Goal: Task Accomplishment & Management: Use online tool/utility

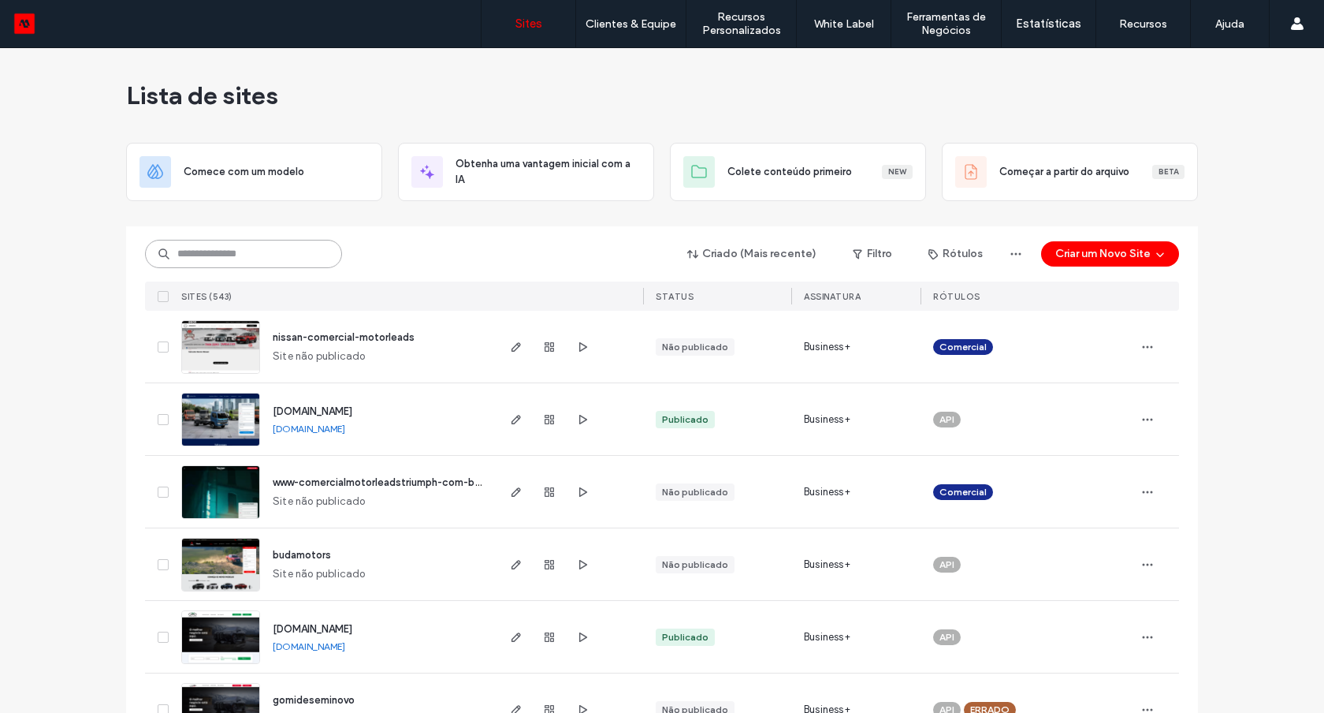
click at [264, 255] on input at bounding box center [243, 254] width 197 height 28
type input "******"
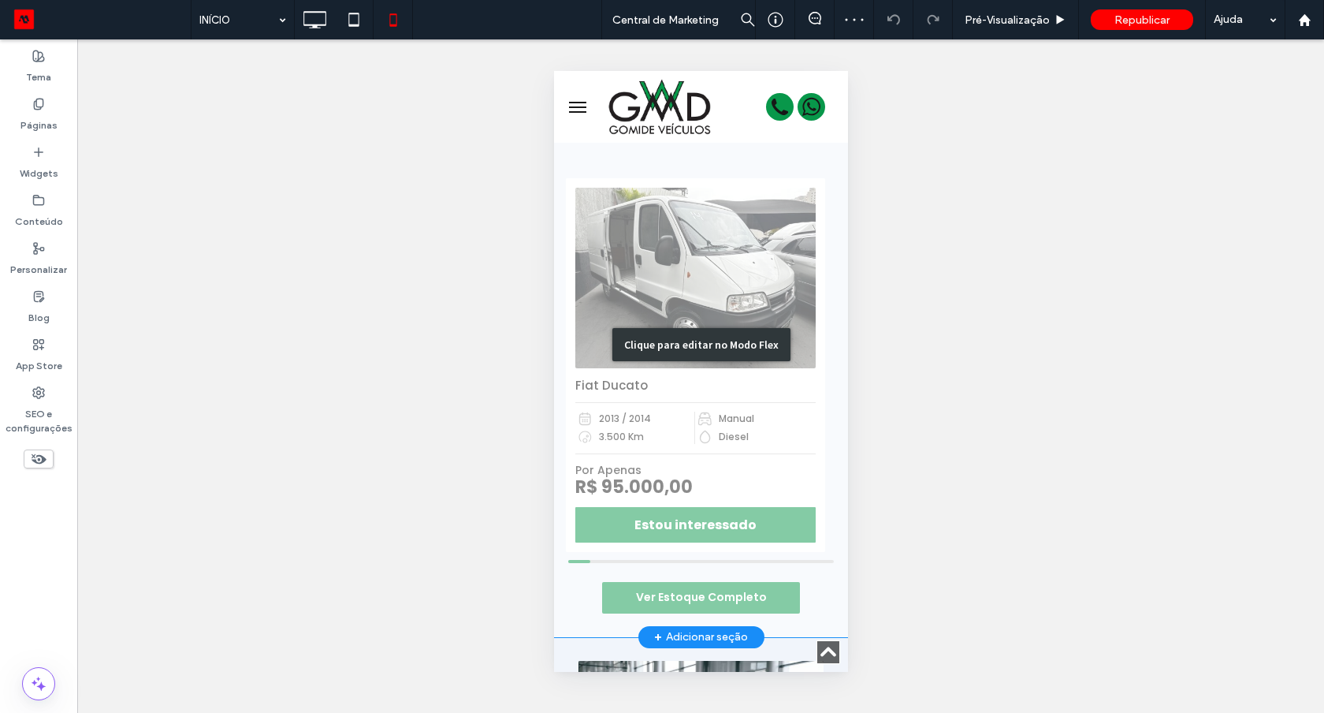
click at [682, 598] on div "Clique para editar no Modo Flex" at bounding box center [700, 344] width 294 height 585
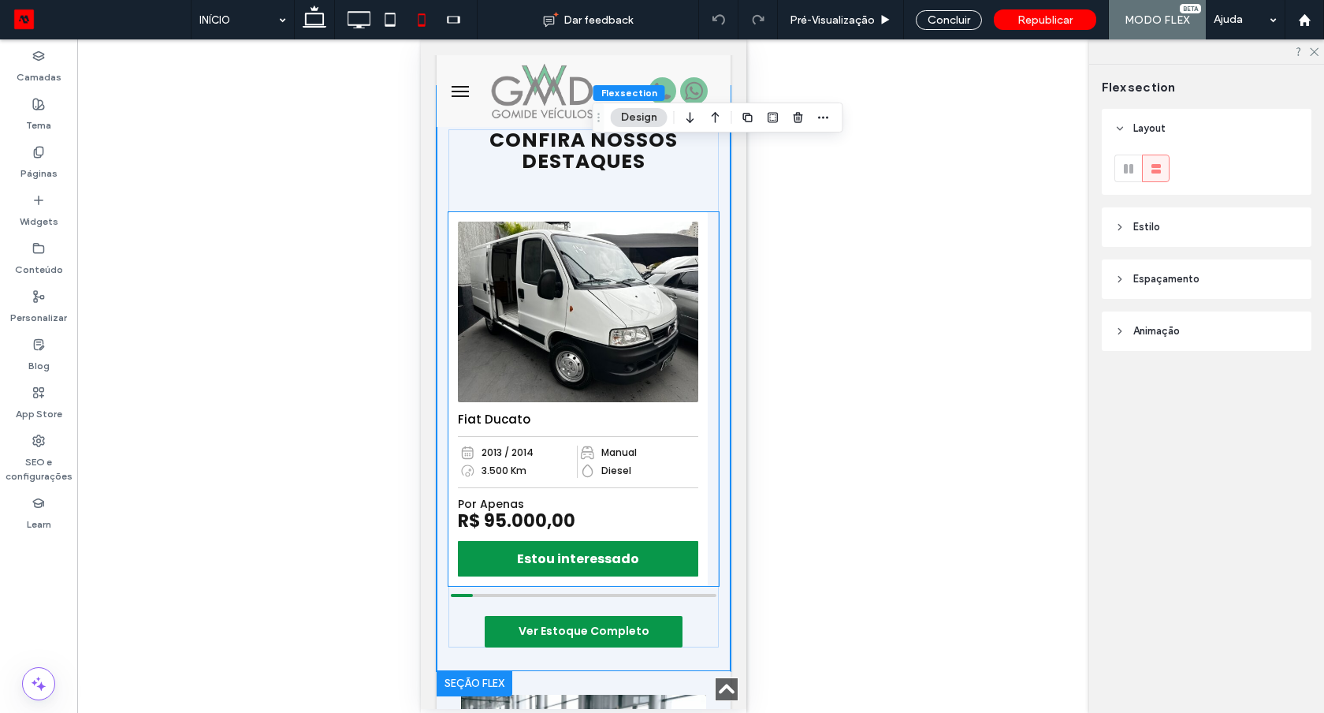
scroll to position [758, 0]
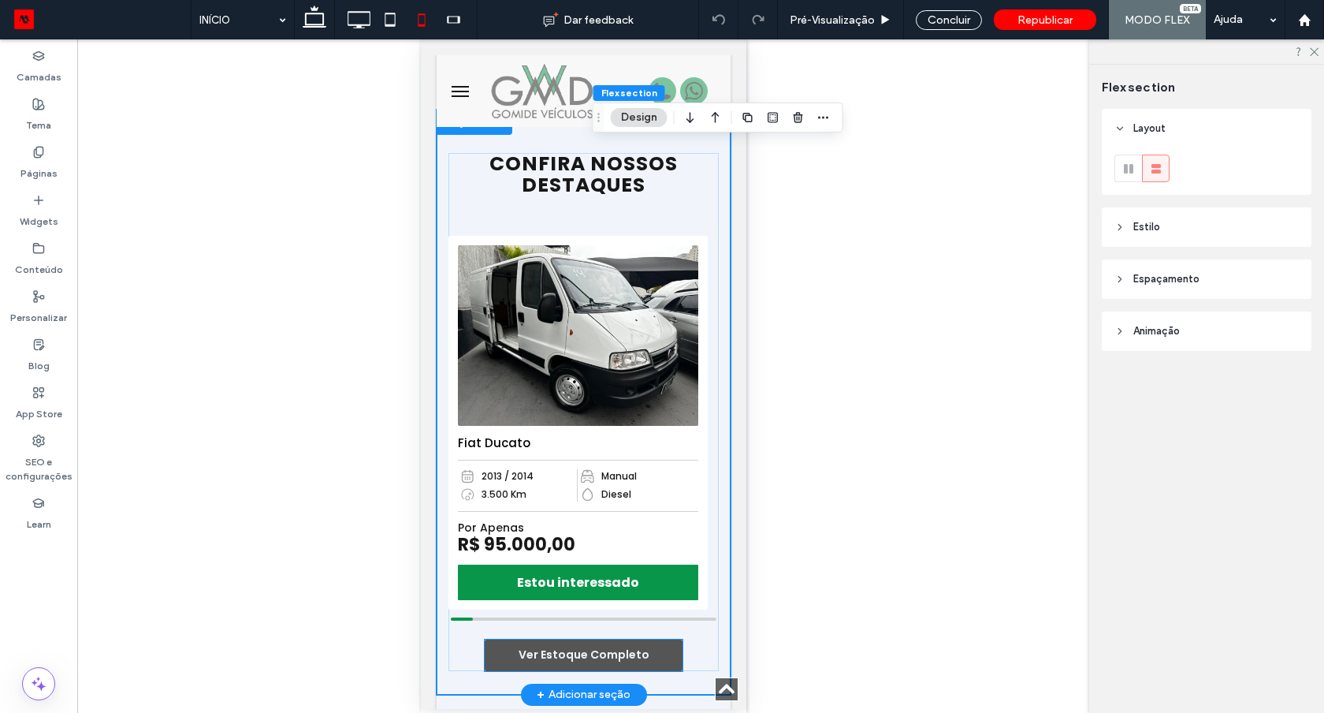
click at [614, 652] on span "Ver Estoque Completo" at bounding box center [583, 654] width 131 height 17
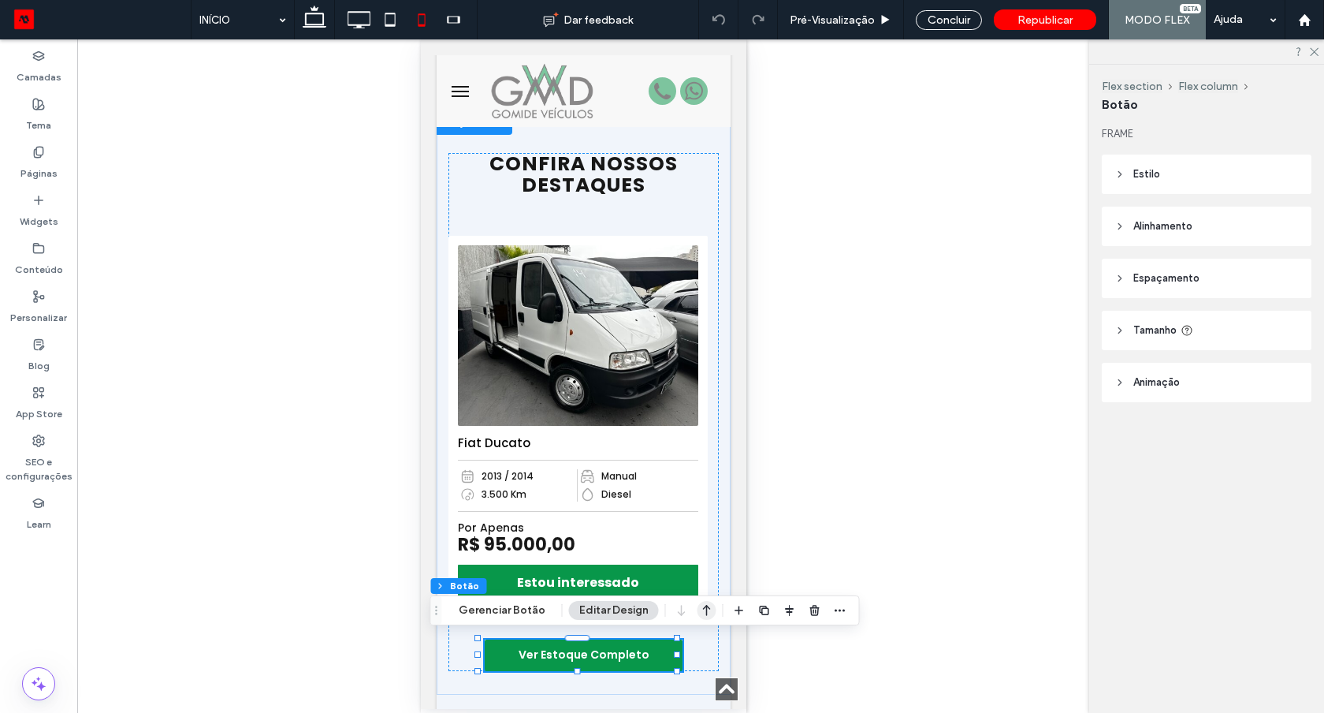
click at [698, 613] on icon "button" at bounding box center [707, 610] width 19 height 28
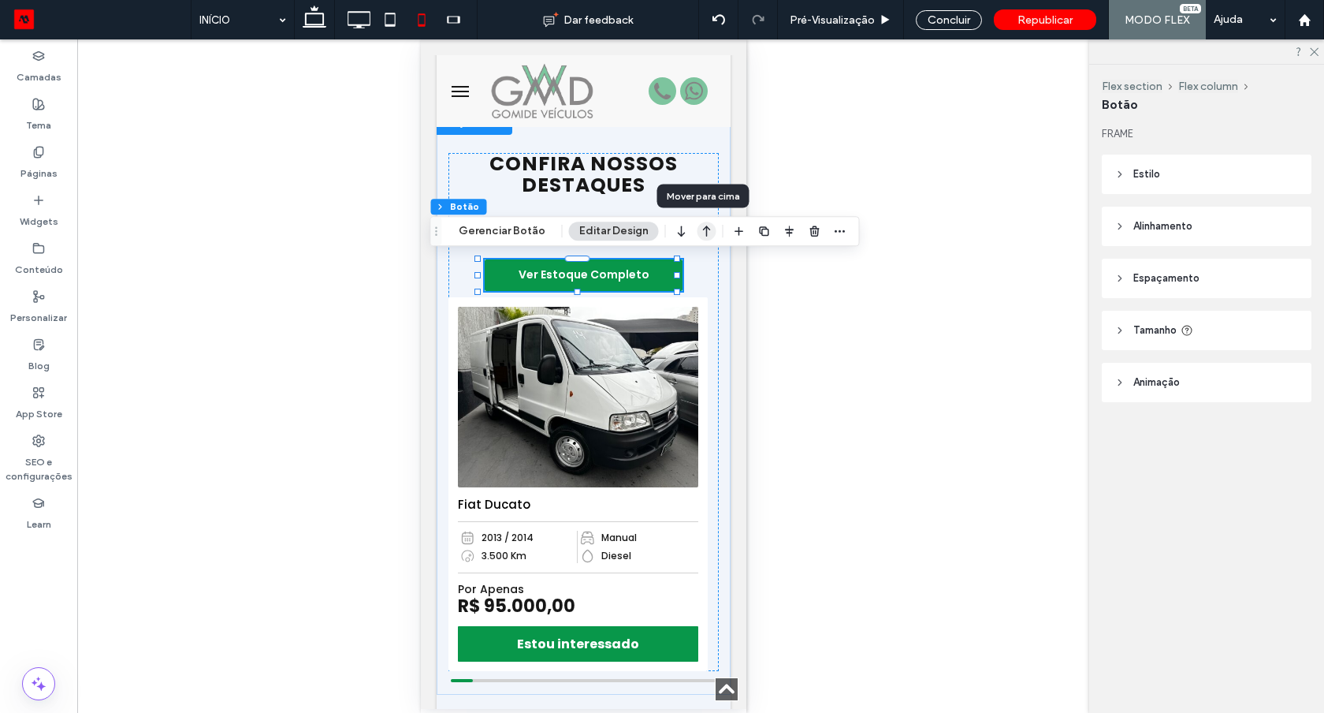
click at [698, 232] on icon "button" at bounding box center [707, 231] width 19 height 28
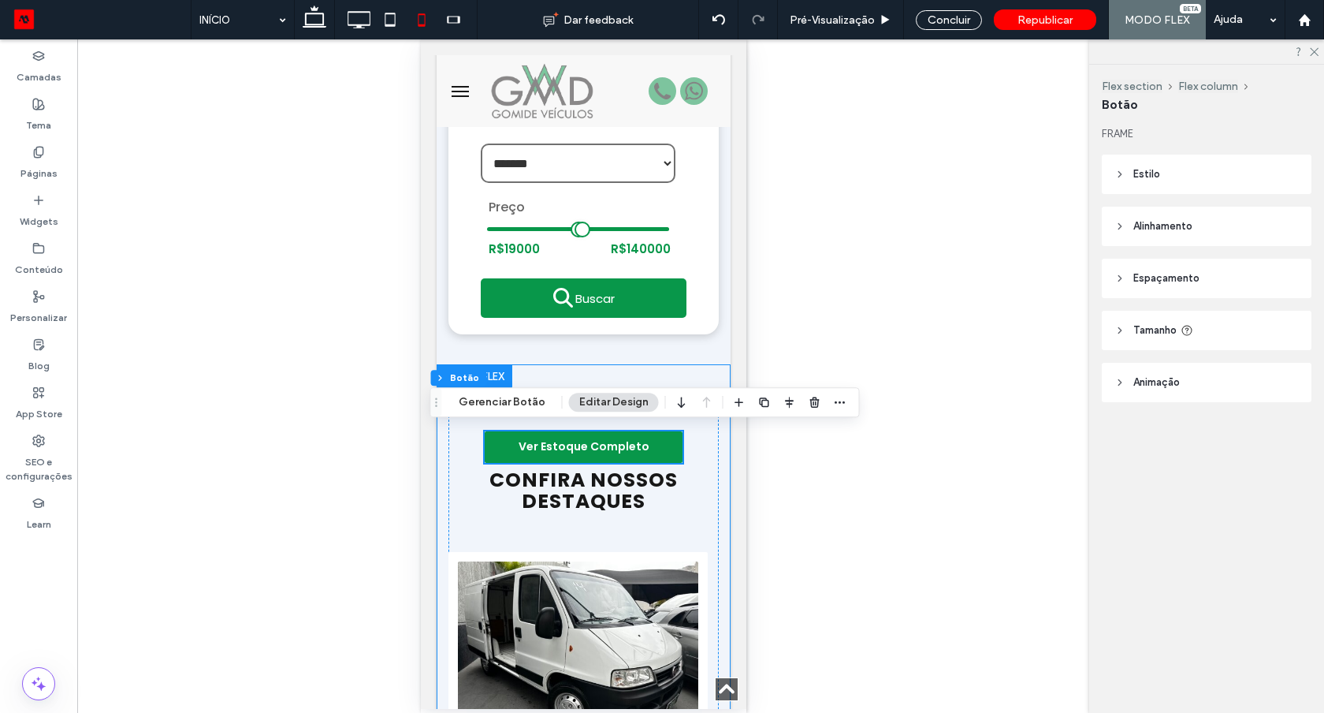
scroll to position [502, 0]
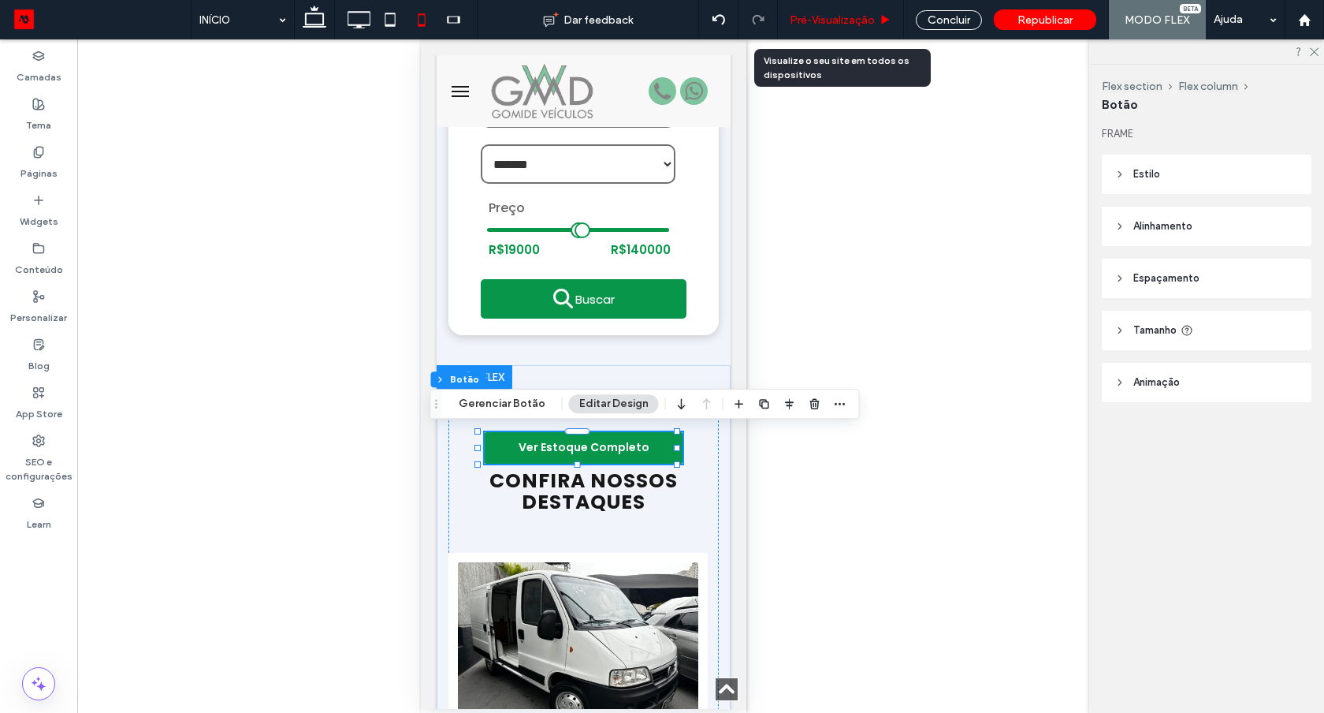
click at [839, 10] on div "Pré-Visualizaçāo" at bounding box center [841, 19] width 126 height 39
click at [827, 19] on span "Pré-Visualizaçāo" at bounding box center [832, 19] width 85 height 13
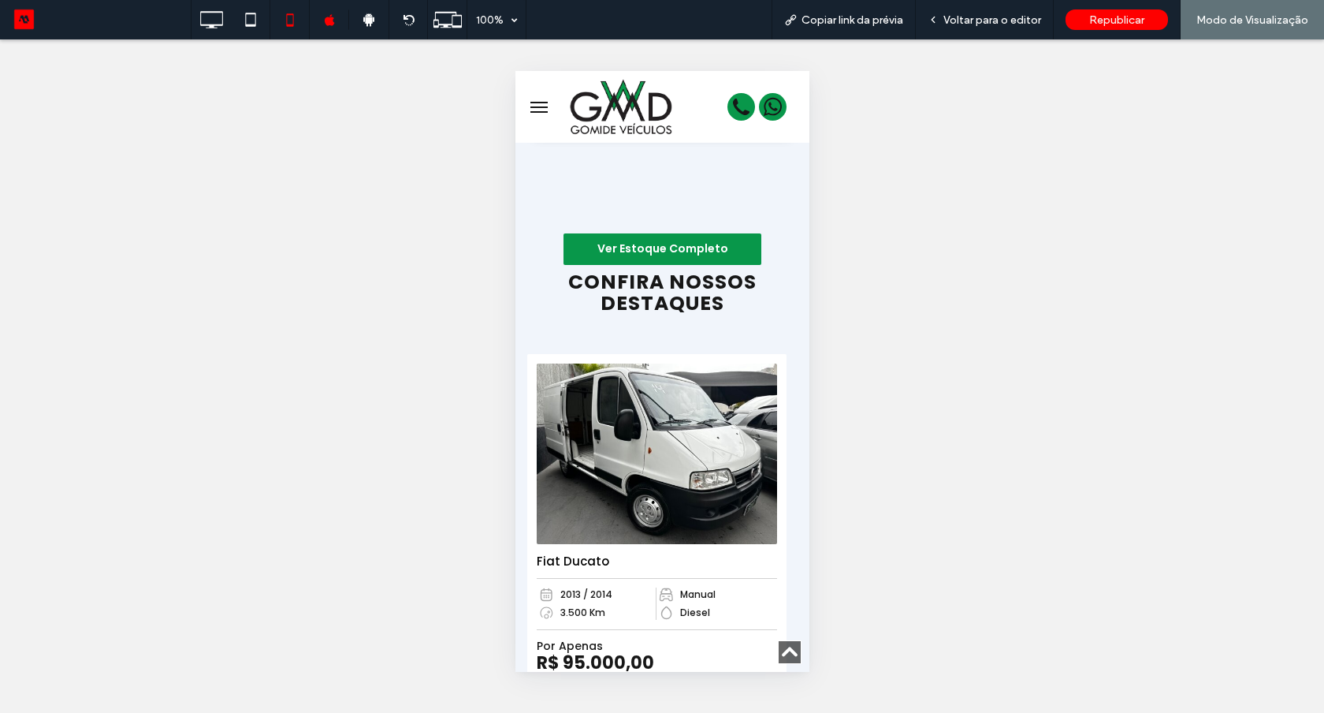
scroll to position [615, 0]
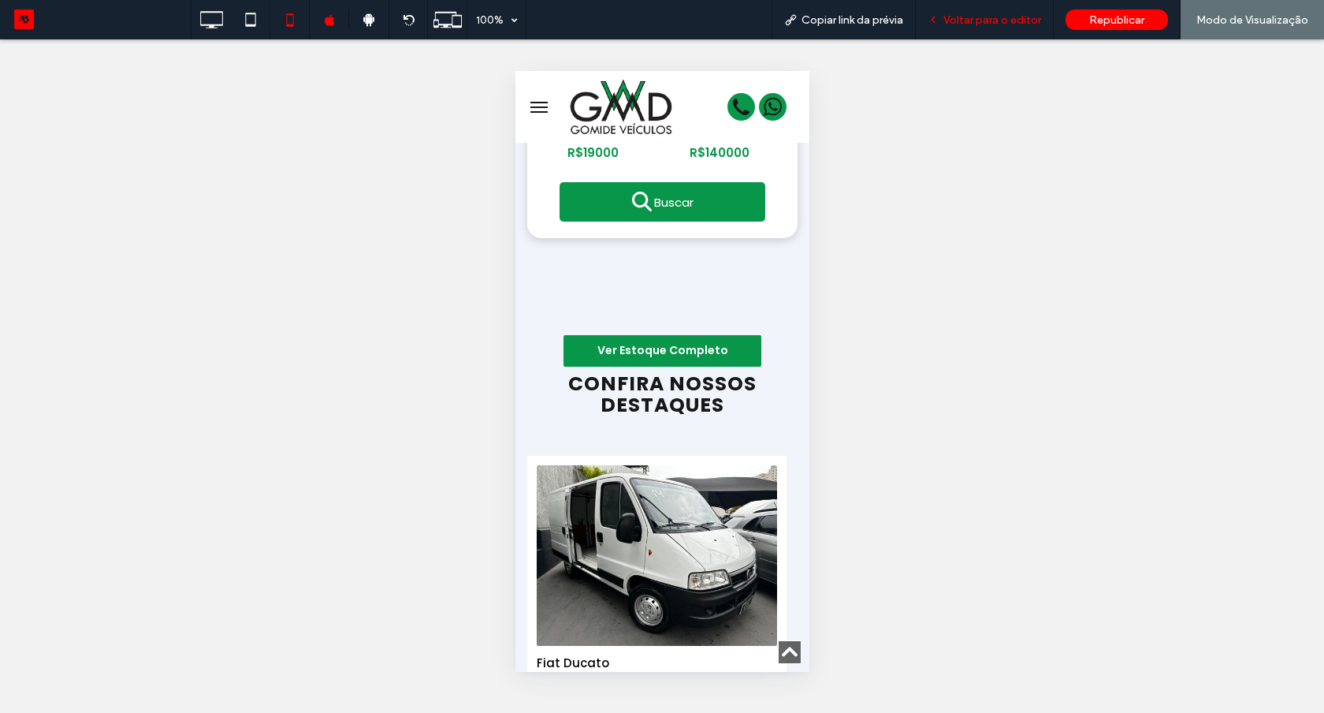
click at [987, 22] on span "Voltar para o editor" at bounding box center [993, 19] width 98 height 13
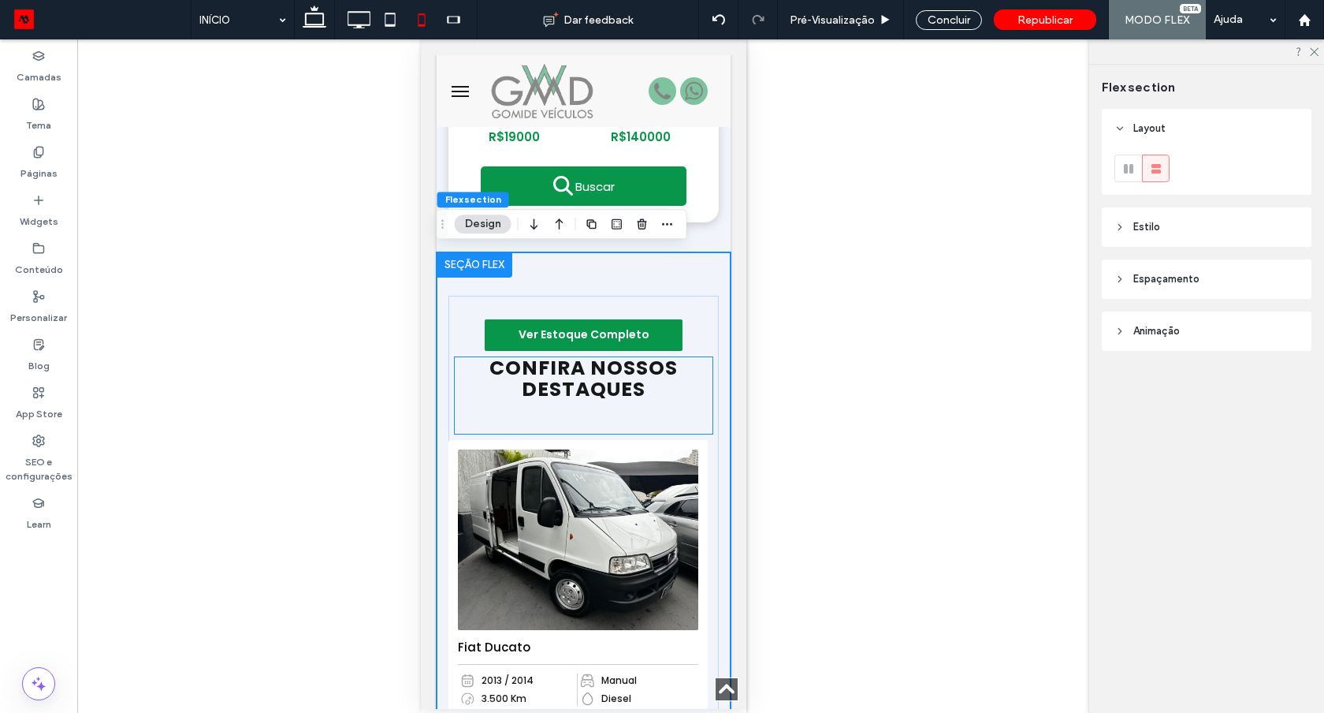
click at [655, 382] on h2 "CONFIRA NOSSOS DESTAQUES" at bounding box center [583, 378] width 258 height 43
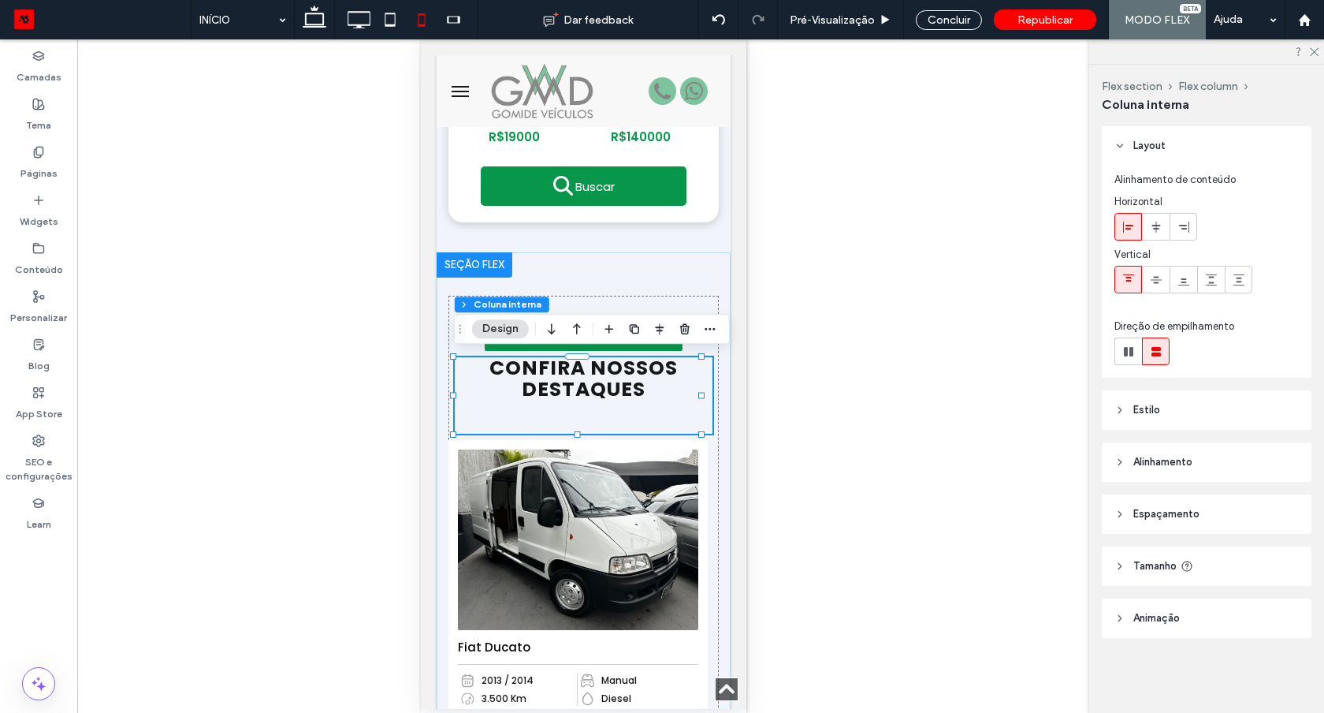
click at [608, 412] on div "CONFIRA NOSSOS DESTAQUES" at bounding box center [583, 395] width 258 height 76
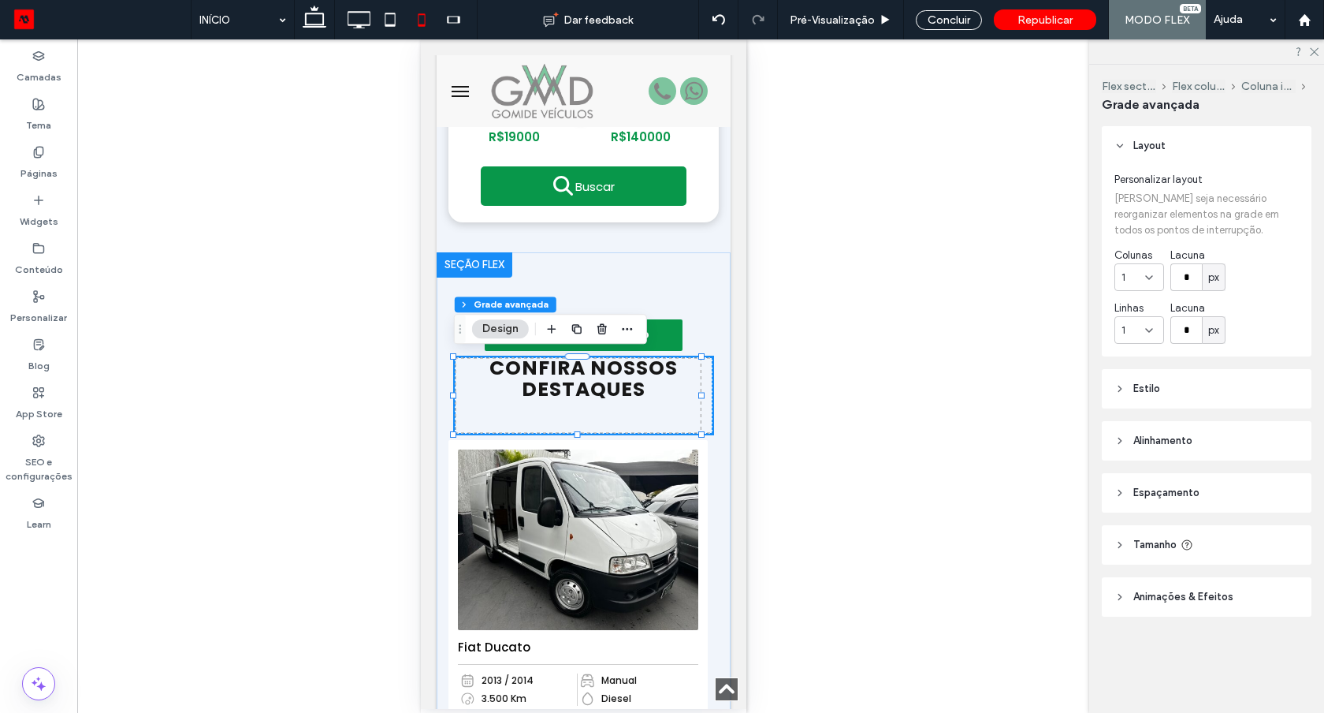
click at [587, 418] on div "CONFIRA NOSSOS DESTAQUES" at bounding box center [583, 395] width 258 height 76
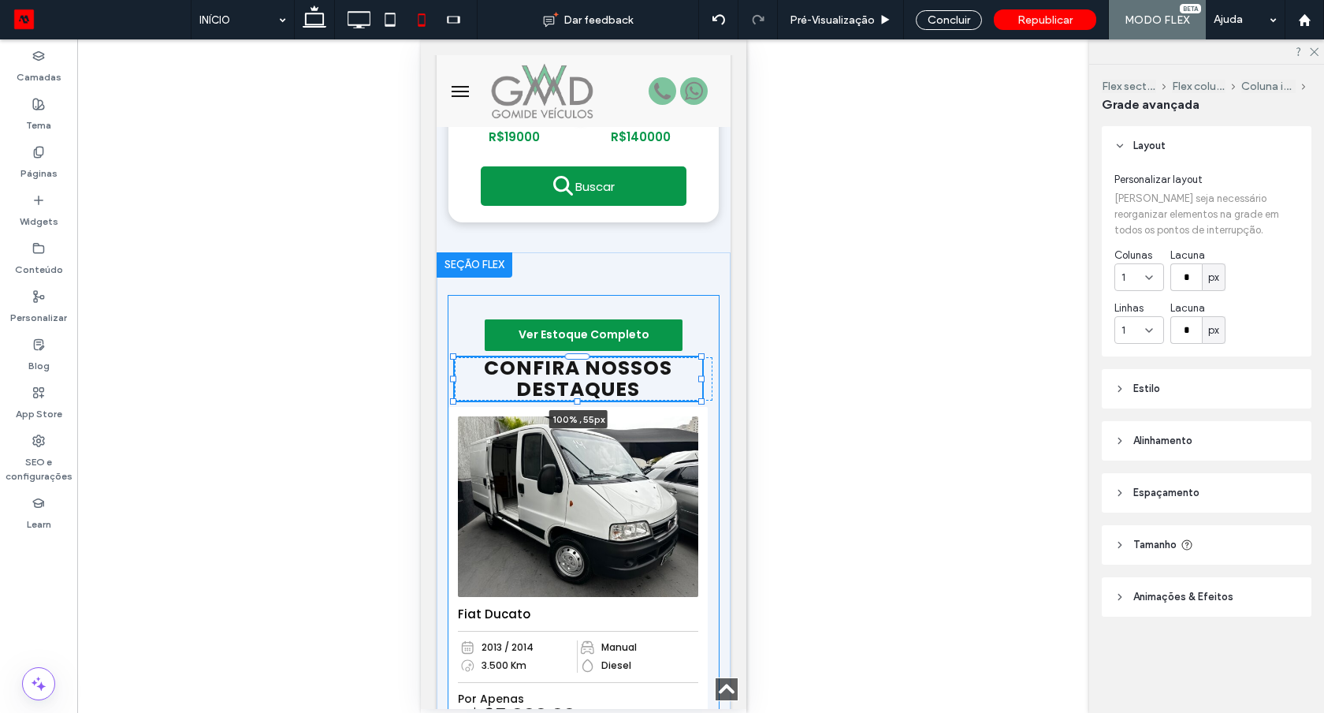
drag, startPoint x: 577, startPoint y: 431, endPoint x: 585, endPoint y: 399, distance: 33.3
click at [454, 358] on div at bounding box center [453, 357] width 1 height 1
type input "**"
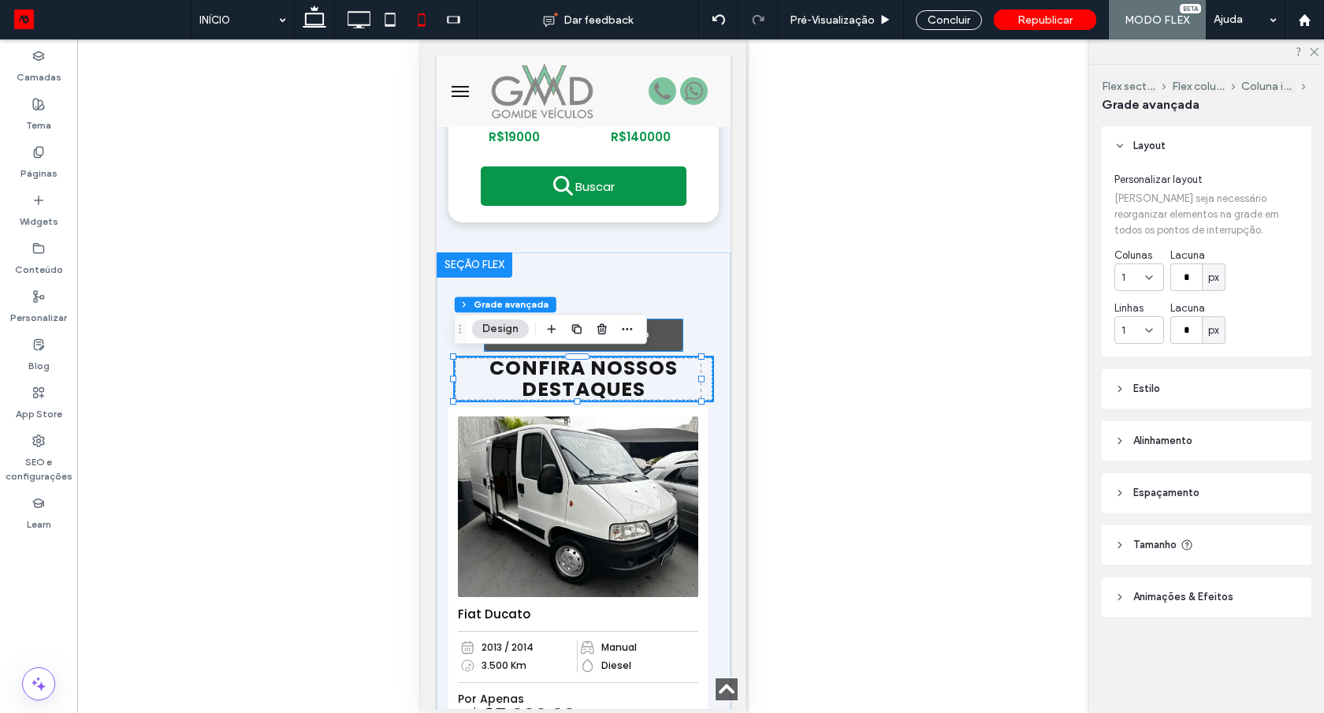
click at [661, 331] on link "Ver Estoque Completo" at bounding box center [583, 335] width 198 height 32
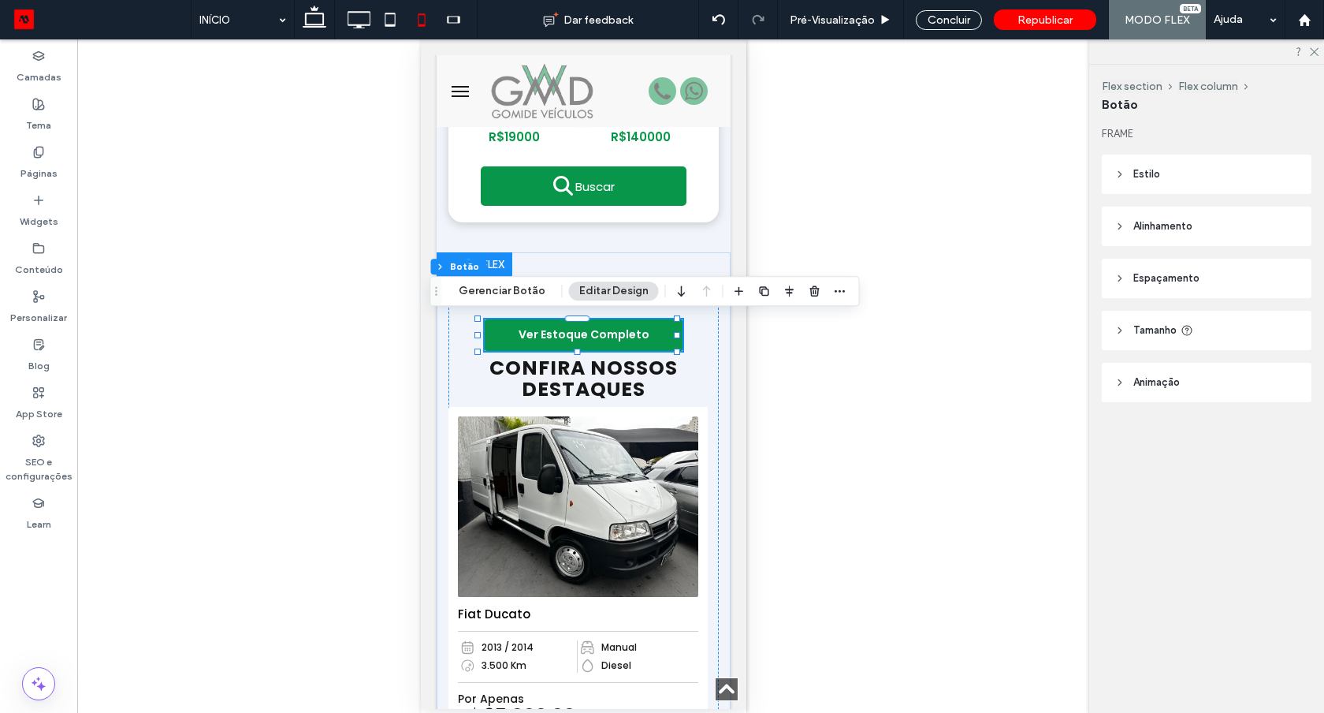
click at [1159, 285] on span "Espaçamento" at bounding box center [1167, 278] width 66 height 16
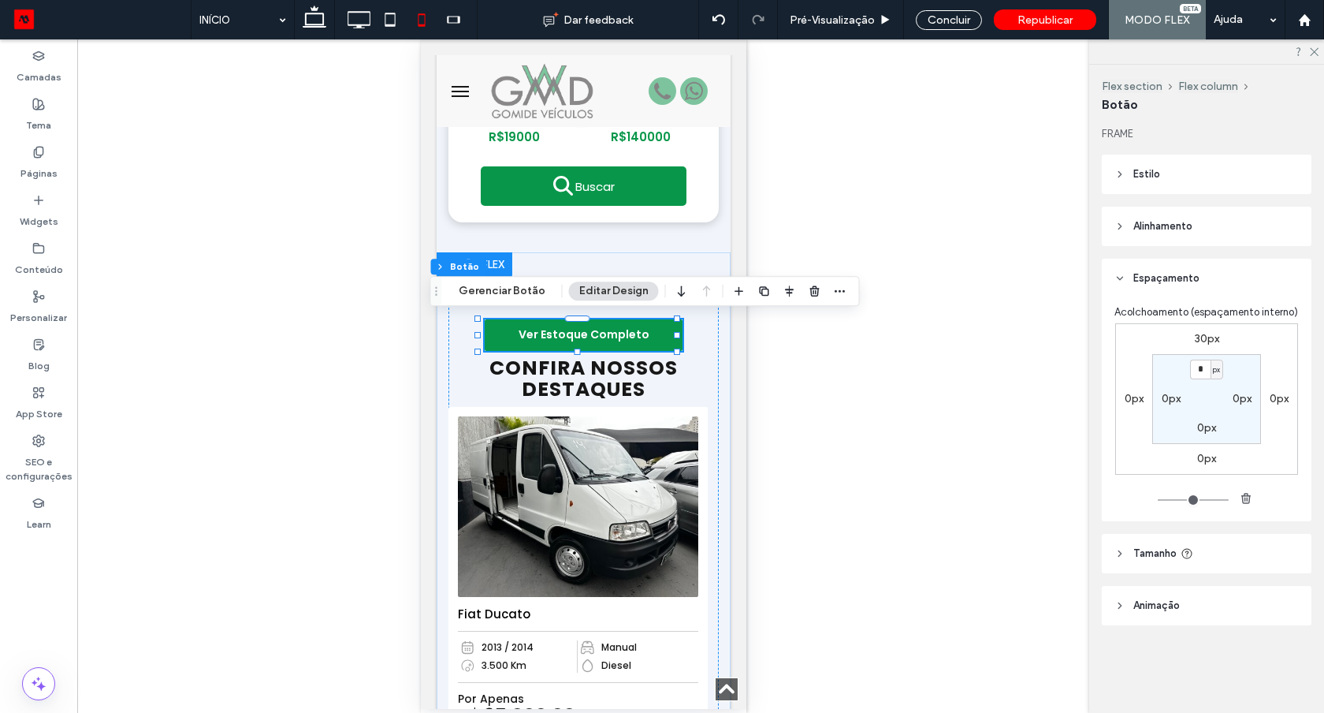
click at [1203, 460] on label "0px" at bounding box center [1207, 458] width 19 height 13
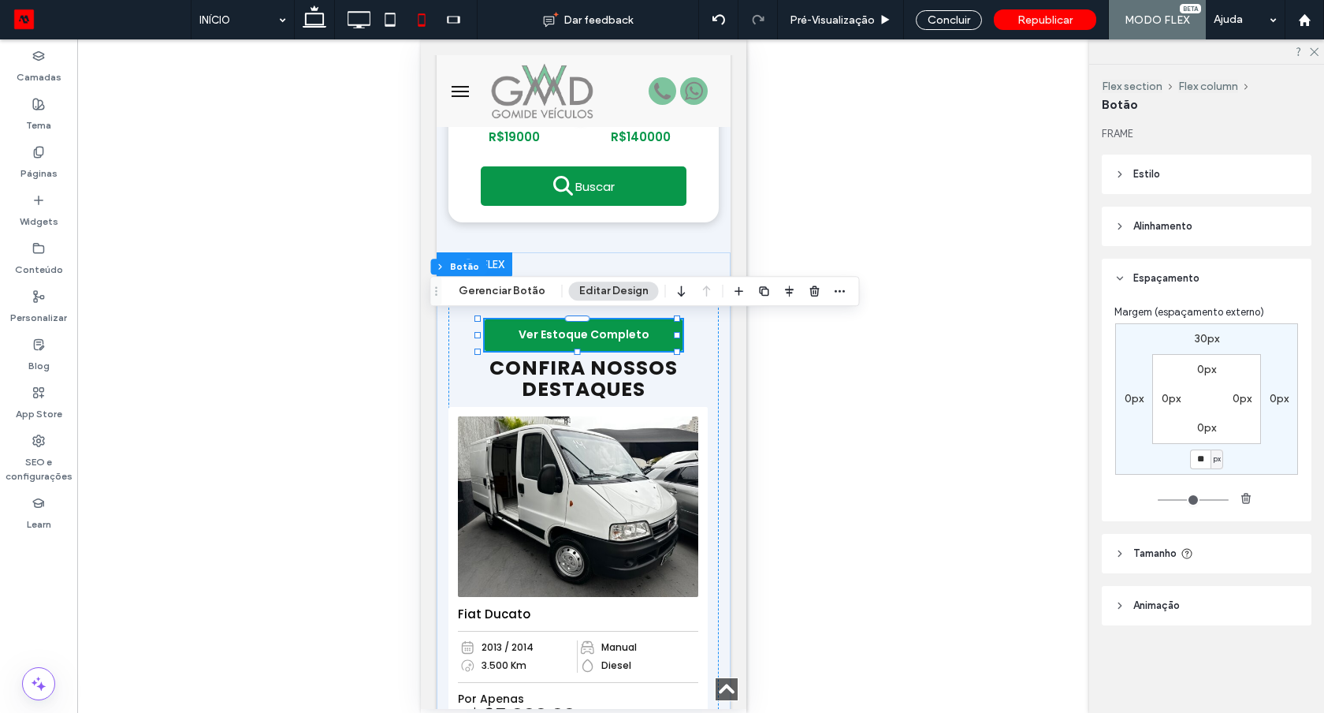
type input "**"
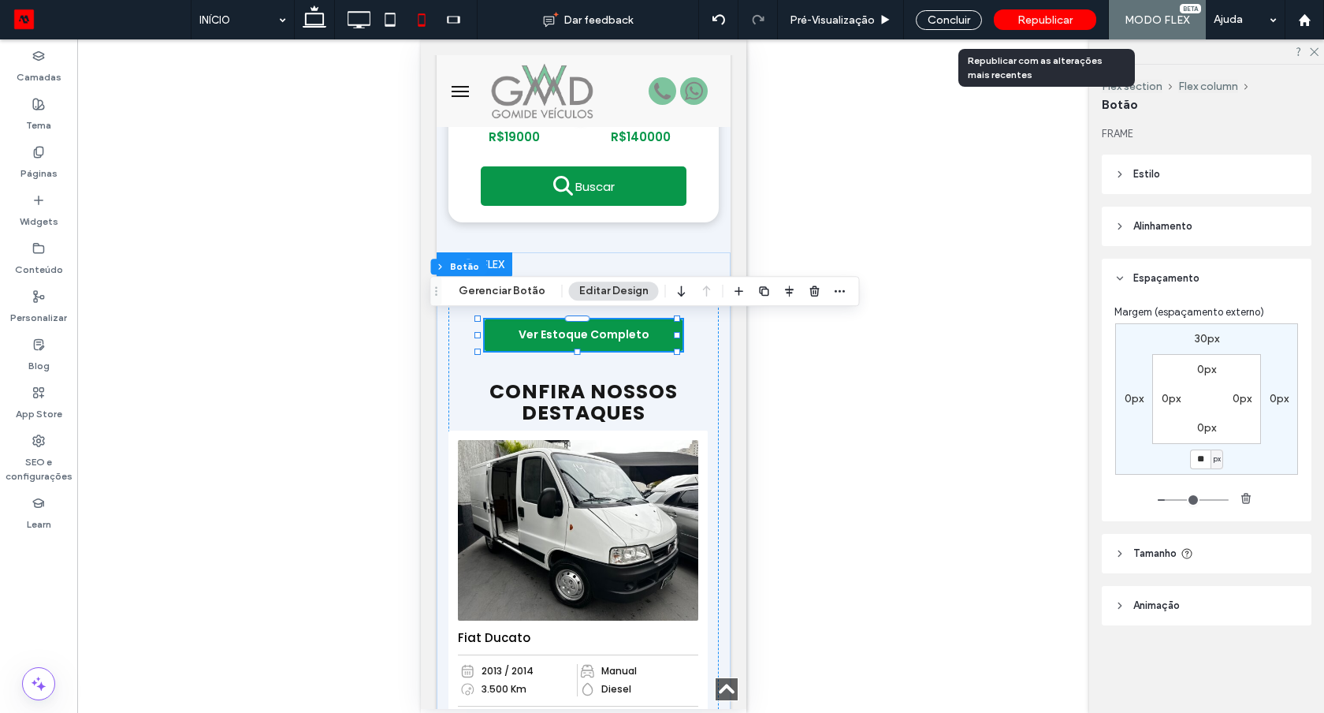
click at [1011, 28] on div "Republicar" at bounding box center [1045, 19] width 102 height 20
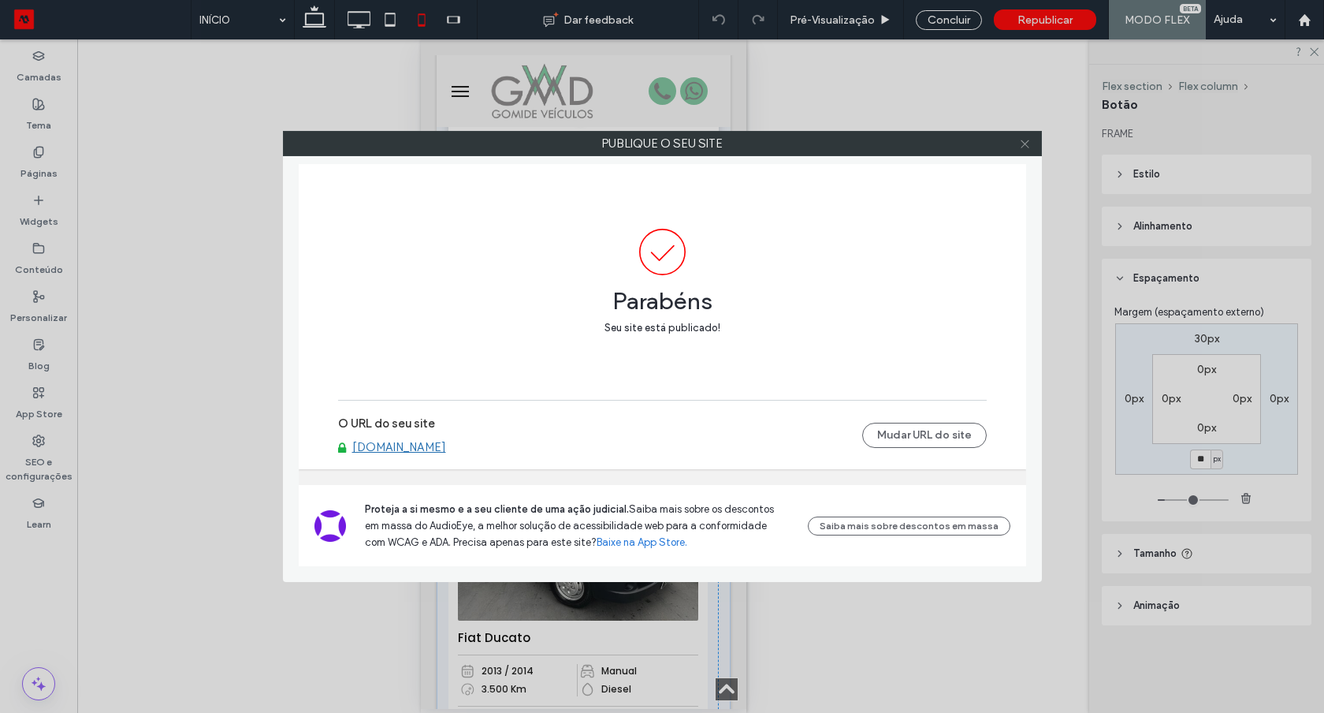
click at [1025, 140] on icon at bounding box center [1025, 144] width 12 height 12
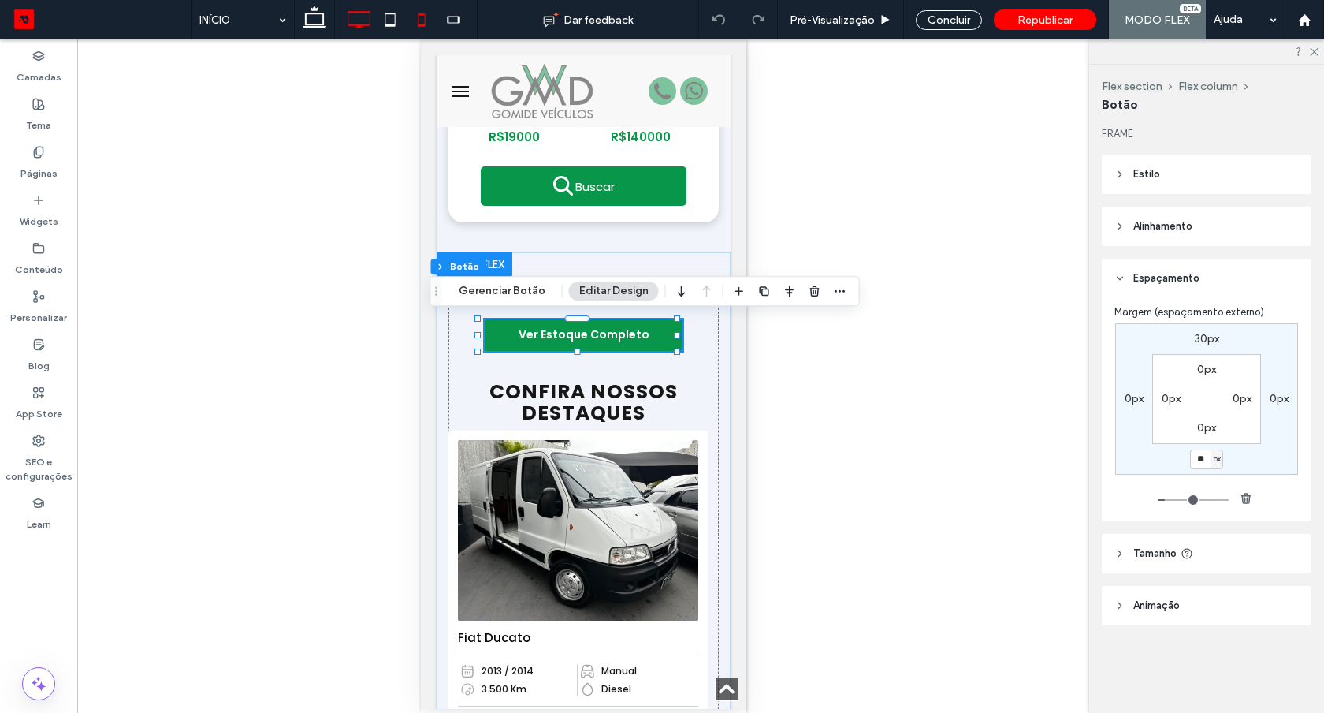
click at [367, 18] on icon at bounding box center [359, 20] width 32 height 32
type input "*"
type input "***"
type input "**"
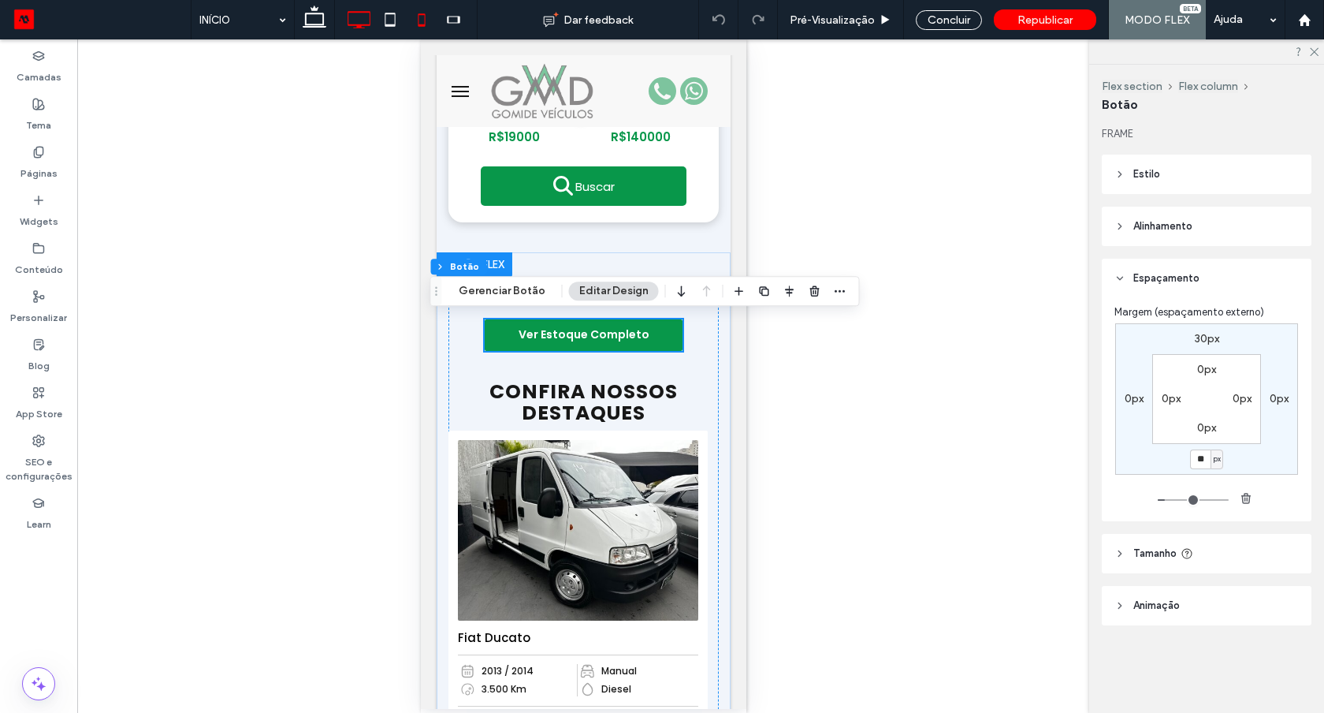
type input "**"
type input "*"
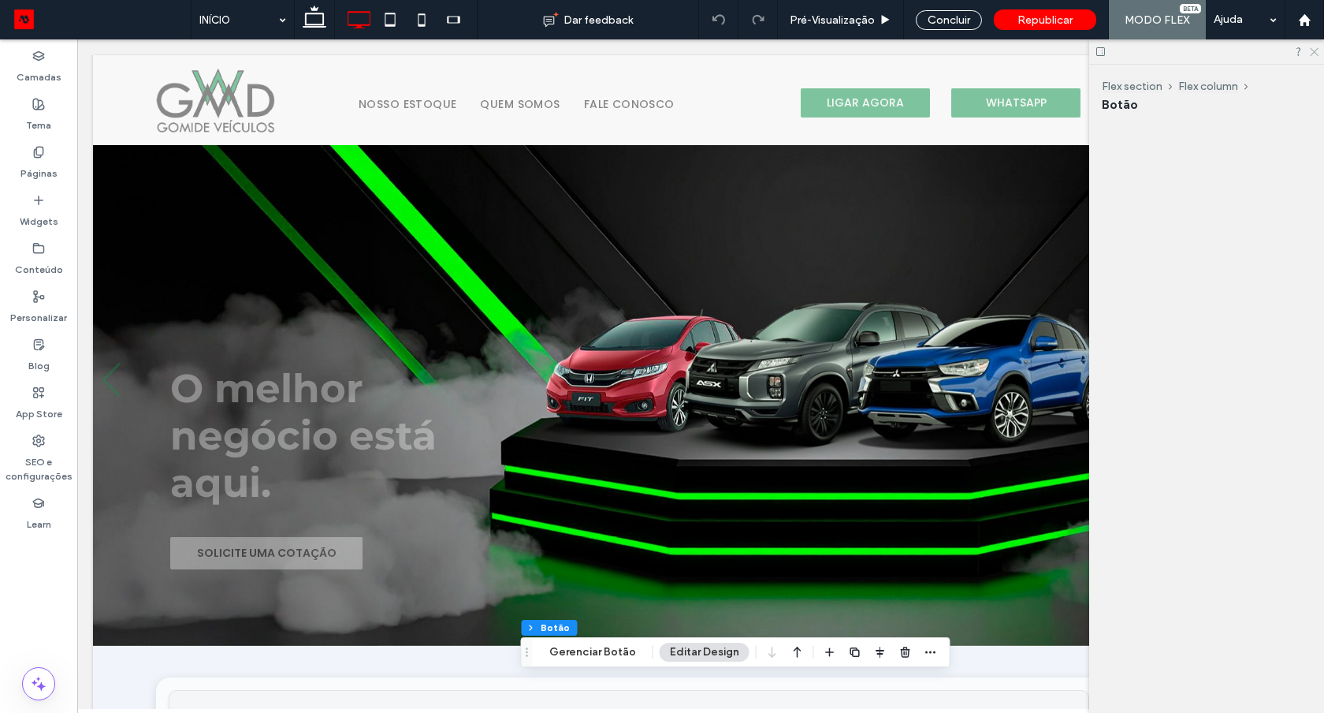
scroll to position [47, 0]
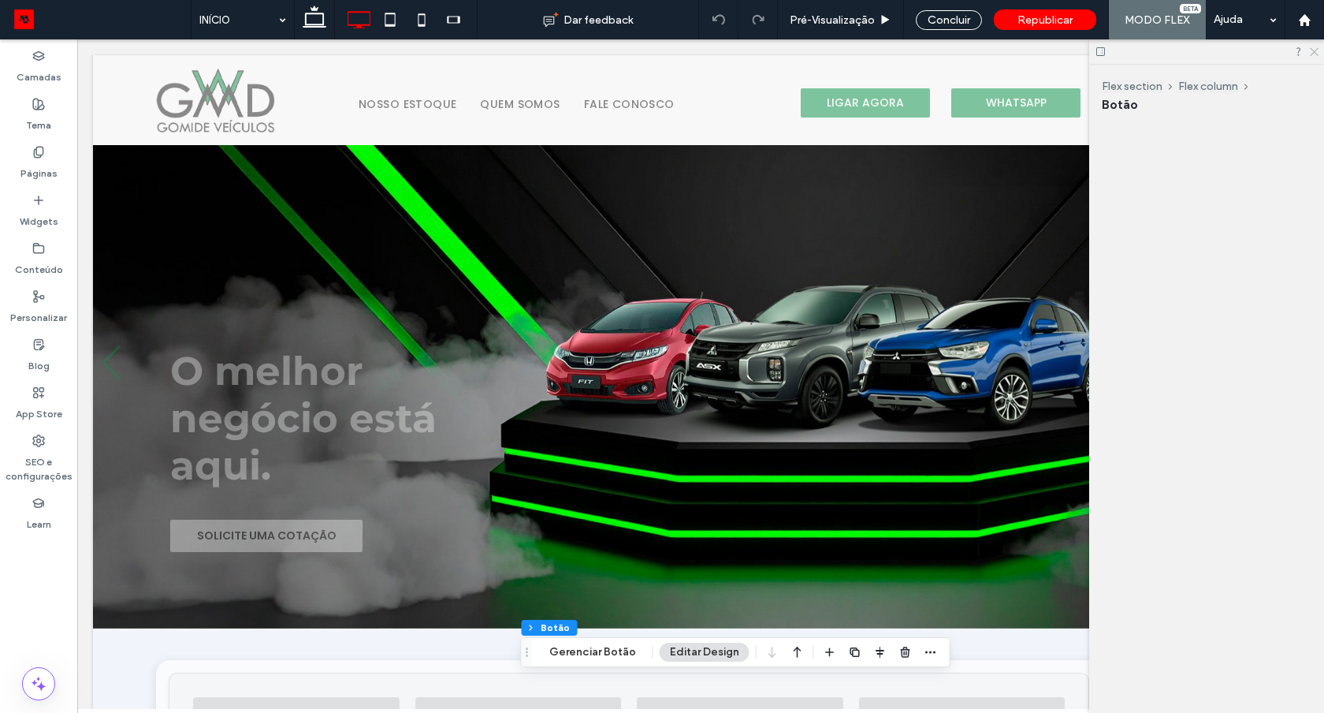
click at [1313, 51] on use at bounding box center [1314, 52] width 9 height 9
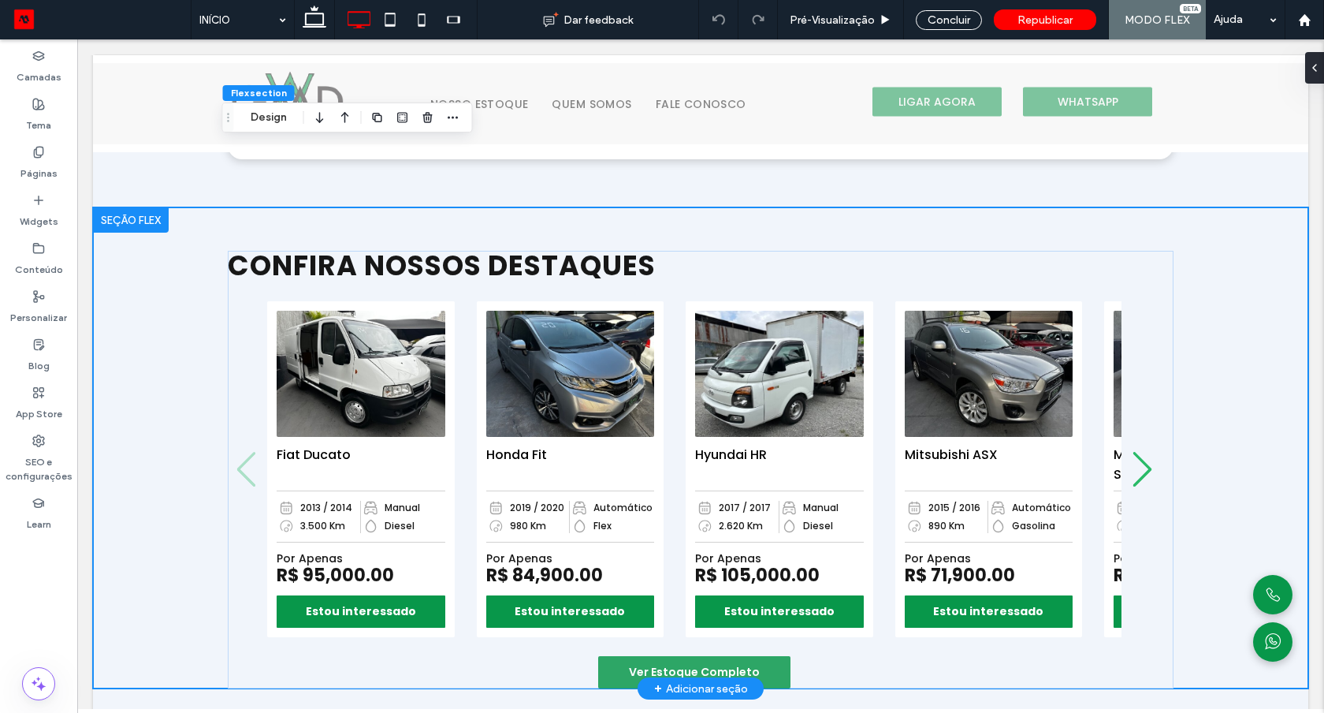
scroll to position [639, 0]
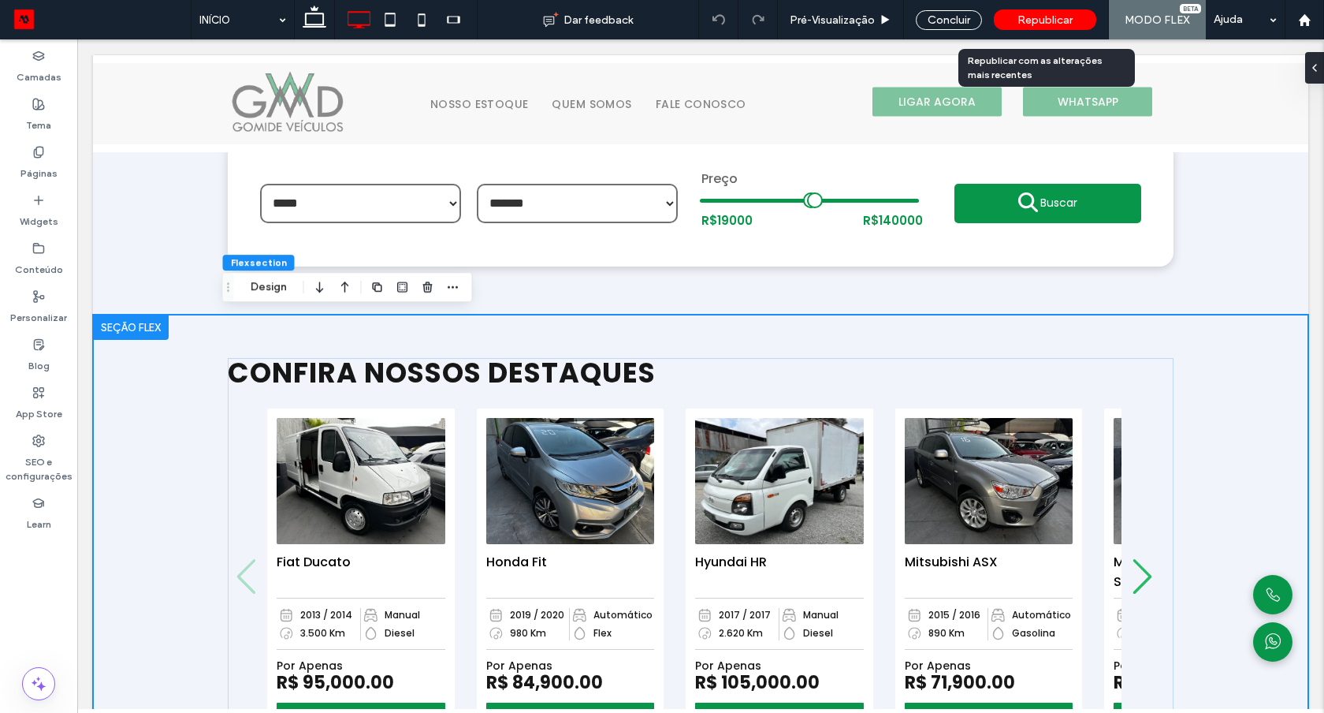
click at [1054, 26] on span "Republicar" at bounding box center [1045, 19] width 55 height 13
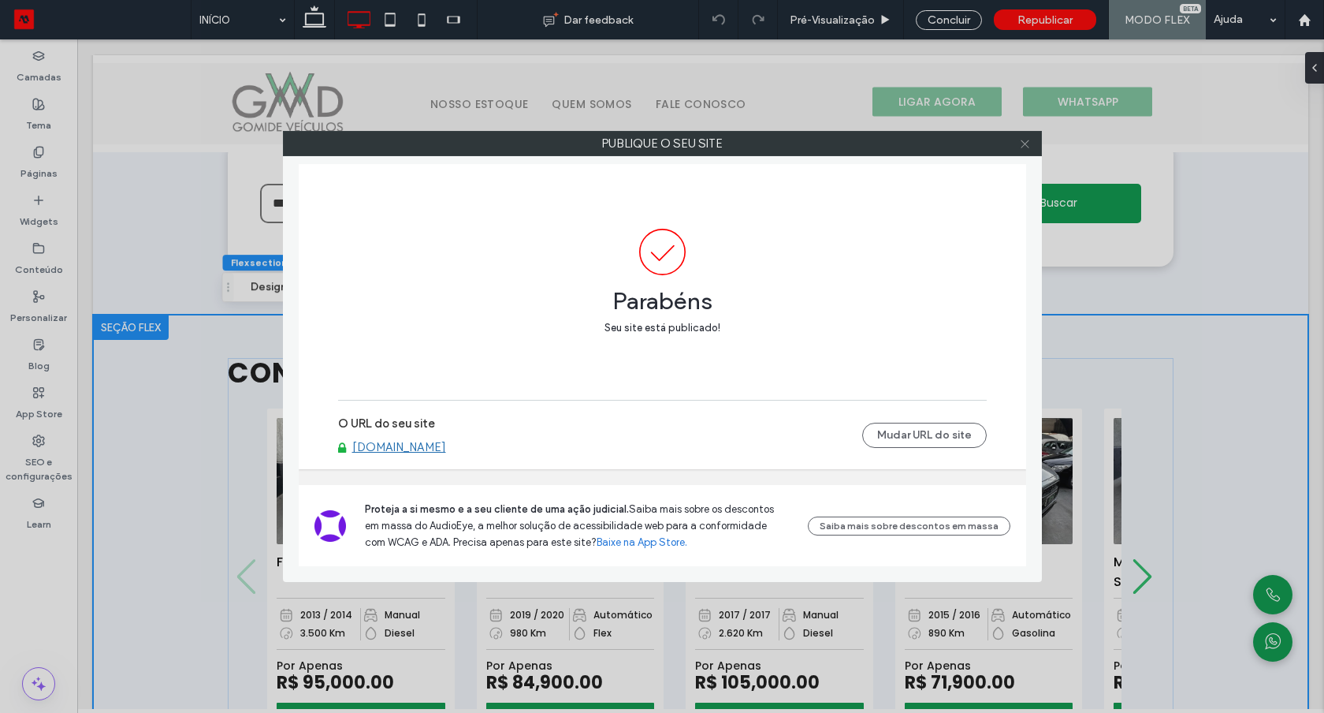
click at [1025, 140] on icon at bounding box center [1025, 144] width 12 height 12
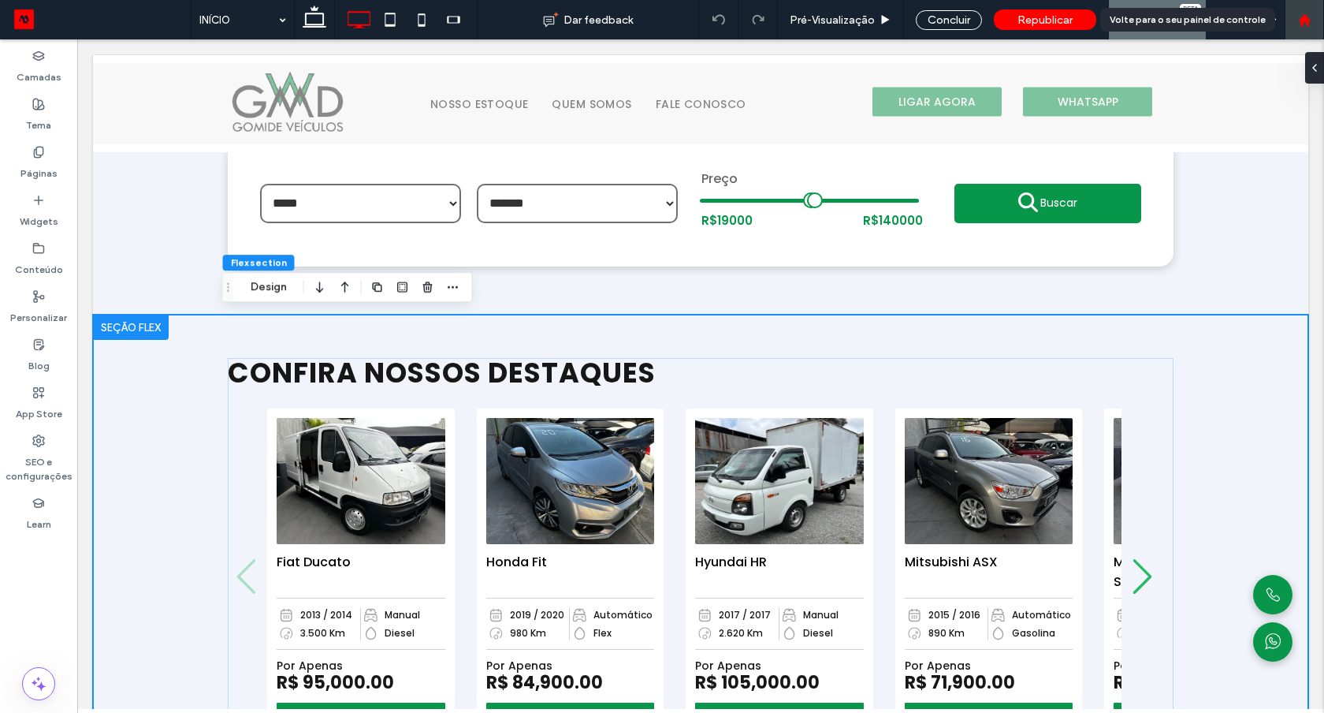
click at [1313, 26] on div at bounding box center [1305, 19] width 38 height 13
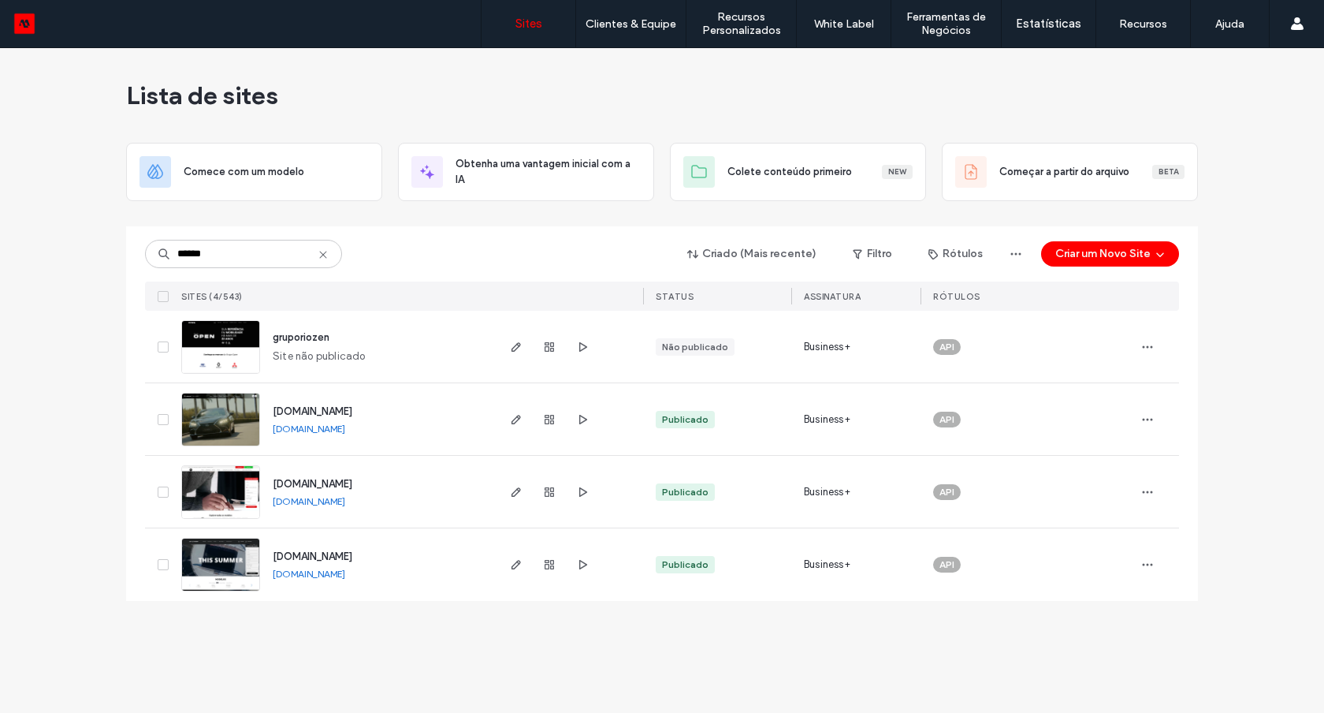
type input "******"
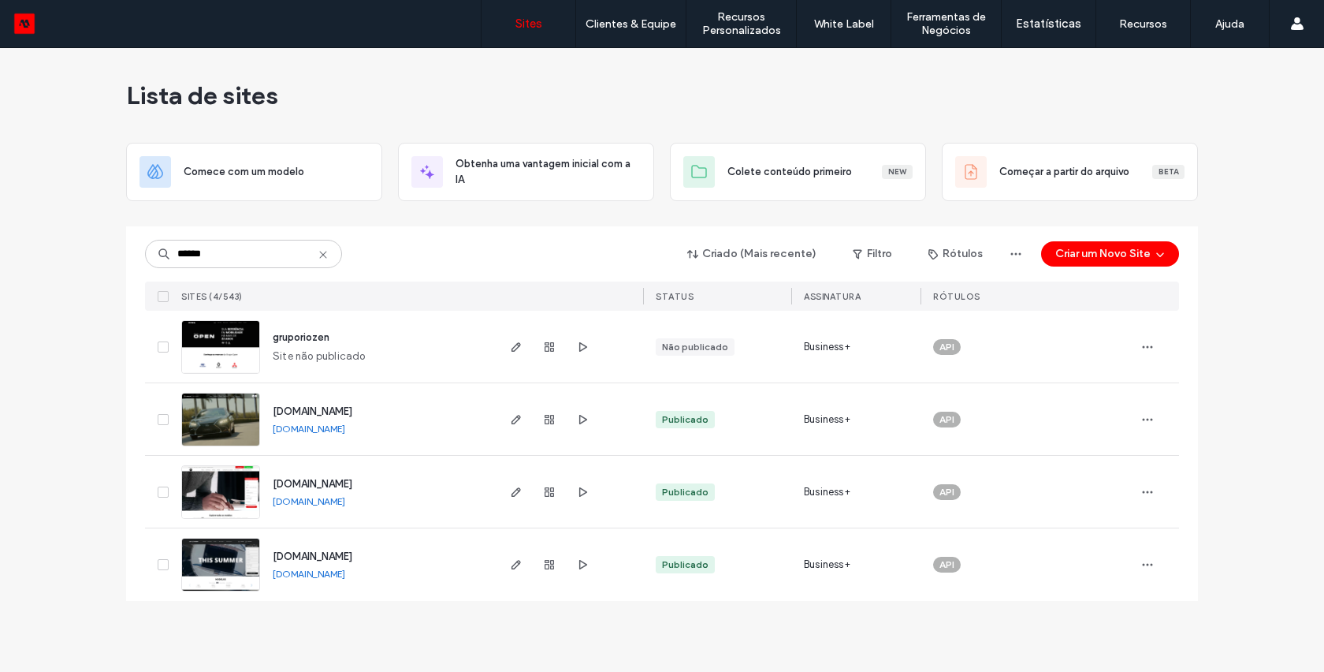
click at [229, 497] on img at bounding box center [220, 519] width 77 height 107
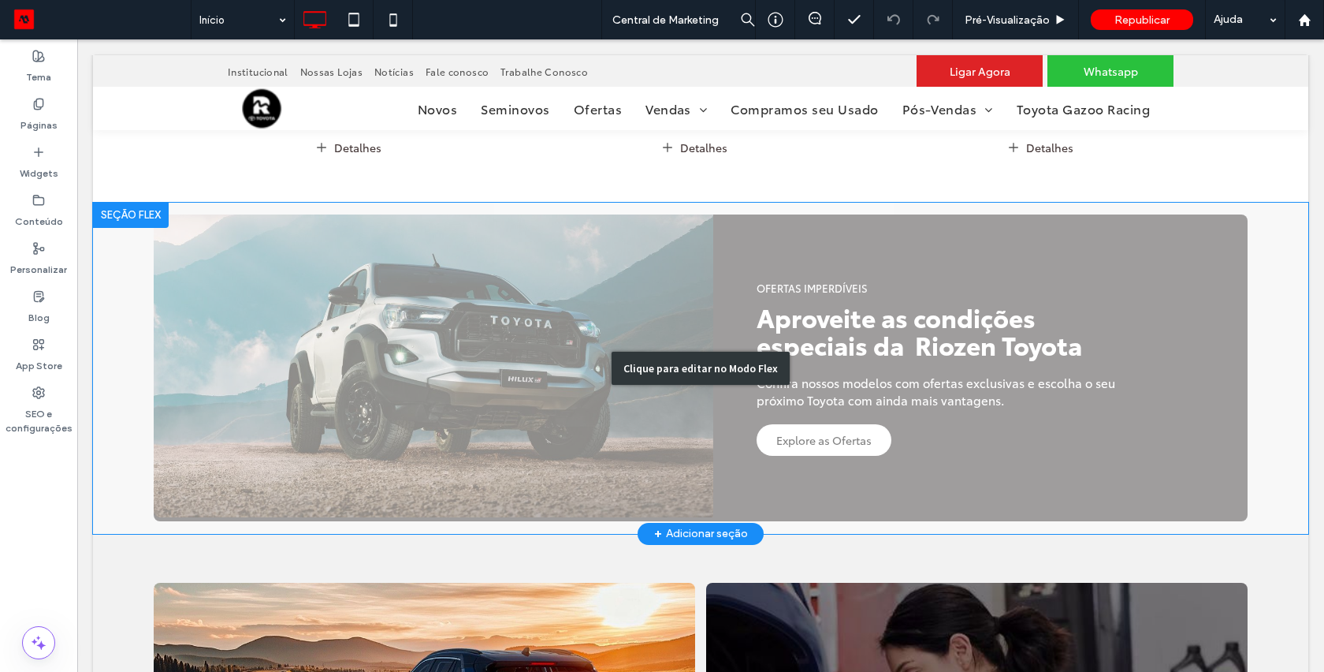
scroll to position [916, 0]
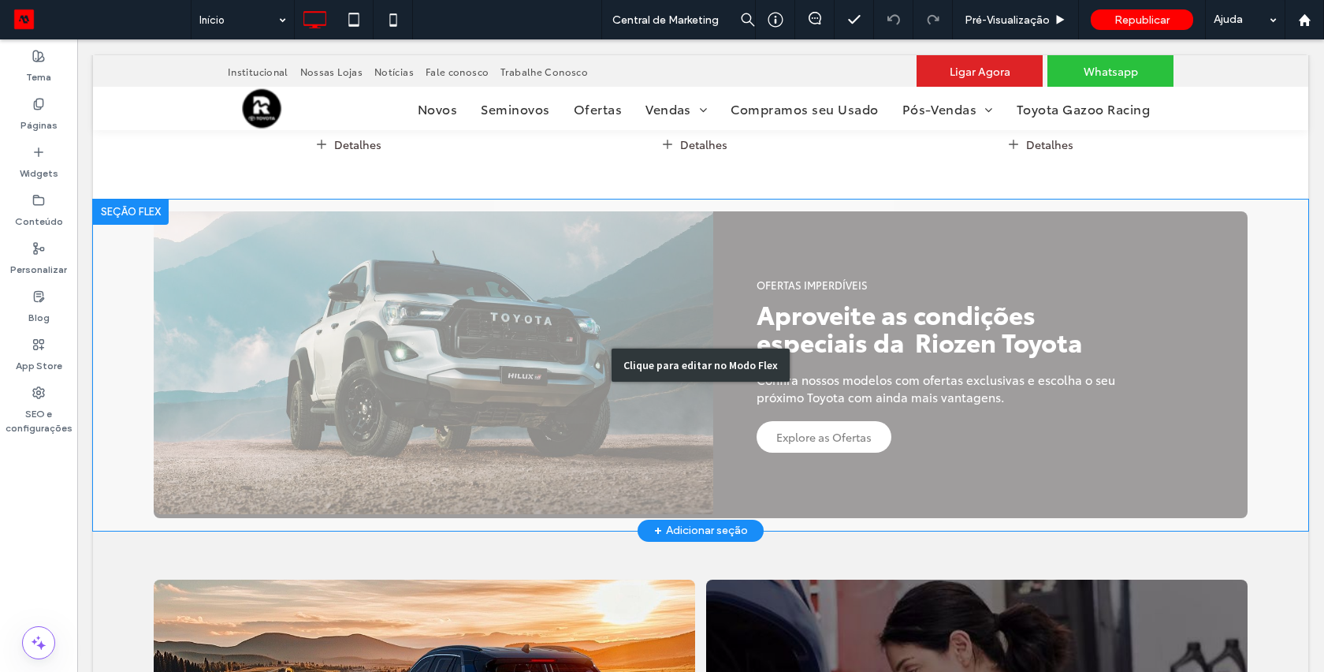
click at [133, 235] on div "Clique para editar no Modo Flex" at bounding box center [701, 364] width 1216 height 331
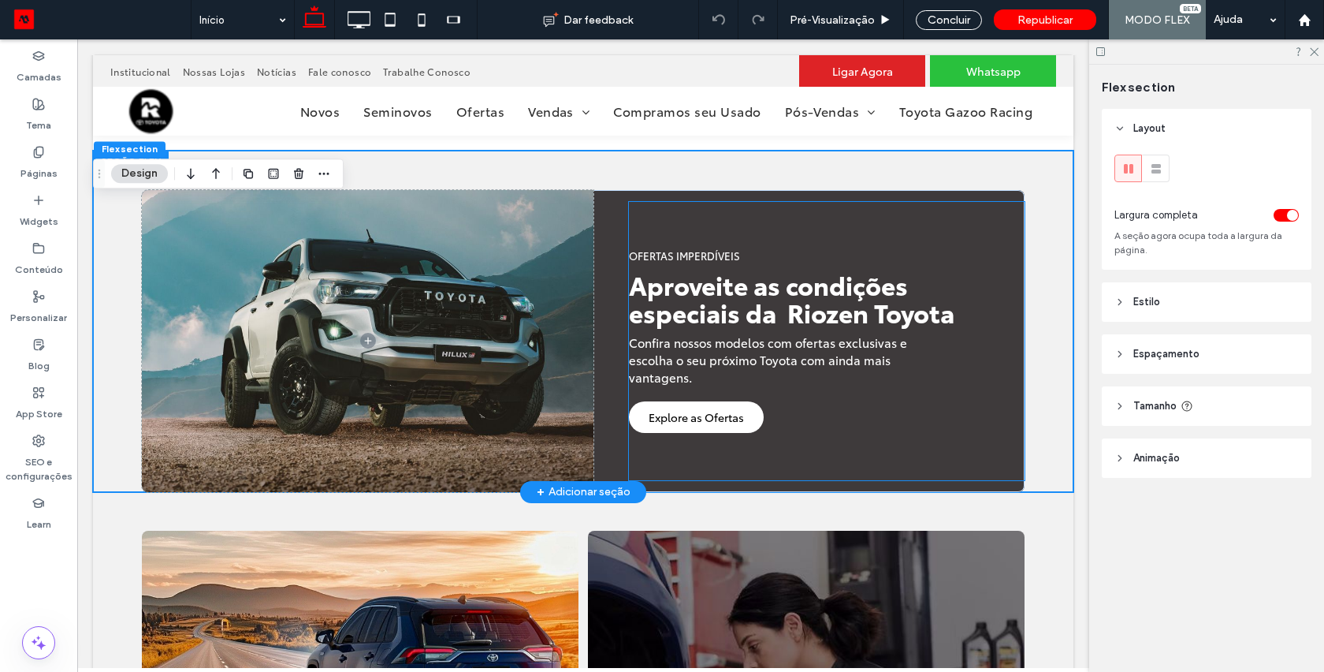
click at [685, 297] on span "Aproveite as condições especiais da Riozen Toyota" at bounding box center [792, 297] width 326 height 63
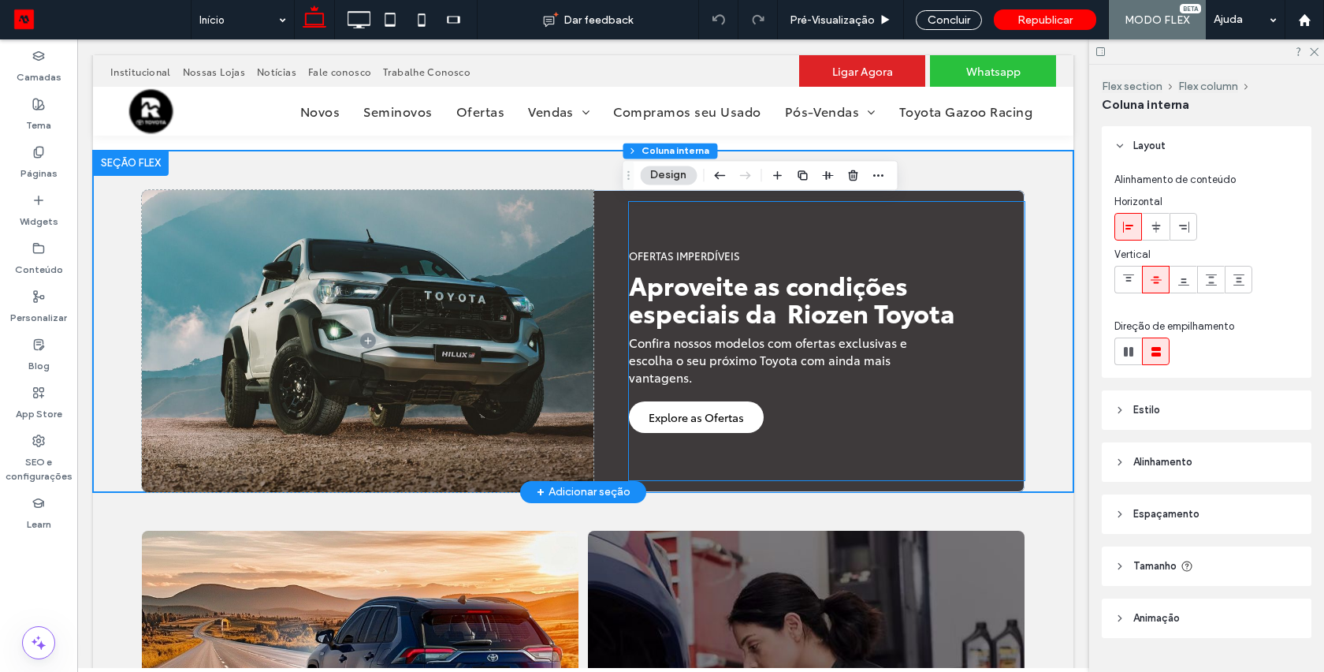
type input "**"
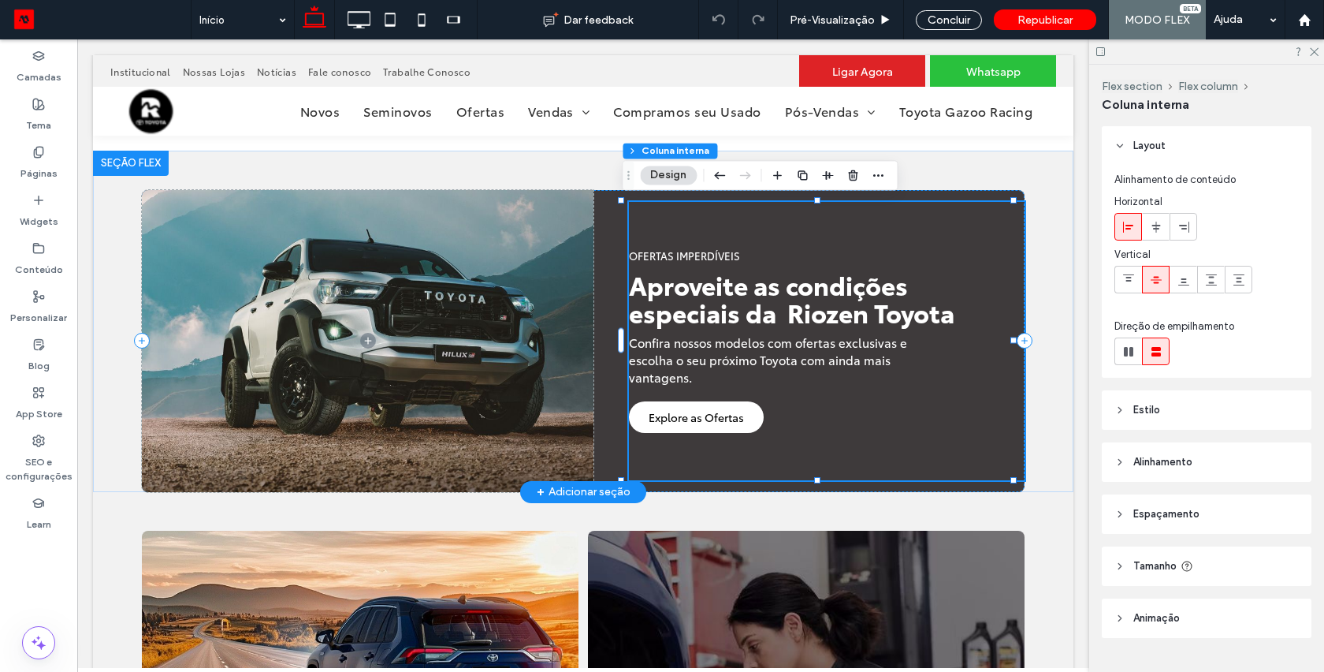
click at [688, 296] on span "Aproveite as condições especiais da Riozen Toyota" at bounding box center [792, 297] width 326 height 63
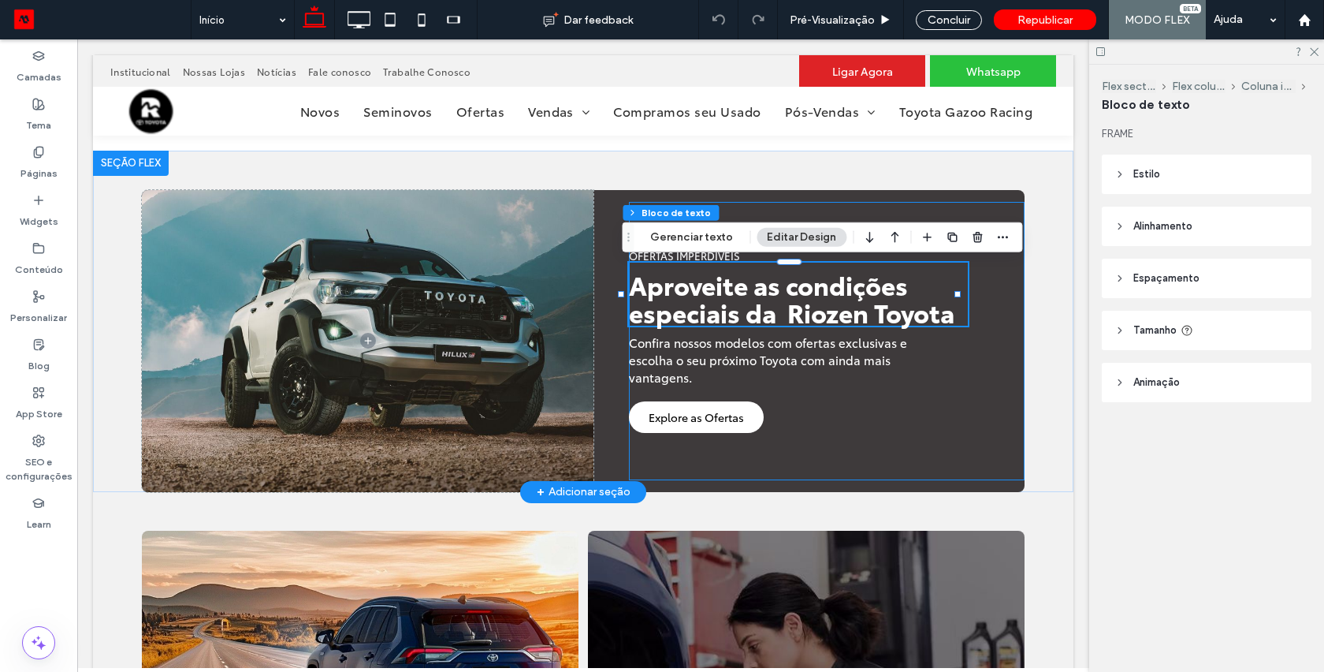
click at [688, 296] on span "Aproveite as condições especiais da Riozen Toyota" at bounding box center [792, 297] width 326 height 63
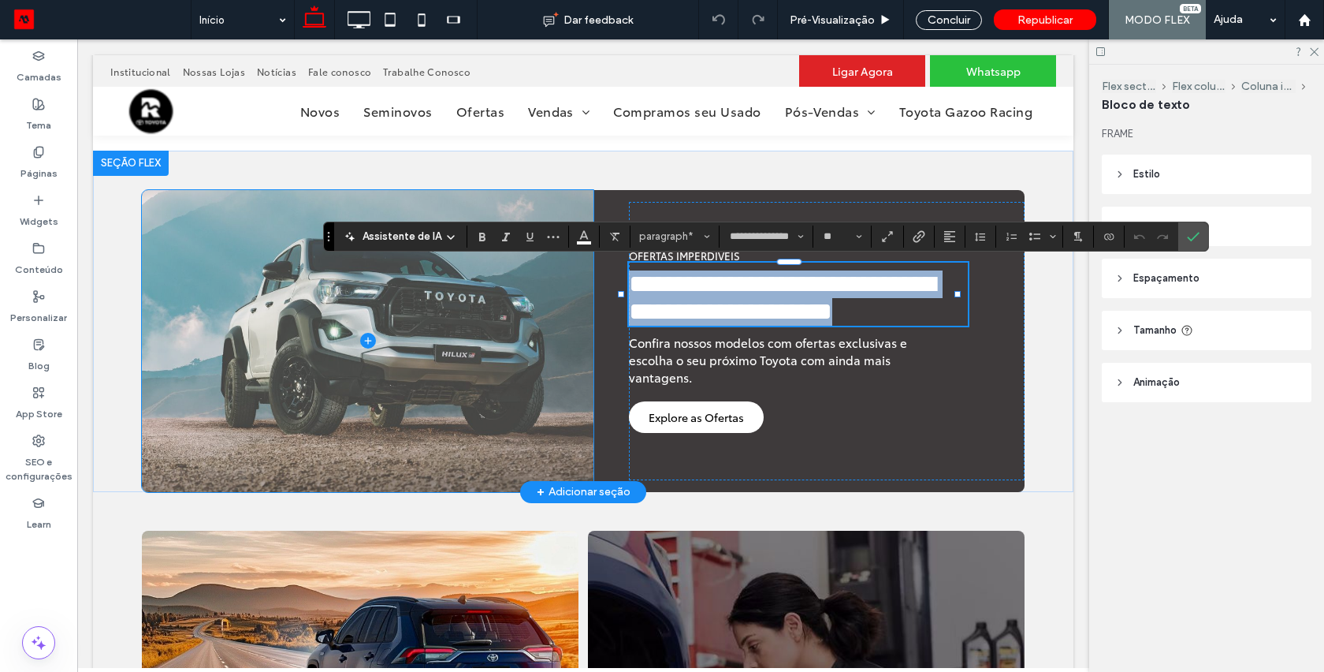
click at [475, 338] on span at bounding box center [368, 341] width 452 height 302
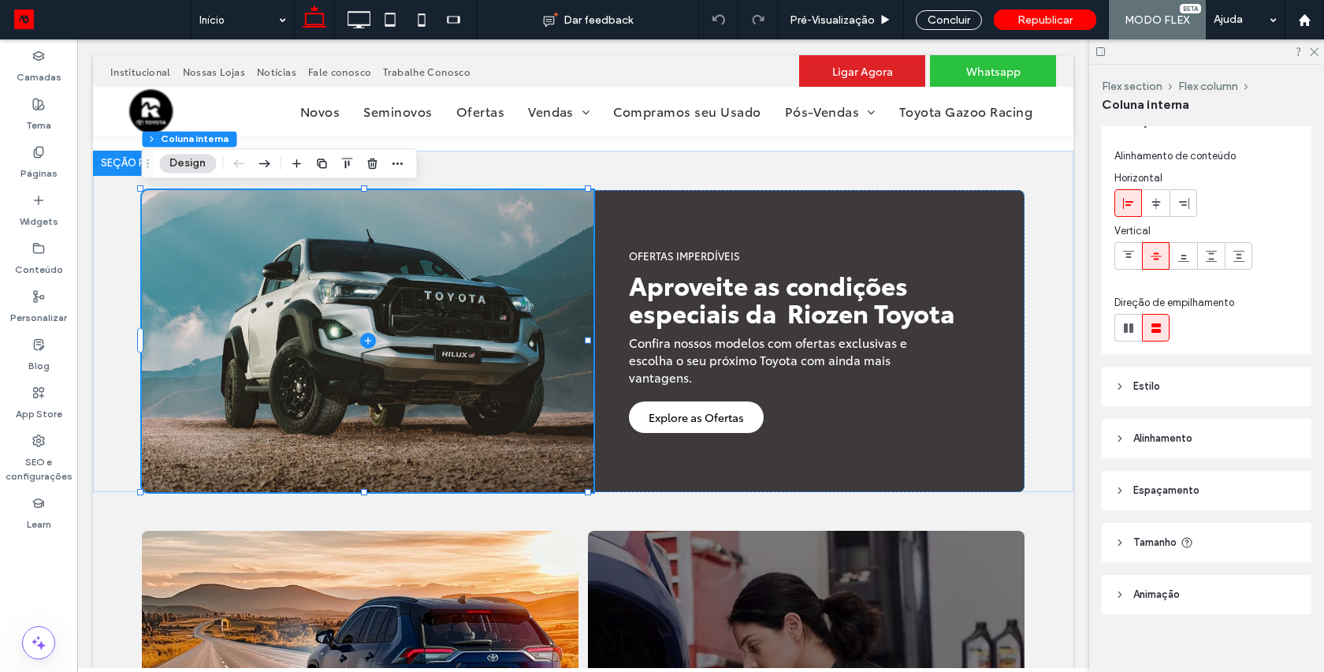
scroll to position [35, 0]
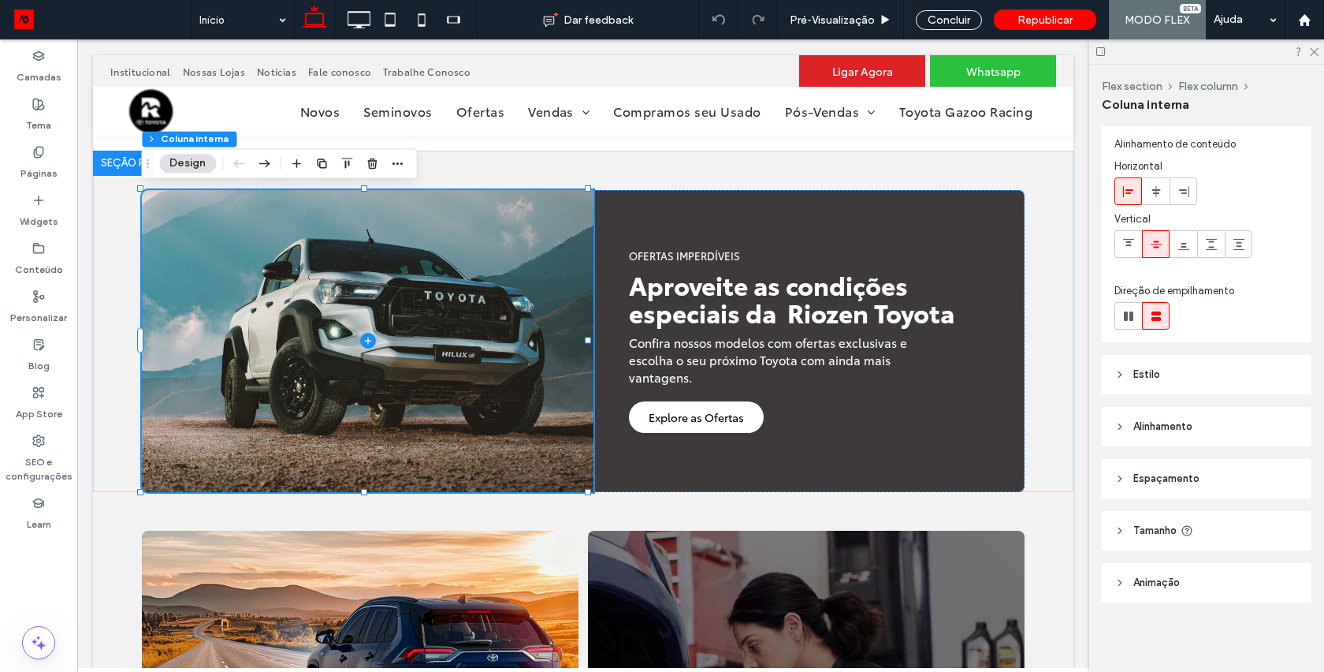
click at [1117, 375] on icon at bounding box center [1120, 374] width 11 height 11
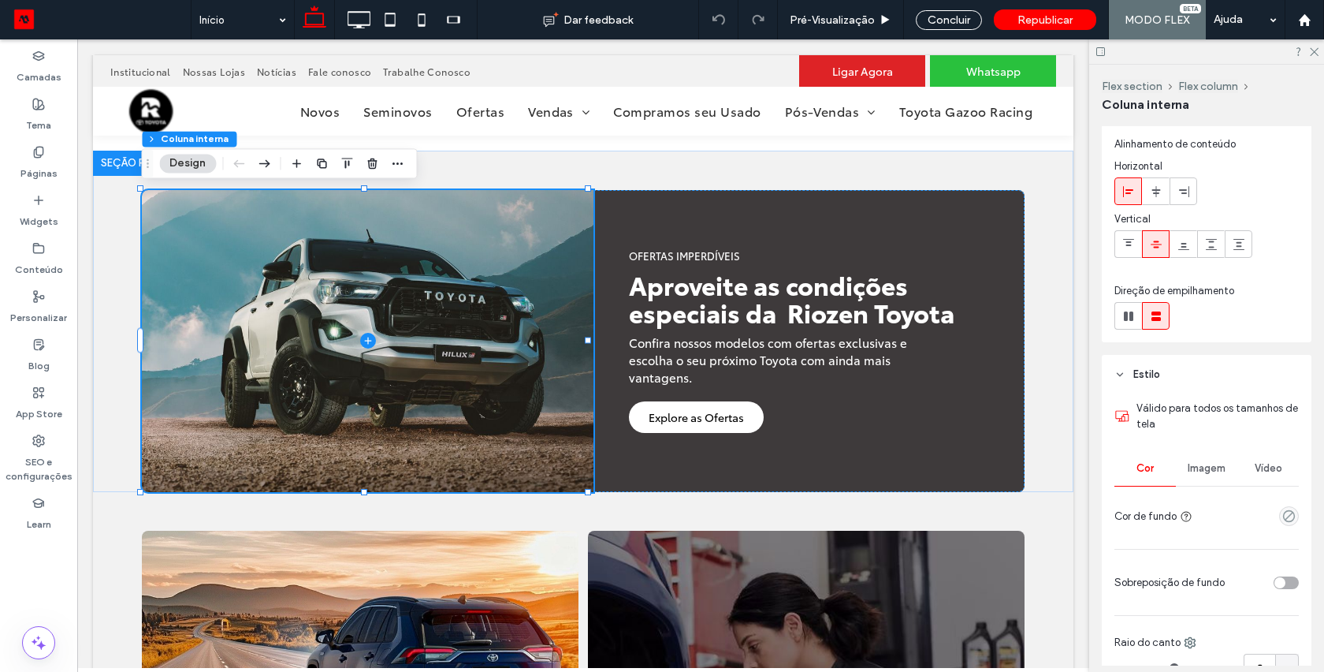
click at [1210, 473] on span "Imagem" at bounding box center [1207, 468] width 38 height 13
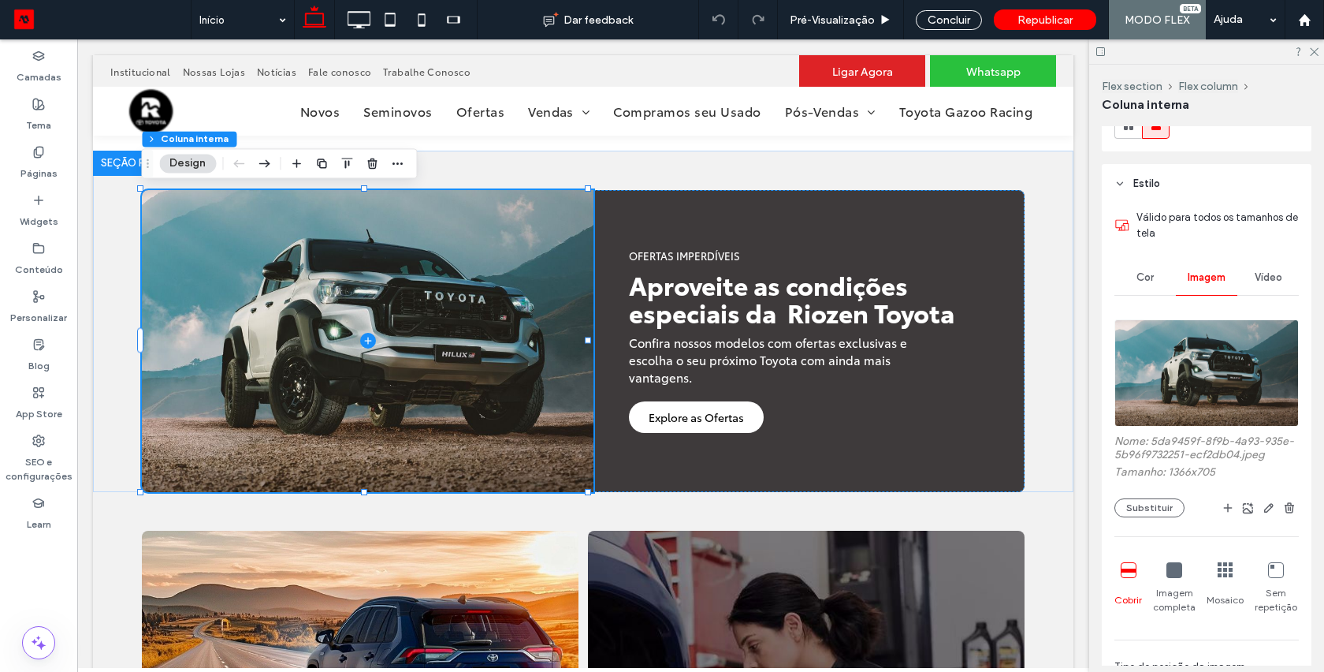
scroll to position [245, 0]
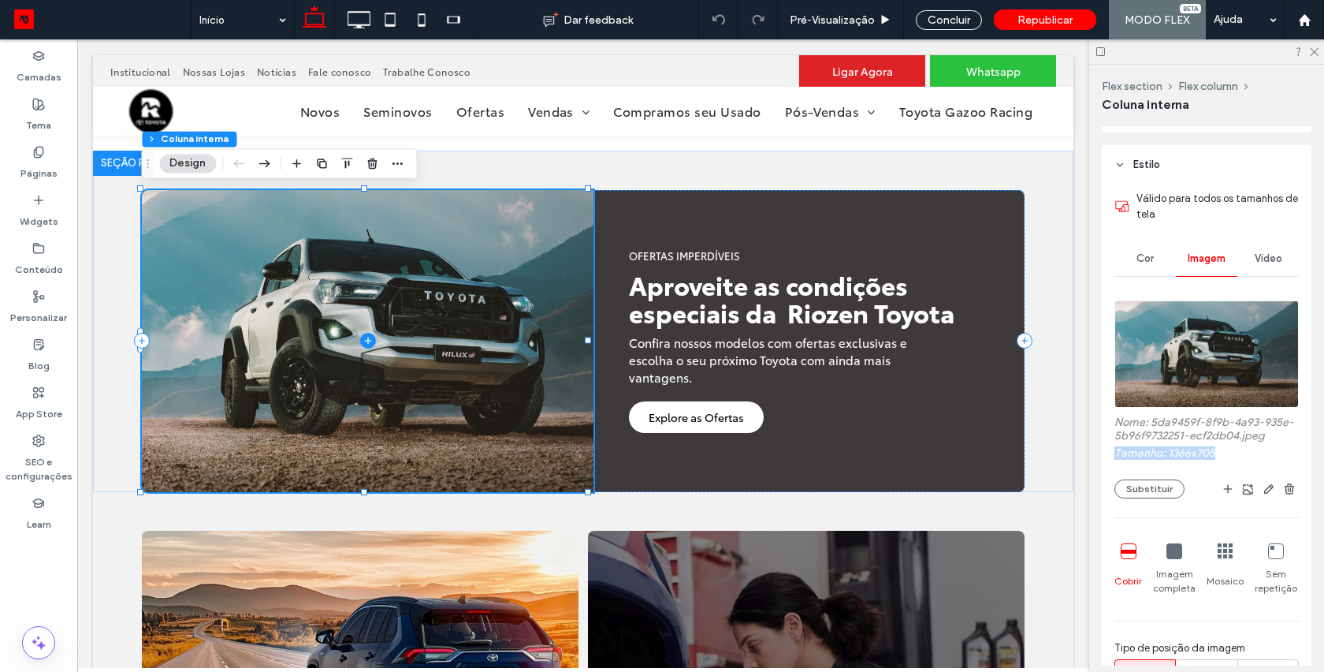
drag, startPoint x: 1224, startPoint y: 470, endPoint x: 1116, endPoint y: 471, distance: 108.8
click at [1116, 464] on label "Tamanho: 1366x705" at bounding box center [1207, 454] width 184 height 17
click at [1191, 464] on label "Tamanho: 1366x705" at bounding box center [1207, 454] width 184 height 17
drag, startPoint x: 1166, startPoint y: 469, endPoint x: 1225, endPoint y: 468, distance: 59.1
click at [1225, 464] on label "Tamanho: 1366x705" at bounding box center [1207, 454] width 184 height 17
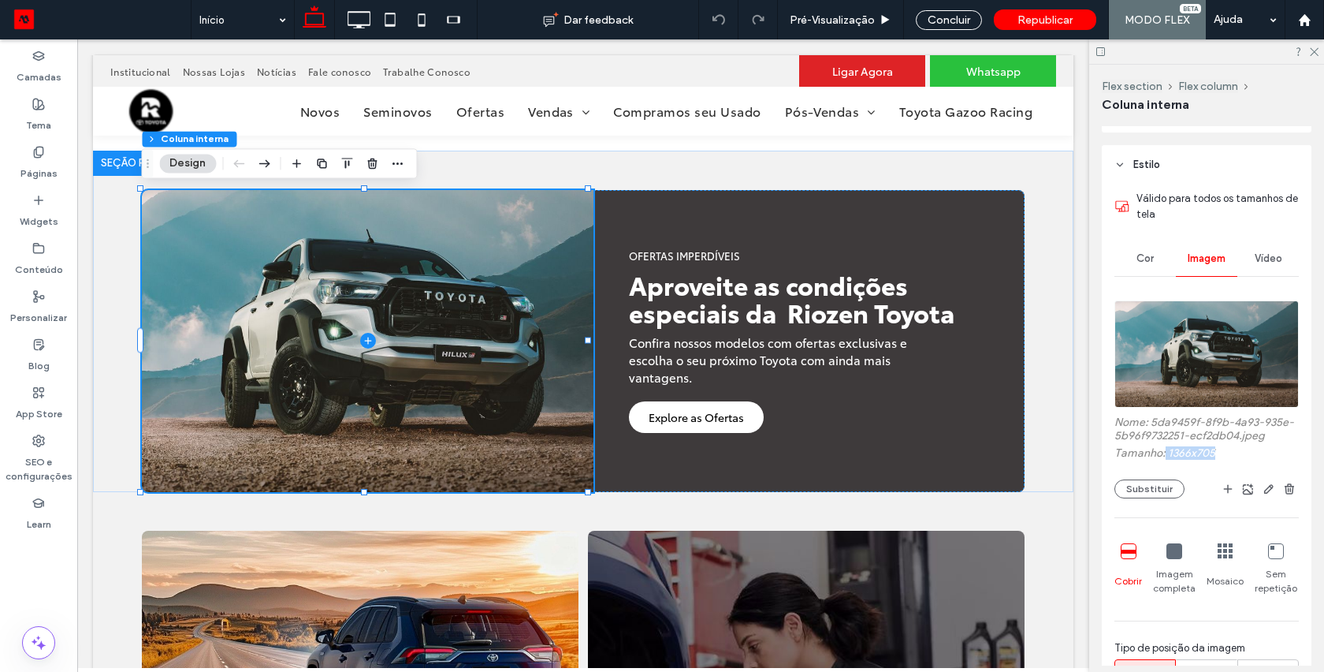
drag, startPoint x: 1225, startPoint y: 468, endPoint x: 1166, endPoint y: 466, distance: 59.2
click at [1166, 464] on label "Tamanho: 1366x705" at bounding box center [1207, 454] width 184 height 17
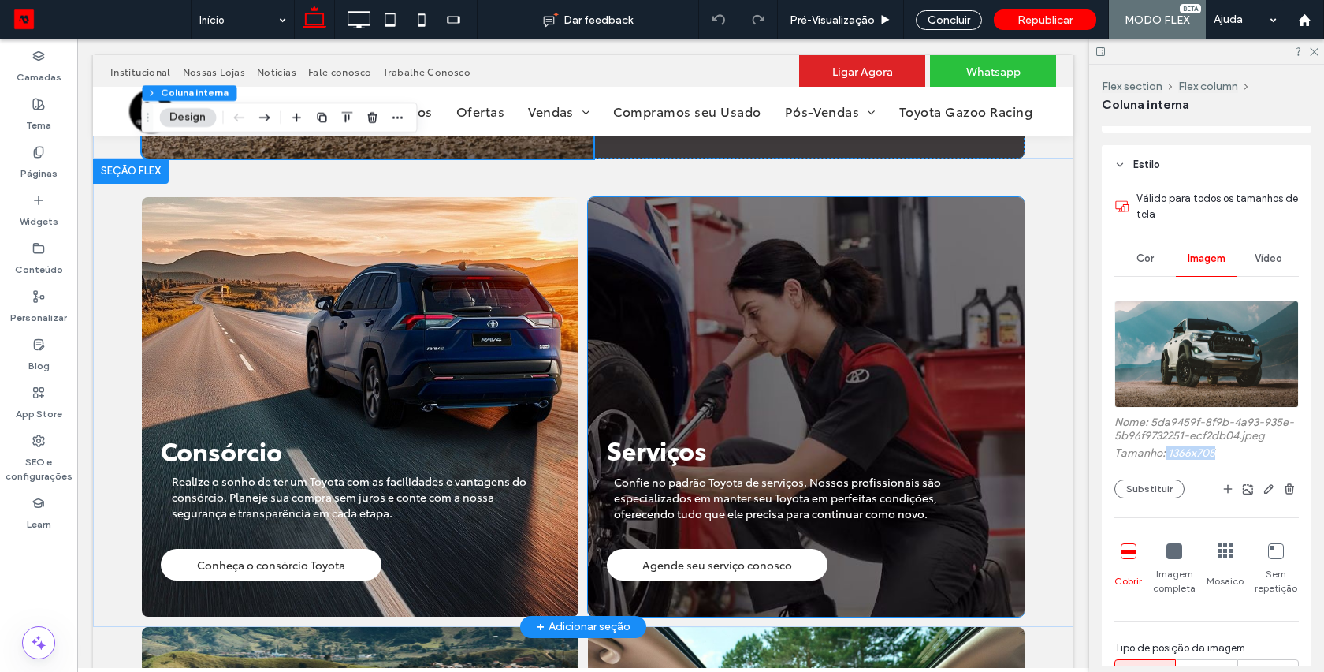
scroll to position [1263, 0]
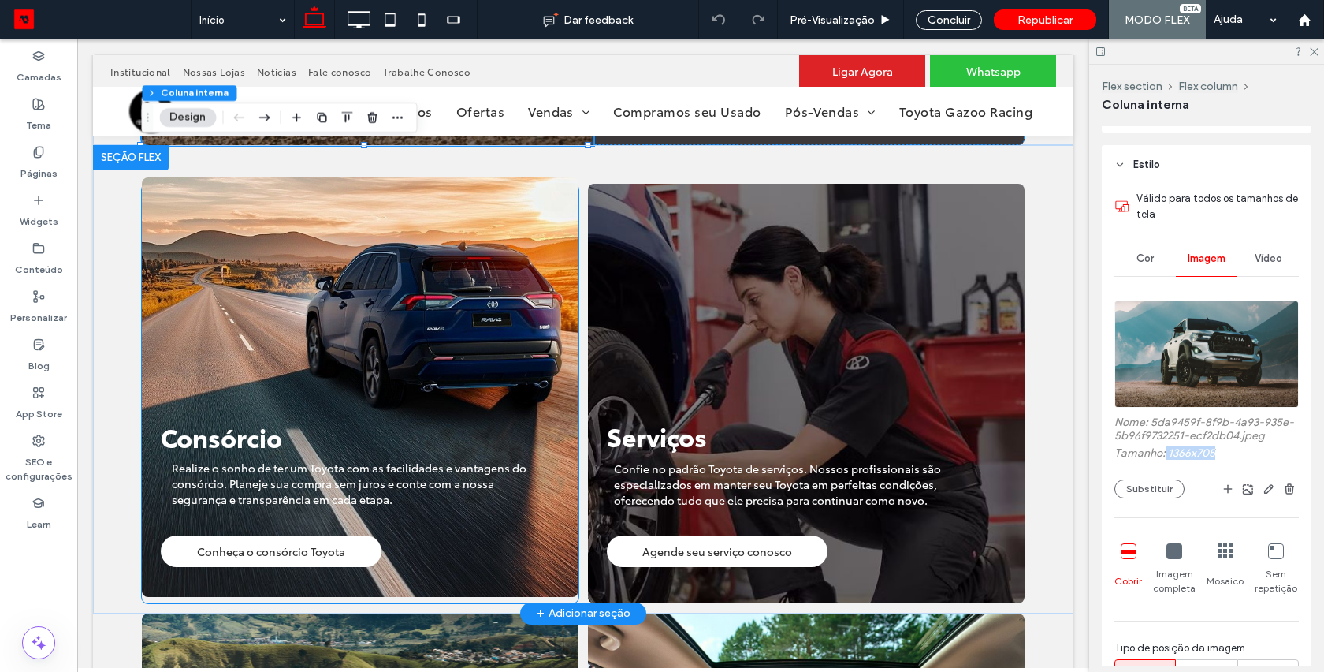
click at [526, 224] on img at bounding box center [360, 386] width 437 height 419
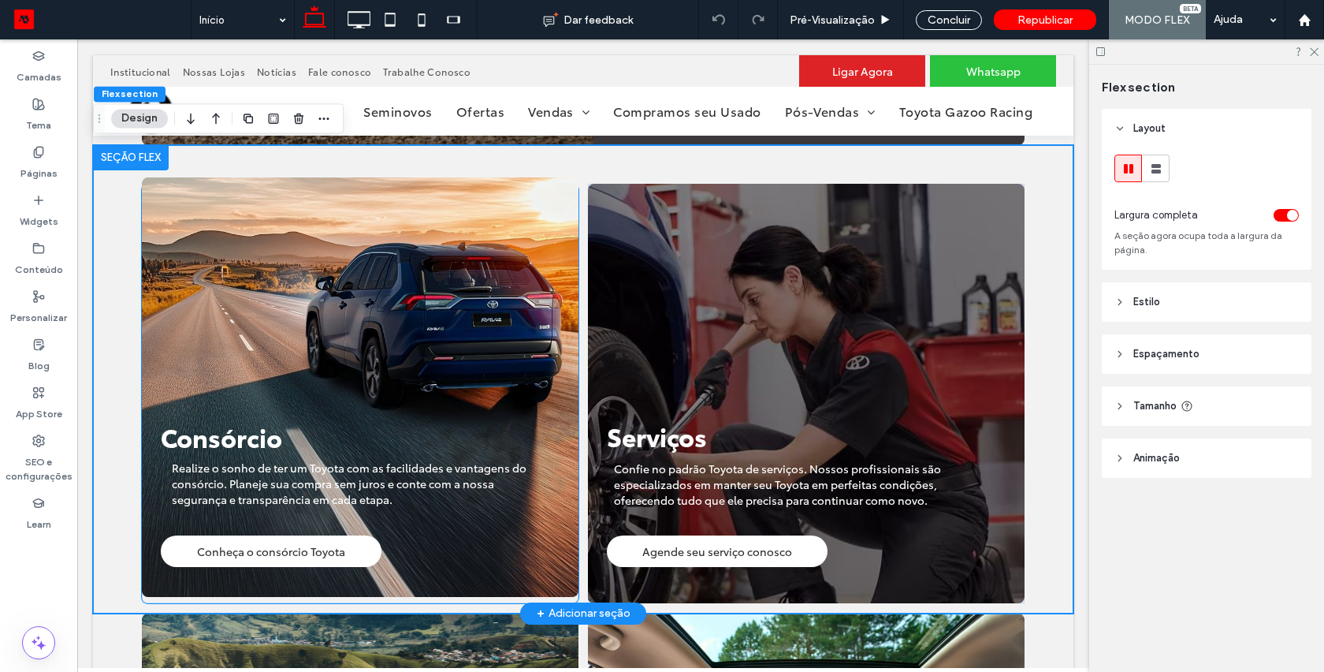
click at [526, 224] on img at bounding box center [360, 386] width 437 height 419
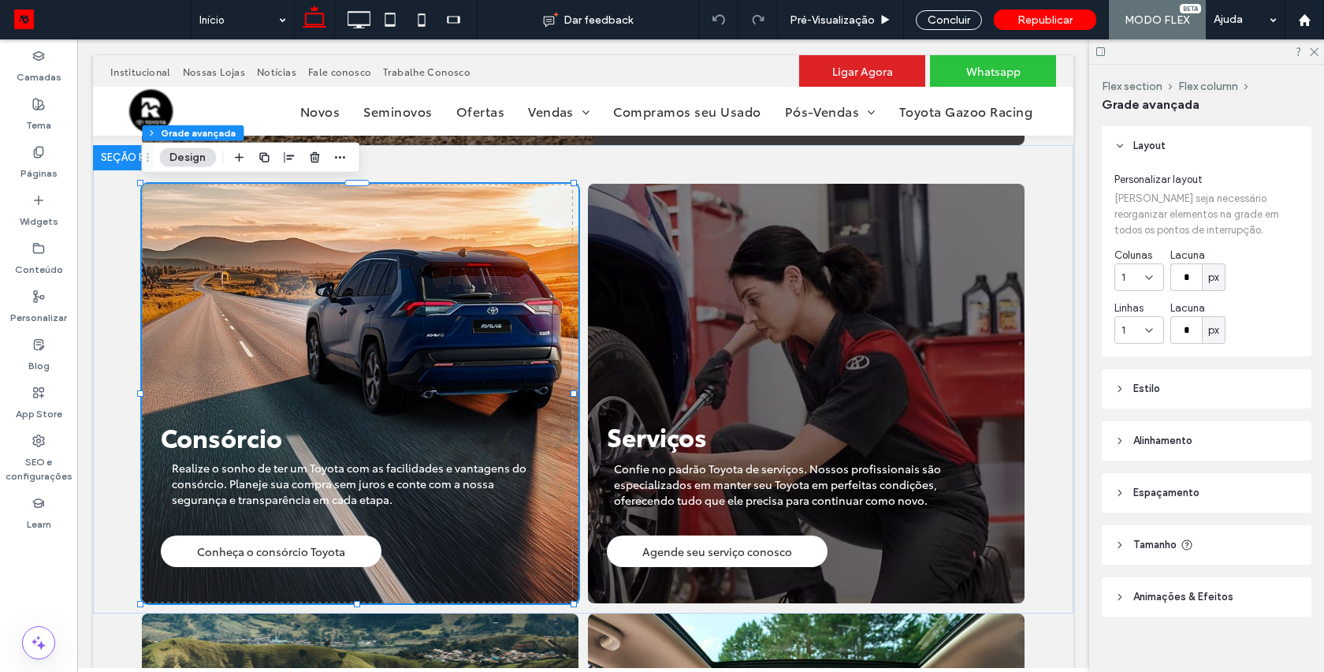
click at [1137, 391] on span "Estilo" at bounding box center [1147, 389] width 27 height 16
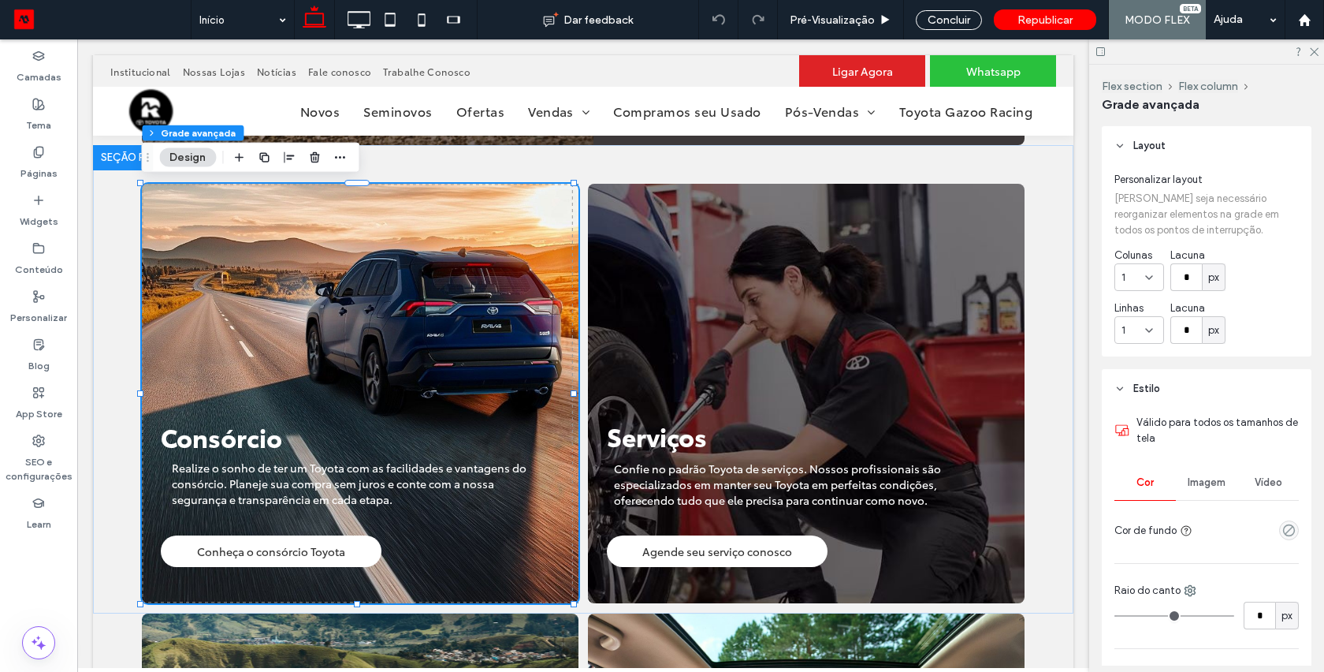
click at [1207, 488] on span "Imagem" at bounding box center [1207, 482] width 38 height 13
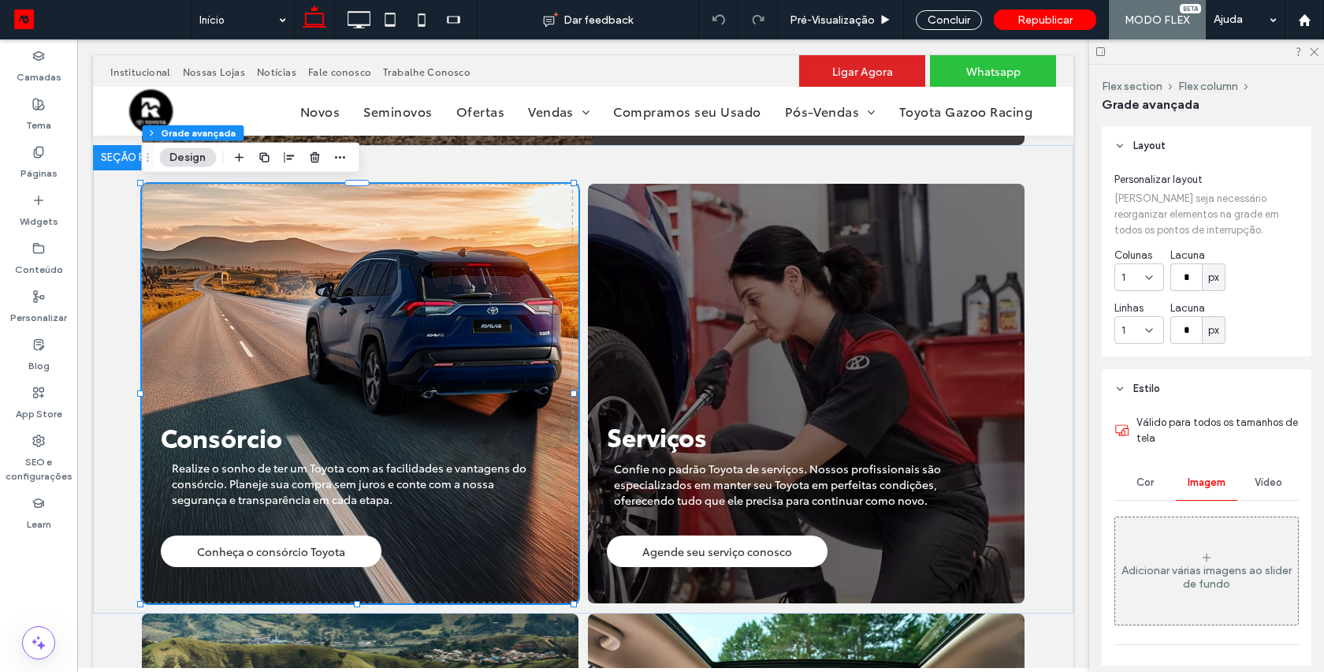
scroll to position [65, 0]
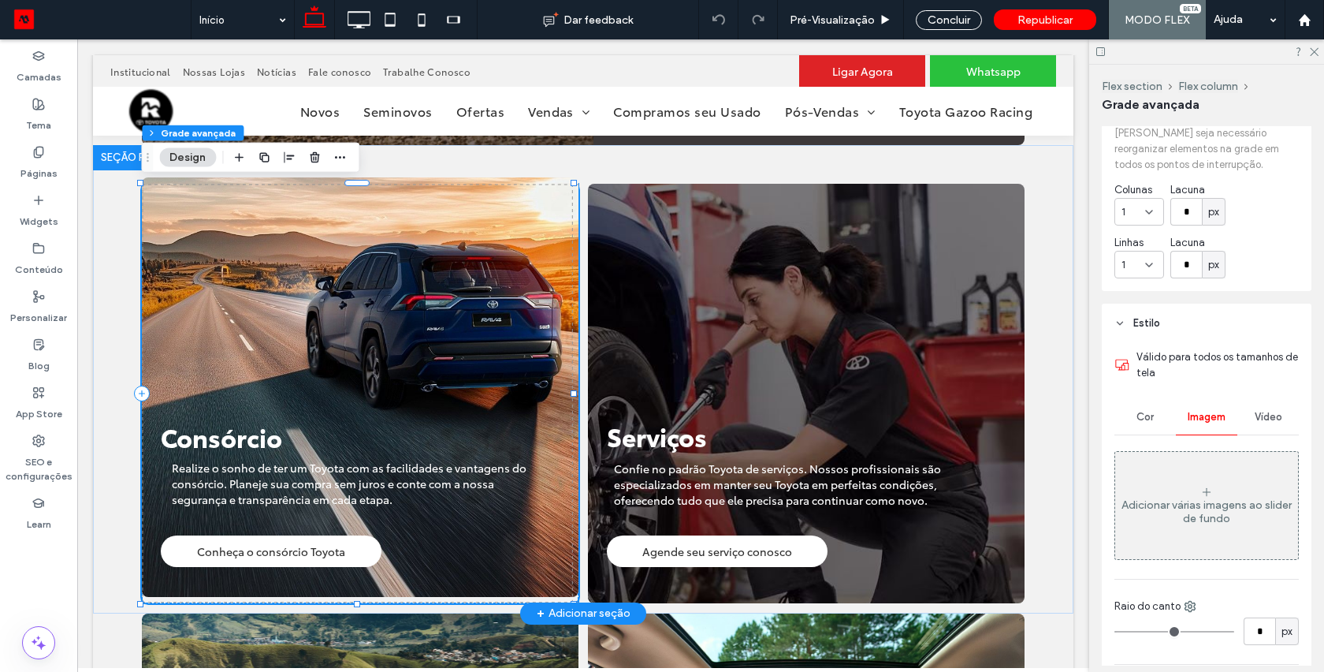
click at [503, 220] on img at bounding box center [360, 386] width 437 height 419
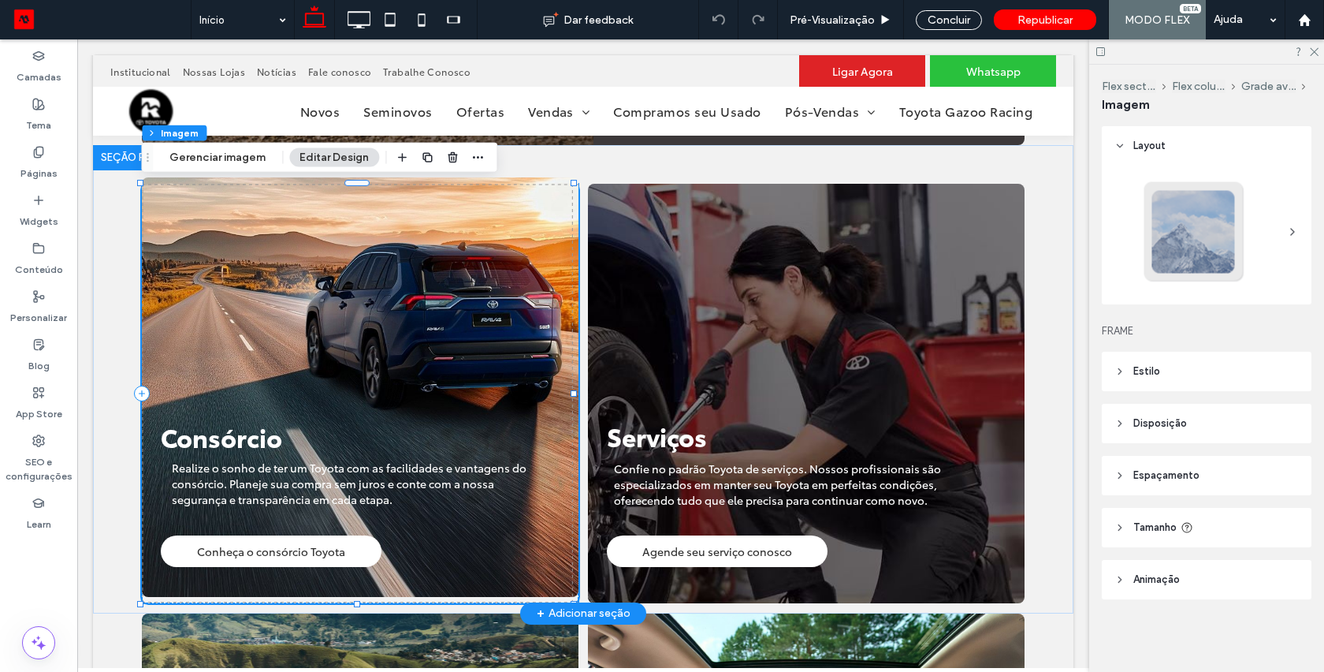
type input "*"
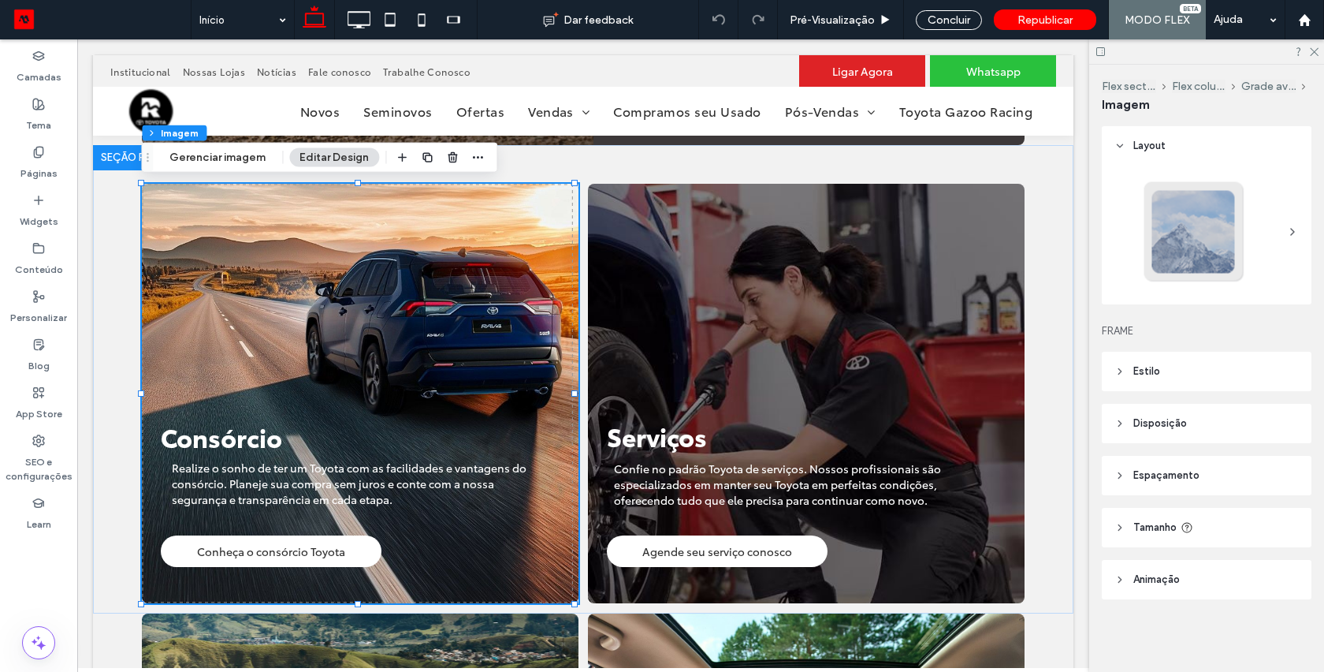
click at [1153, 371] on span "Estilo" at bounding box center [1147, 371] width 27 height 16
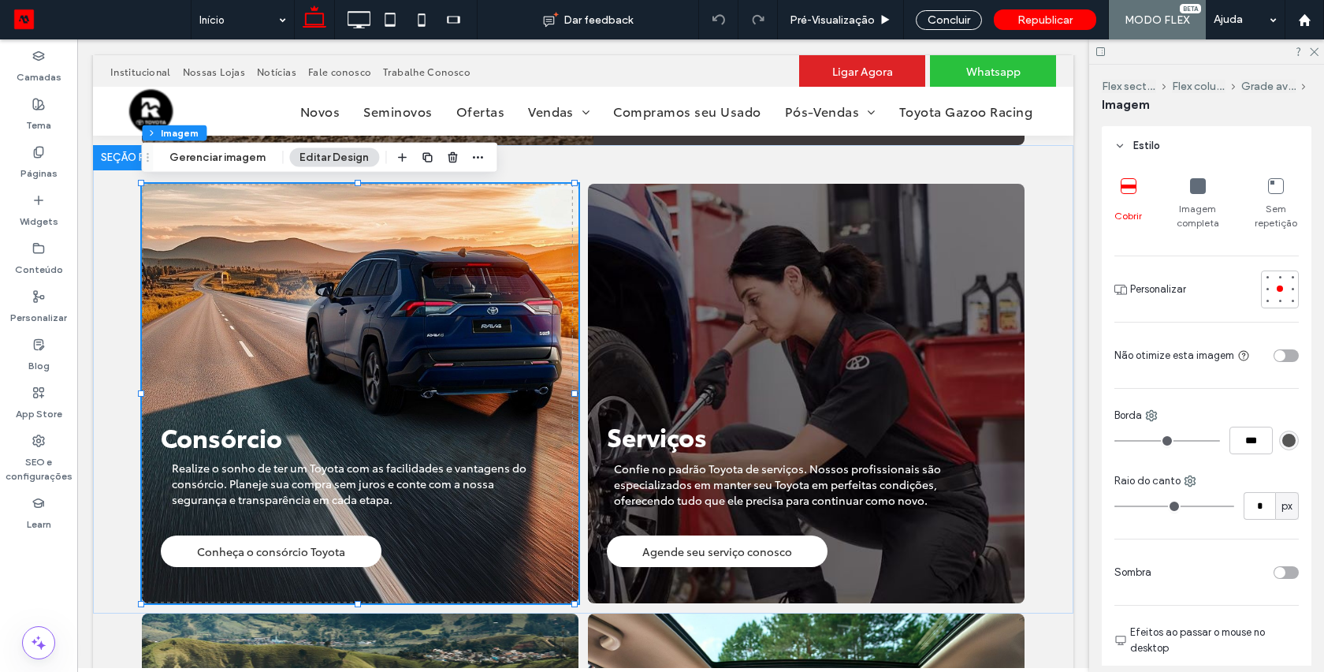
scroll to position [273, 0]
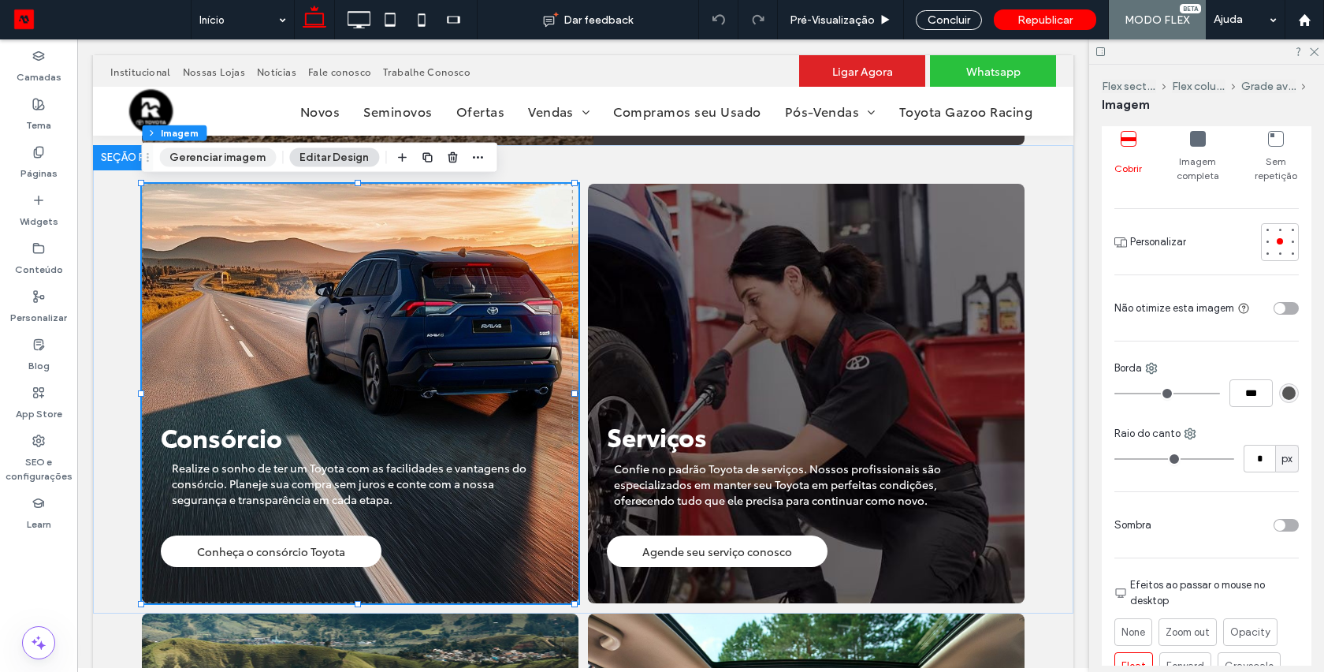
click at [250, 155] on button "Gerenciar imagem" at bounding box center [217, 157] width 117 height 19
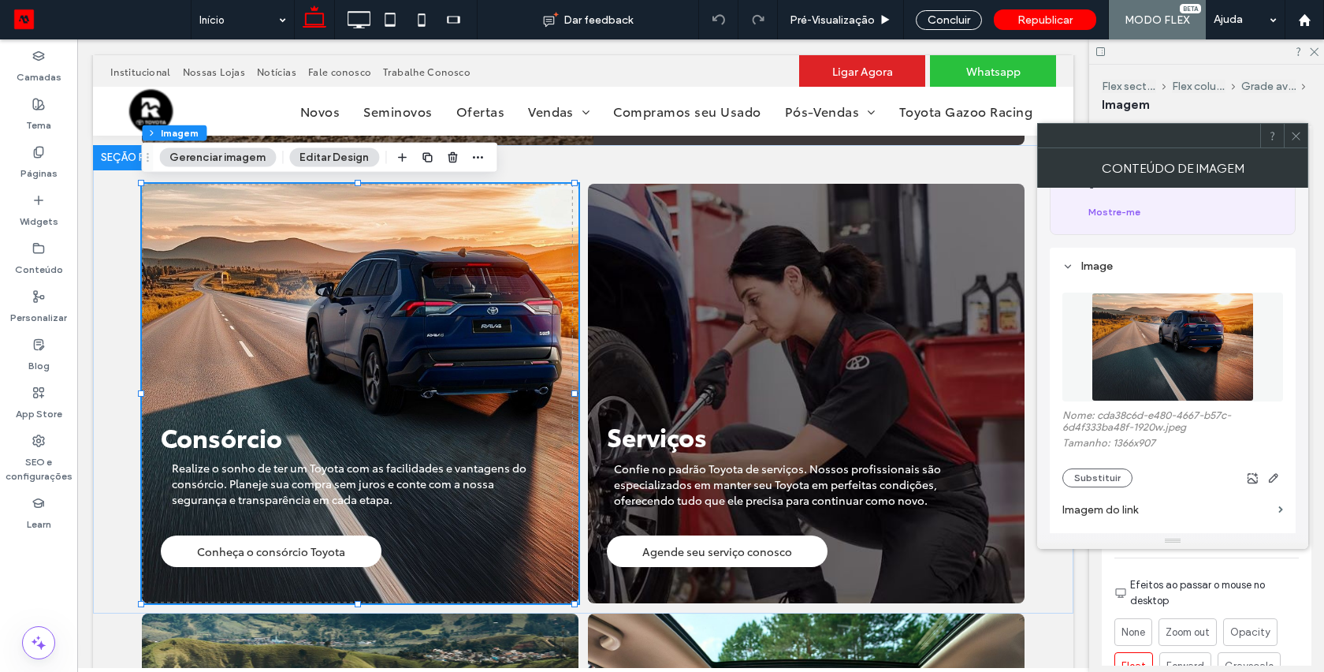
scroll to position [161, 0]
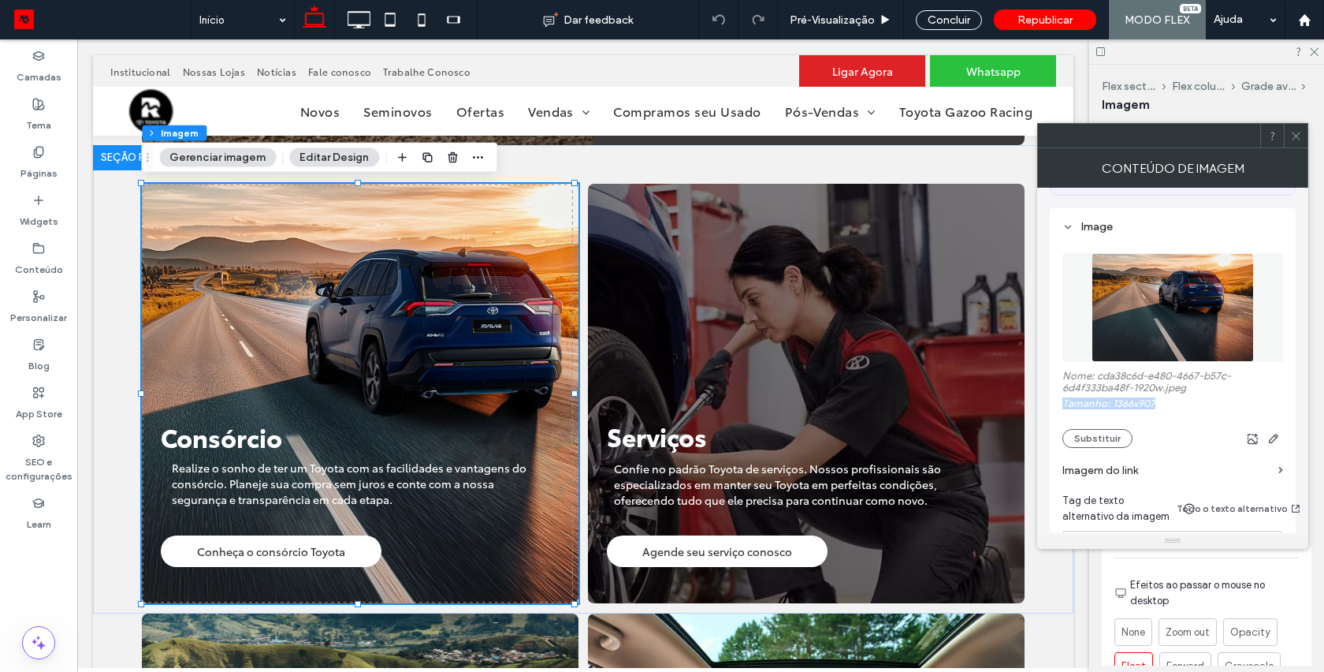
drag, startPoint x: 1164, startPoint y: 393, endPoint x: 1056, endPoint y: 392, distance: 107.2
click at [1056, 392] on div "Image Nome: cda38c6d-e480-4667-b57c-6d4f333ba48f-1920w.jpeg Tamanho: 1366x907 S…" at bounding box center [1173, 452] width 246 height 488
click at [1290, 131] on div at bounding box center [1296, 136] width 24 height 24
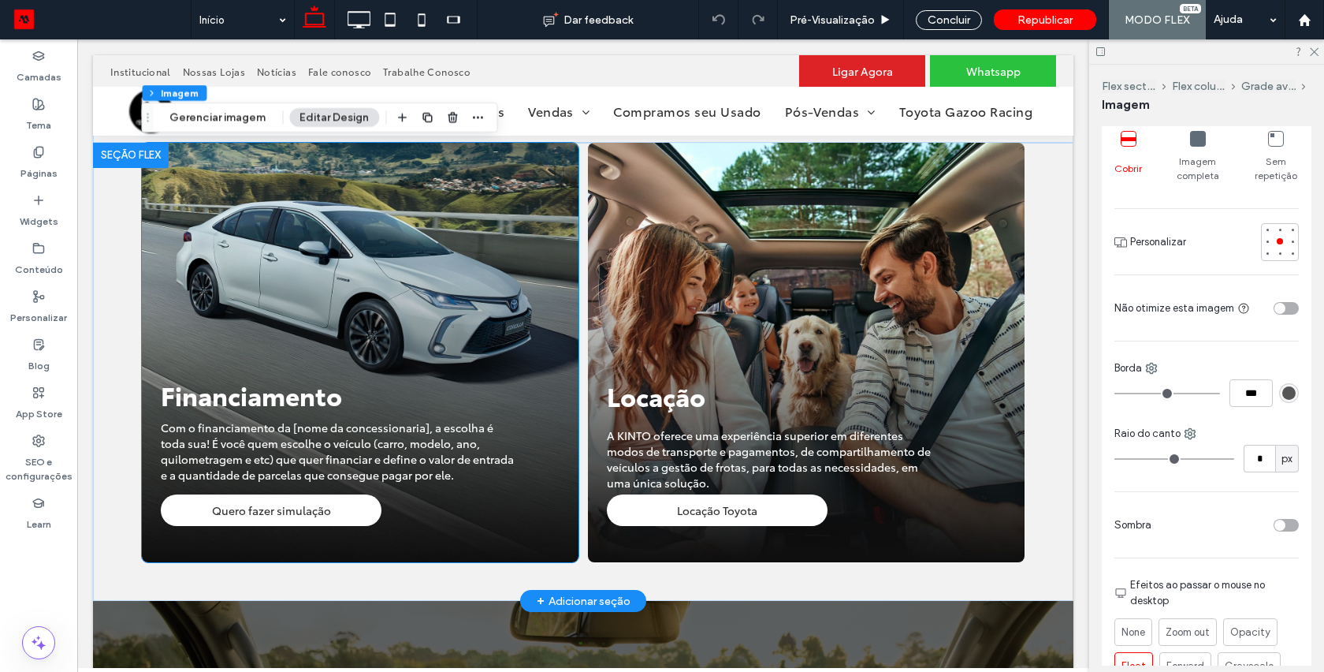
scroll to position [1761, 0]
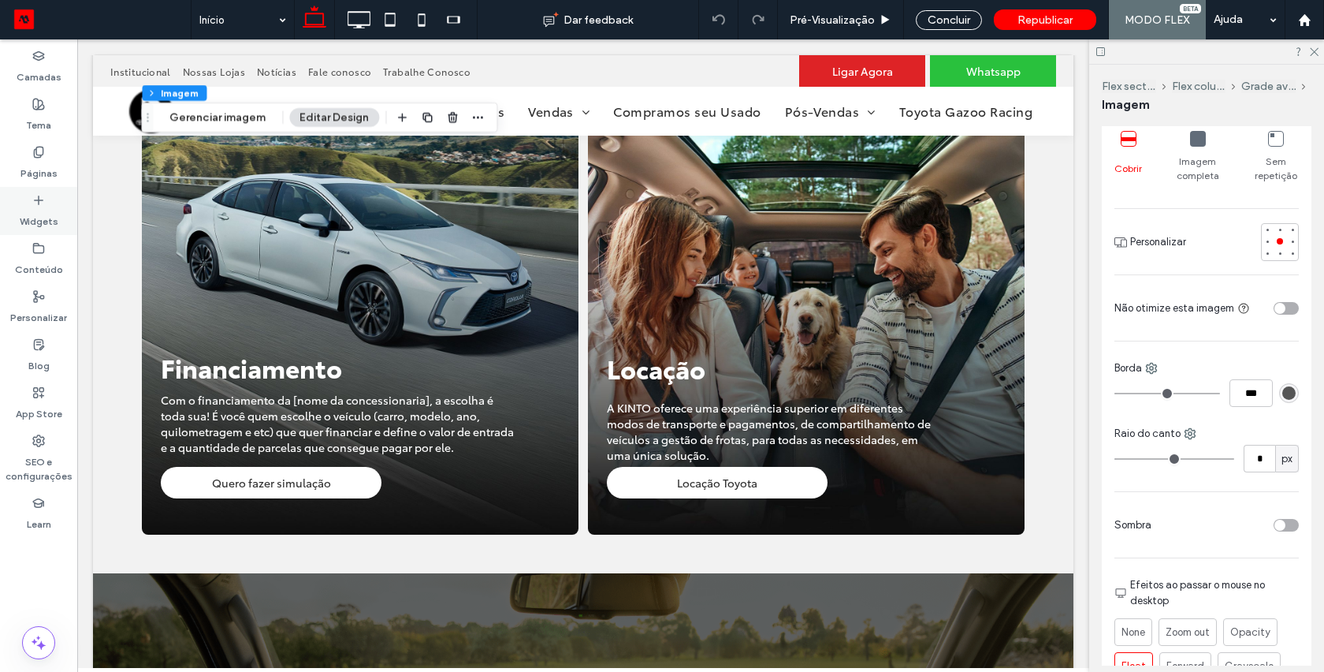
click at [27, 201] on div "Widgets" at bounding box center [38, 211] width 77 height 48
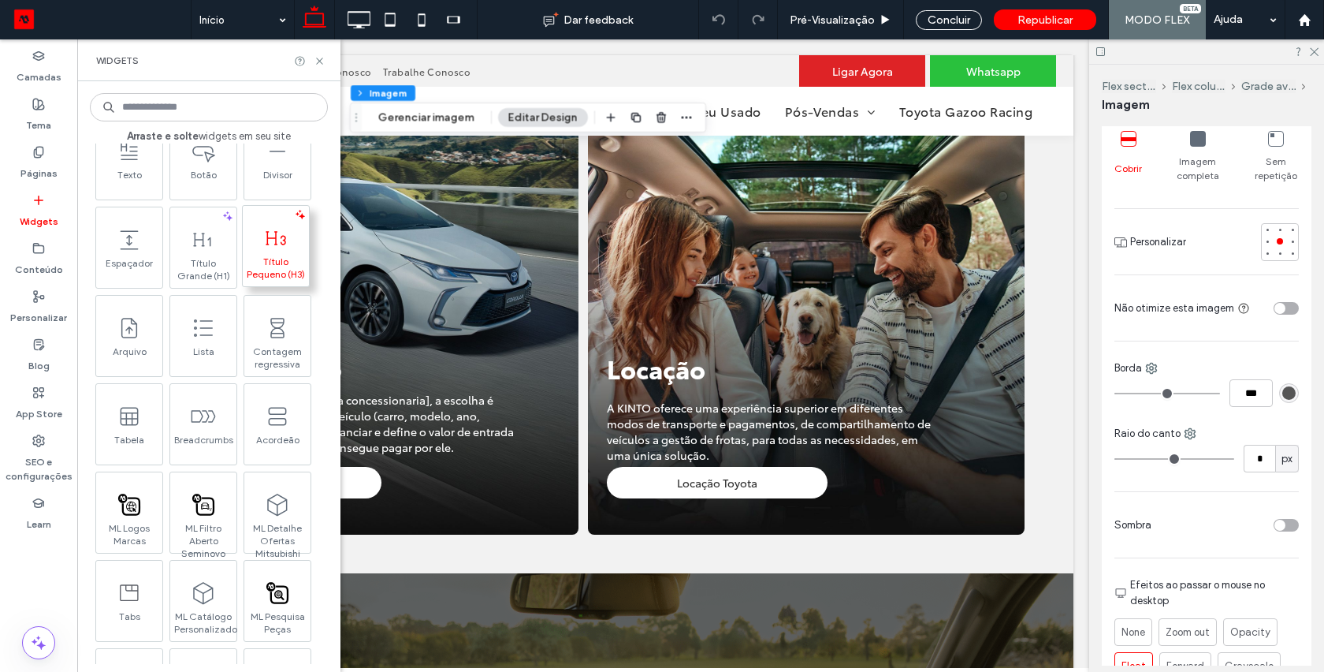
scroll to position [966, 0]
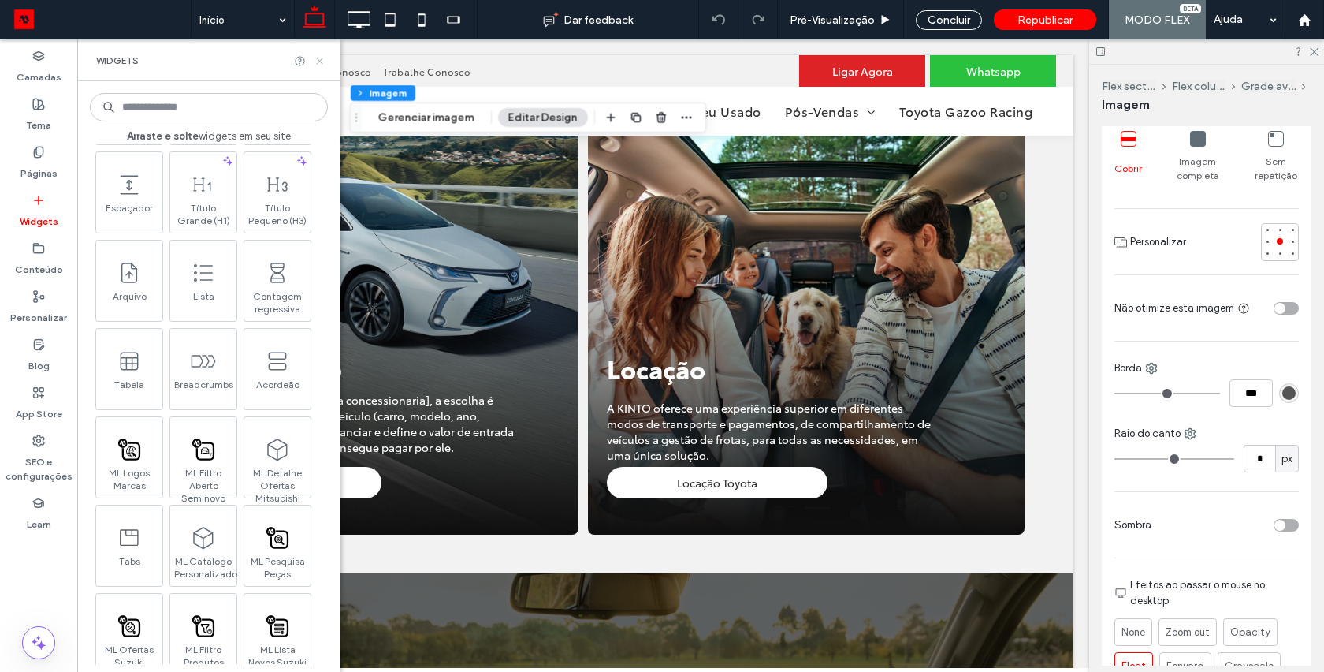
click at [316, 56] on icon at bounding box center [320, 61] width 12 height 12
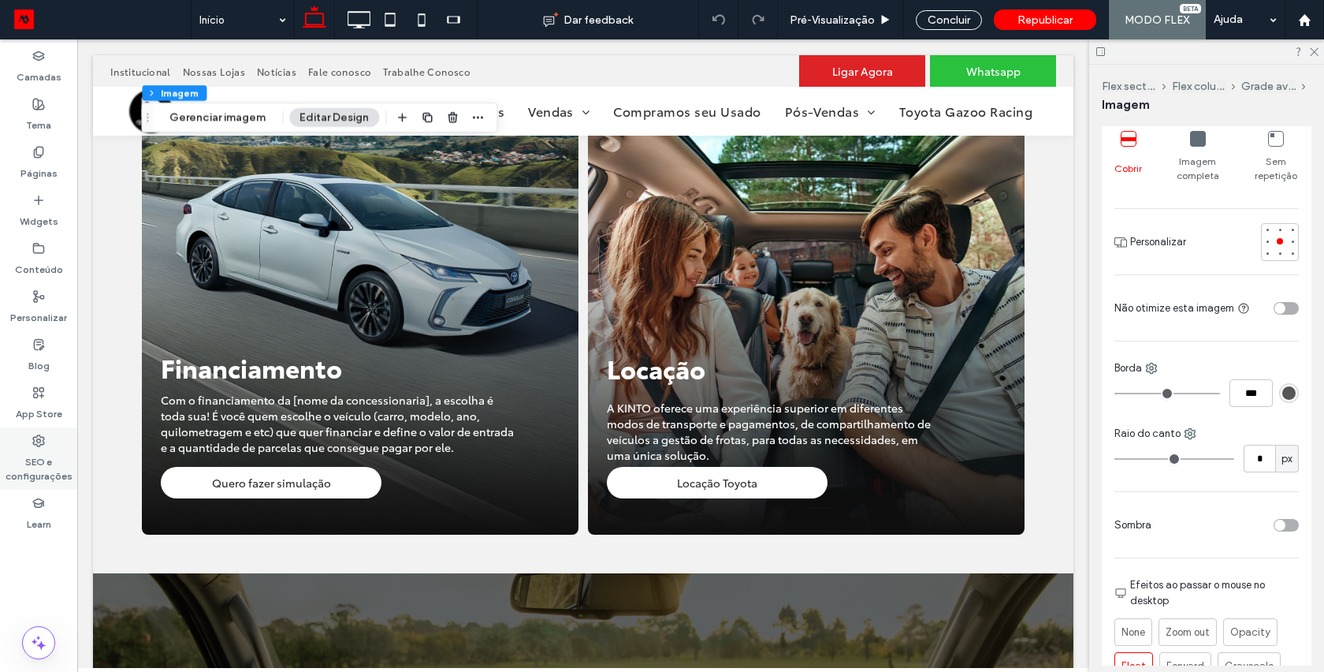
click at [38, 447] on label "SEO e configurações" at bounding box center [38, 465] width 77 height 36
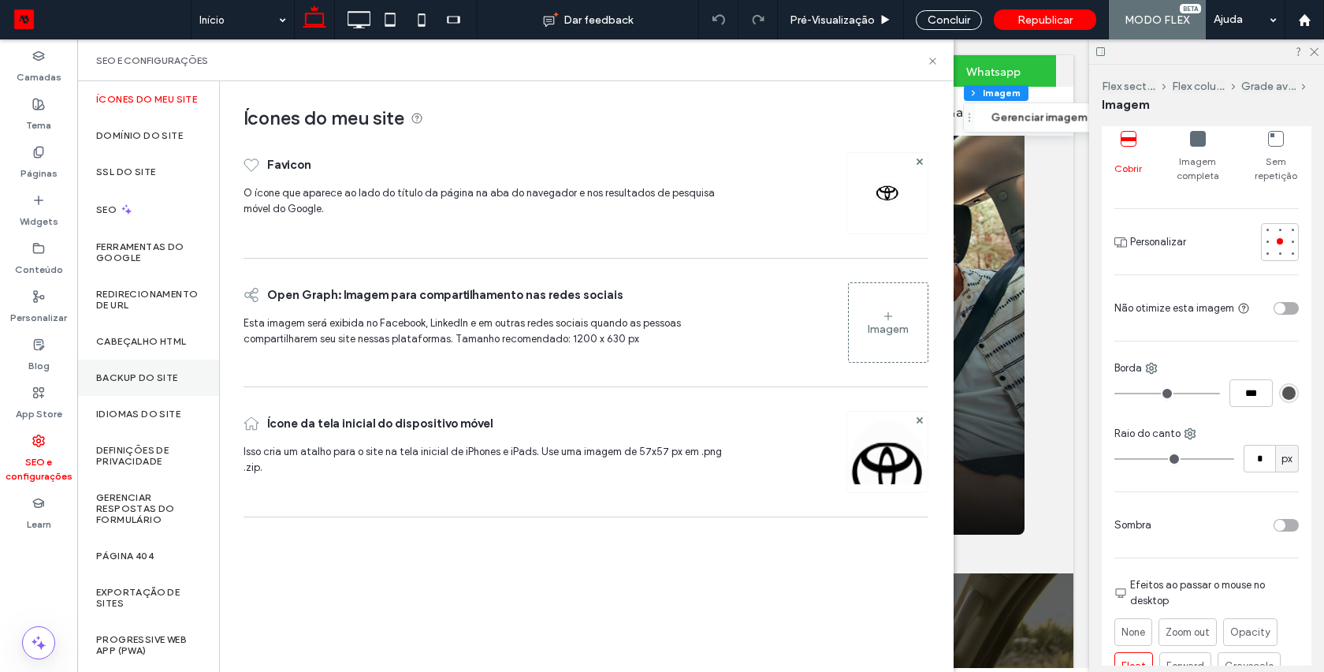
click at [132, 383] on label "Backup do Site" at bounding box center [137, 377] width 82 height 11
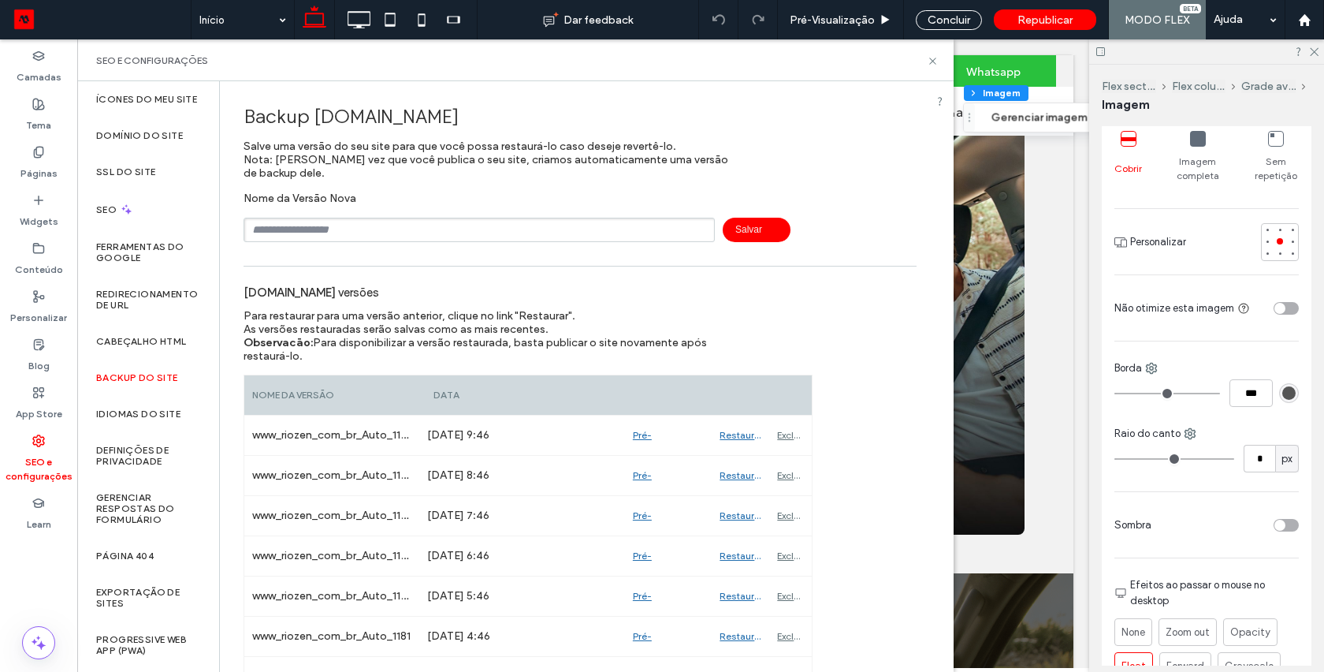
click at [319, 228] on input "text" at bounding box center [479, 230] width 471 height 24
type input "******"
click at [753, 232] on span "Salvar" at bounding box center [757, 230] width 68 height 24
click at [937, 58] on icon at bounding box center [933, 61] width 12 height 12
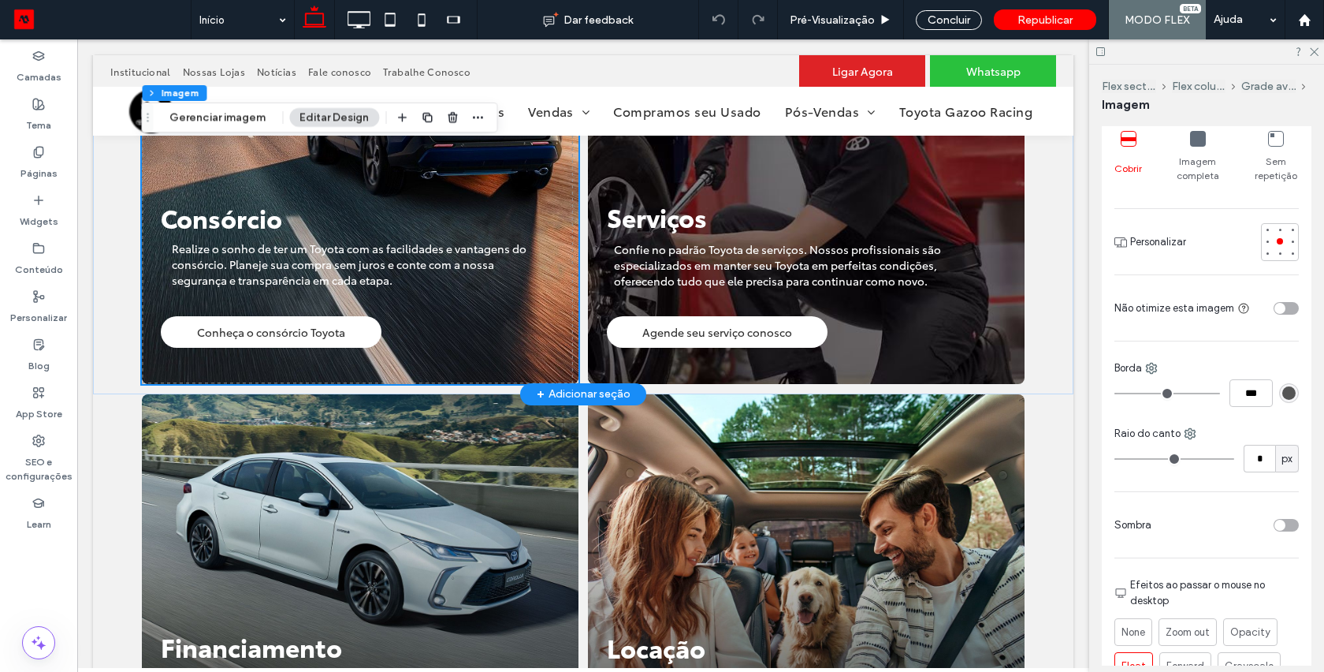
scroll to position [1448, 0]
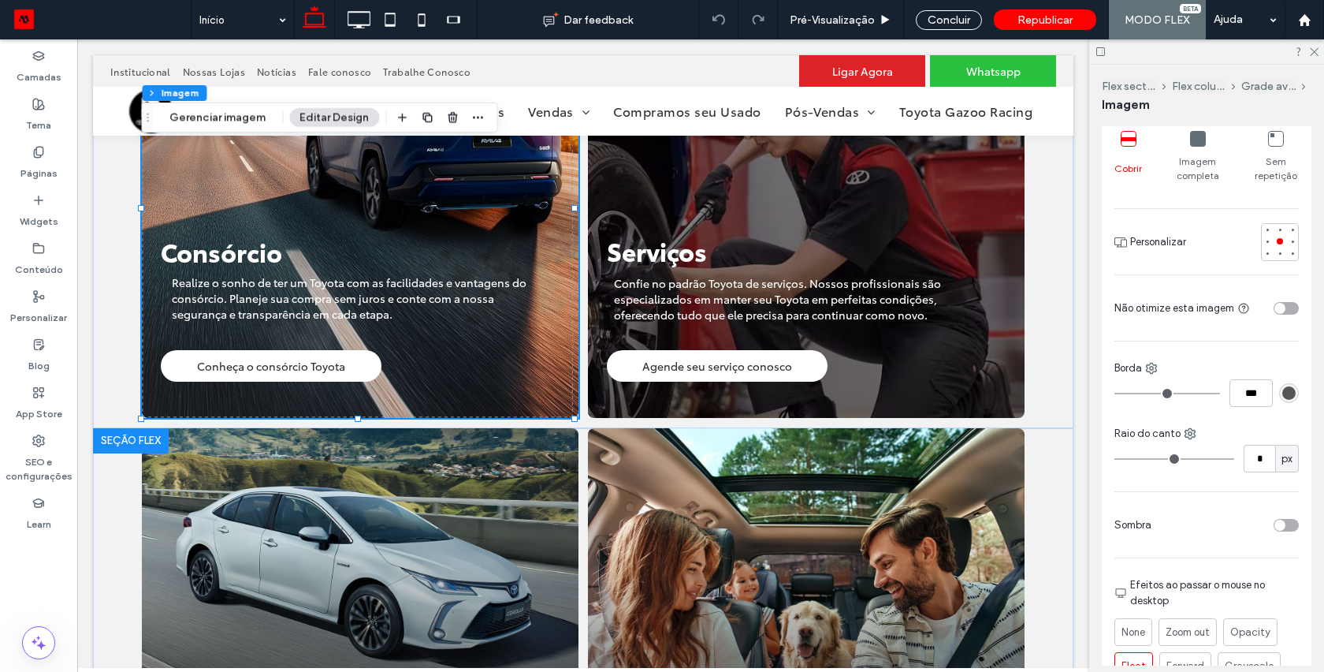
click at [140, 443] on div at bounding box center [131, 440] width 76 height 25
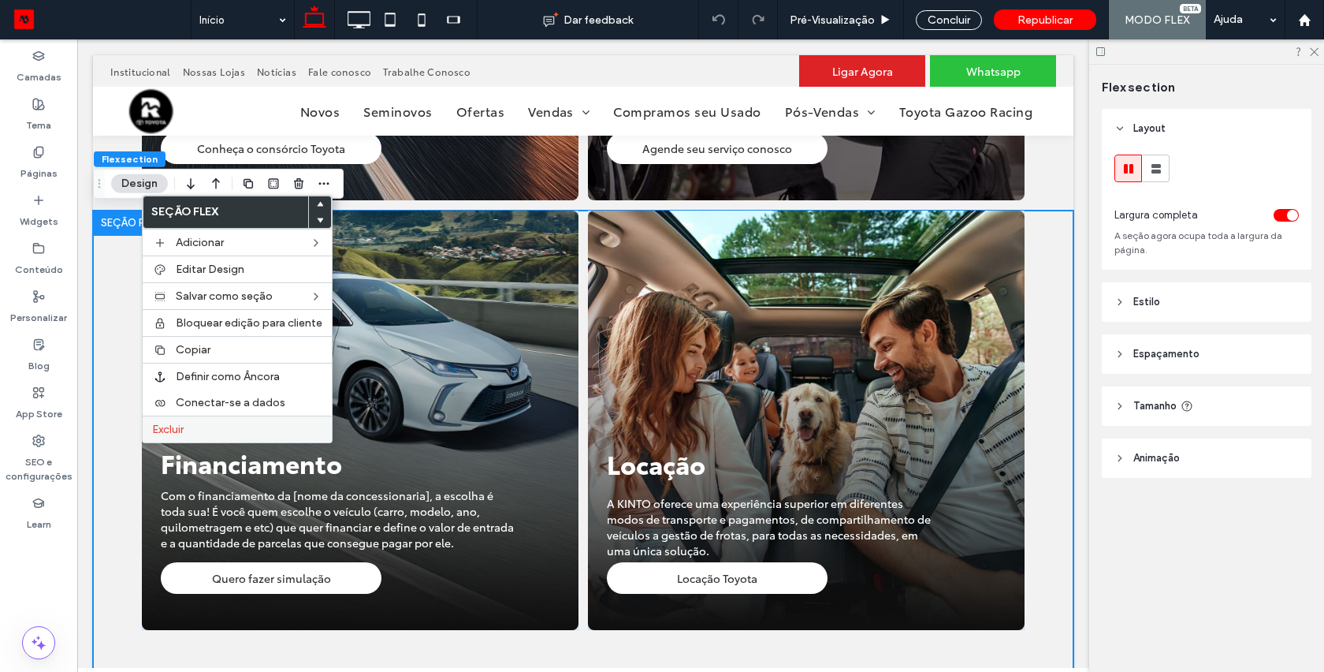
click at [169, 432] on span "Excluir" at bounding box center [168, 429] width 32 height 13
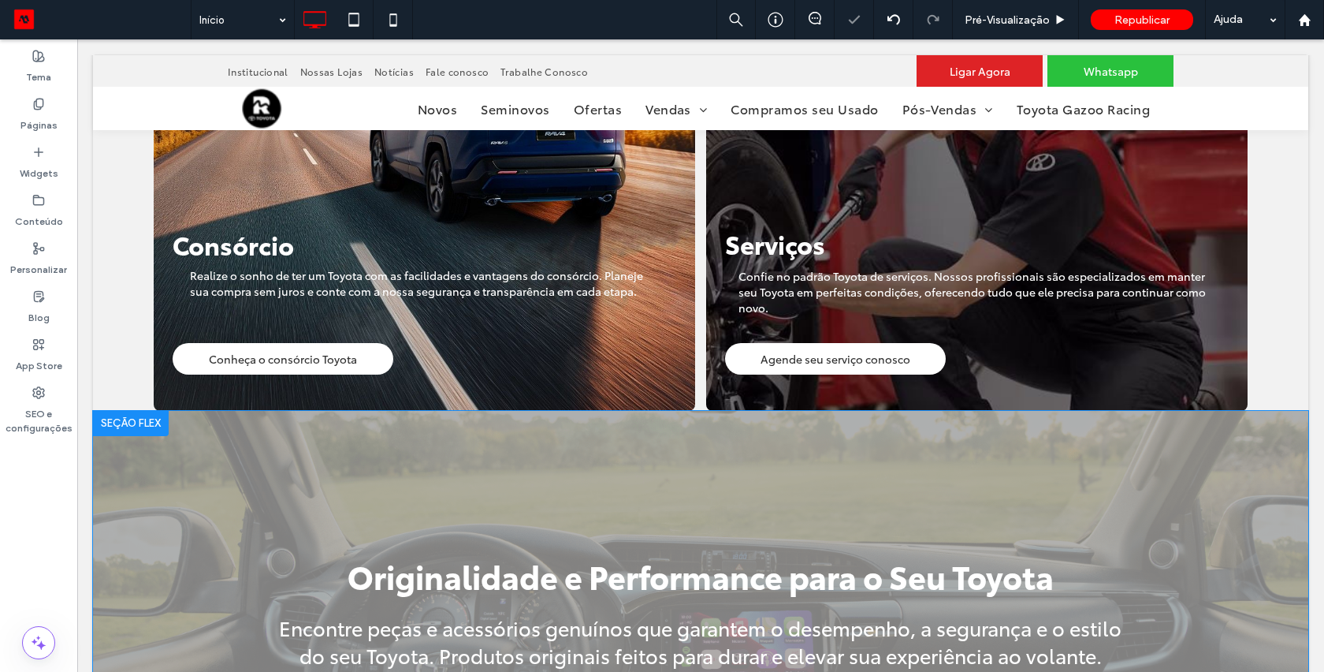
scroll to position [1507, 0]
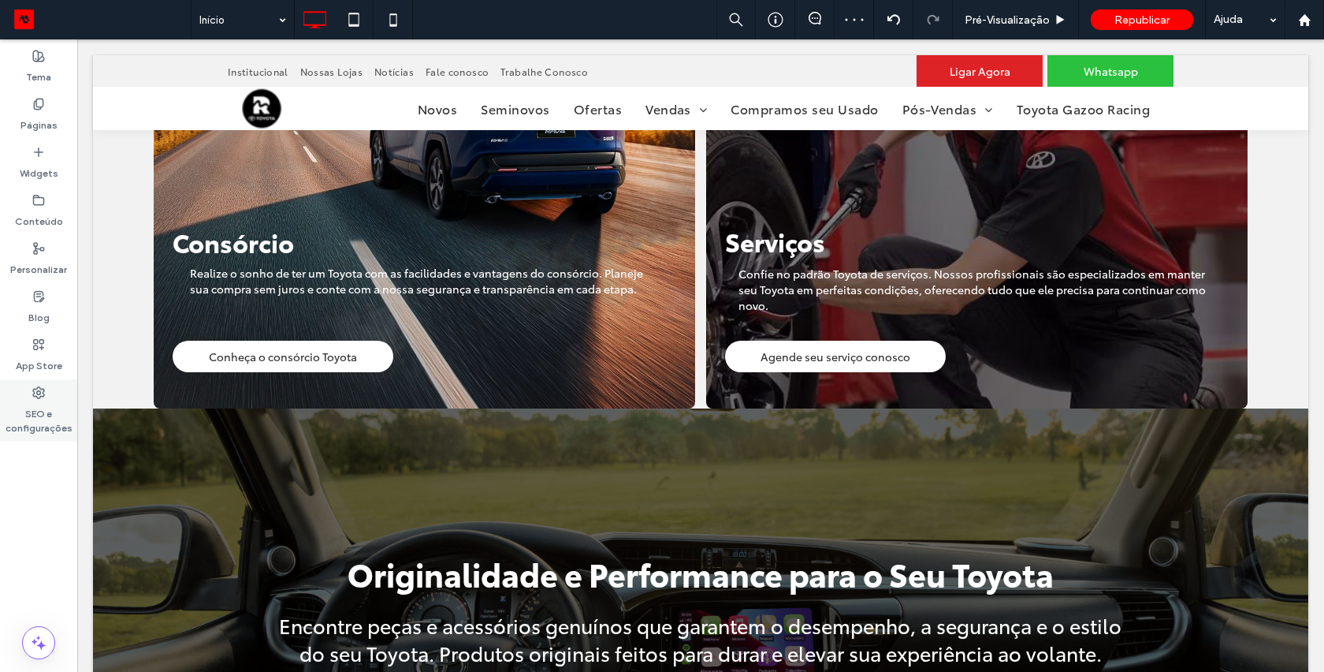
click at [35, 392] on icon at bounding box center [38, 392] width 13 height 13
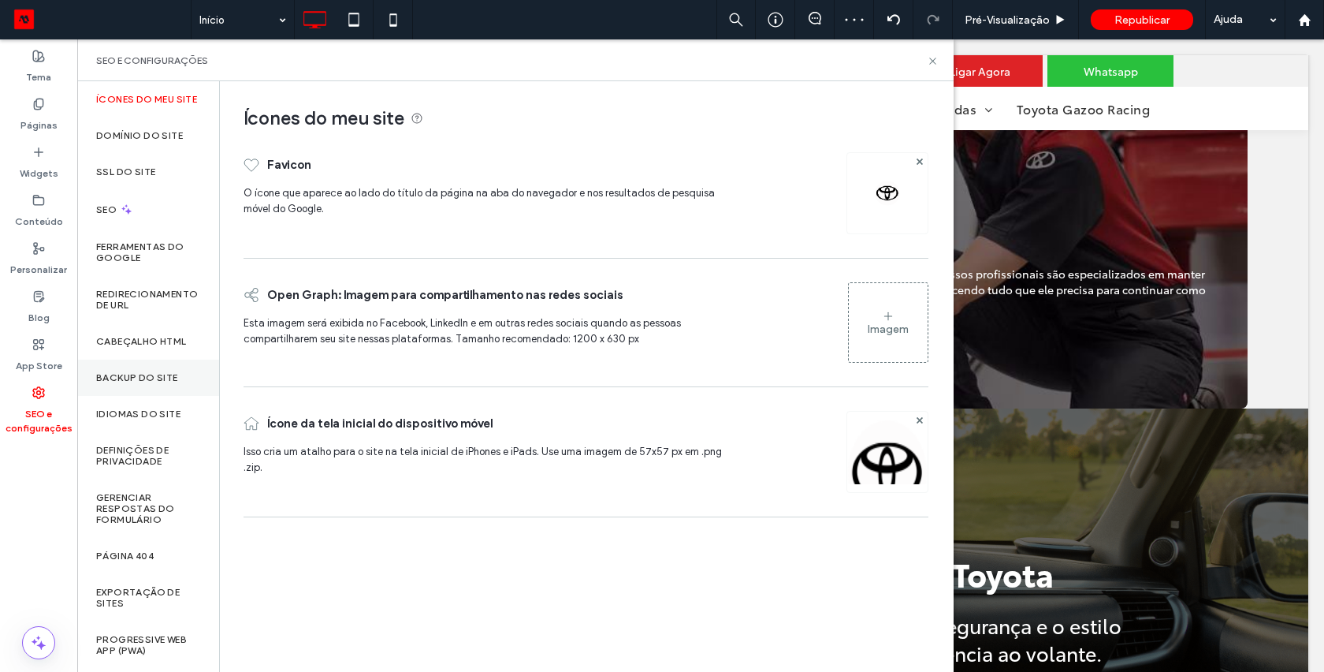
click at [113, 383] on label "Backup do Site" at bounding box center [137, 377] width 82 height 11
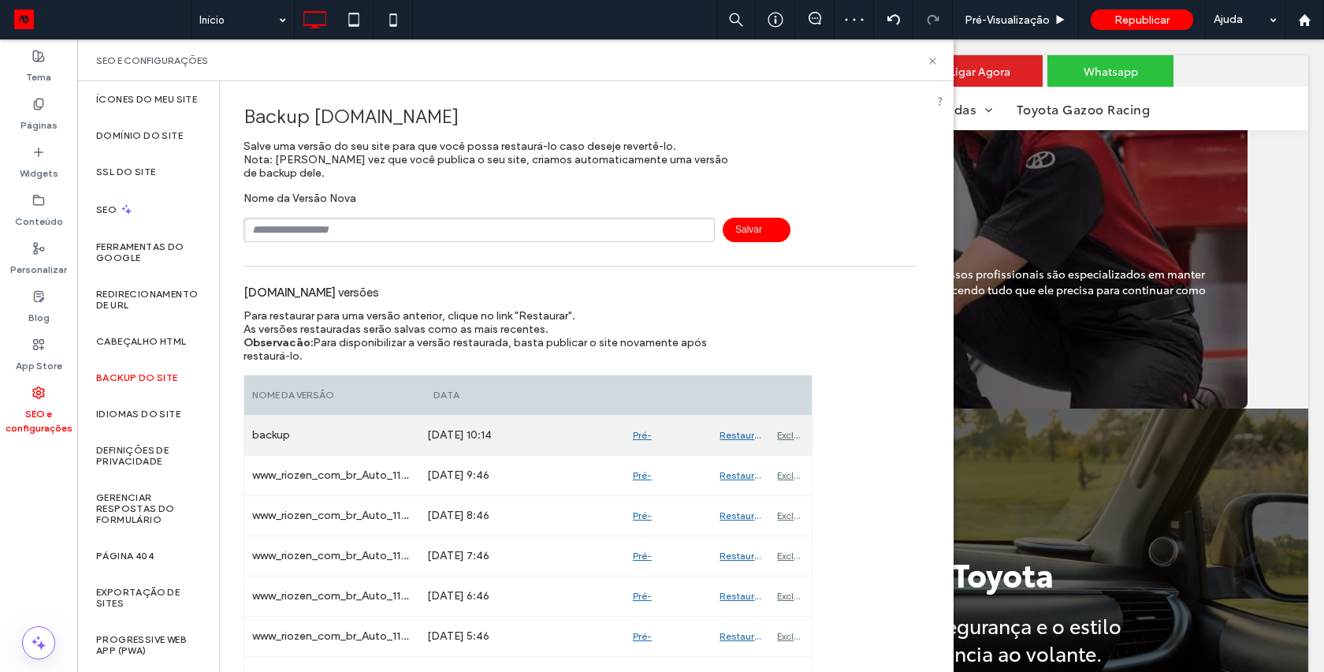
click at [732, 437] on div "Restaurar" at bounding box center [741, 434] width 58 height 39
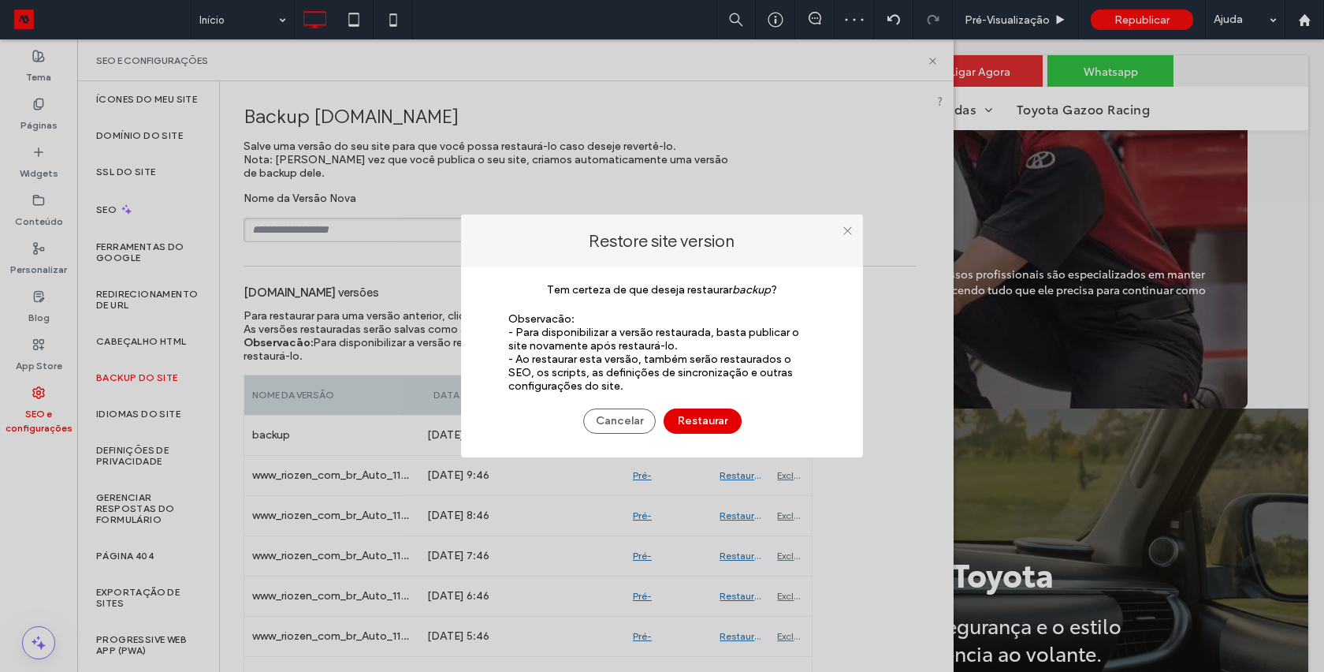
click at [710, 419] on button "Restaurar" at bounding box center [703, 420] width 78 height 25
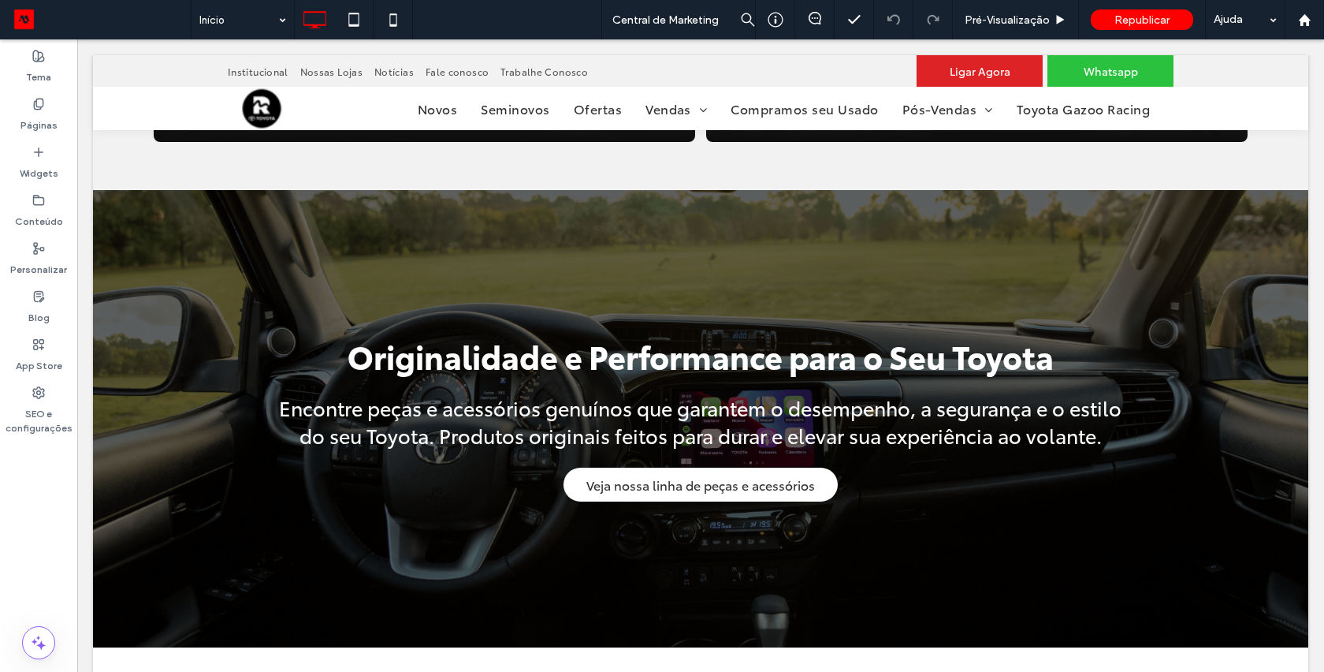
scroll to position [2199, 0]
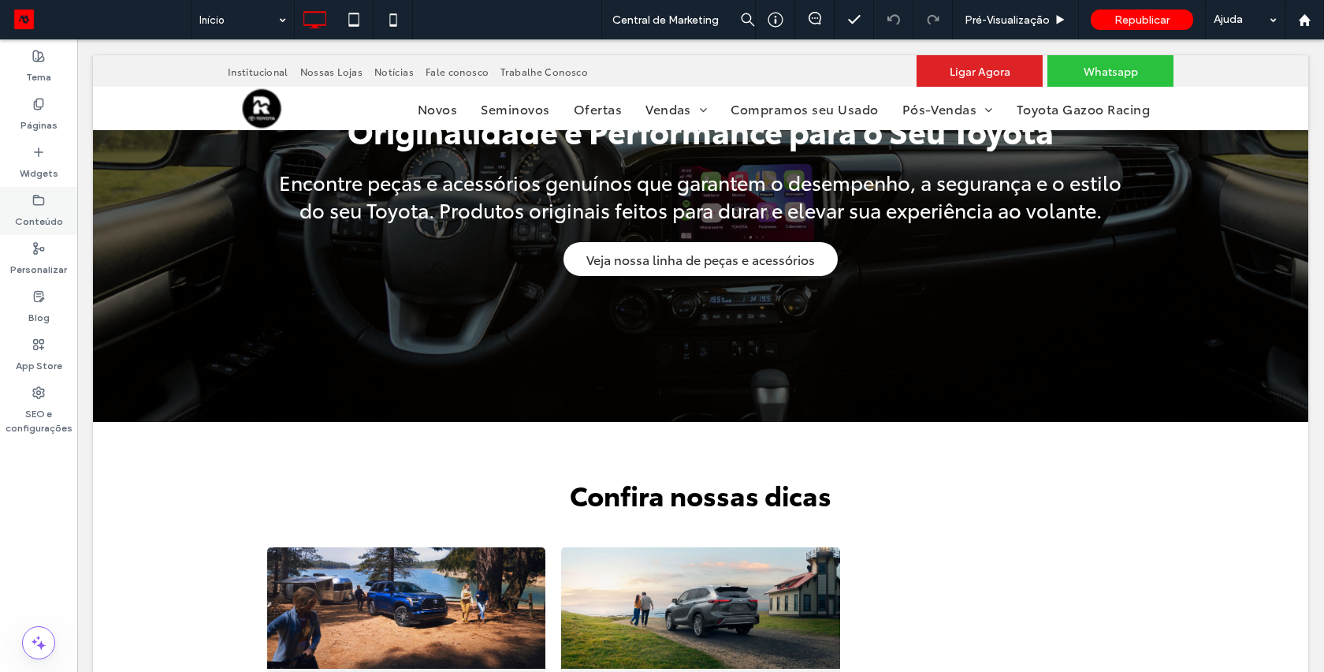
click at [37, 210] on label "Conteúdo" at bounding box center [39, 218] width 48 height 22
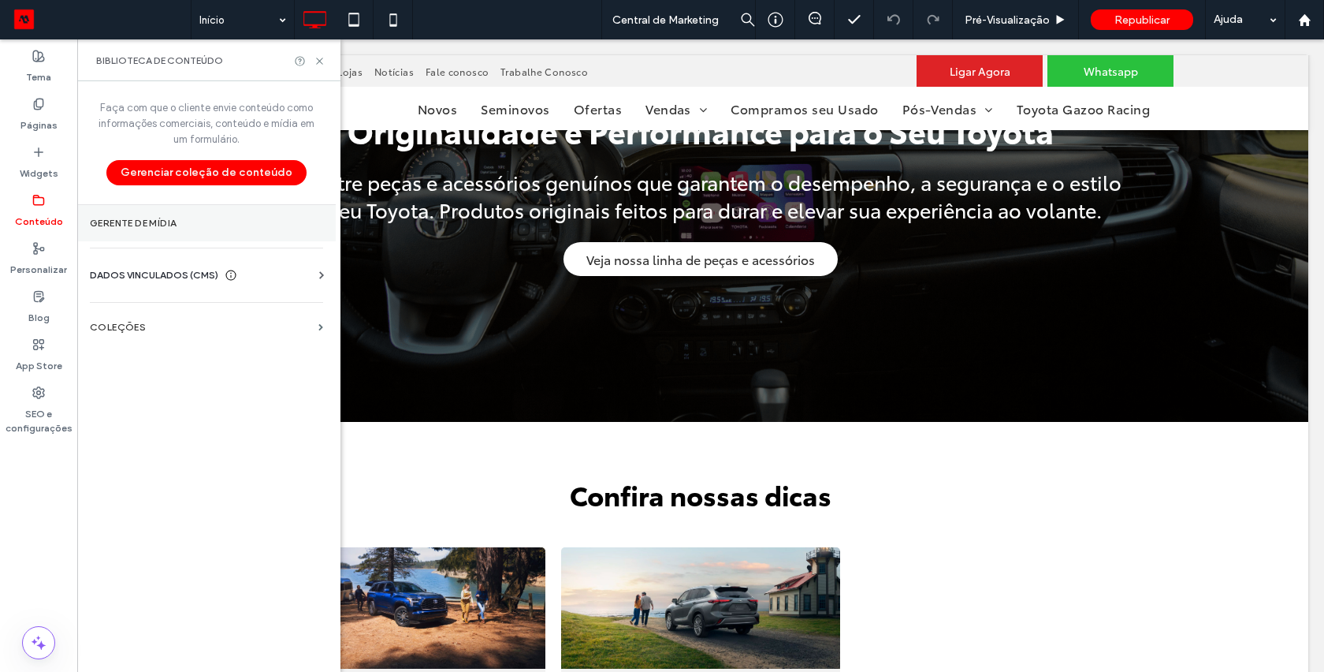
click at [125, 223] on label "Gerente de mídia" at bounding box center [206, 223] width 233 height 11
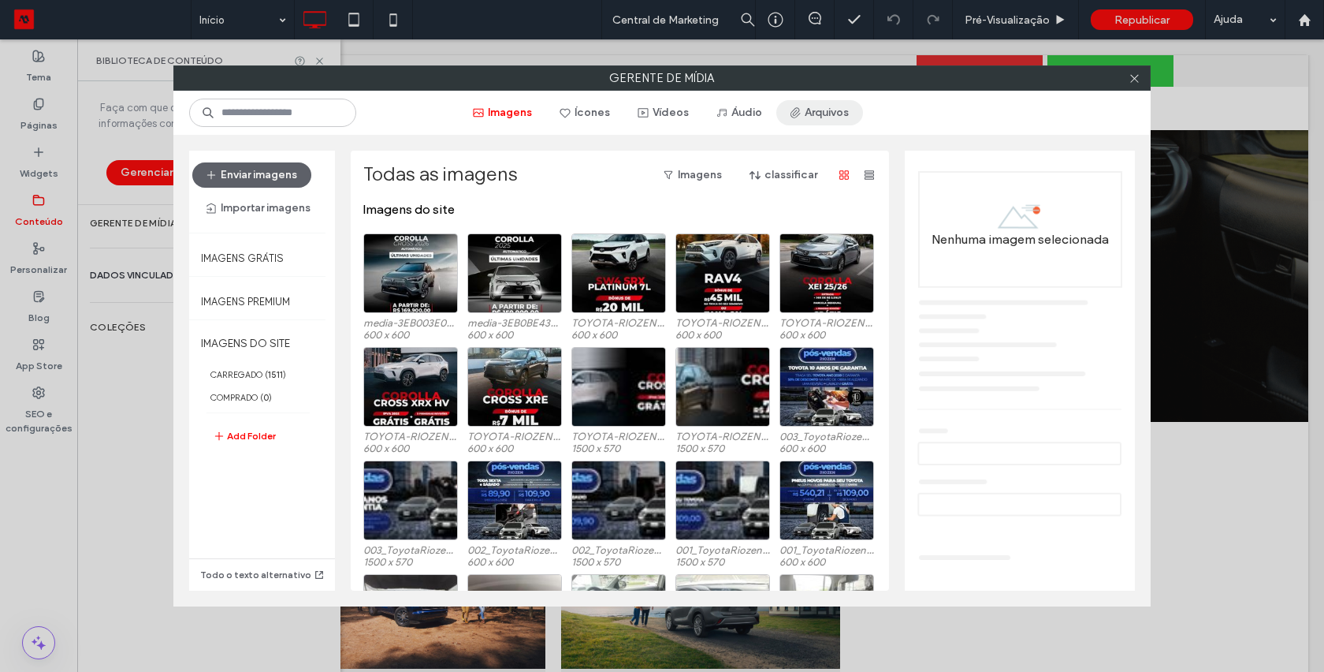
click at [821, 114] on button "Arquivos" at bounding box center [820, 112] width 87 height 25
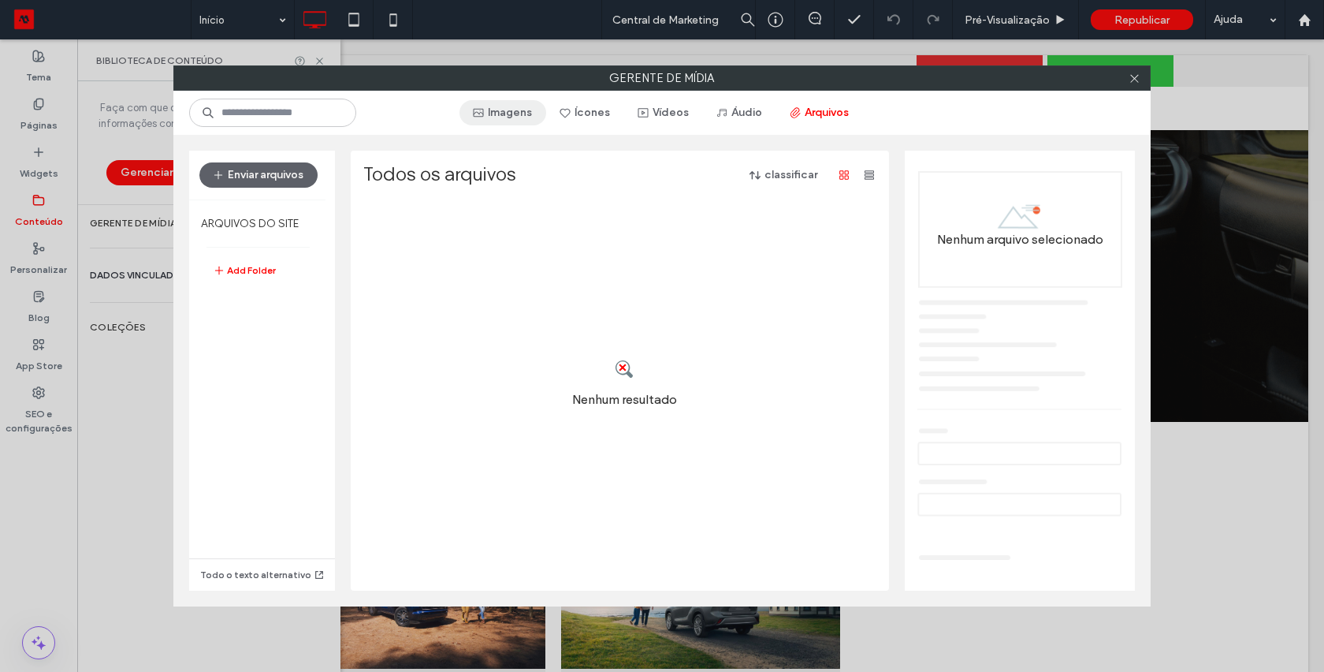
click at [493, 120] on button "Imagens" at bounding box center [503, 112] width 87 height 25
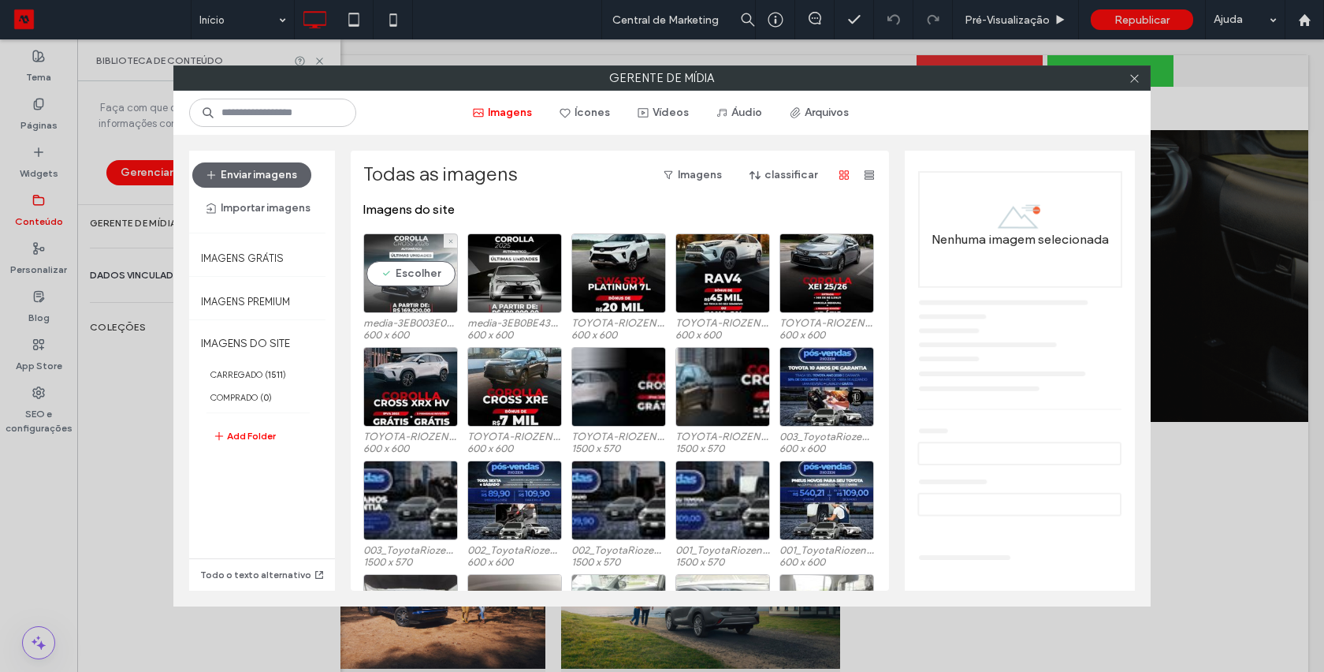
click at [395, 278] on div "Escolher" at bounding box center [410, 273] width 95 height 80
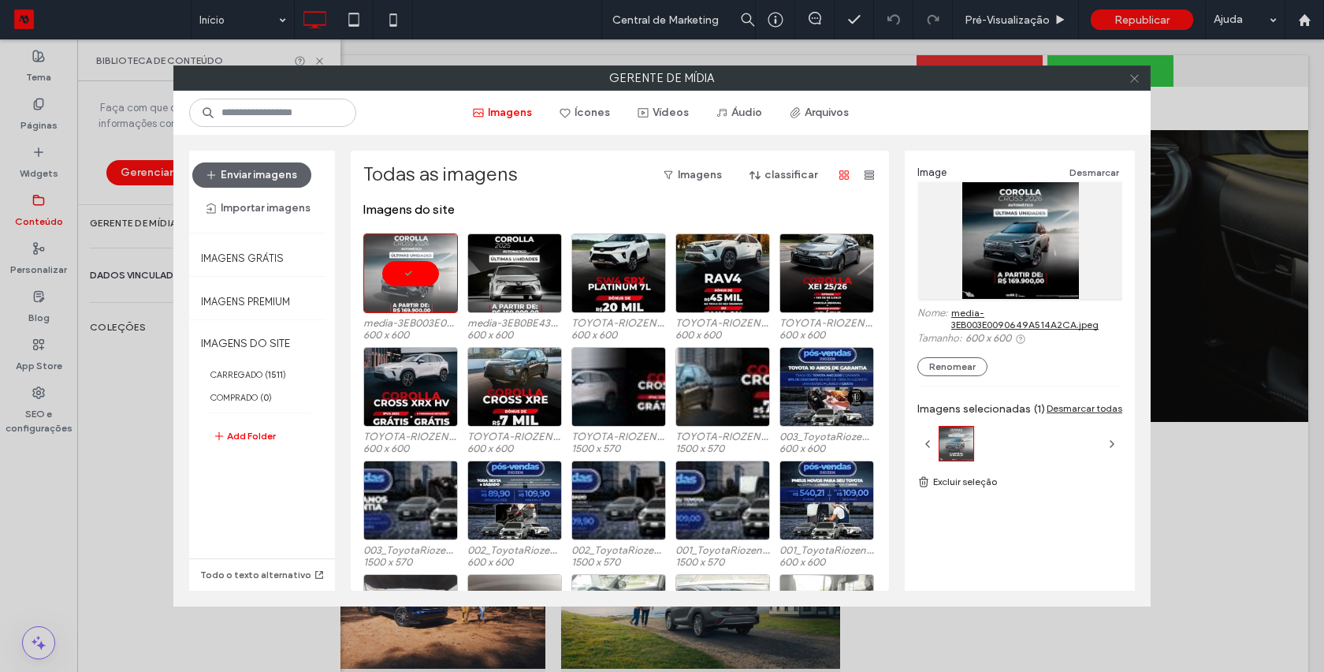
click at [1136, 76] on use at bounding box center [1135, 78] width 8 height 8
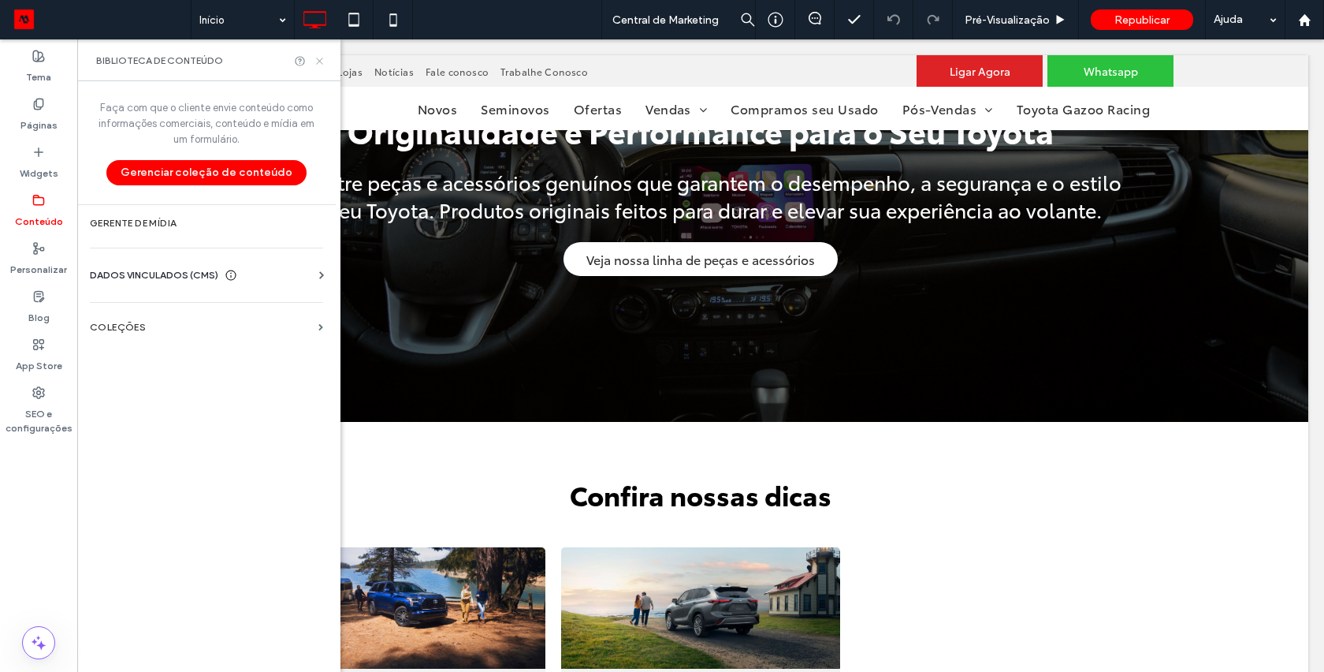
click at [318, 64] on icon at bounding box center [320, 61] width 12 height 12
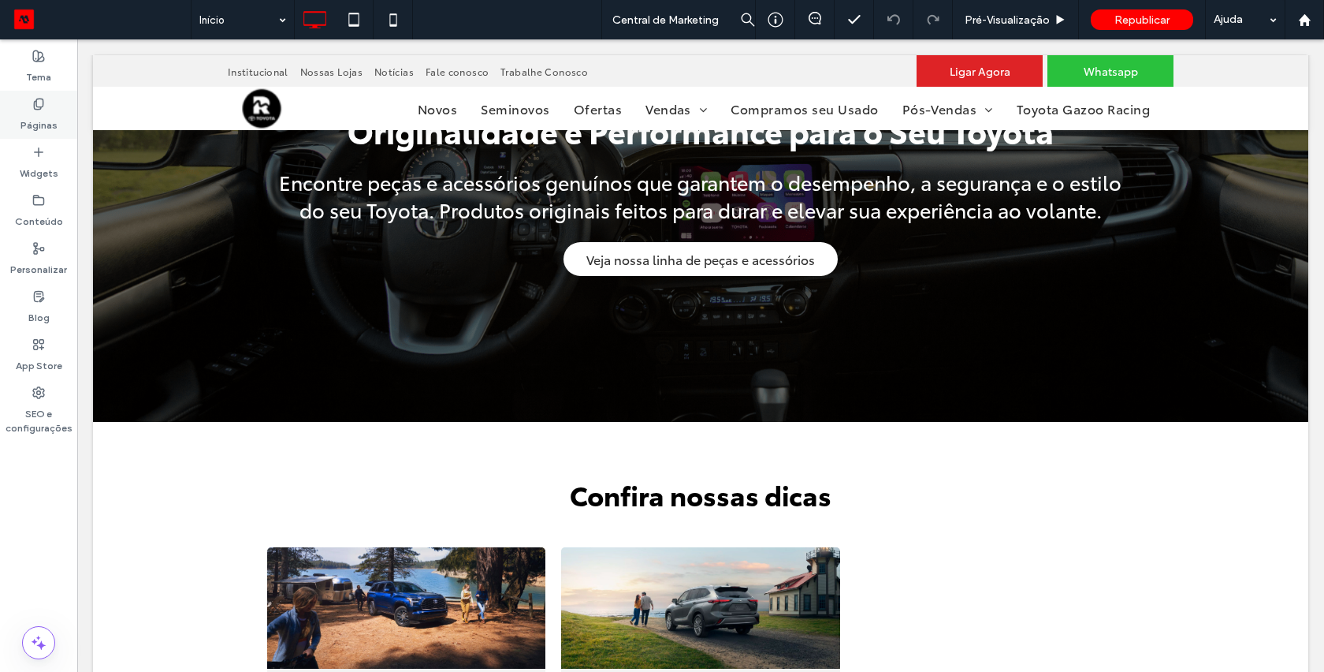
click at [52, 114] on label "Páginas" at bounding box center [38, 121] width 37 height 22
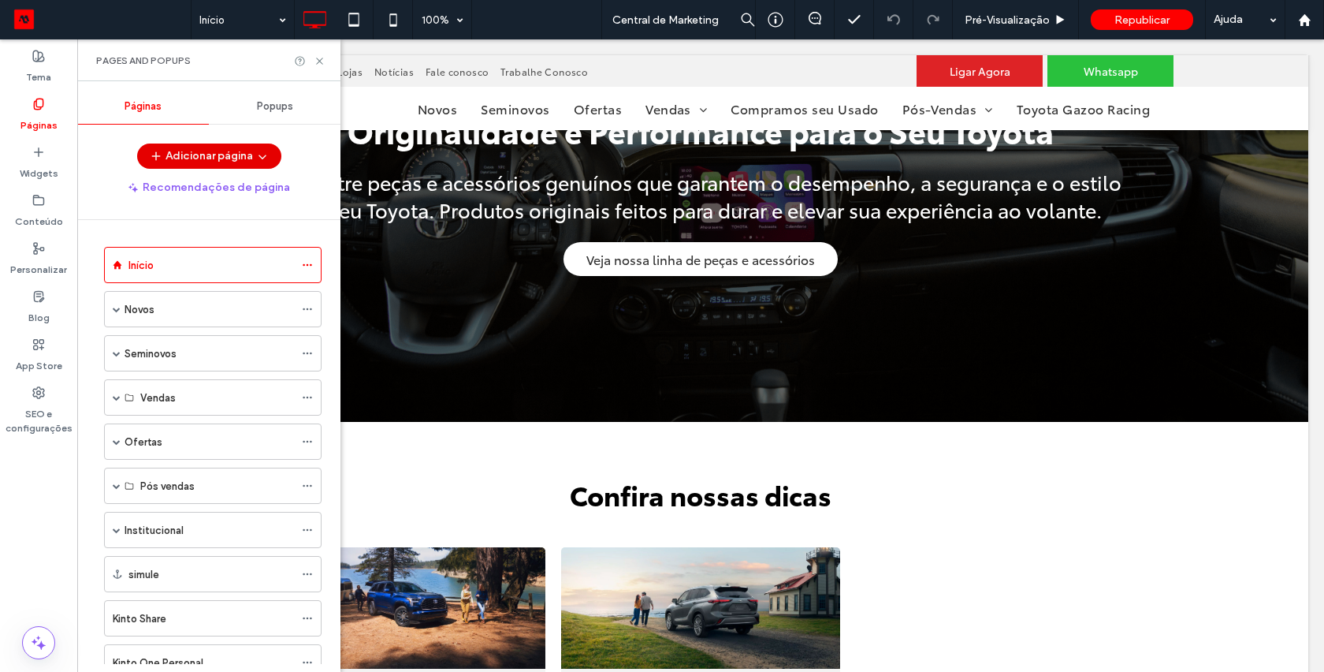
click at [196, 157] on button "Adicionar página" at bounding box center [209, 155] width 144 height 25
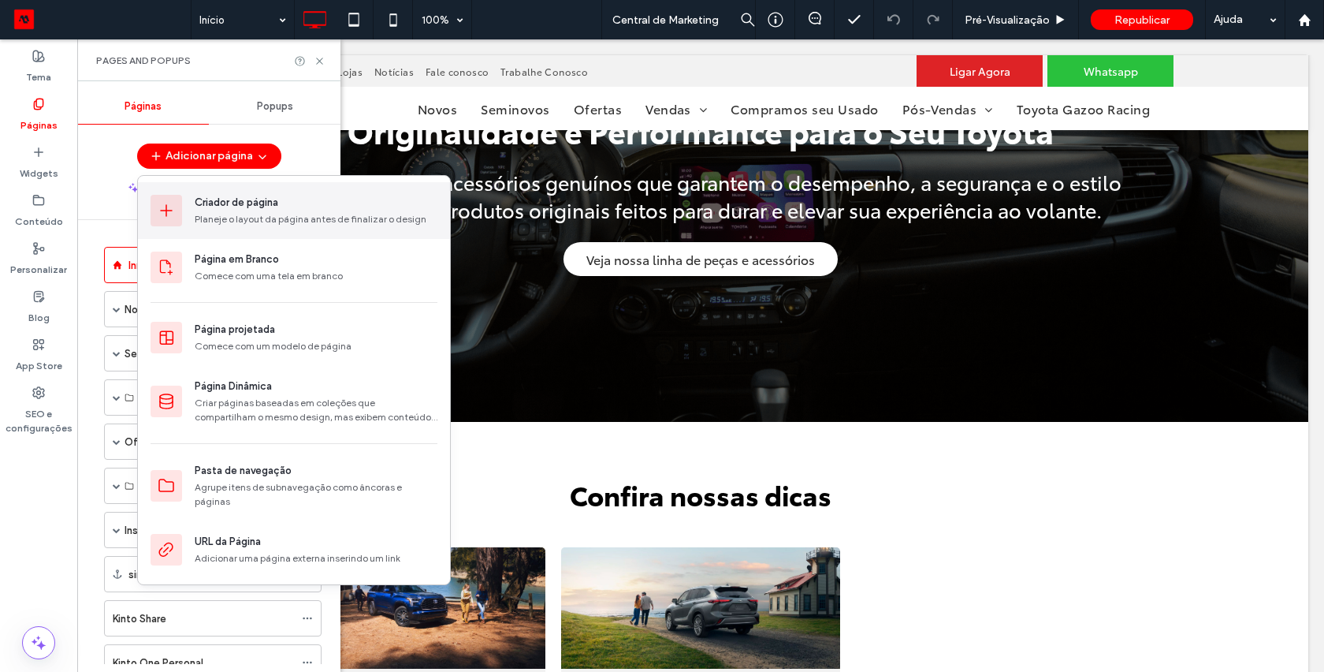
click at [189, 207] on div "Criador de página Planeje o layout da página antes de finalizar o design" at bounding box center [294, 210] width 312 height 57
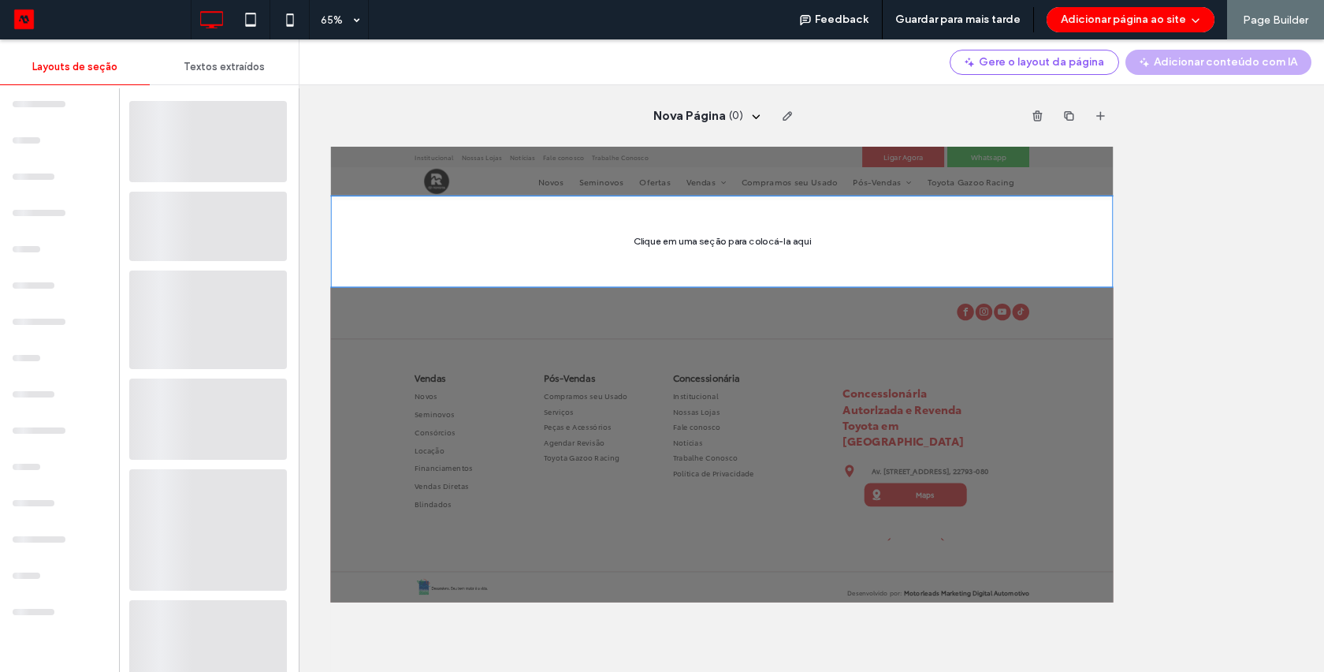
scroll to position [0, 0]
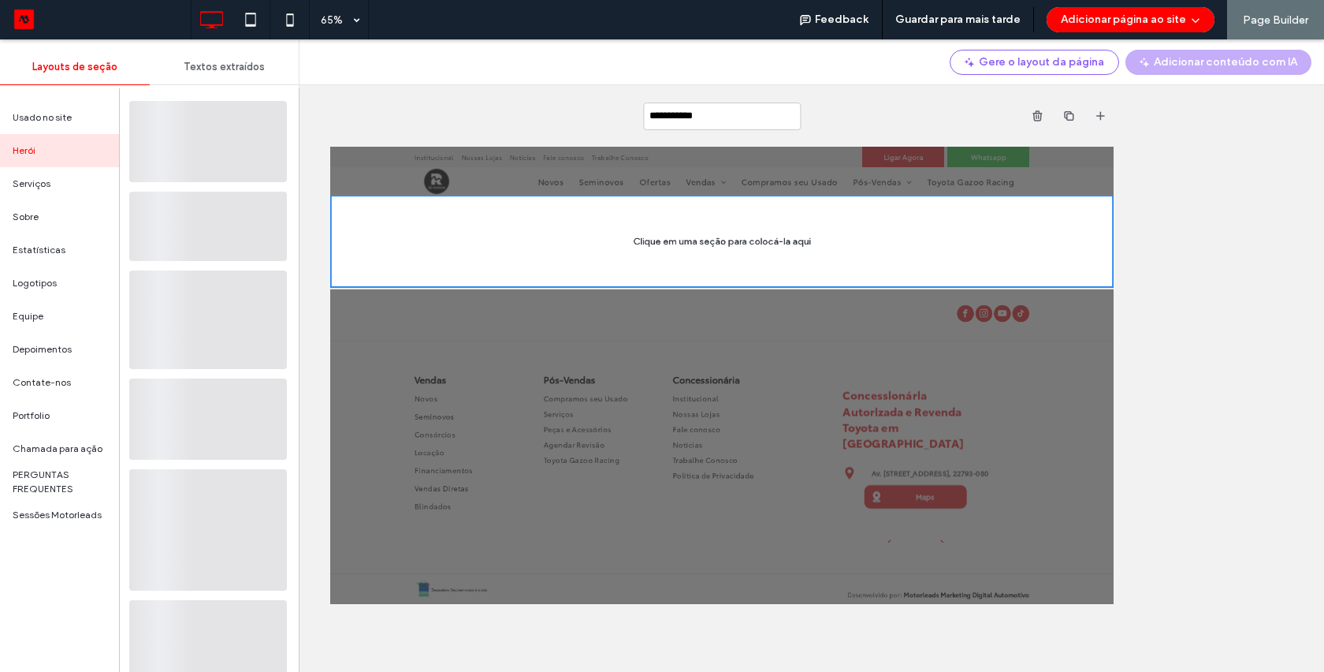
click at [712, 121] on input "**********" at bounding box center [722, 116] width 158 height 28
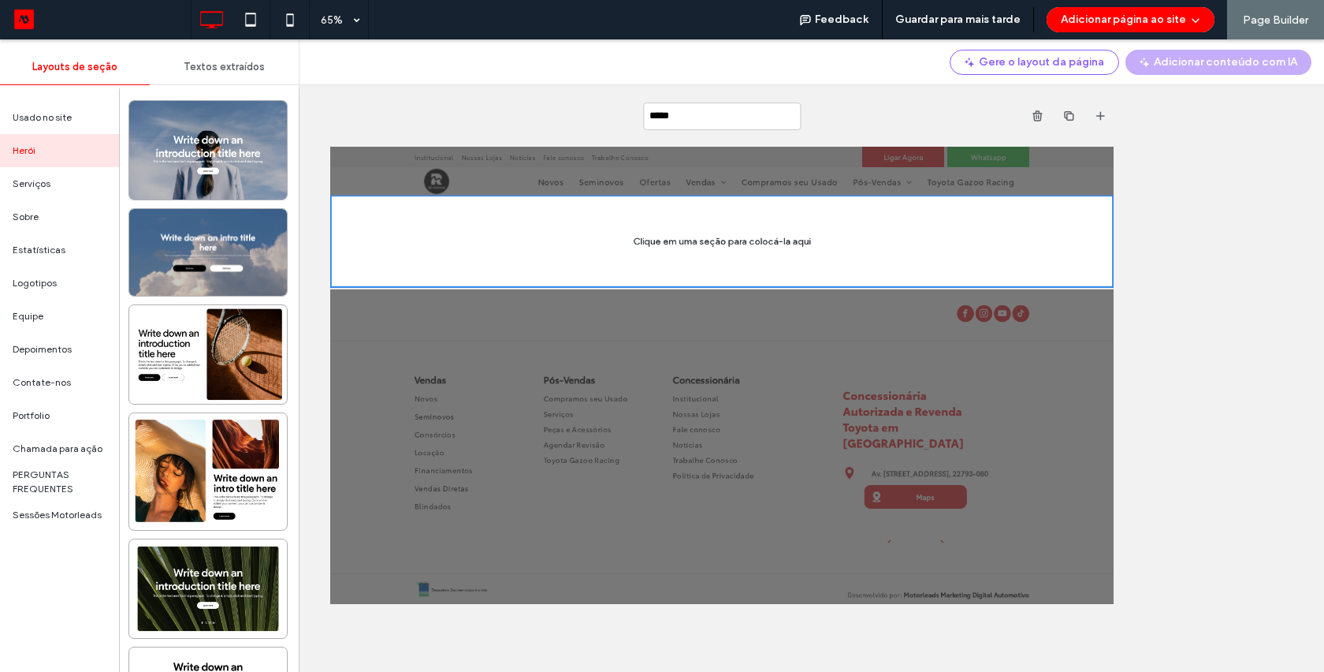
type input "******"
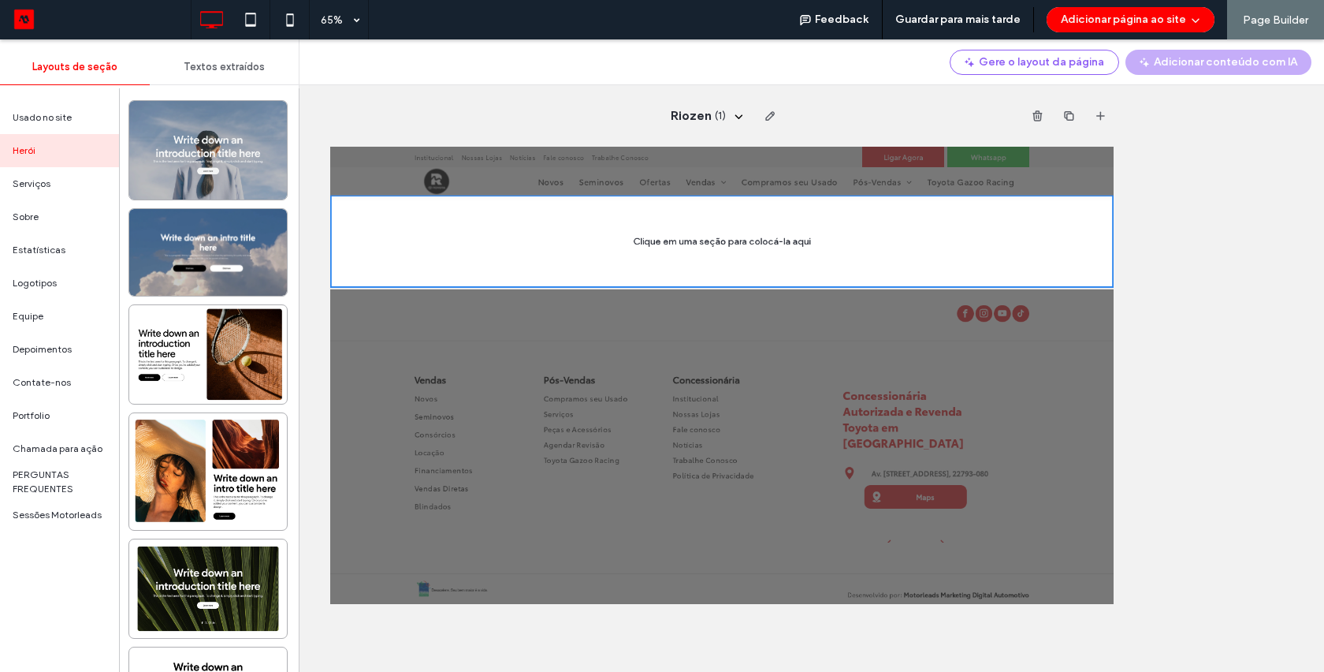
click at [221, 154] on div at bounding box center [208, 150] width 158 height 99
click at [1000, 296] on div at bounding box center [932, 293] width 1205 height 142
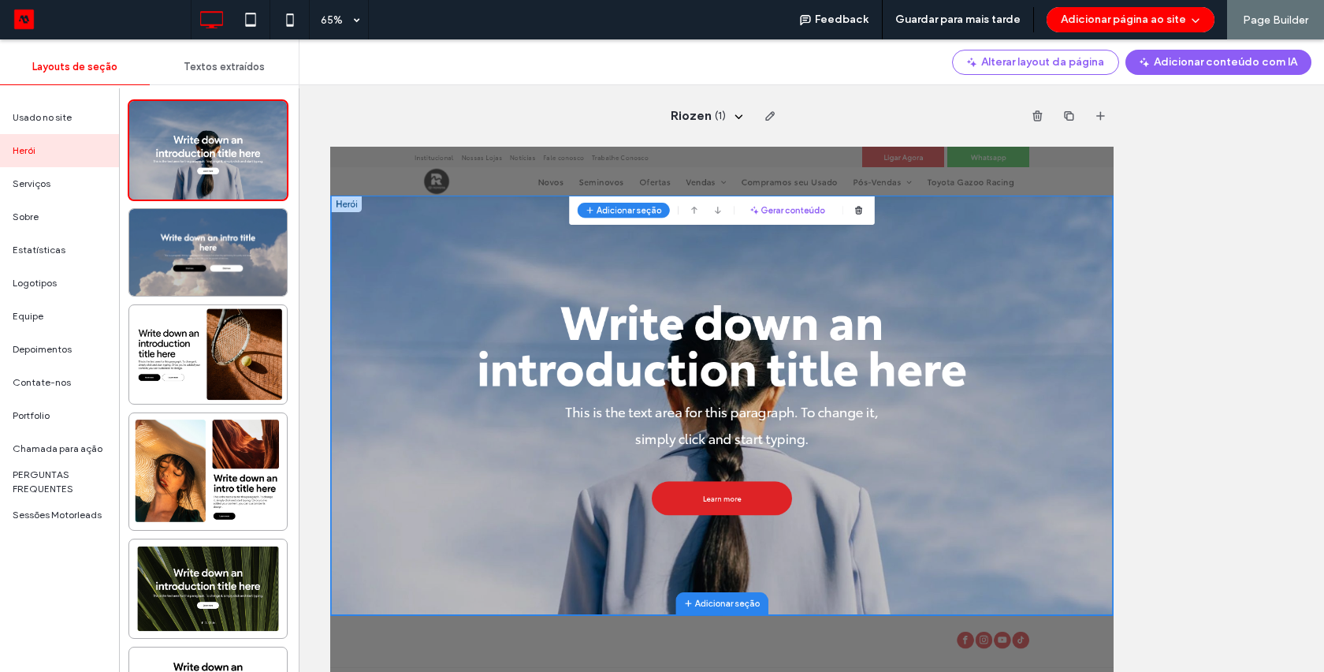
drag, startPoint x: 182, startPoint y: 148, endPoint x: 28, endPoint y: 181, distance: 158.0
click at [36, 184] on span "Serviços" at bounding box center [32, 184] width 38 height 14
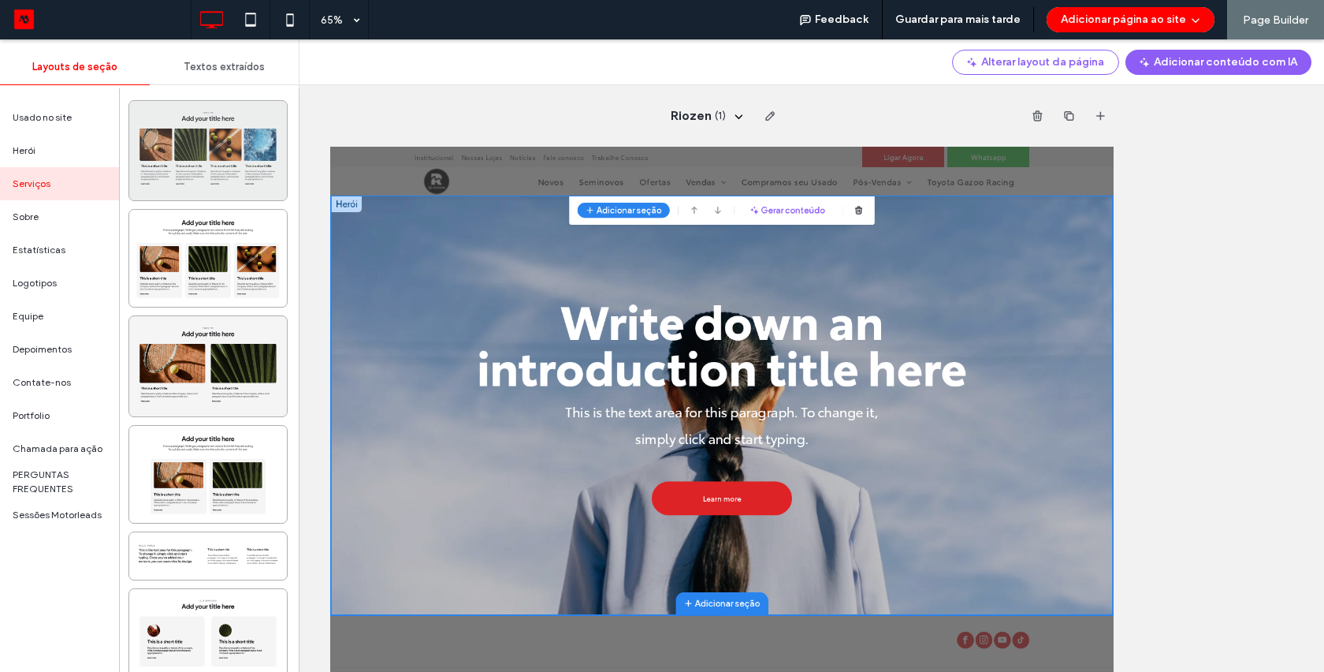
click at [231, 178] on div at bounding box center [208, 150] width 158 height 99
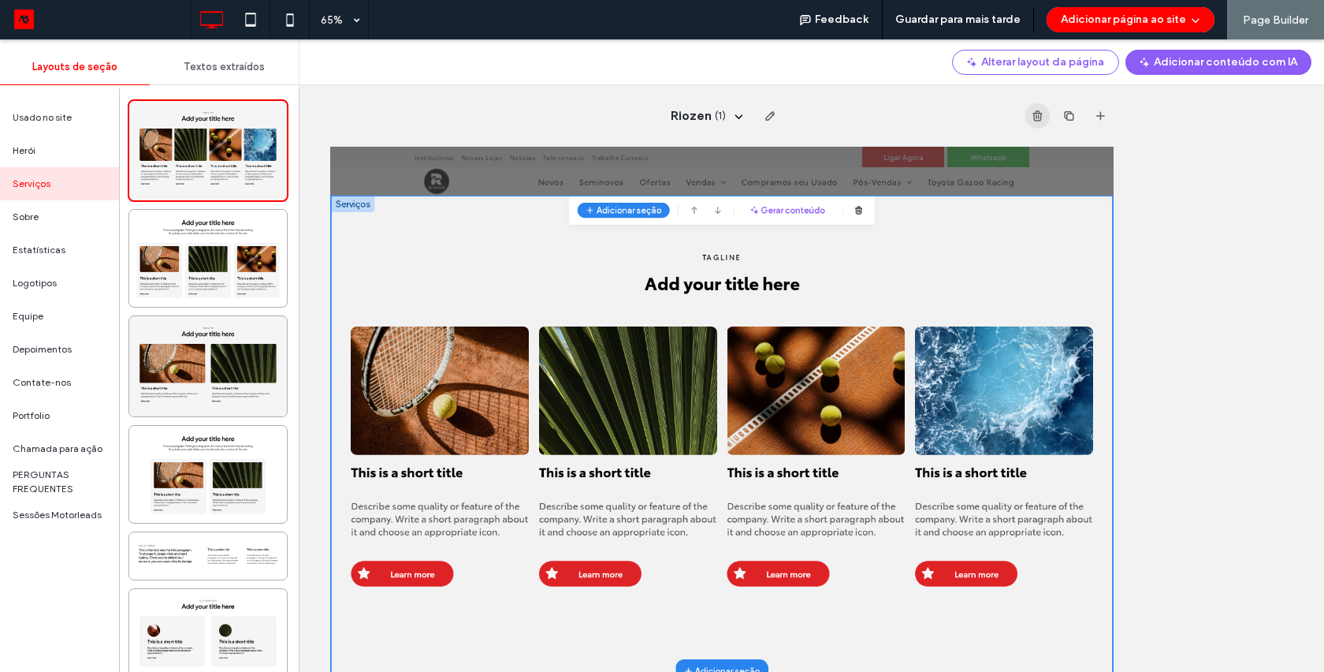
click at [1032, 115] on icon "button" at bounding box center [1038, 116] width 13 height 13
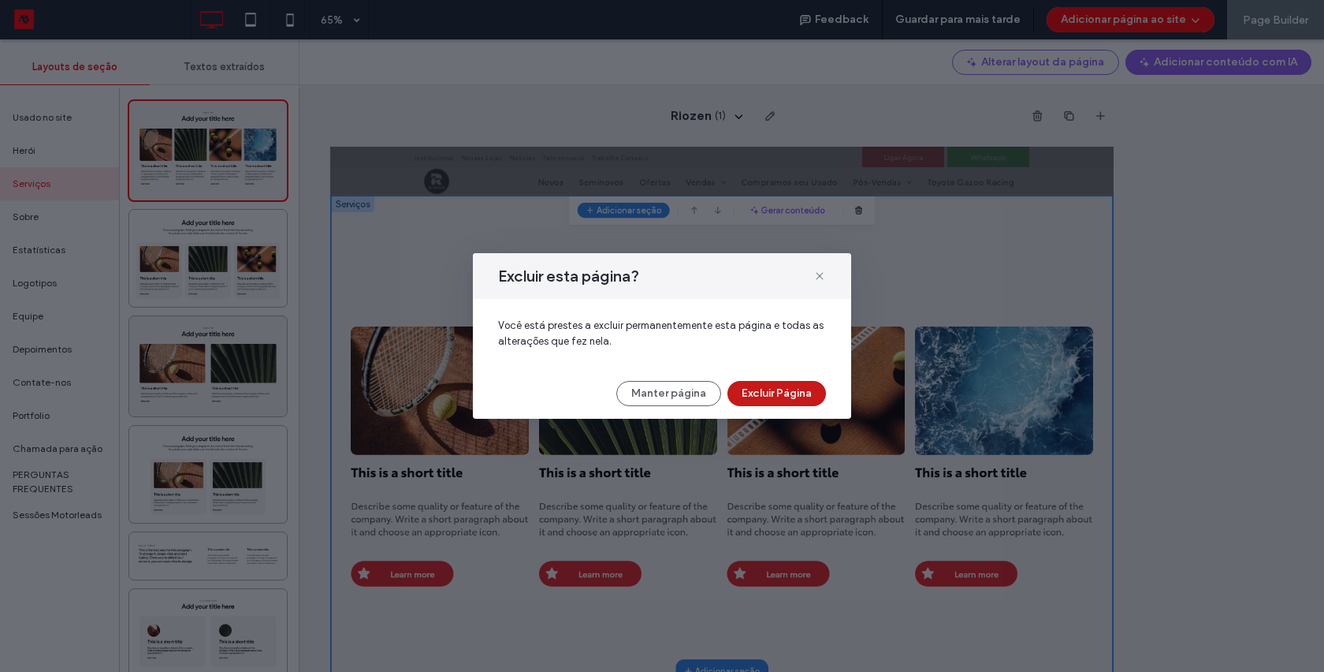
click at [788, 387] on button "Excluir Página" at bounding box center [777, 393] width 99 height 25
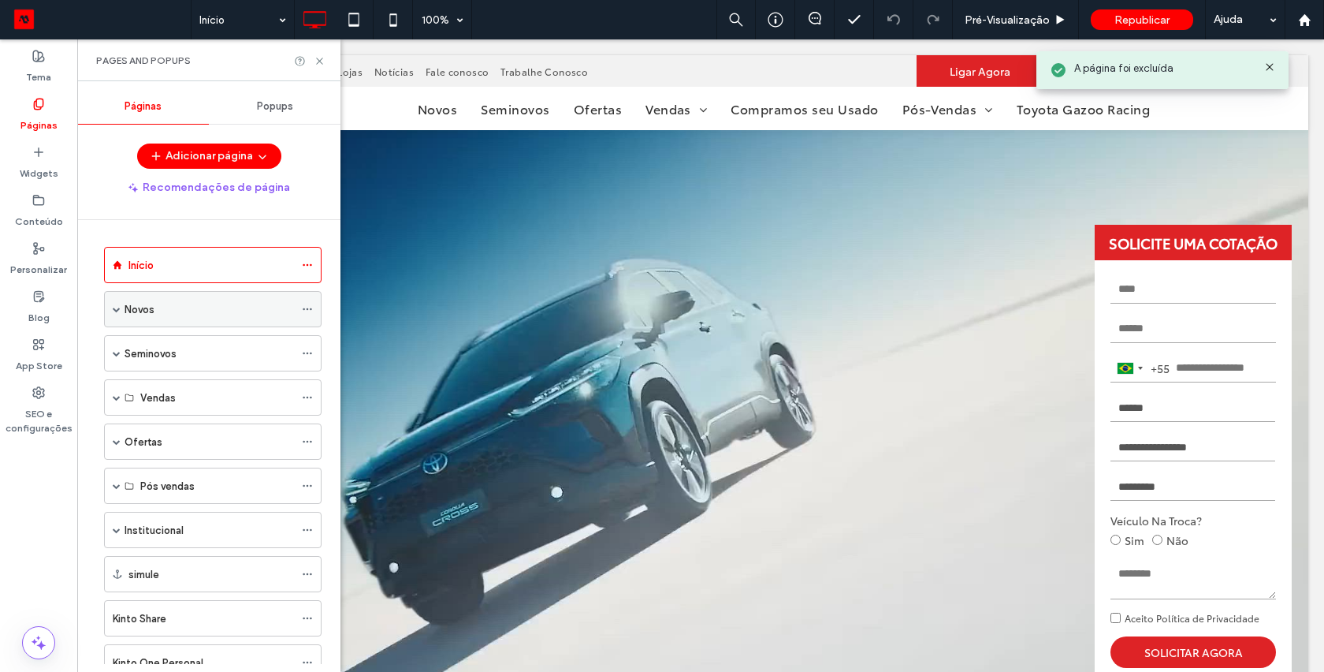
click at [150, 322] on div "Novos" at bounding box center [209, 309] width 169 height 35
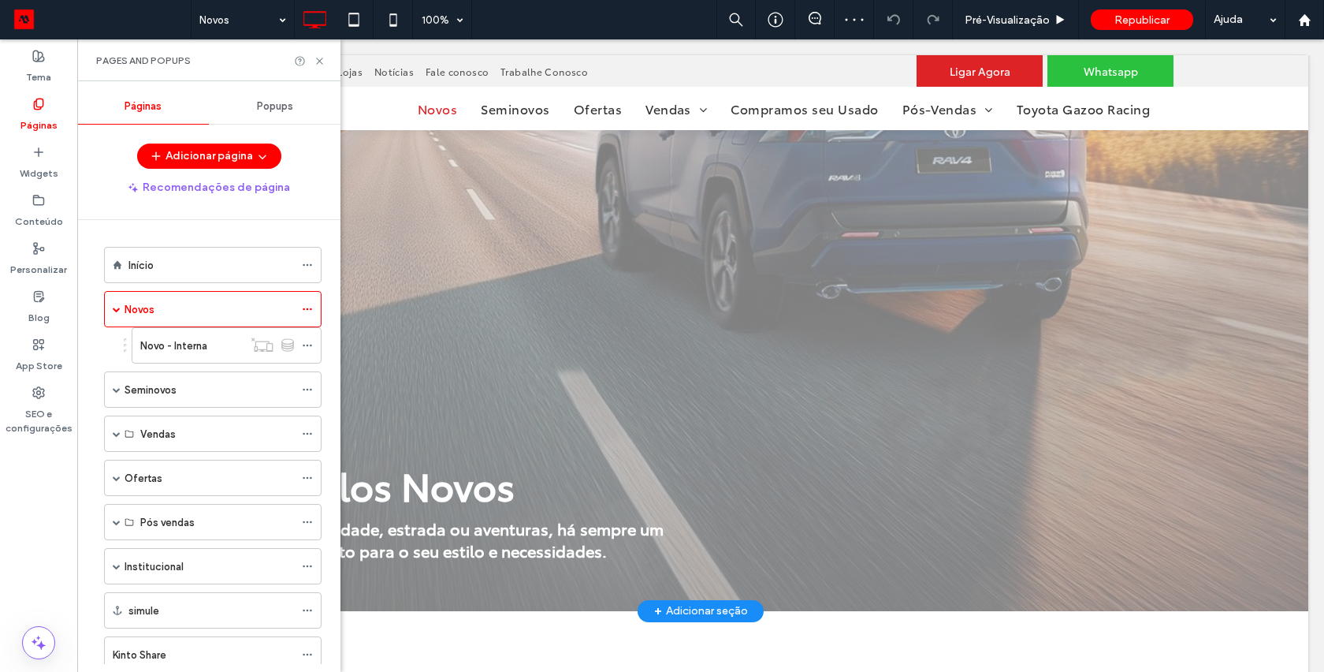
scroll to position [141, 0]
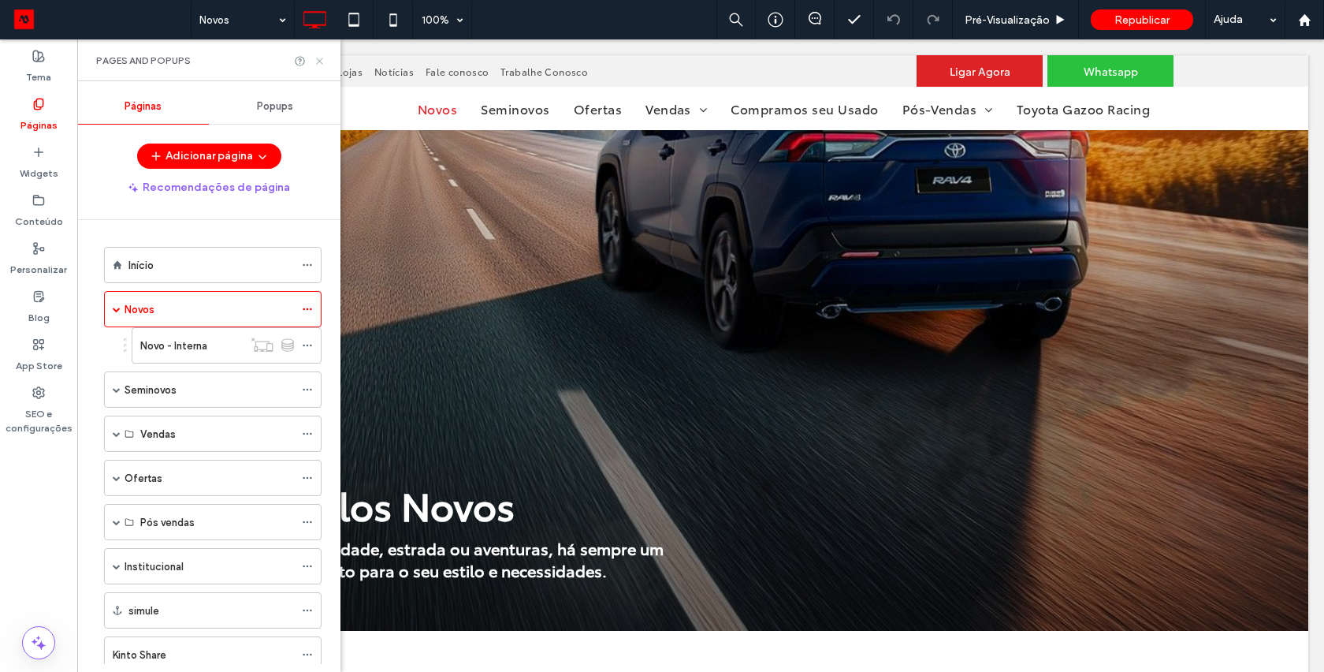
click at [317, 63] on use at bounding box center [319, 61] width 6 height 6
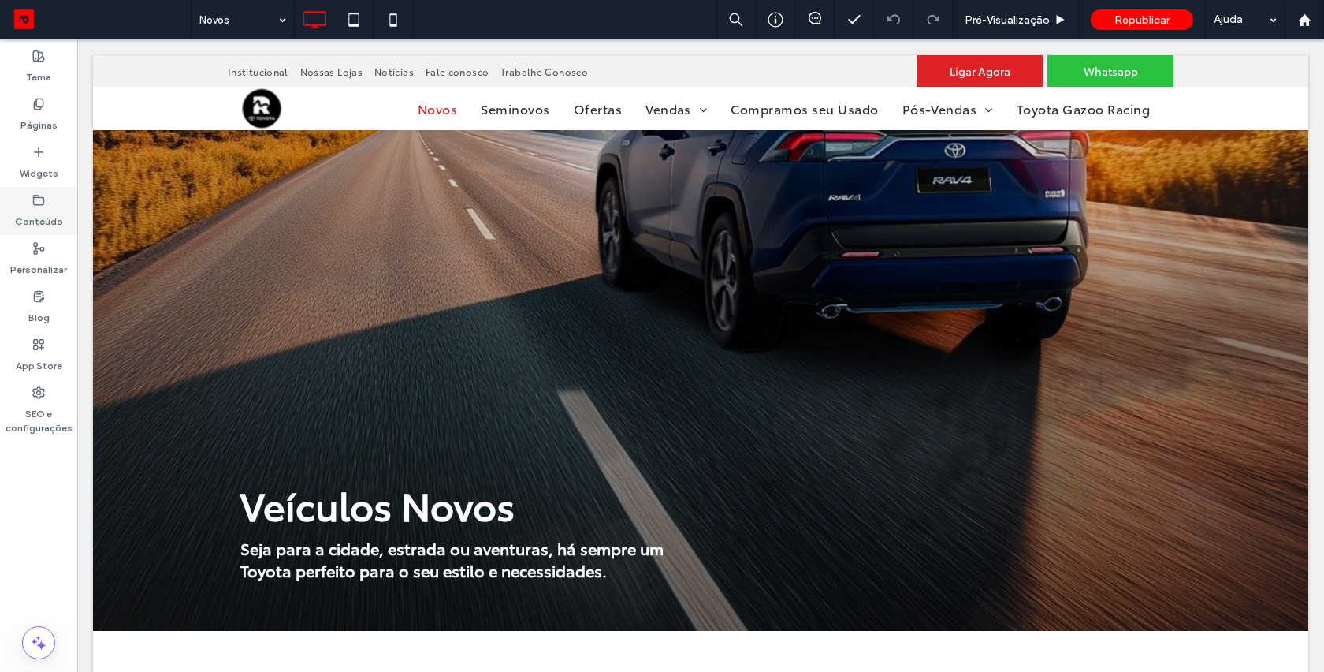
click at [45, 203] on div "Conteúdo" at bounding box center [38, 211] width 77 height 48
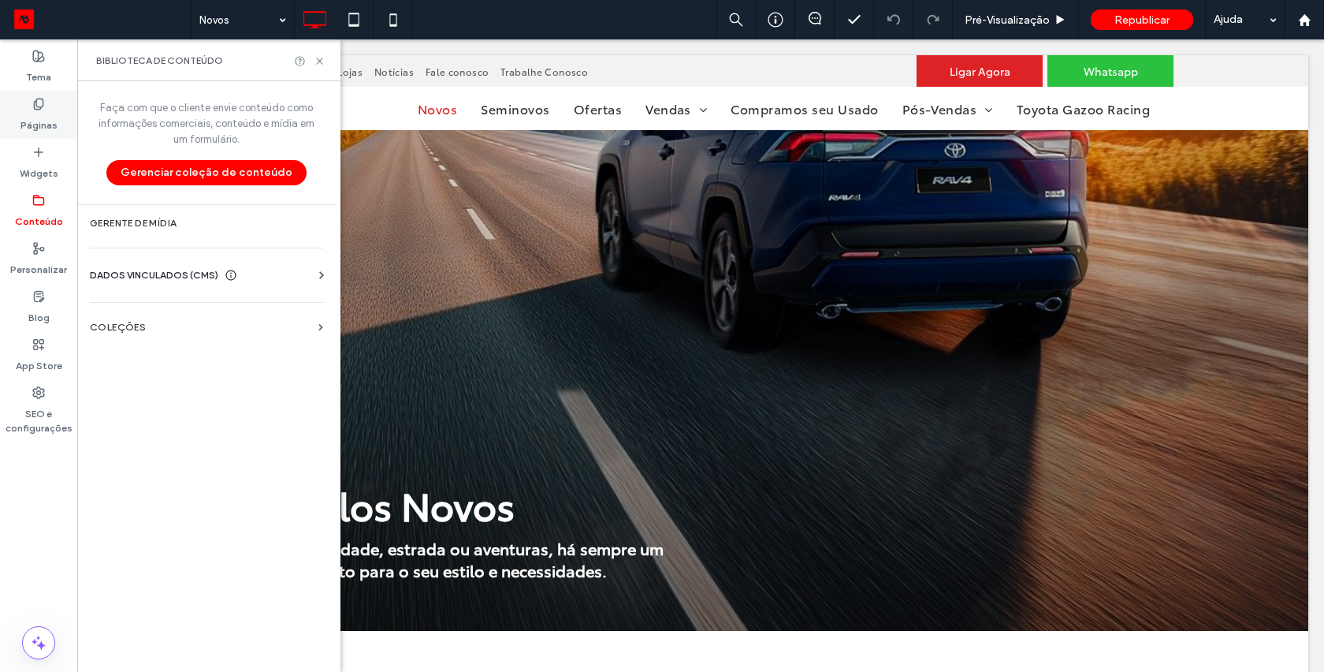
click at [56, 122] on div "Páginas" at bounding box center [38, 115] width 77 height 48
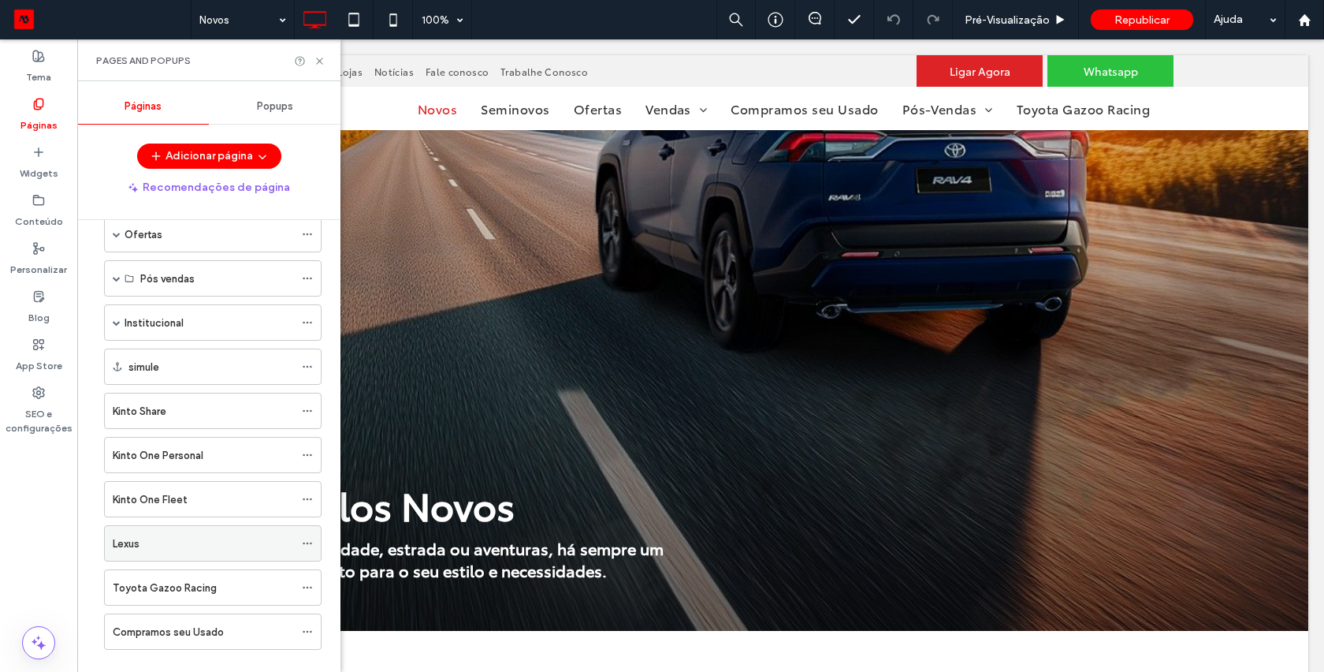
scroll to position [228, 0]
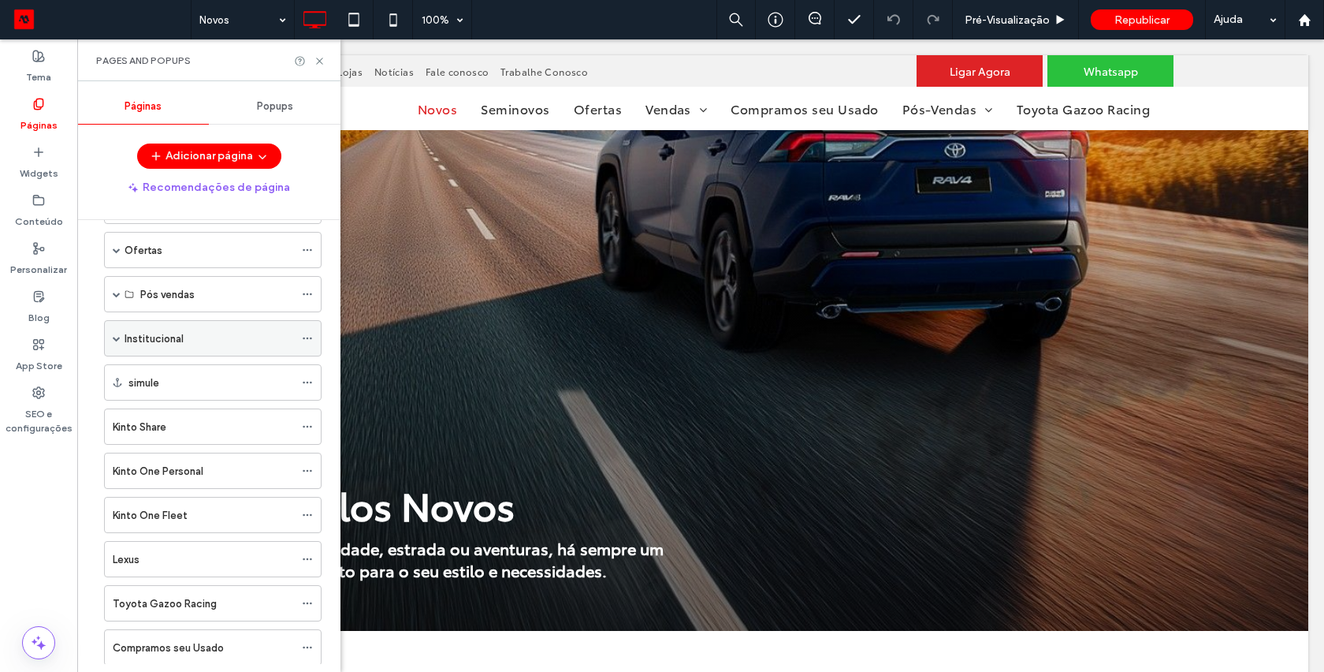
click at [114, 334] on span at bounding box center [117, 338] width 8 height 8
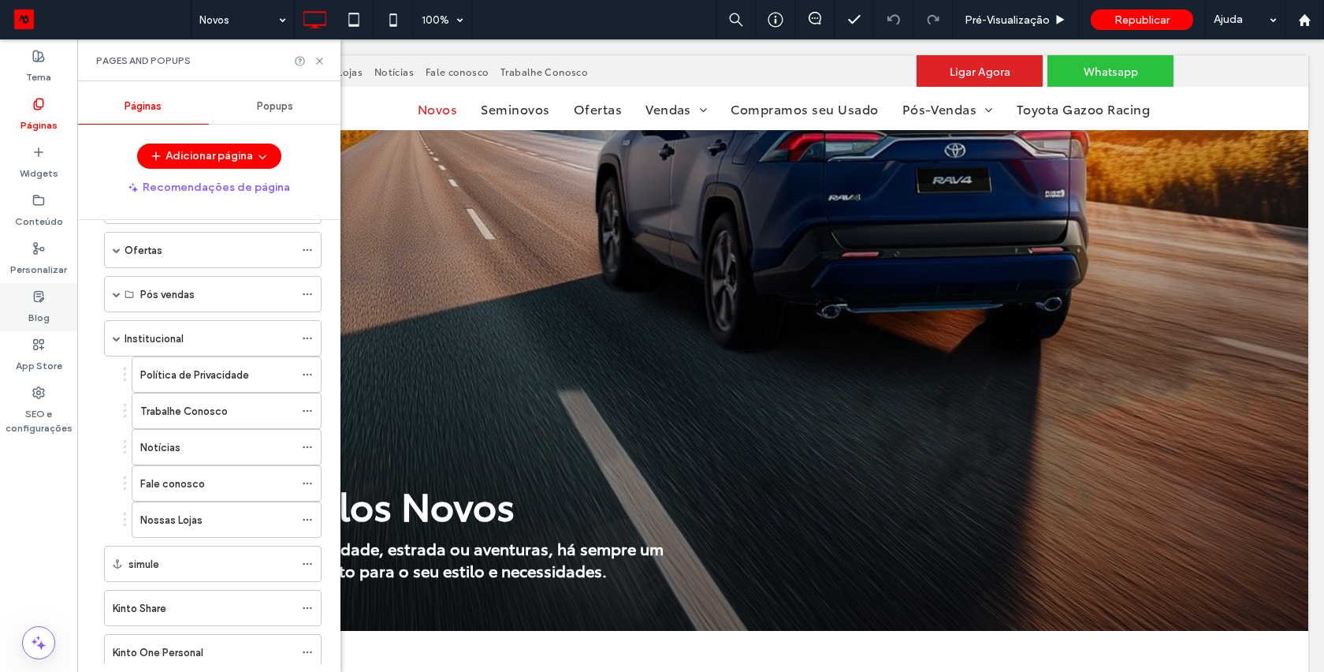
click at [35, 307] on label "Blog" at bounding box center [38, 314] width 21 height 22
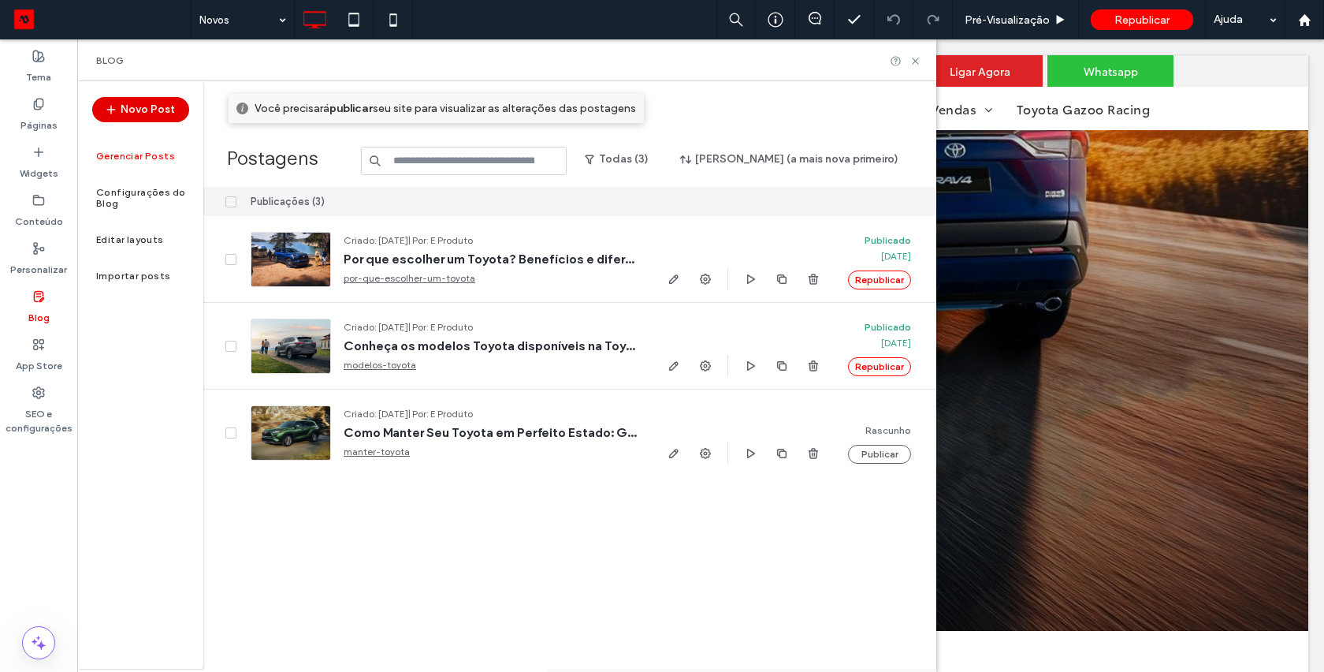
click at [158, 110] on button "Novo Post" at bounding box center [140, 109] width 97 height 25
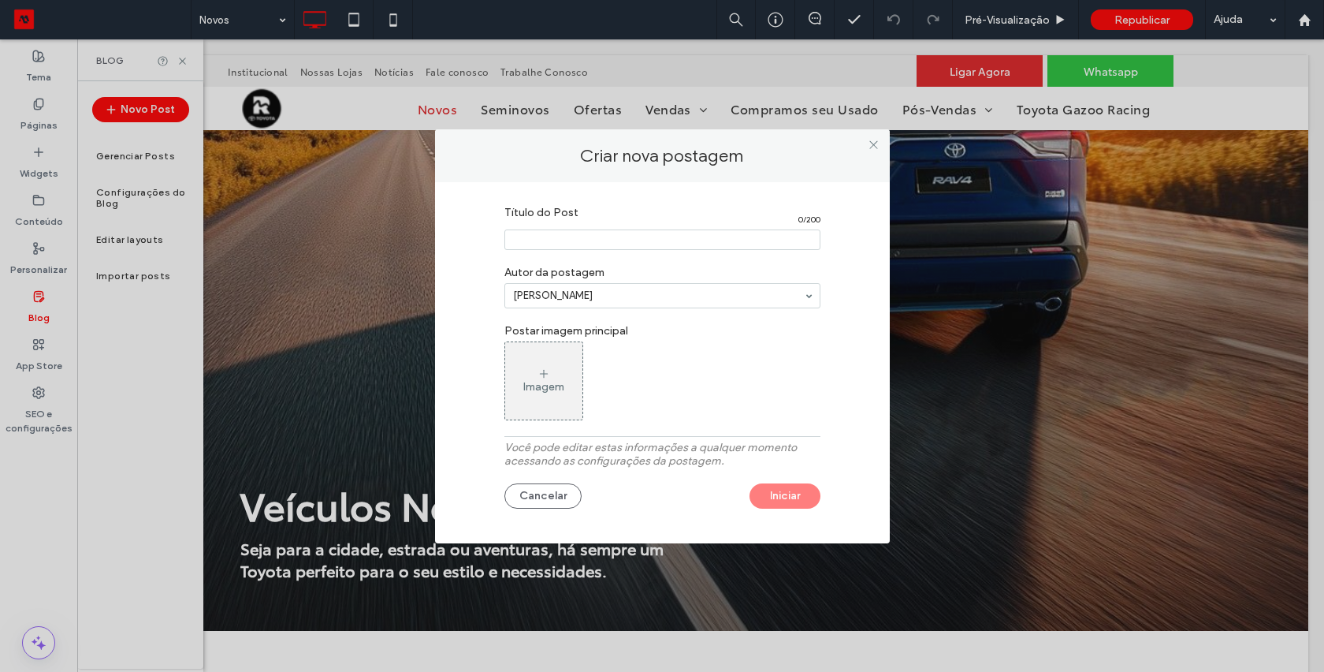
click at [552, 239] on input "Título do Post" at bounding box center [663, 239] width 316 height 20
type input "*****"
click at [539, 364] on div "Imagem" at bounding box center [543, 381] width 77 height 74
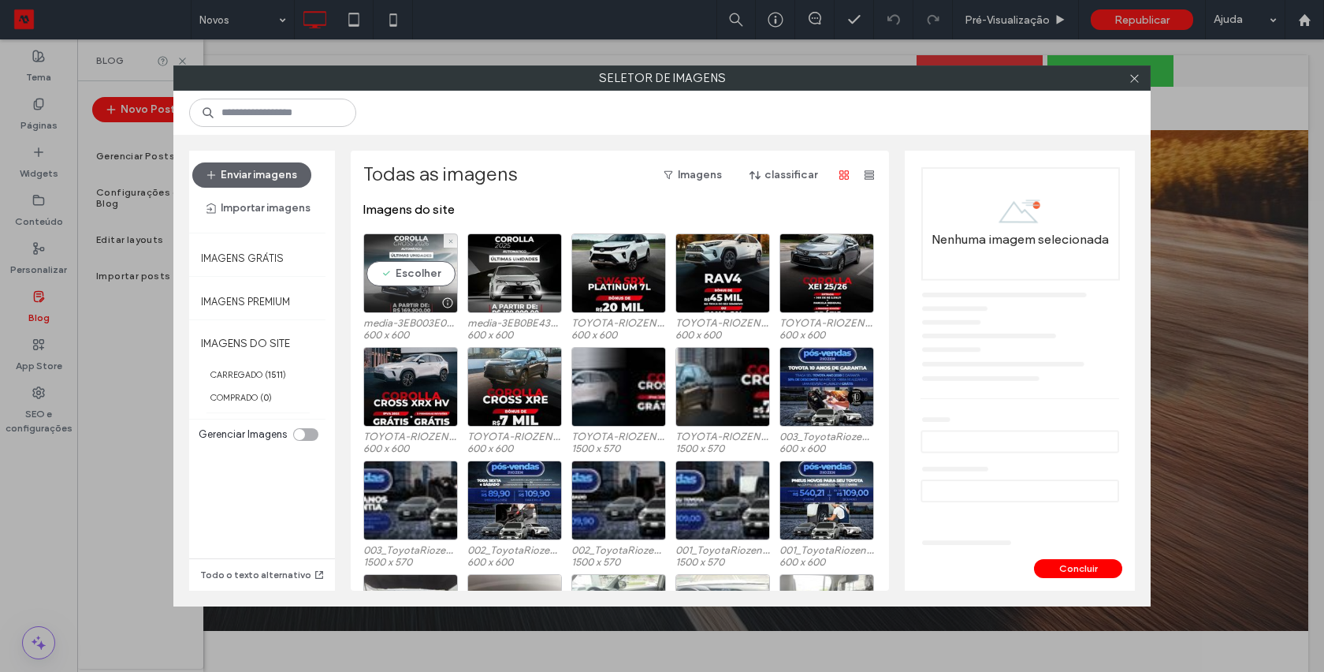
click at [438, 275] on div "Escolher" at bounding box center [410, 273] width 95 height 80
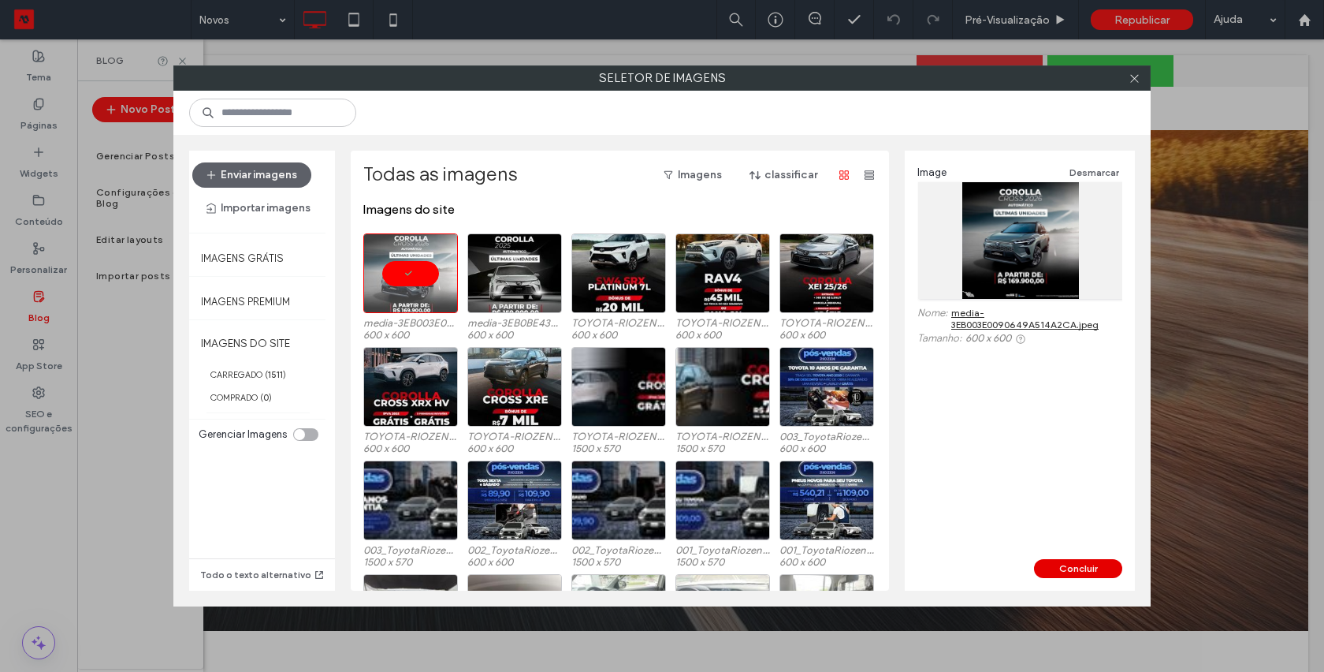
click at [1074, 564] on button "Concluir" at bounding box center [1078, 568] width 88 height 19
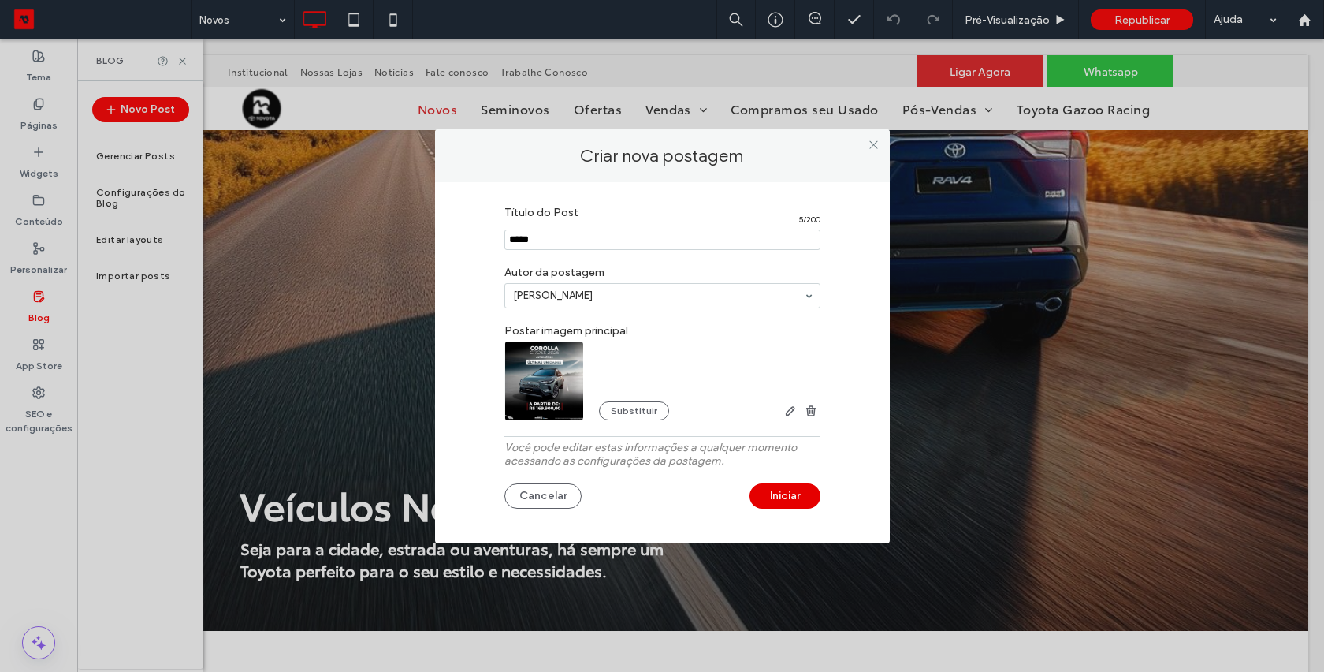
click at [792, 490] on button "Iniciar" at bounding box center [785, 495] width 71 height 25
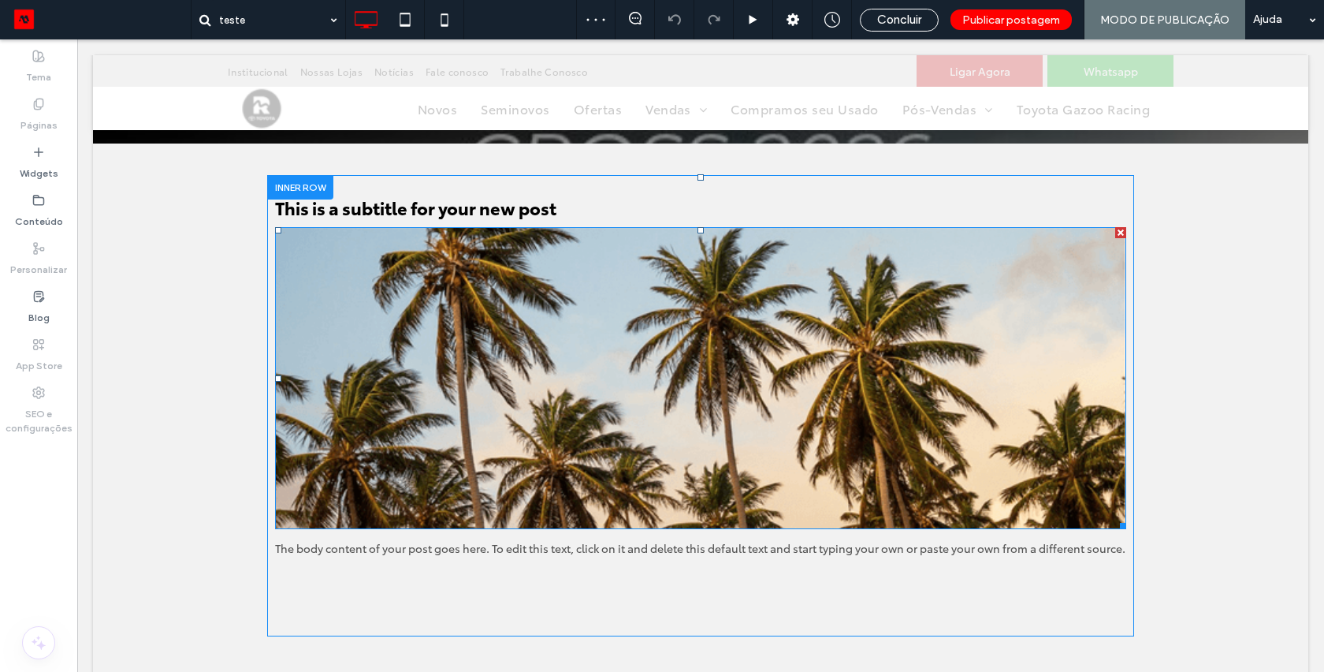
scroll to position [350, 0]
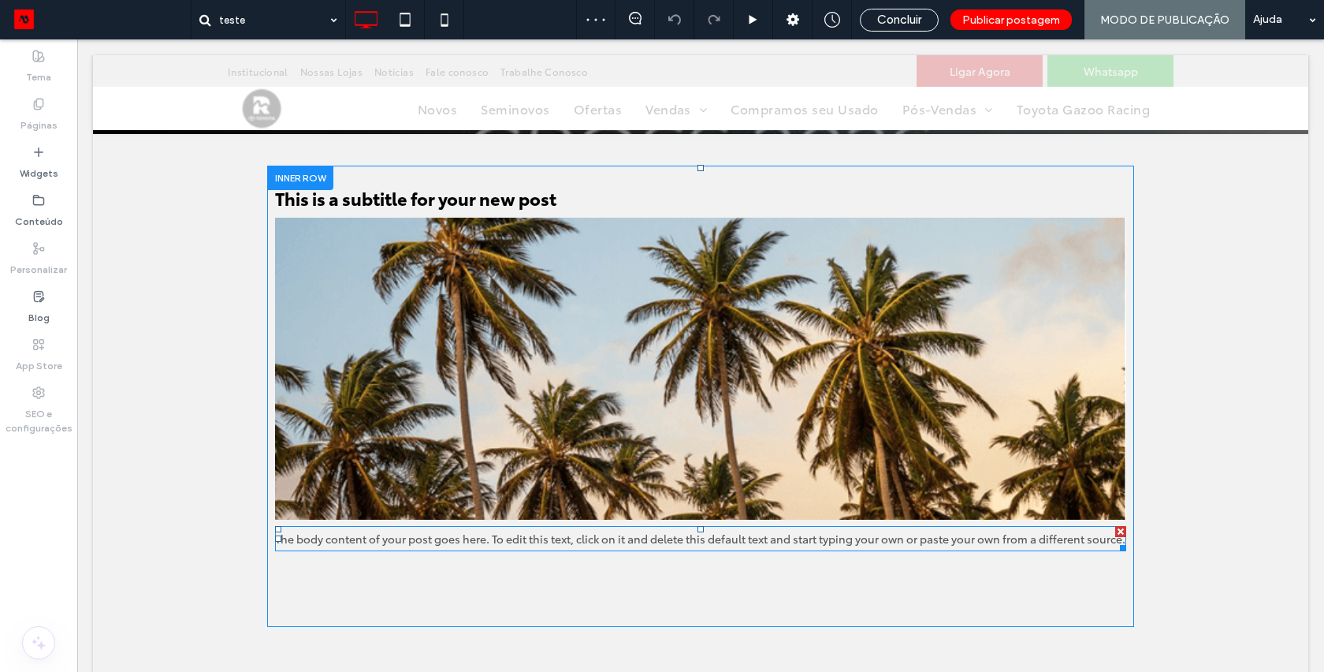
click at [459, 531] on div "The body content of your post goes here. To edit this text, click on it and del…" at bounding box center [700, 538] width 851 height 25
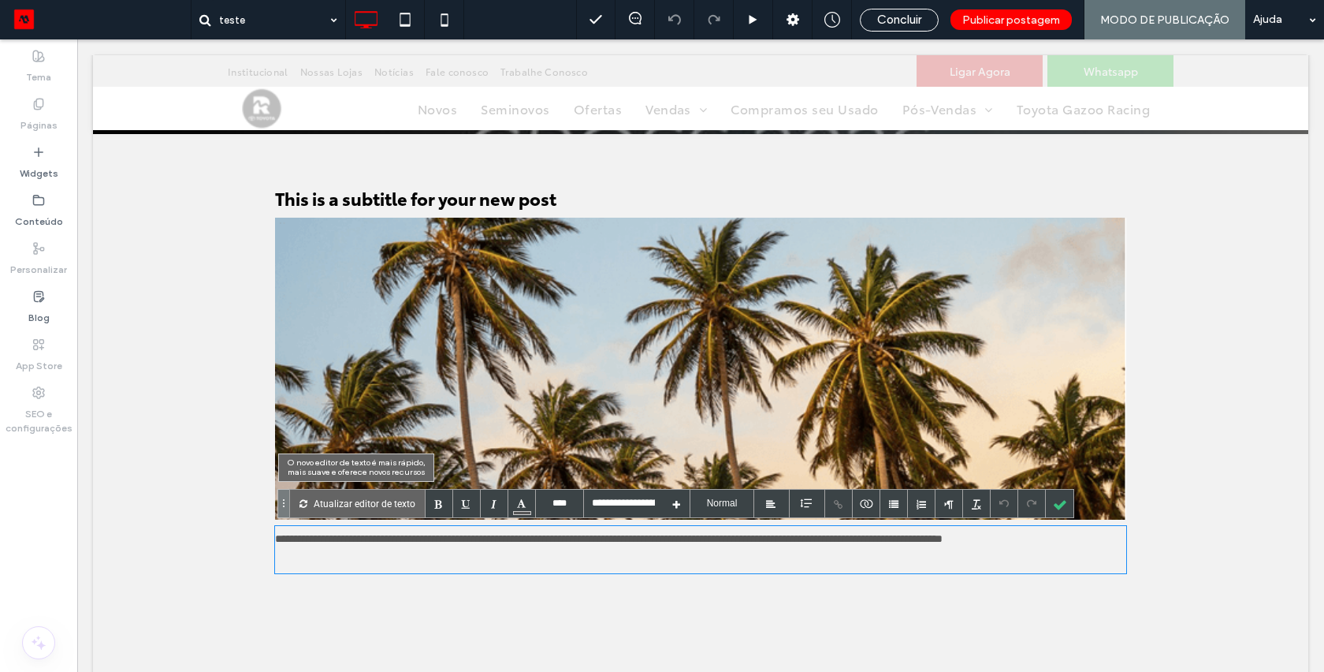
click at [326, 501] on p "Atualizar editor de texto" at bounding box center [365, 504] width 102 height 28
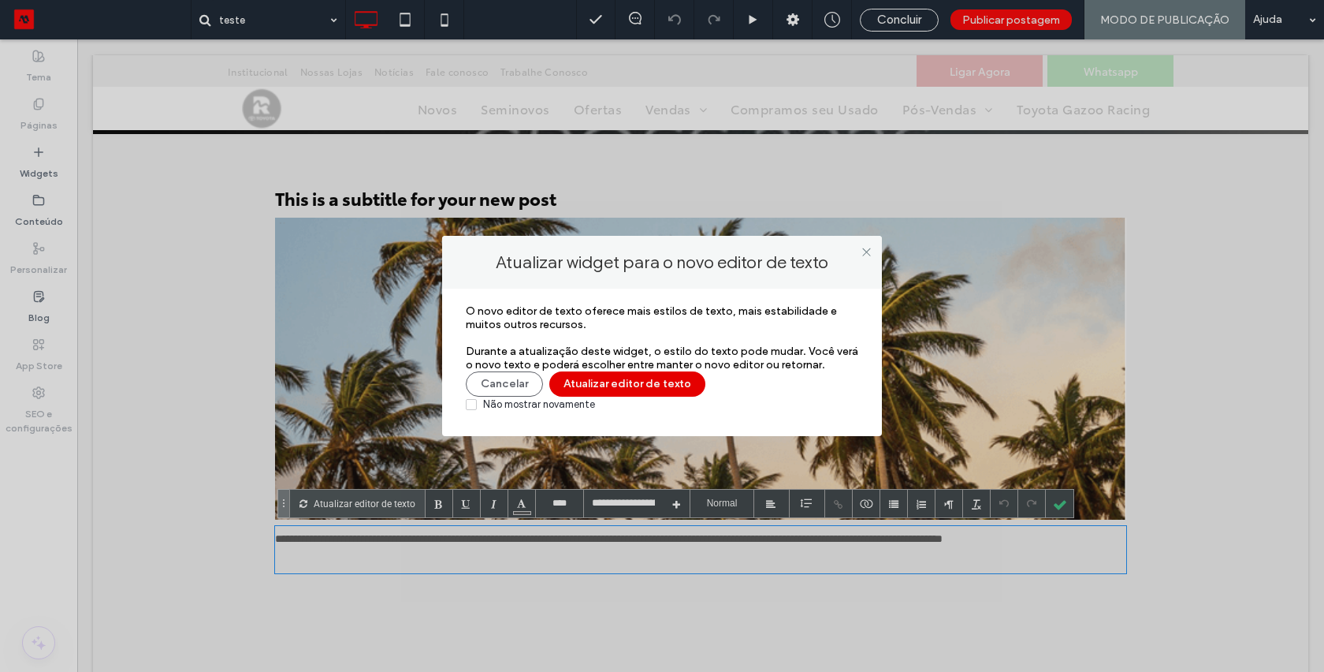
click at [644, 378] on button "Atualizar editor de texto" at bounding box center [627, 383] width 156 height 25
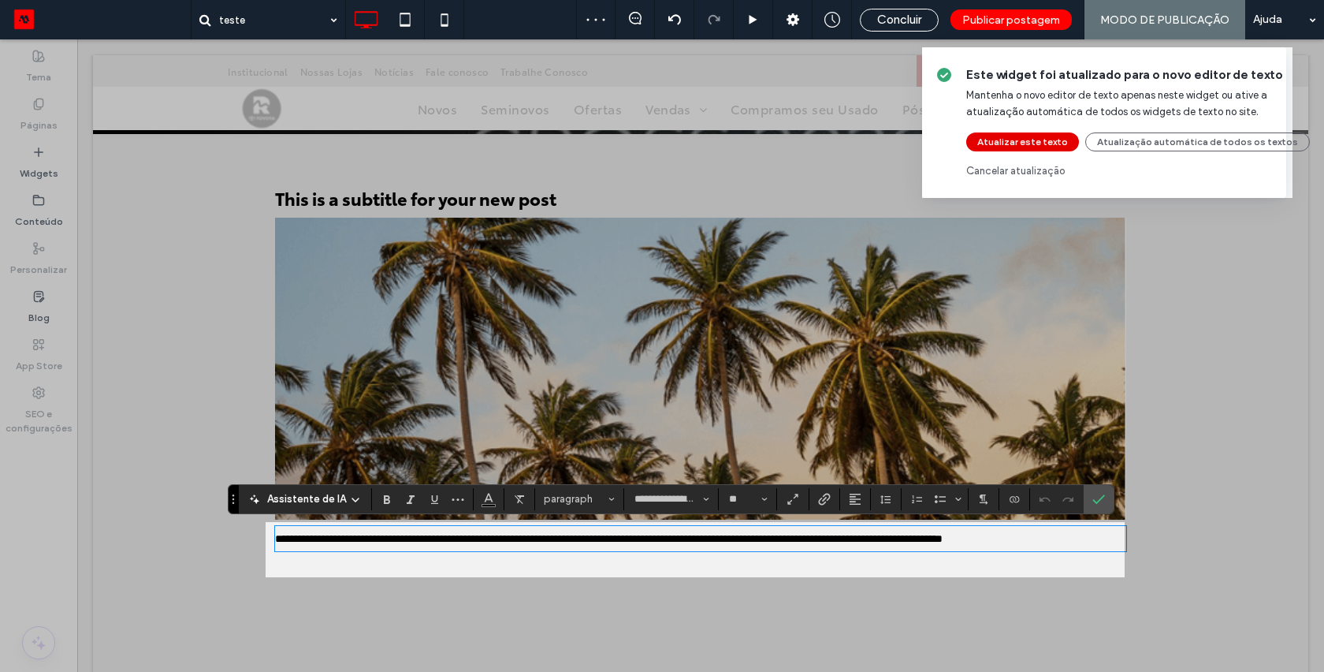
click at [1031, 143] on button "Atualizar este texto" at bounding box center [1023, 141] width 113 height 19
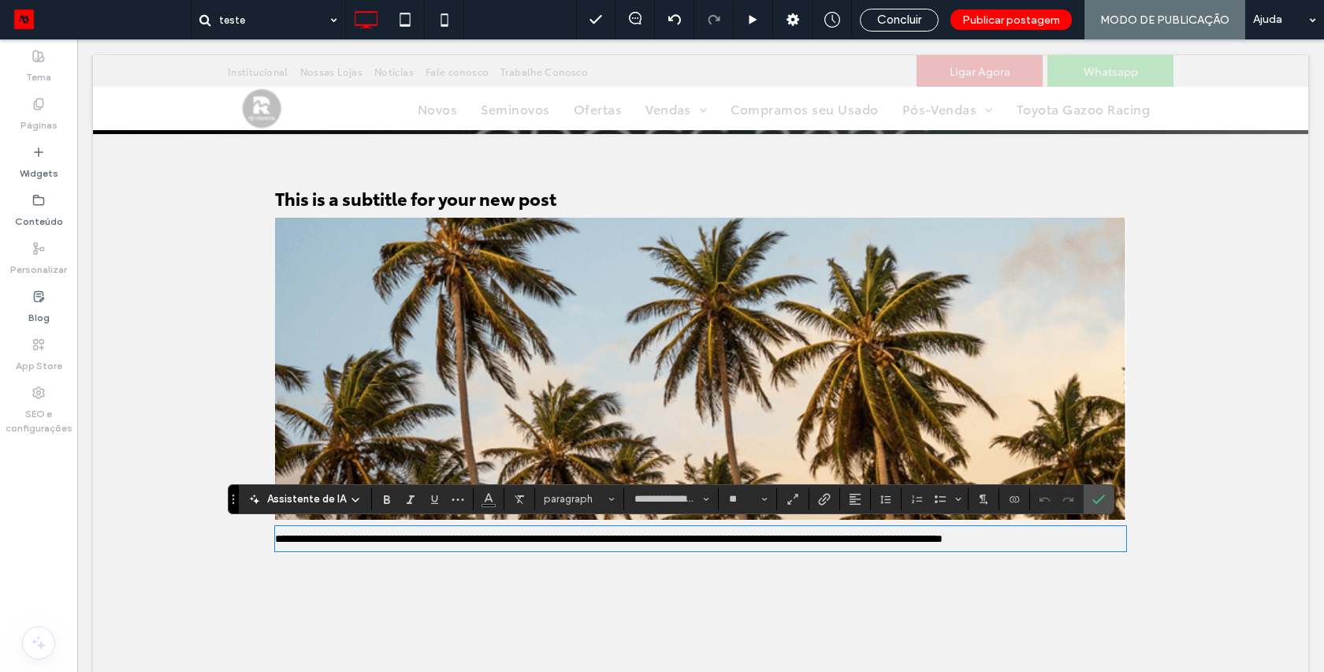
click at [285, 499] on span "Assistente de IA" at bounding box center [306, 499] width 79 height 16
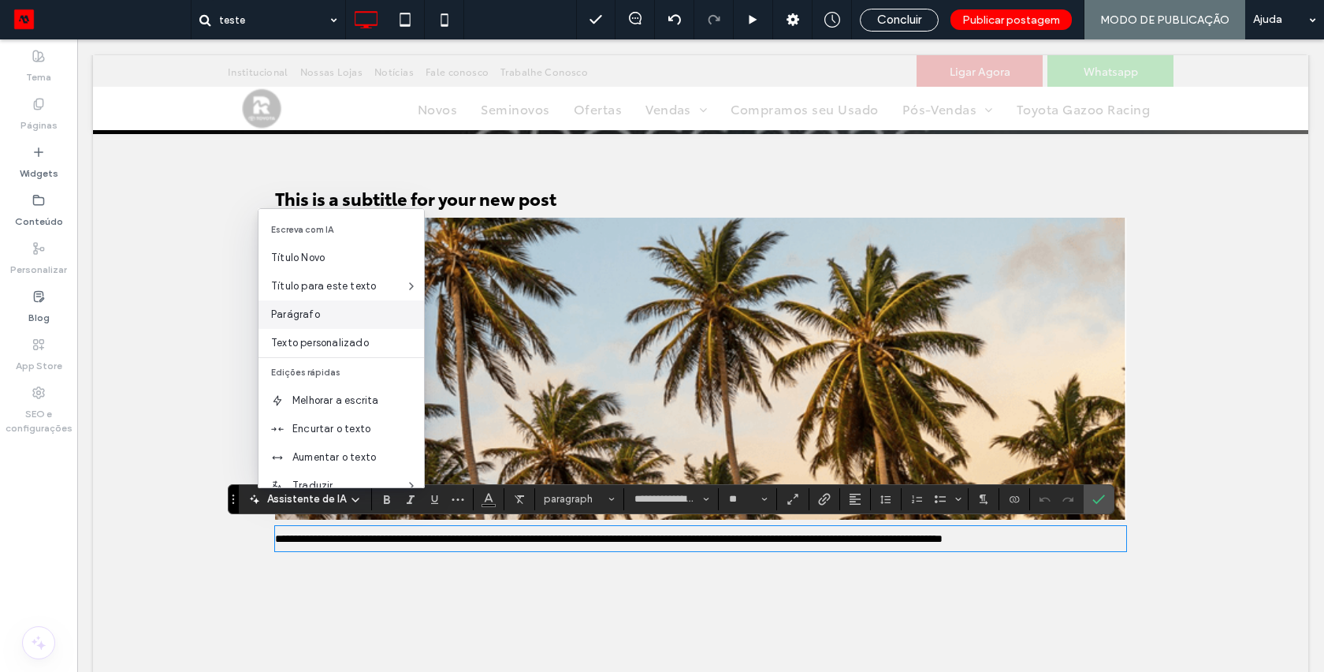
click at [339, 308] on span "Parágrafo" at bounding box center [347, 315] width 153 height 16
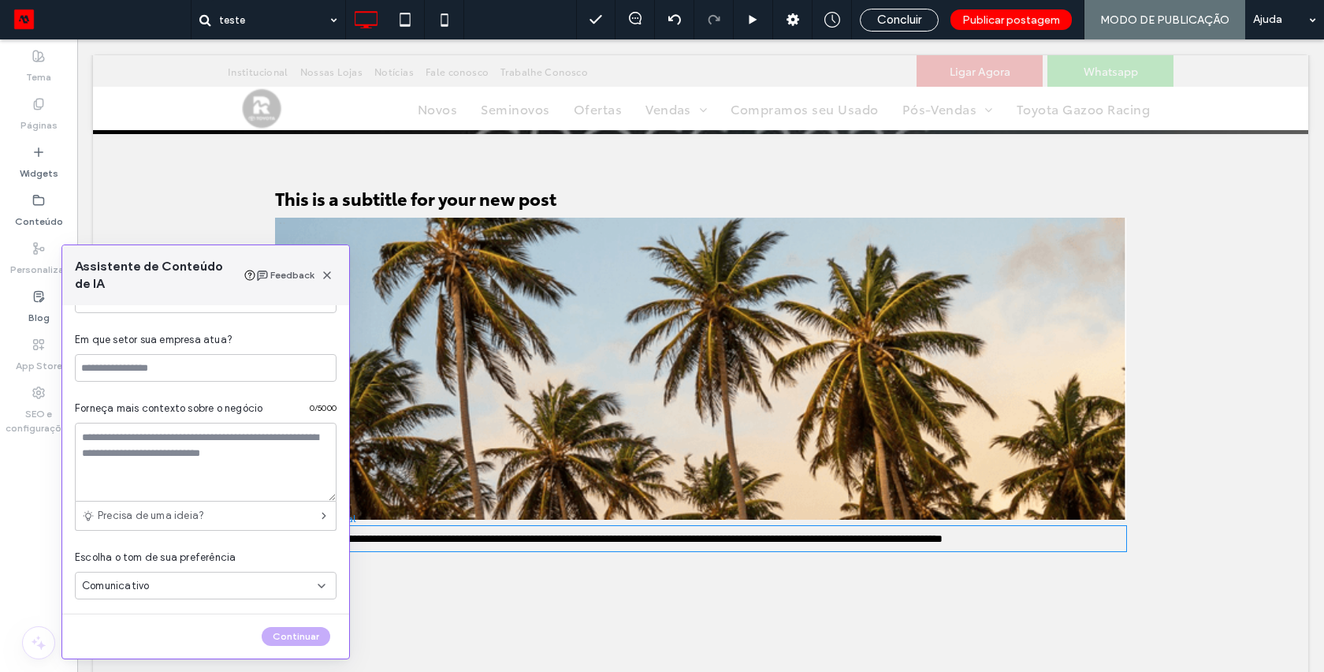
scroll to position [215, 0]
drag, startPoint x: 112, startPoint y: 407, endPoint x: 248, endPoint y: 410, distance: 136.4
click at [248, 410] on span "Forneça mais contexto sobre o negócio" at bounding box center [169, 404] width 188 height 16
click at [123, 579] on span "Comunicativo" at bounding box center [115, 581] width 67 height 16
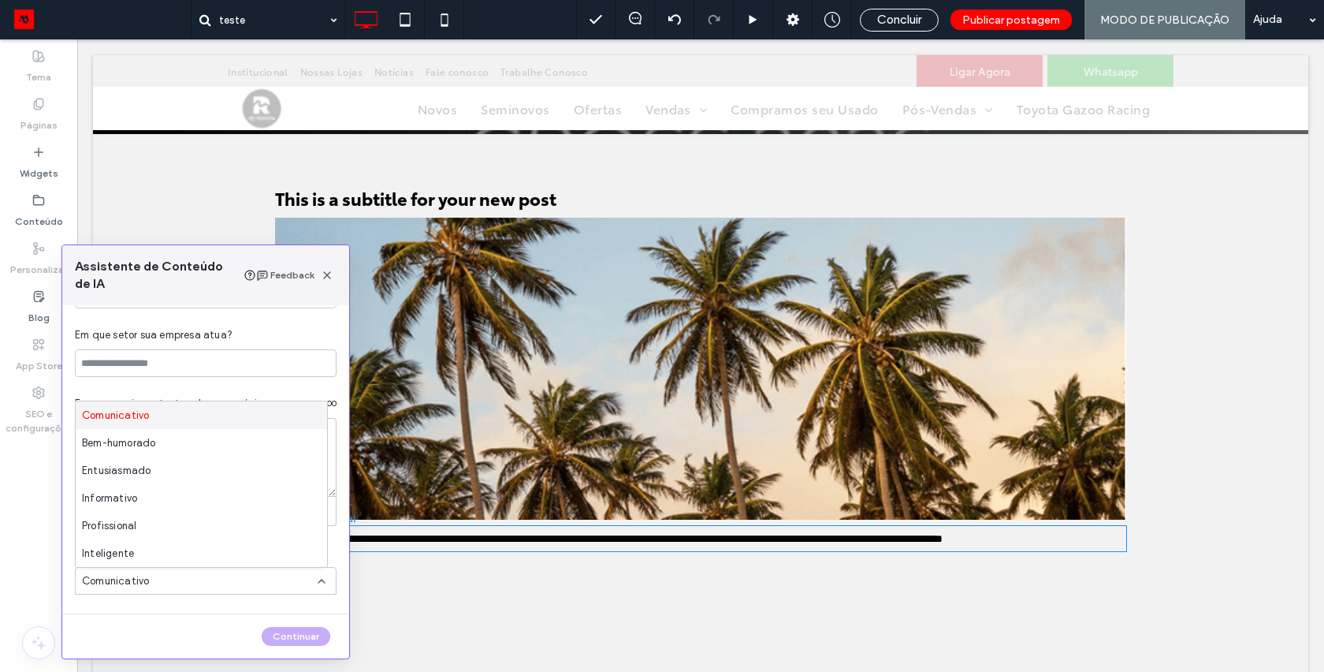
click at [196, 418] on div "Comunicativo" at bounding box center [201, 415] width 251 height 28
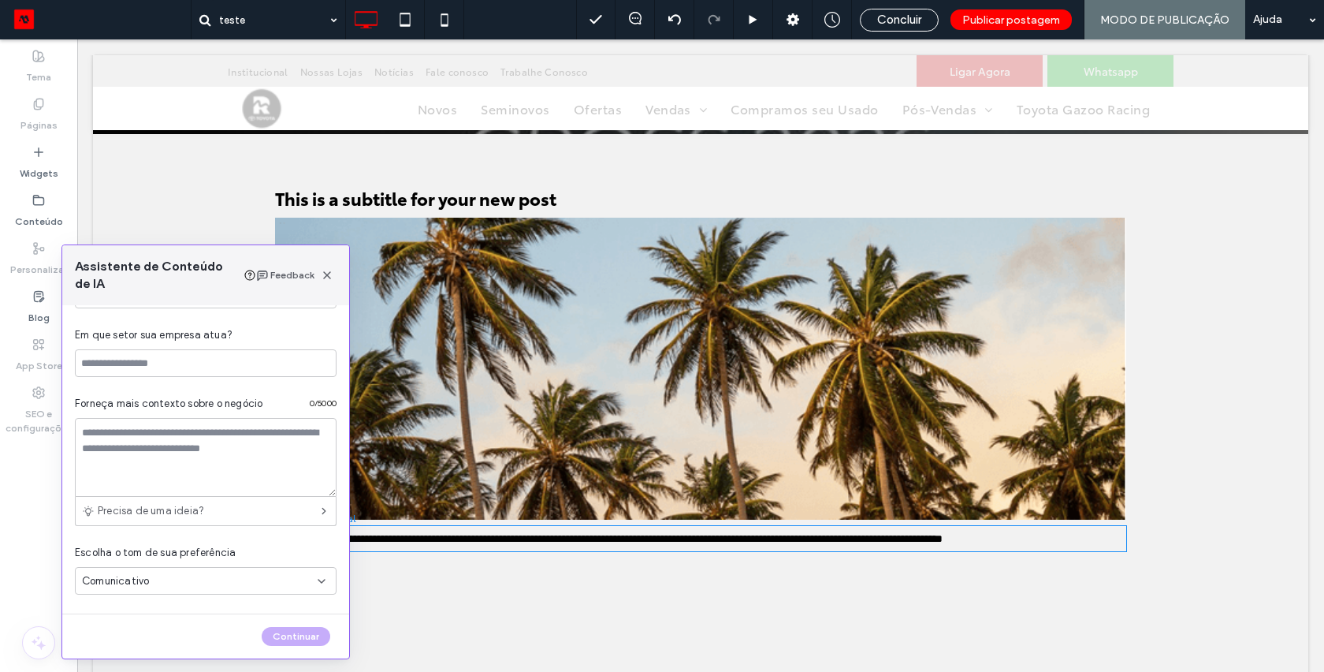
click at [130, 585] on span "Comunicativo" at bounding box center [115, 581] width 67 height 16
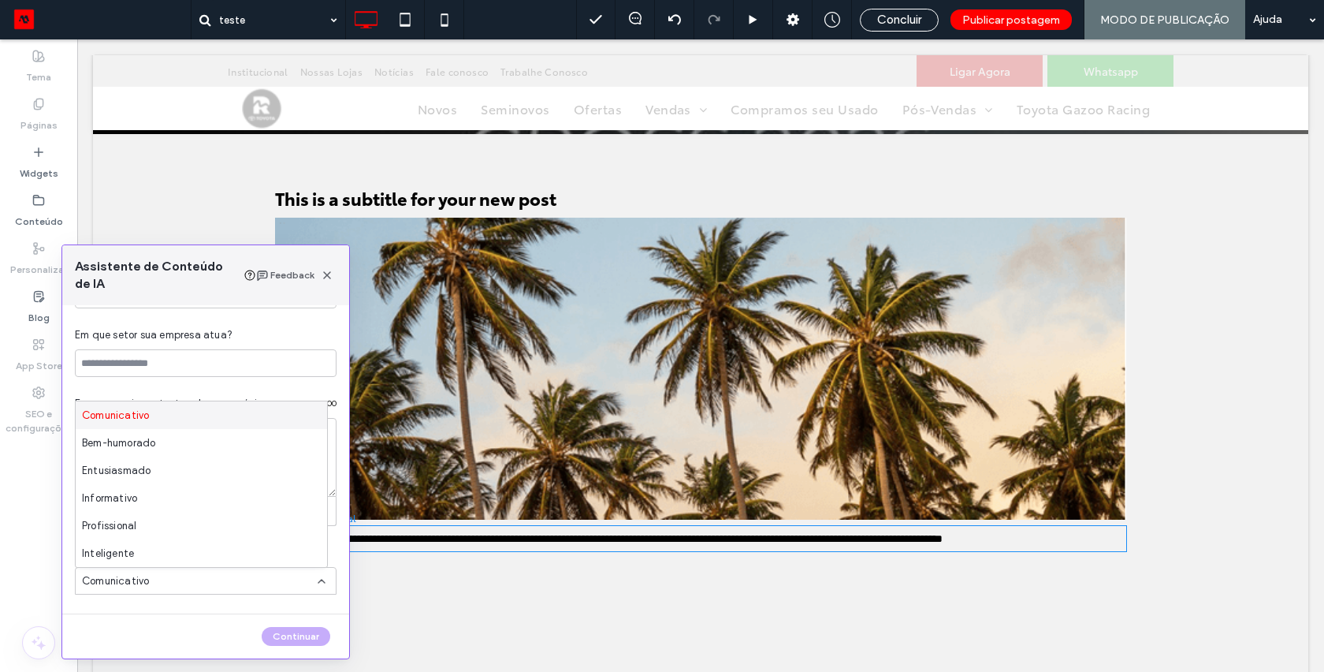
click at [332, 379] on div "**********" at bounding box center [205, 459] width 287 height 308
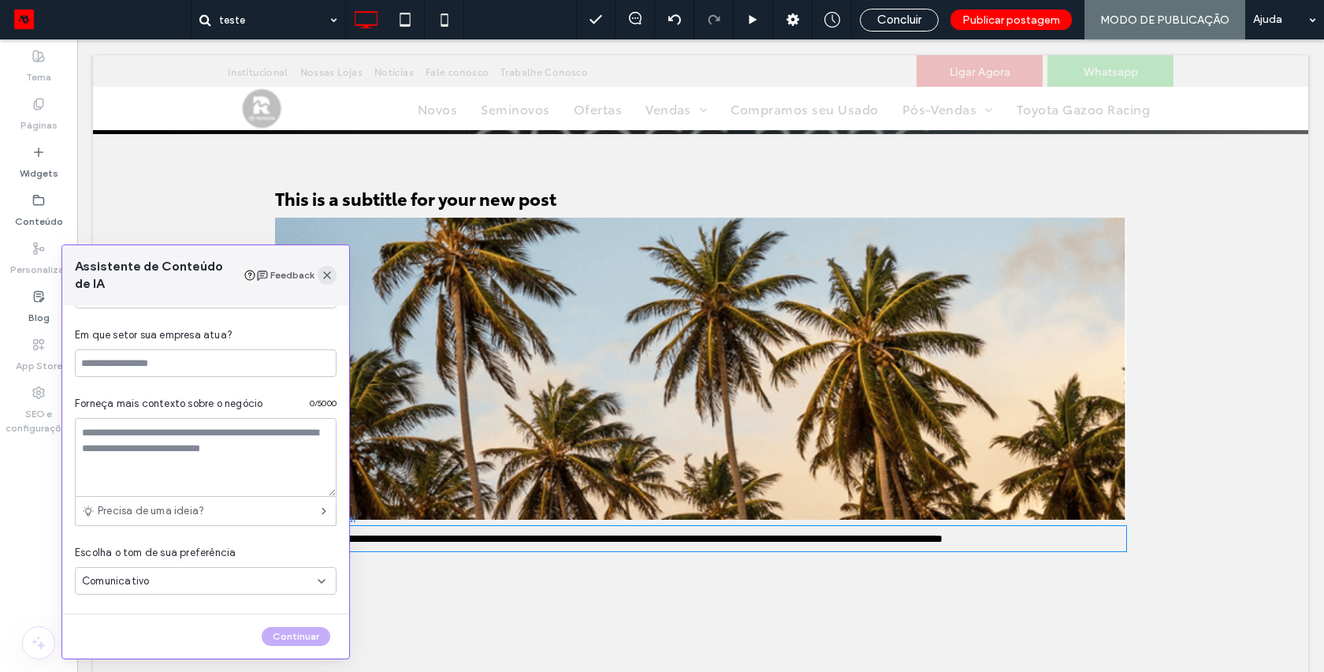
click at [324, 277] on icon "button" at bounding box center [327, 275] width 13 height 13
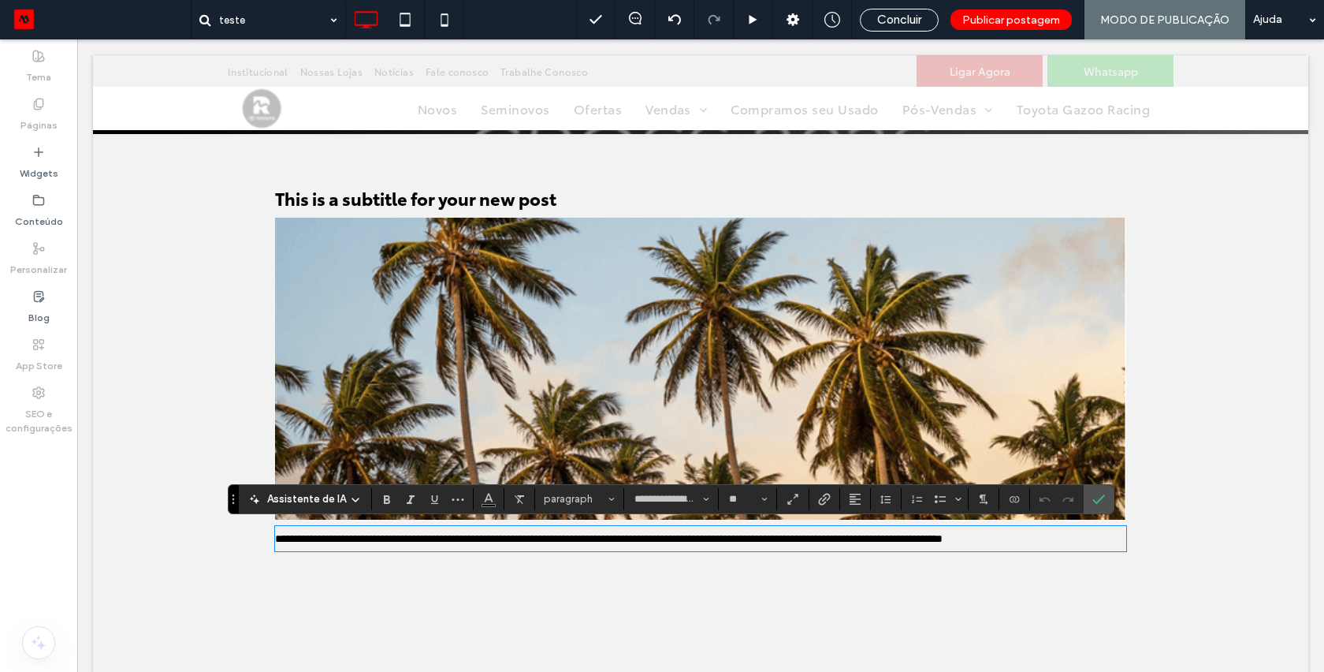
click at [272, 494] on span "Assistente de IA" at bounding box center [306, 499] width 79 height 16
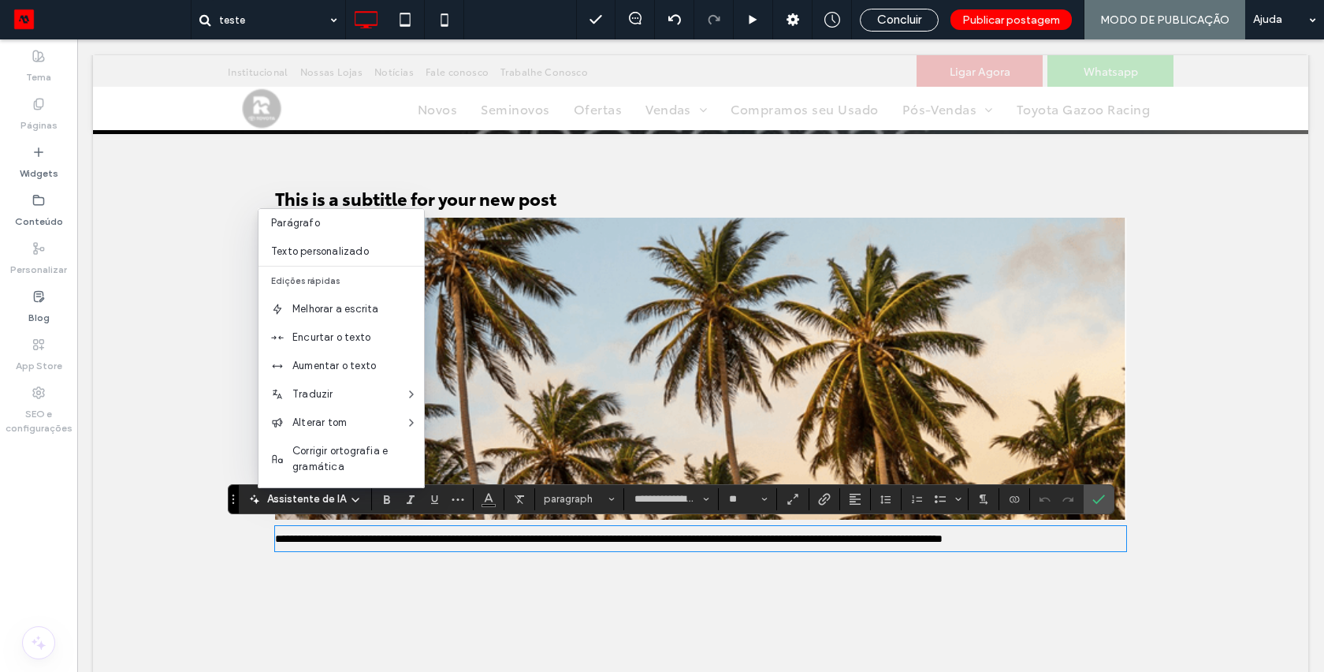
scroll to position [120, 0]
click at [798, 356] on img at bounding box center [700, 369] width 851 height 303
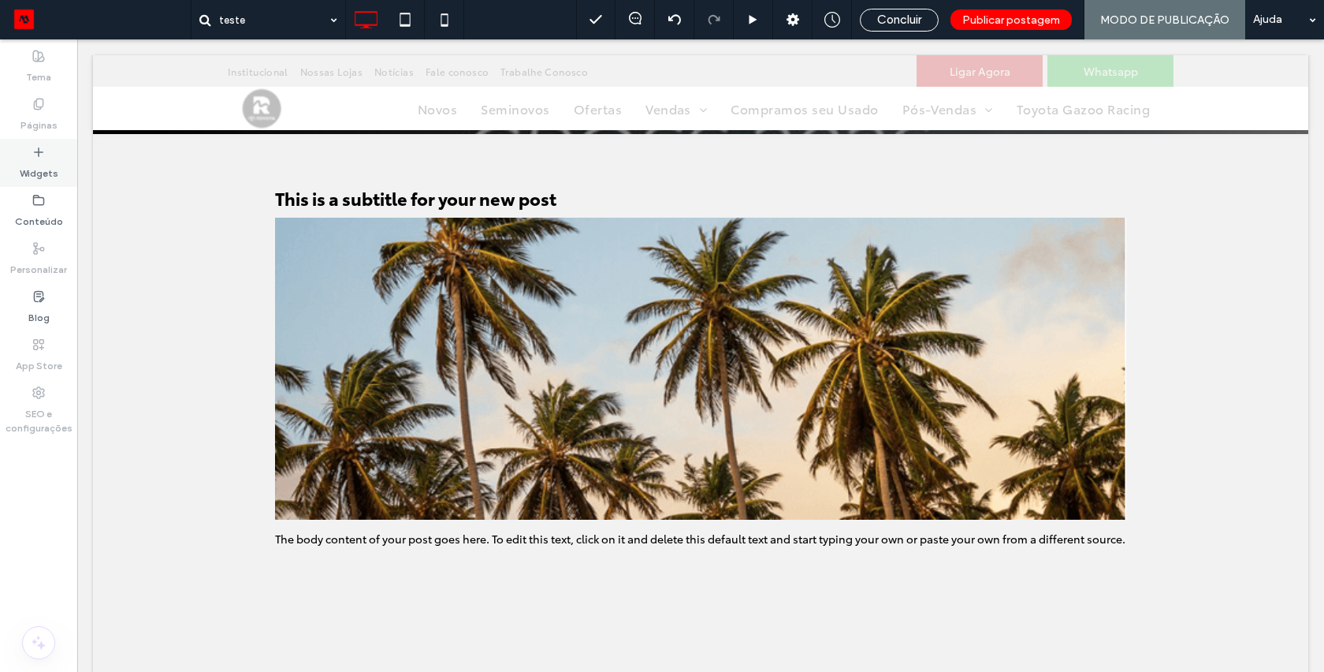
click at [37, 154] on icon at bounding box center [38, 152] width 13 height 13
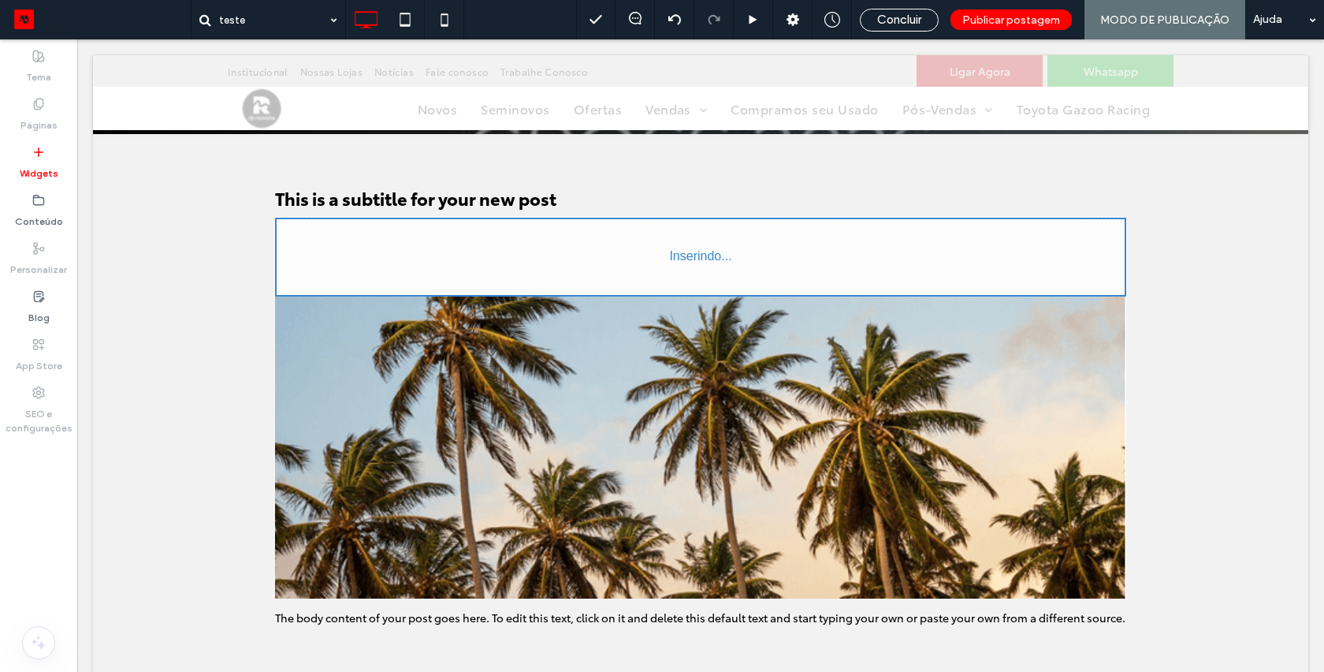
scroll to position [354, 0]
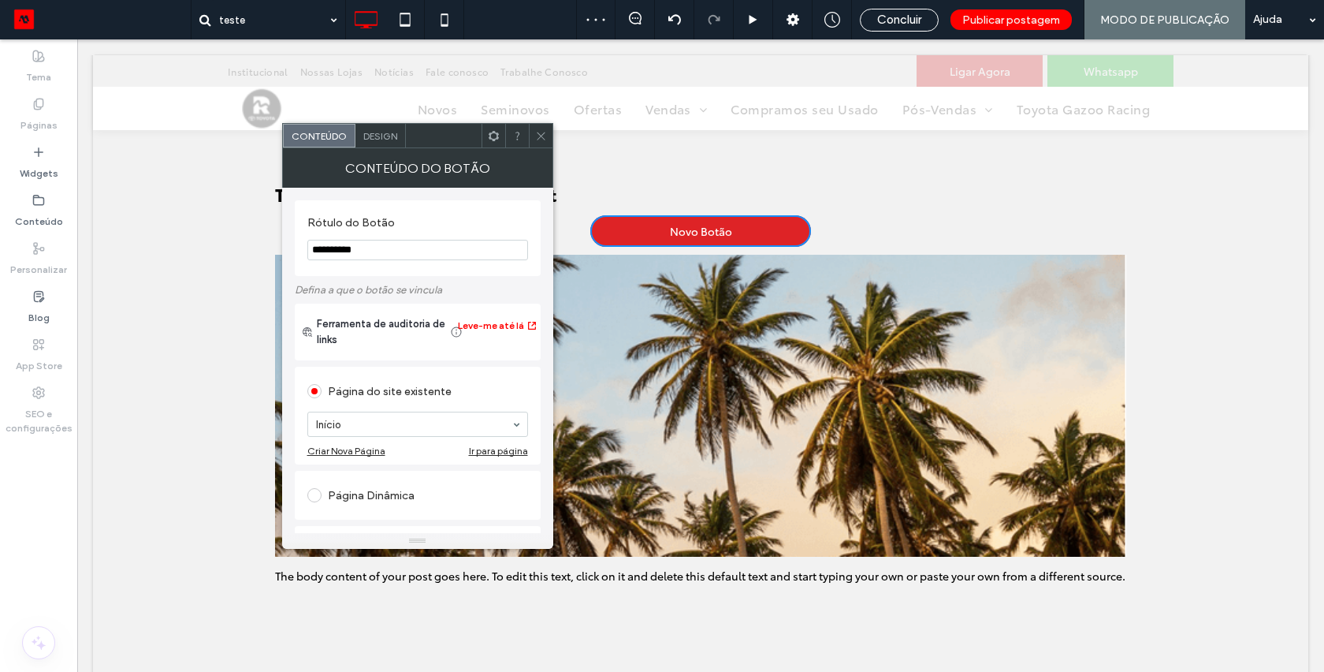
click at [384, 250] on input "**********" at bounding box center [417, 250] width 221 height 20
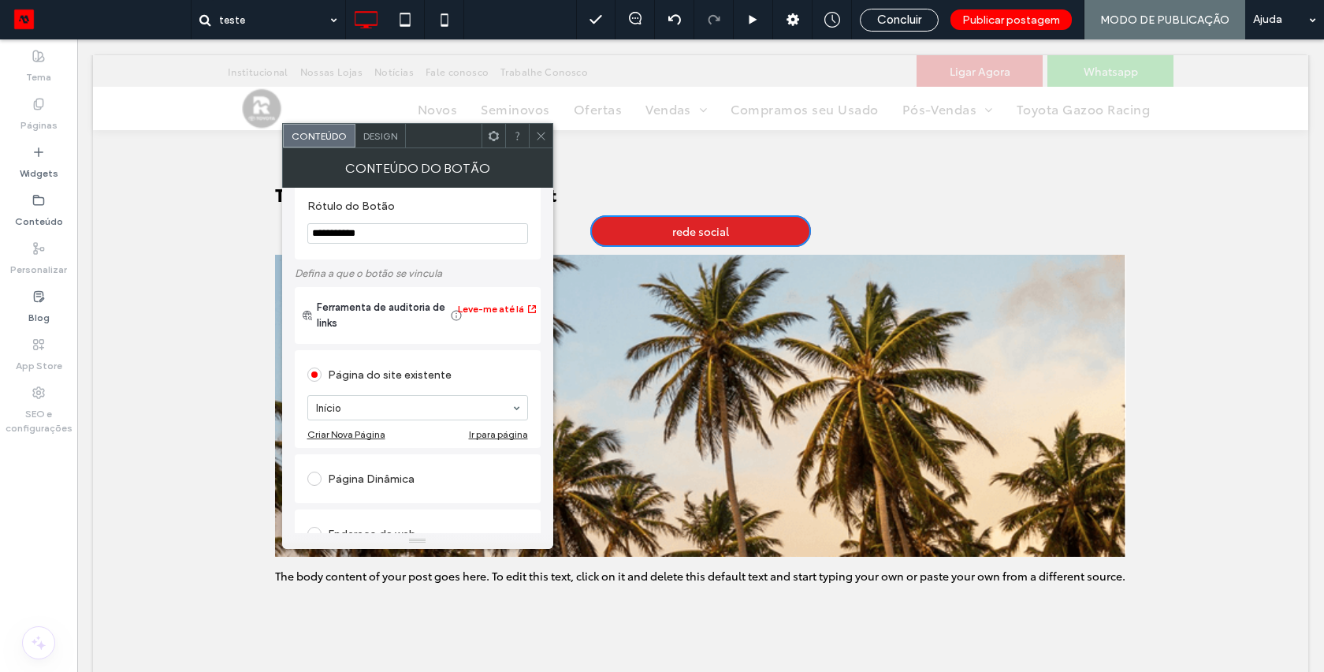
scroll to position [69, 0]
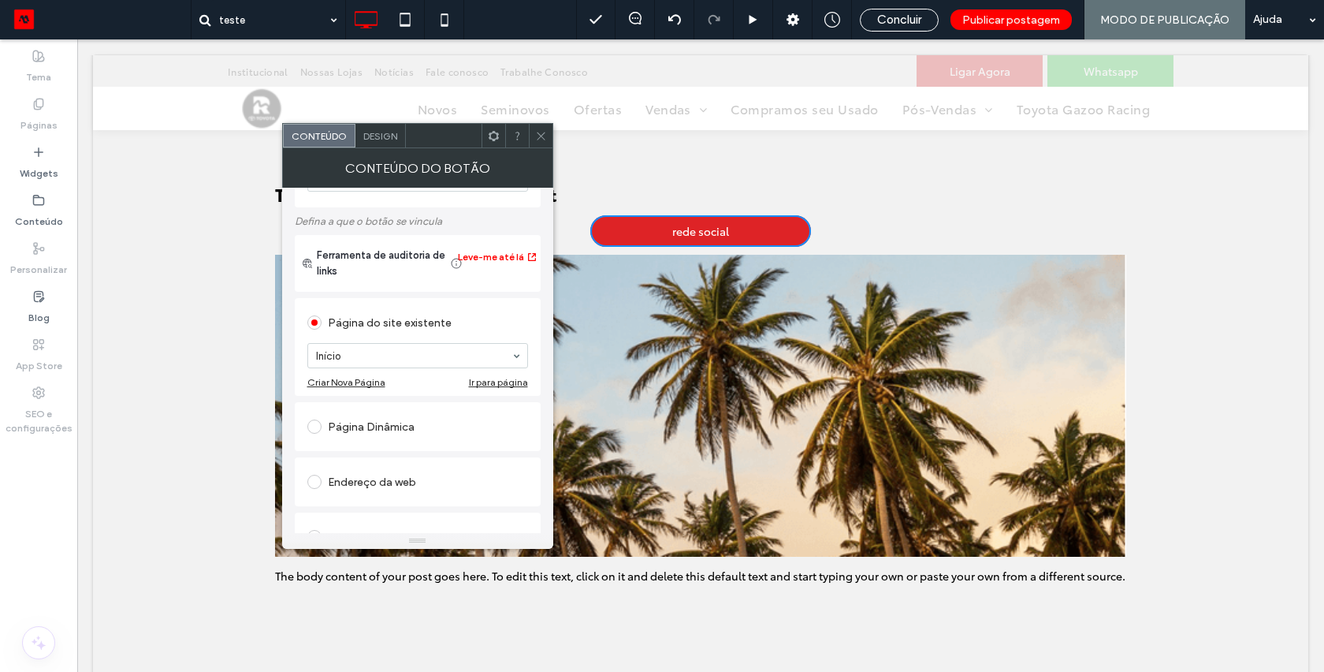
type input "**********"
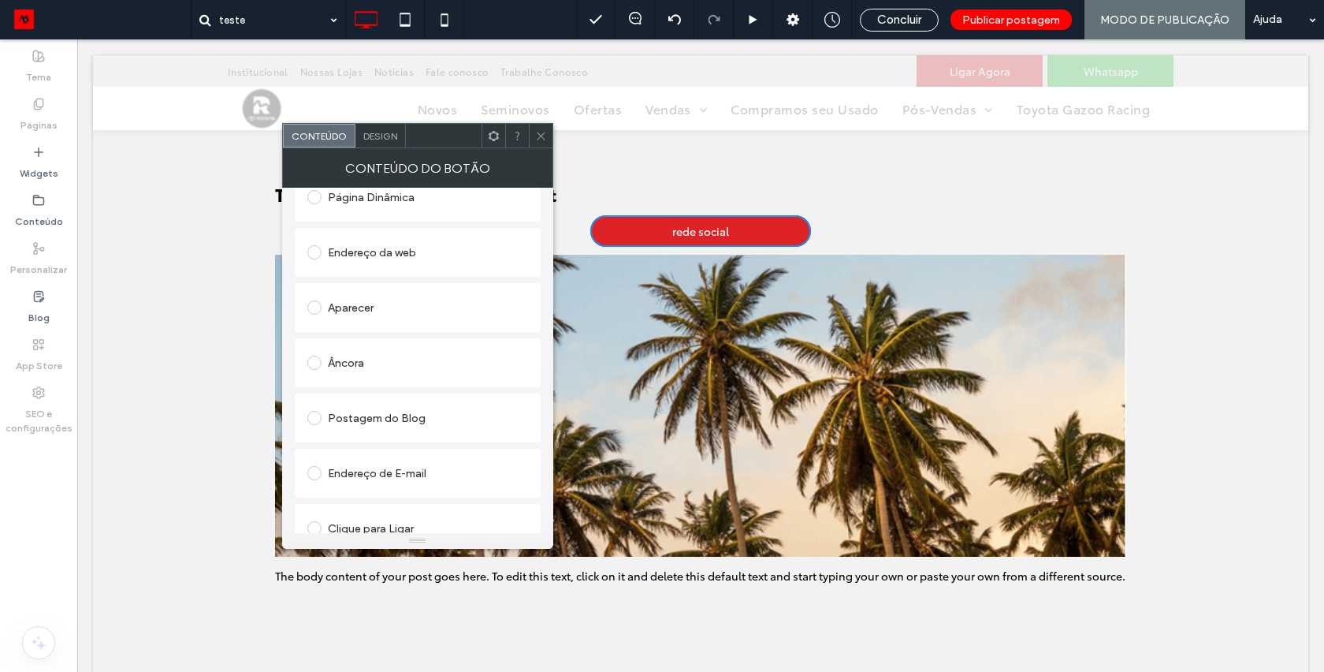
scroll to position [316, 0]
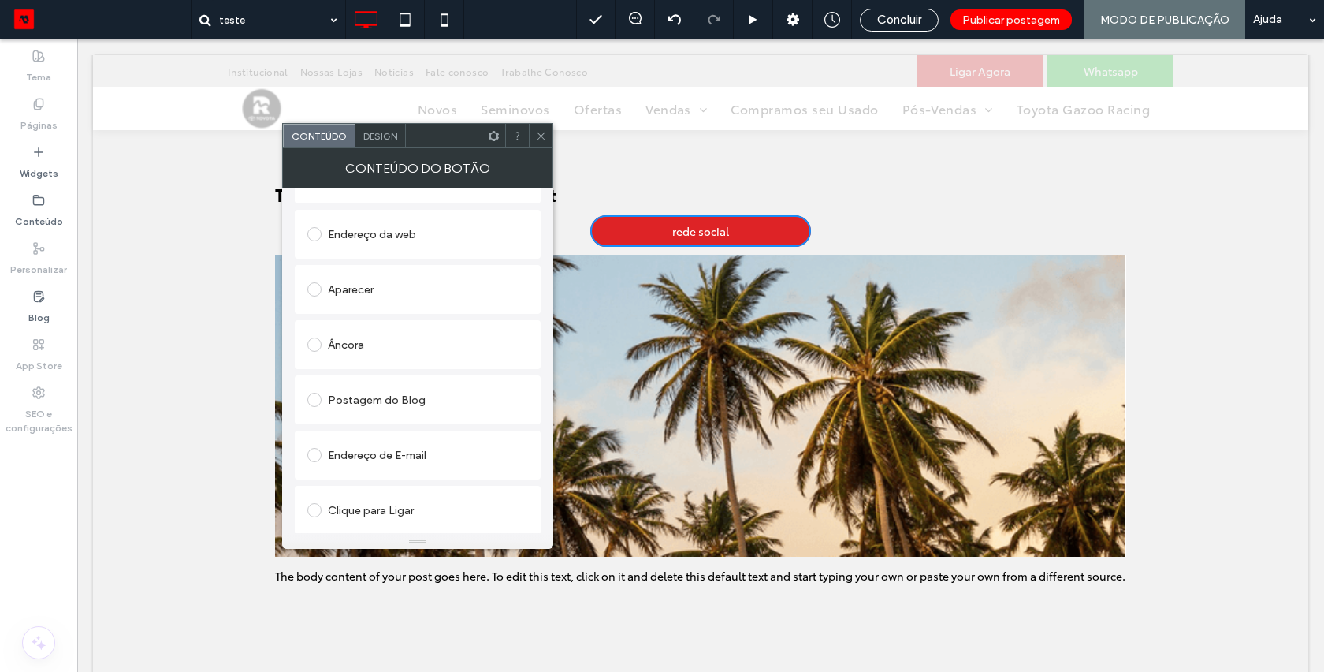
click at [316, 240] on span at bounding box center [314, 234] width 14 height 14
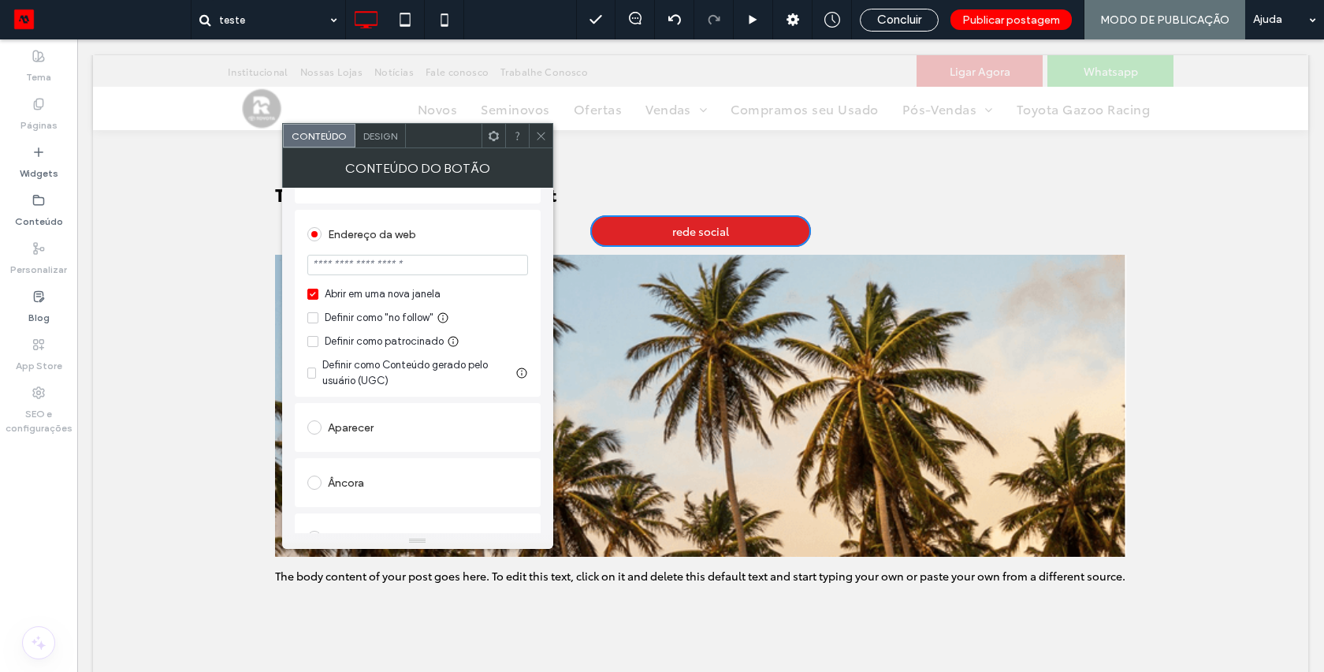
click at [406, 267] on input "url" at bounding box center [417, 265] width 221 height 20
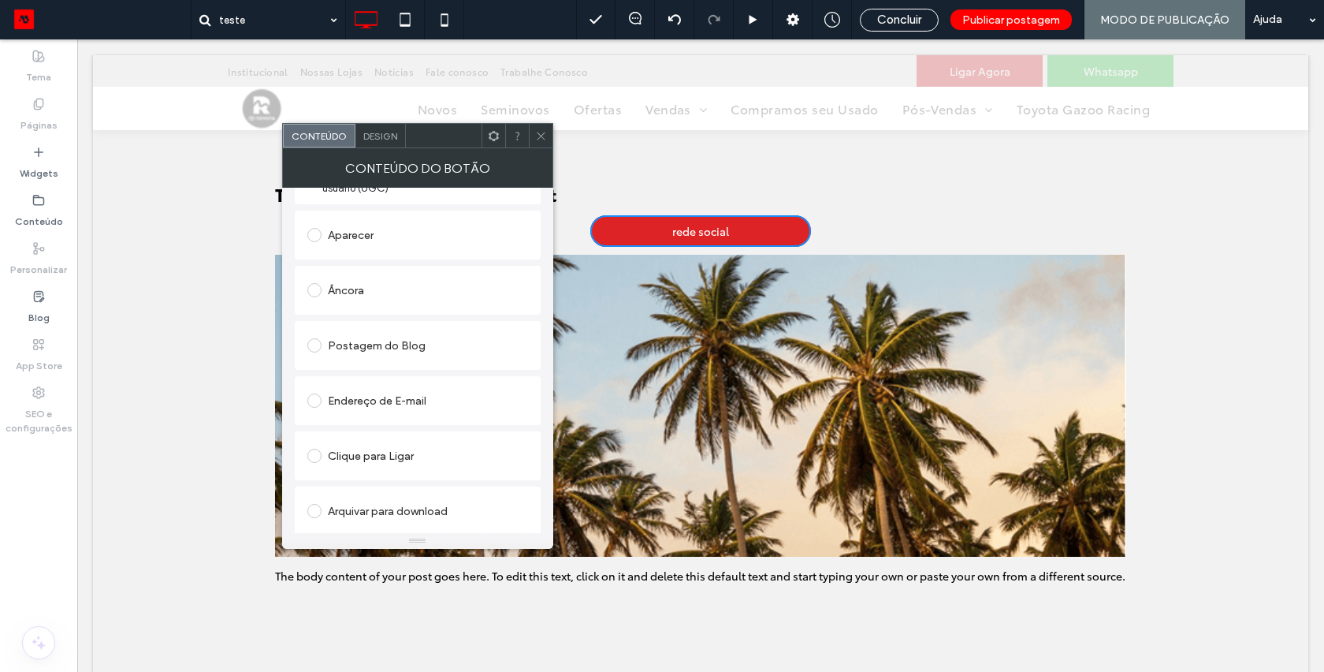
scroll to position [464, 0]
type input "*******"
click at [312, 237] on span at bounding box center [314, 232] width 14 height 14
click at [318, 449] on span at bounding box center [314, 453] width 14 height 14
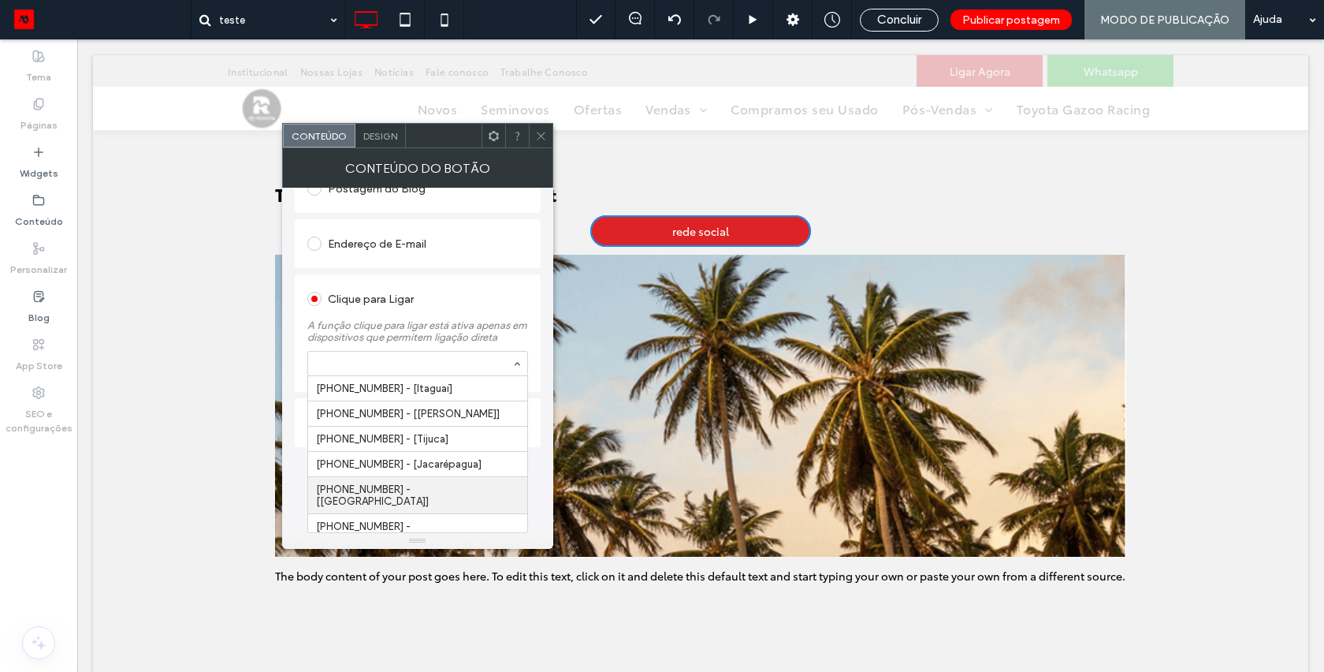
scroll to position [51, 0]
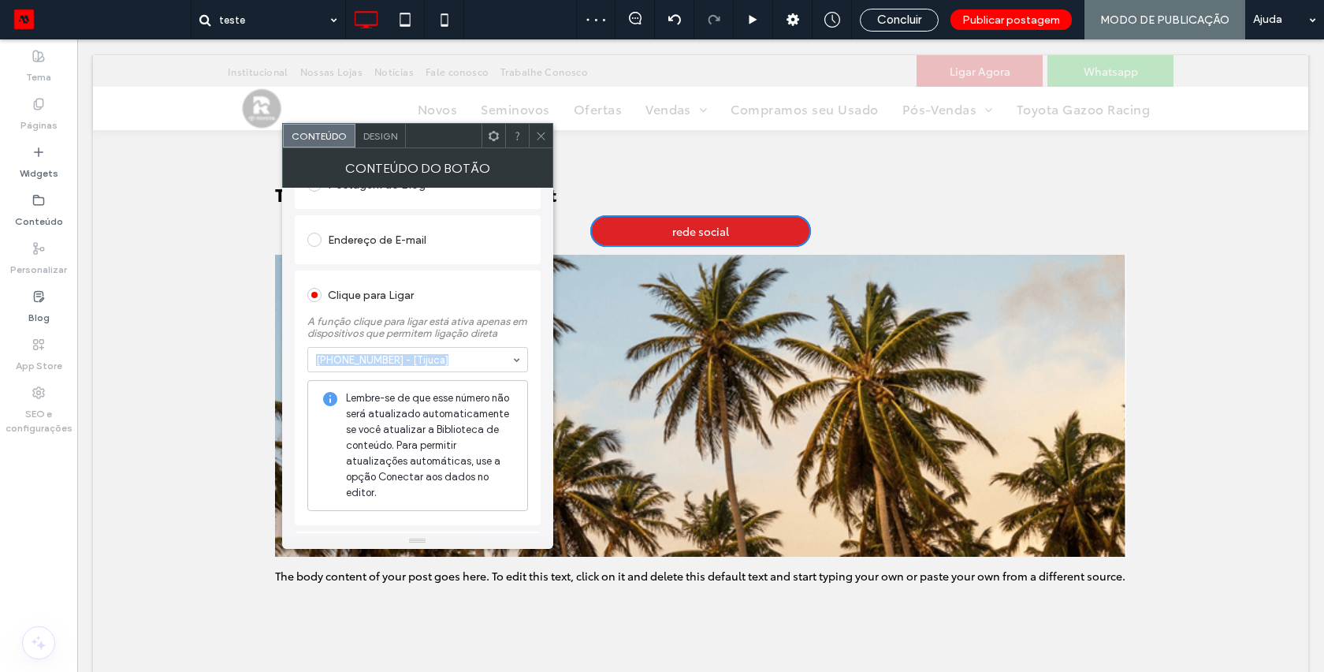
drag, startPoint x: 293, startPoint y: 365, endPoint x: 313, endPoint y: 360, distance: 20.3
click at [313, 360] on div "**********" at bounding box center [417, 360] width 271 height 345
copy span "(21) 3959-5296 - [Tijuca]"
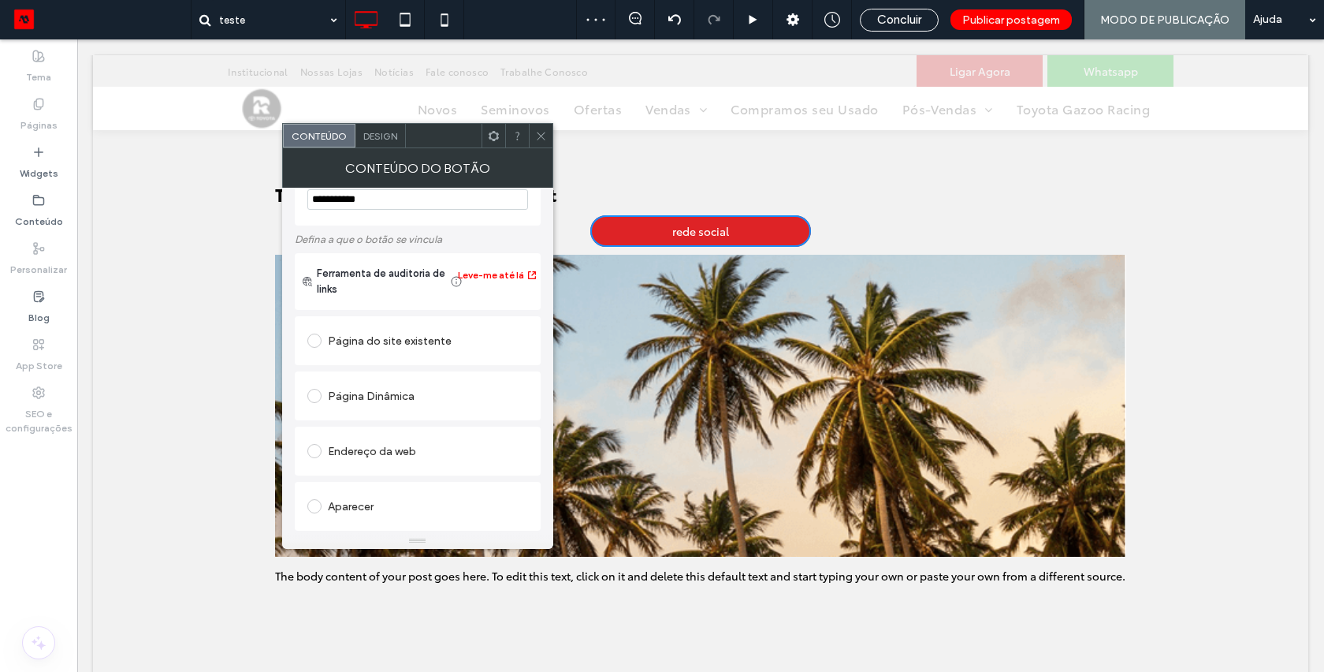
scroll to position [0, 0]
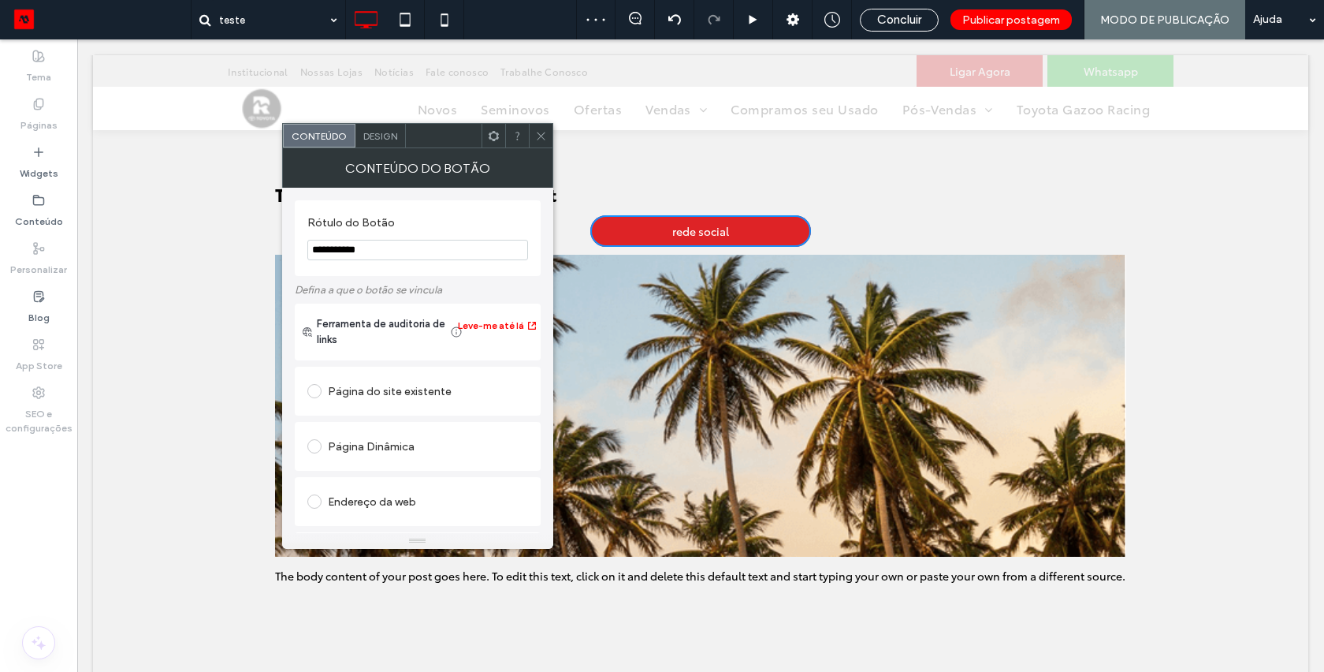
click at [337, 248] on input "**********" at bounding box center [417, 250] width 221 height 20
paste input "**********"
drag, startPoint x: 383, startPoint y: 252, endPoint x: 467, endPoint y: 252, distance: 83.6
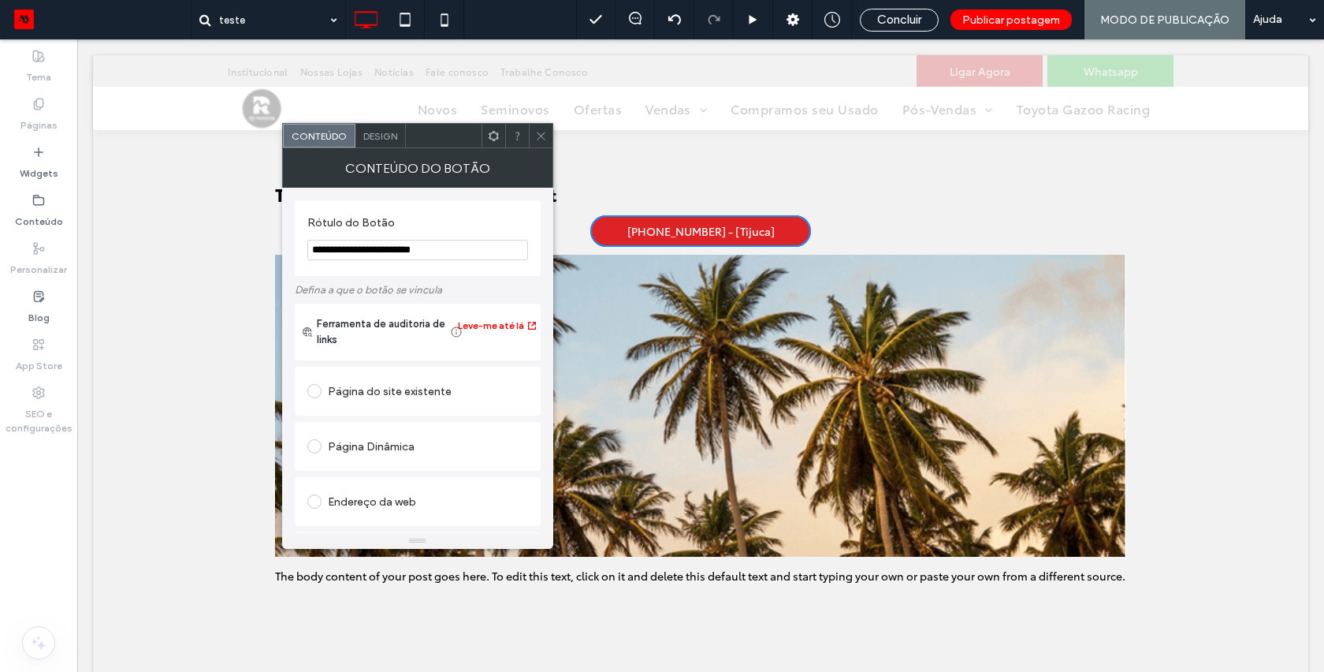
click at [467, 252] on input "**********" at bounding box center [417, 250] width 221 height 20
type input "**********"
click at [471, 215] on section "**********" at bounding box center [417, 238] width 221 height 60
click at [537, 130] on icon at bounding box center [541, 136] width 12 height 12
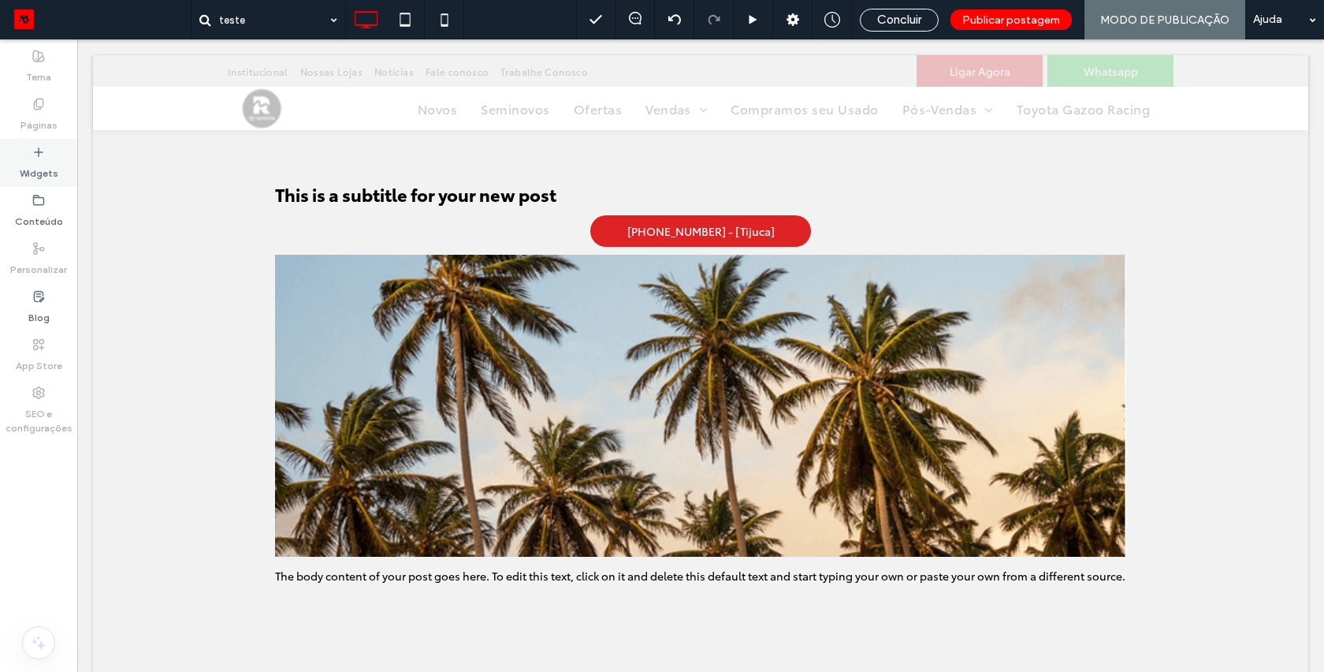
click at [42, 166] on label "Widgets" at bounding box center [39, 169] width 39 height 22
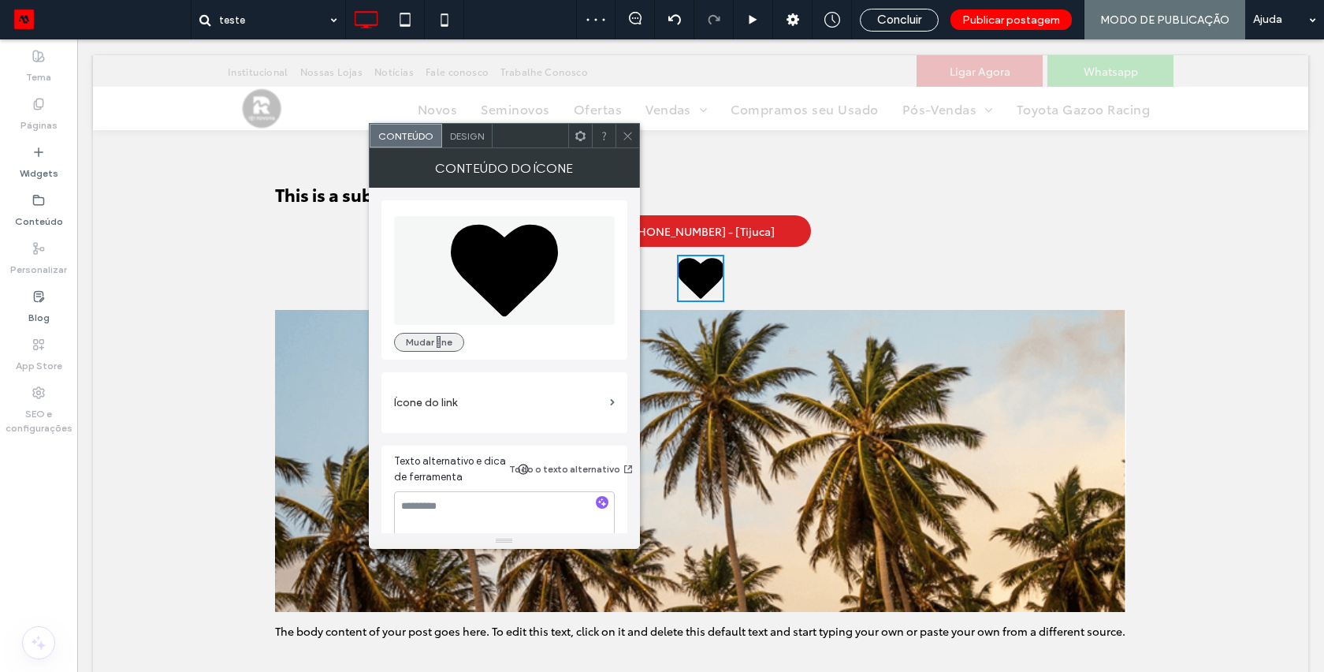
click at [434, 345] on button "Mudar ne" at bounding box center [429, 342] width 70 height 19
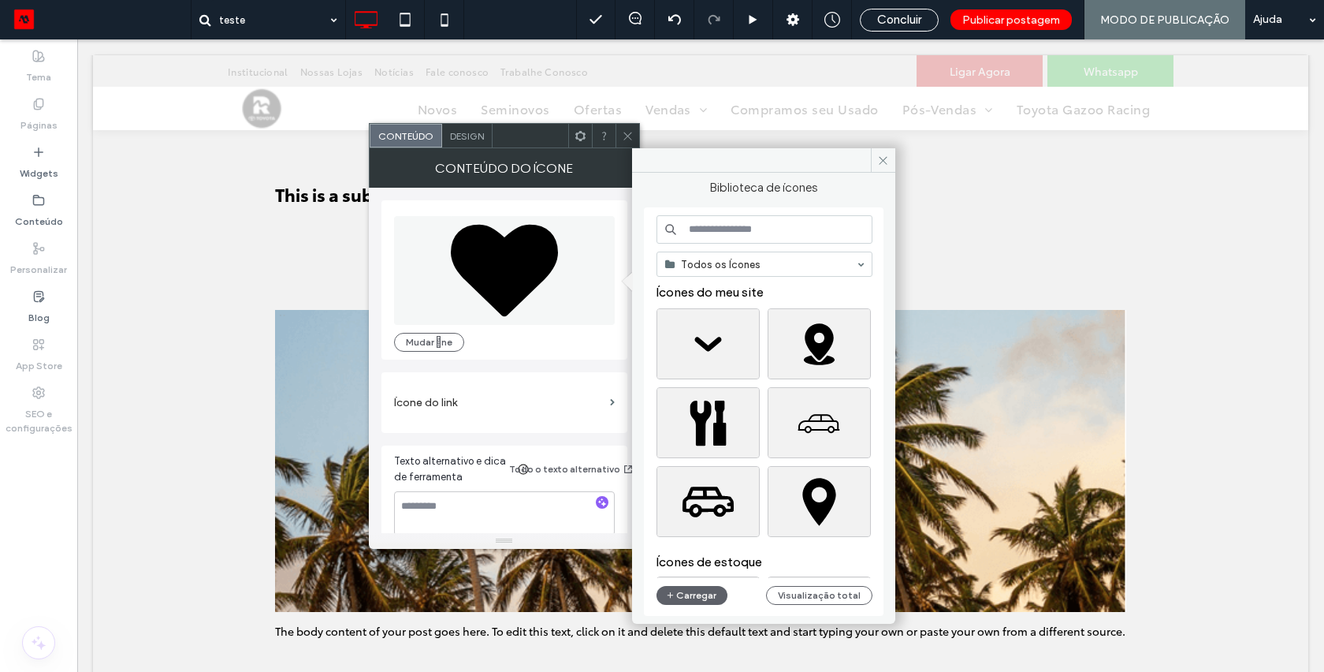
click at [795, 225] on input at bounding box center [765, 229] width 216 height 28
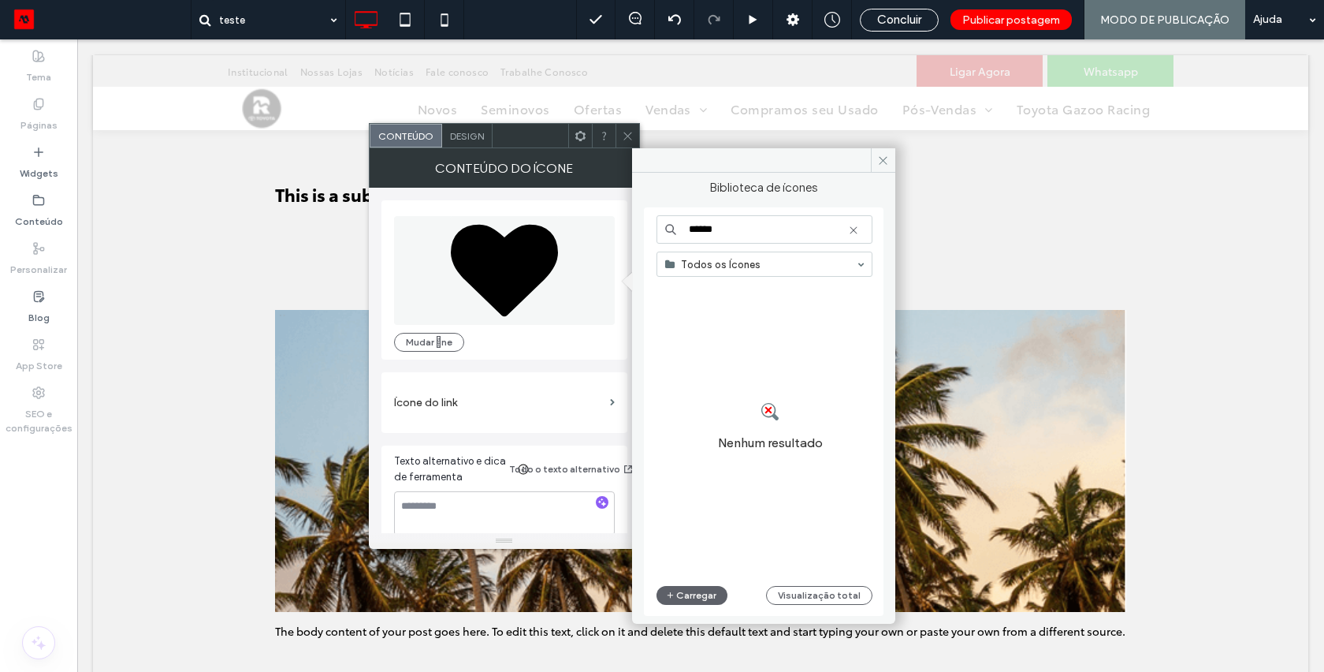
click at [691, 230] on input "******" at bounding box center [765, 229] width 216 height 28
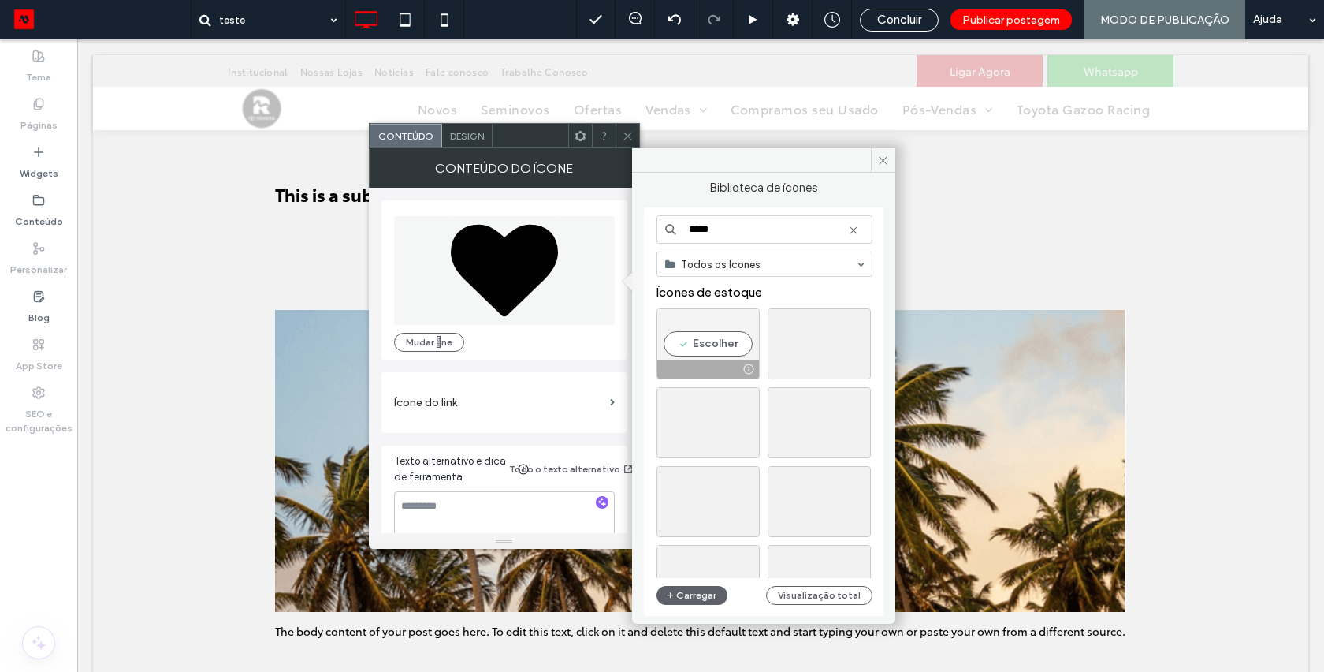
type input "*****"
click at [710, 339] on div "Escolher" at bounding box center [708, 343] width 103 height 71
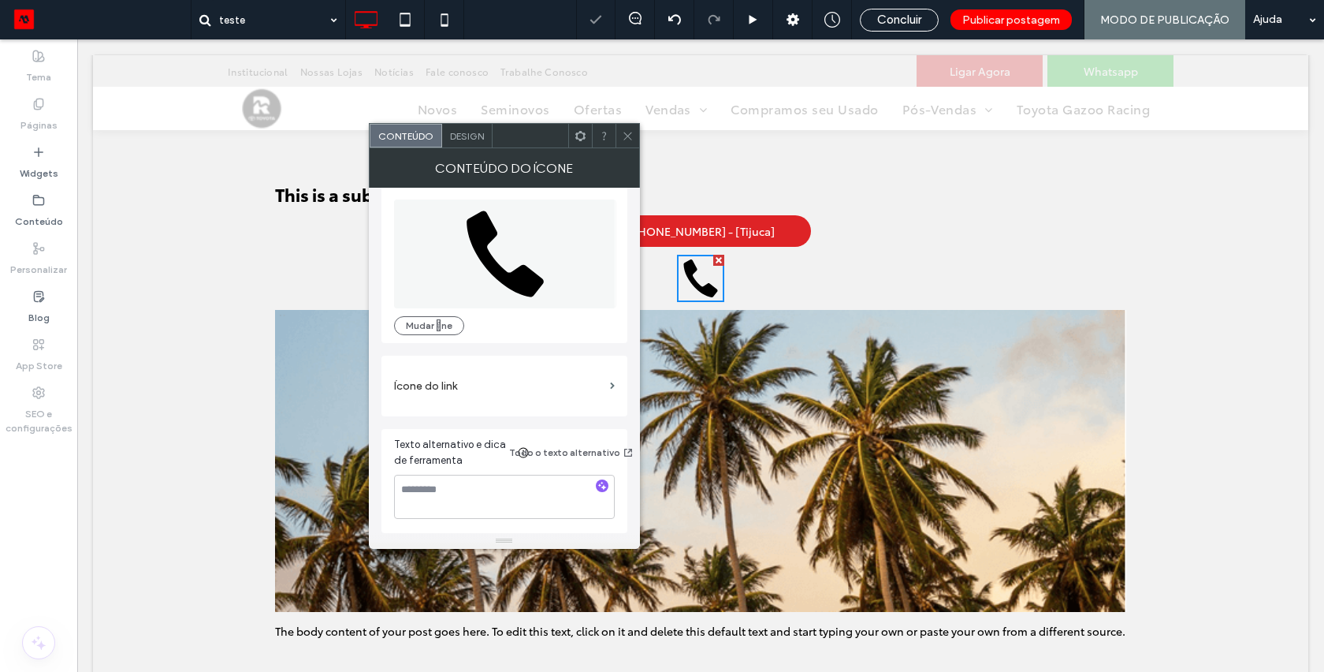
scroll to position [16, 0]
click at [421, 395] on label "Ícone do link" at bounding box center [499, 386] width 210 height 29
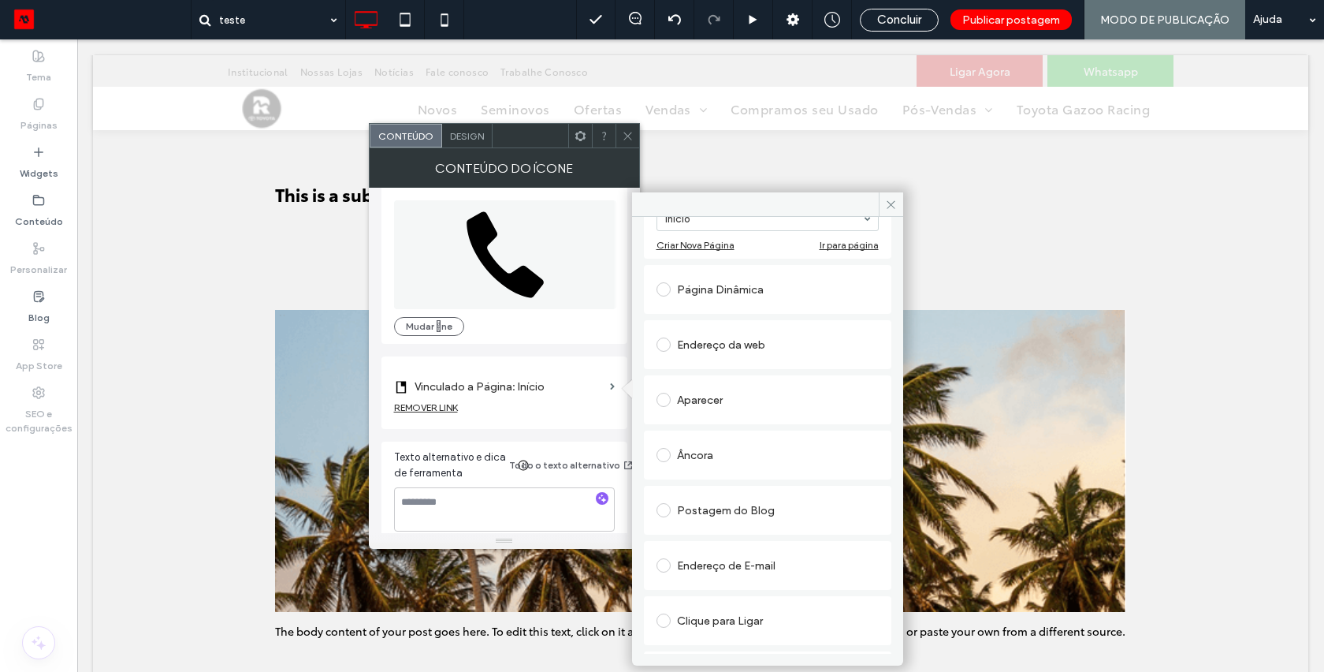
scroll to position [150, 0]
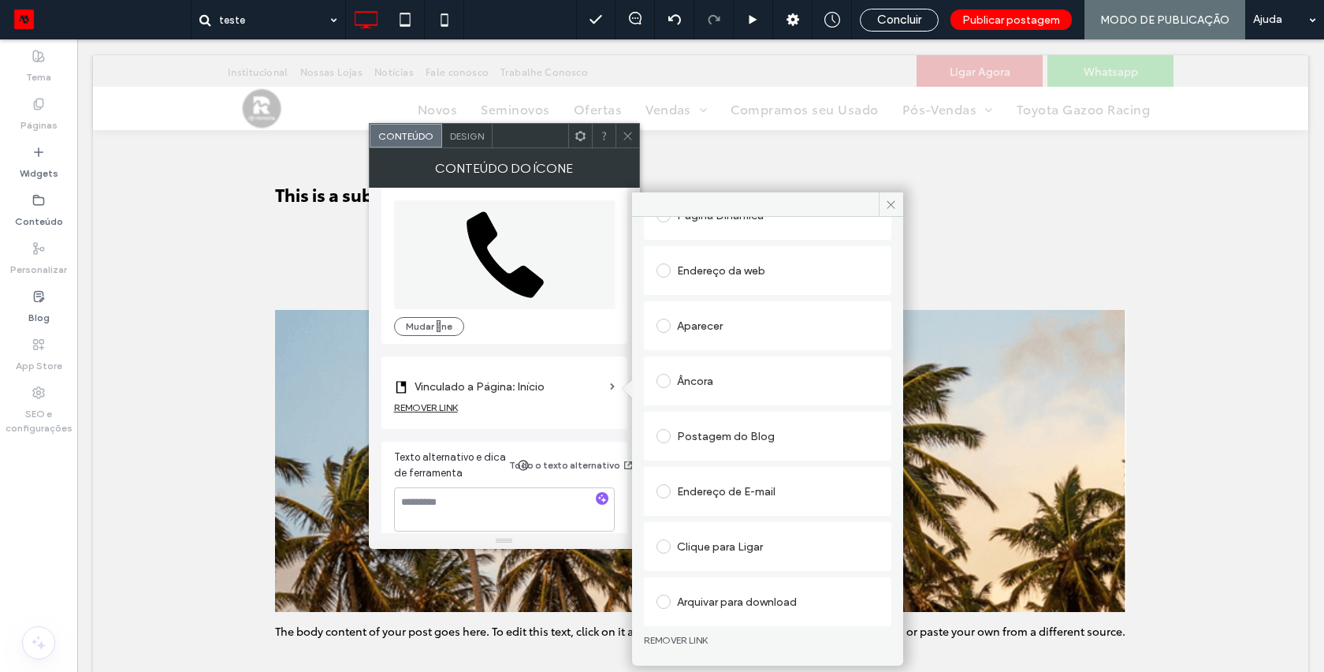
click at [669, 545] on span at bounding box center [664, 546] width 14 height 14
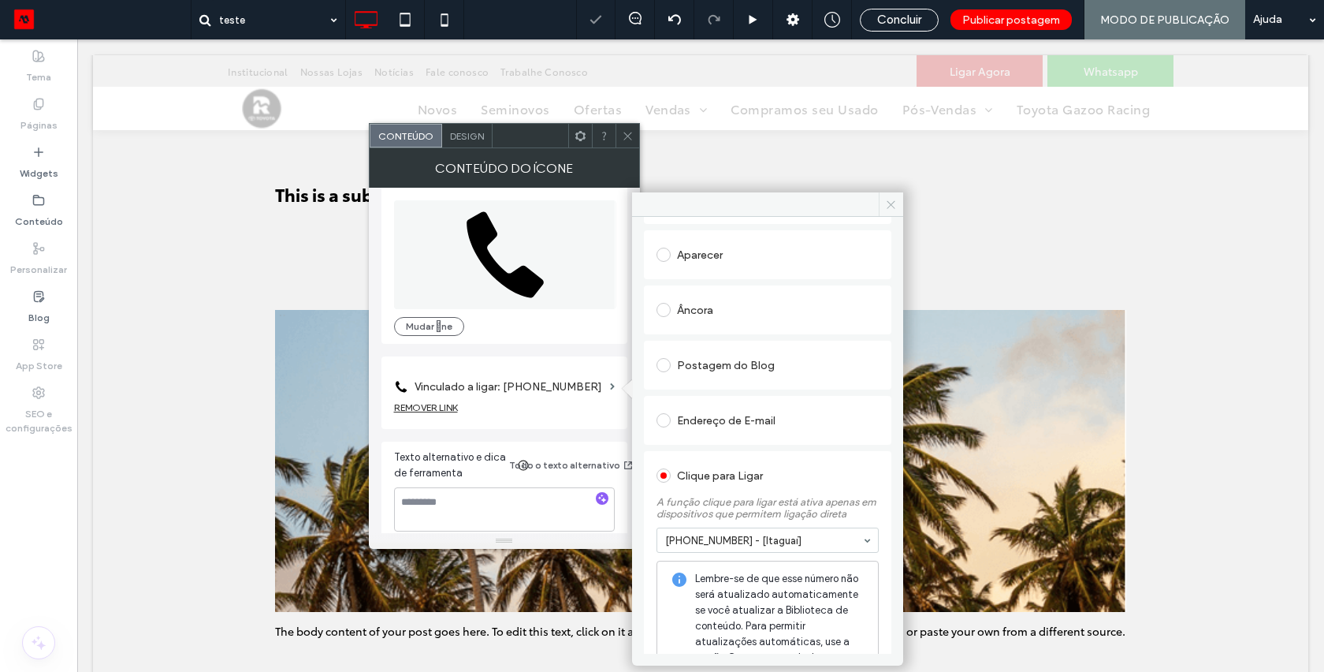
click at [895, 199] on icon at bounding box center [891, 205] width 12 height 12
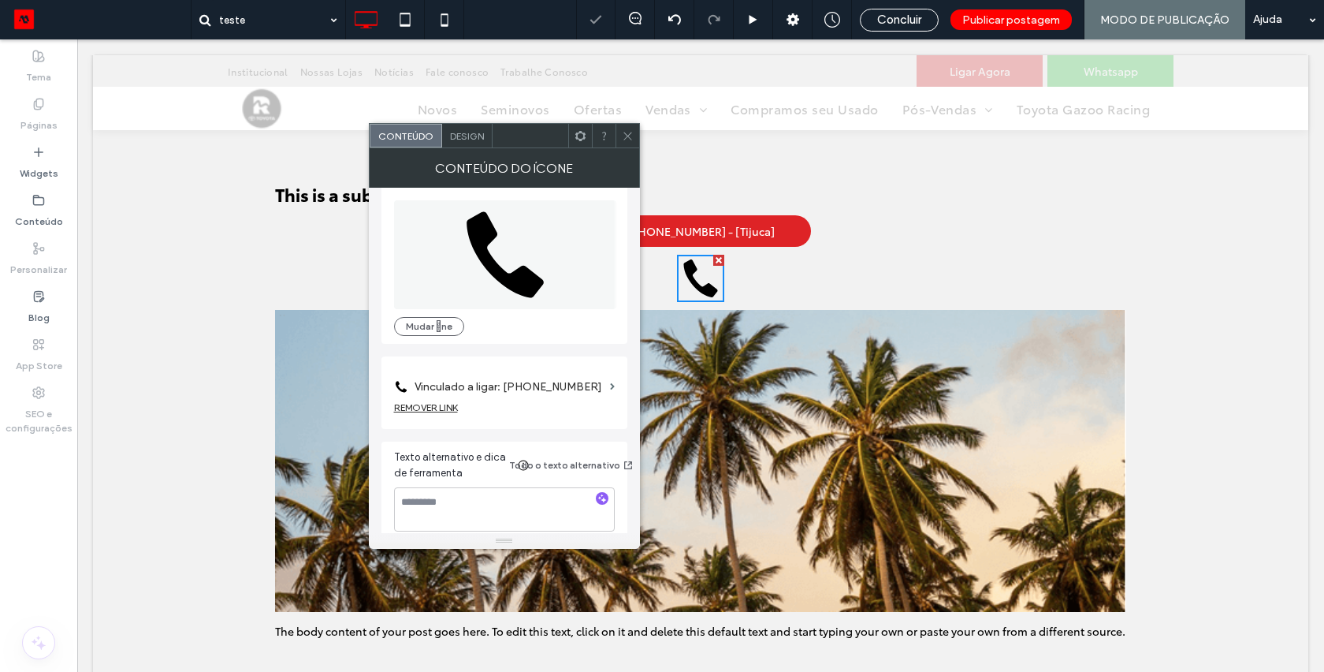
click at [628, 140] on icon at bounding box center [628, 136] width 12 height 12
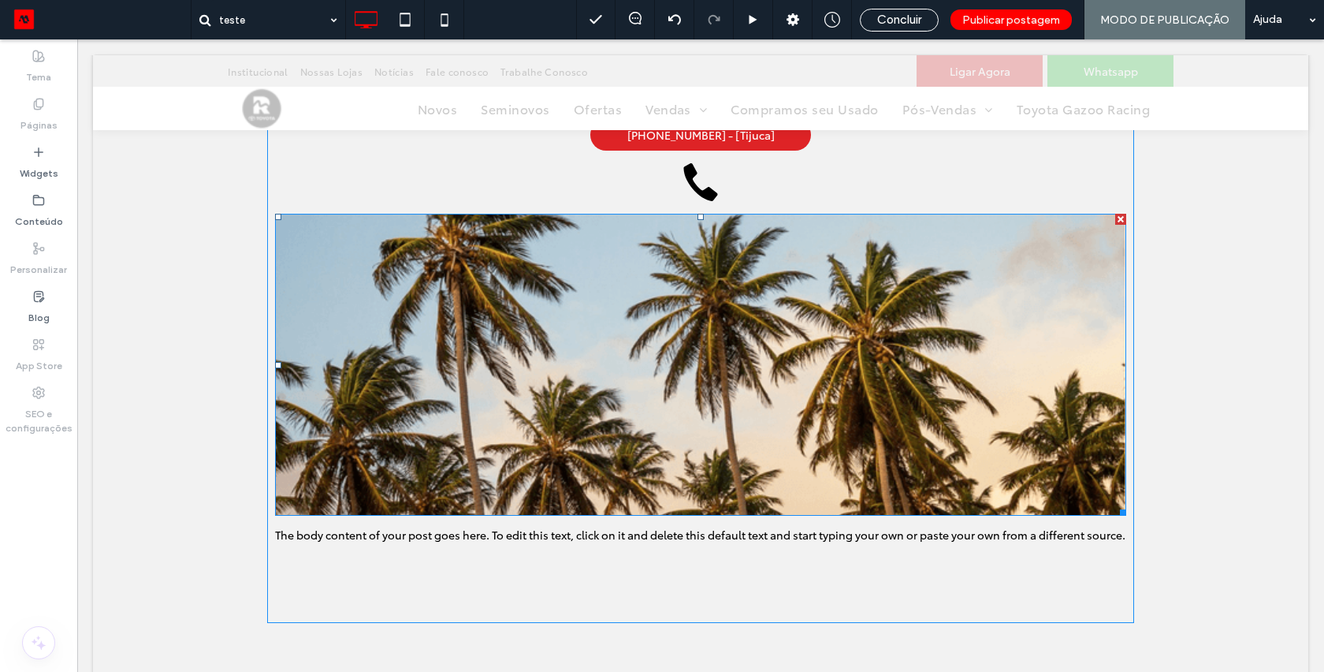
scroll to position [475, 0]
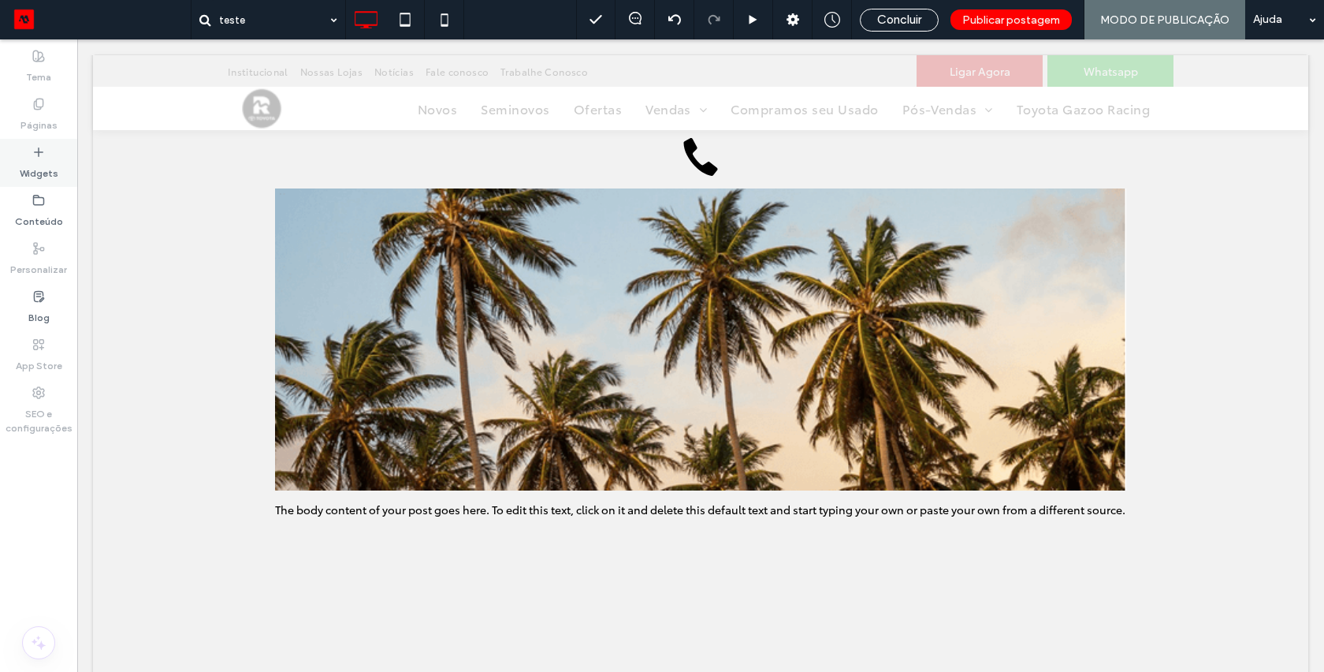
click at [39, 147] on icon at bounding box center [38, 152] width 13 height 13
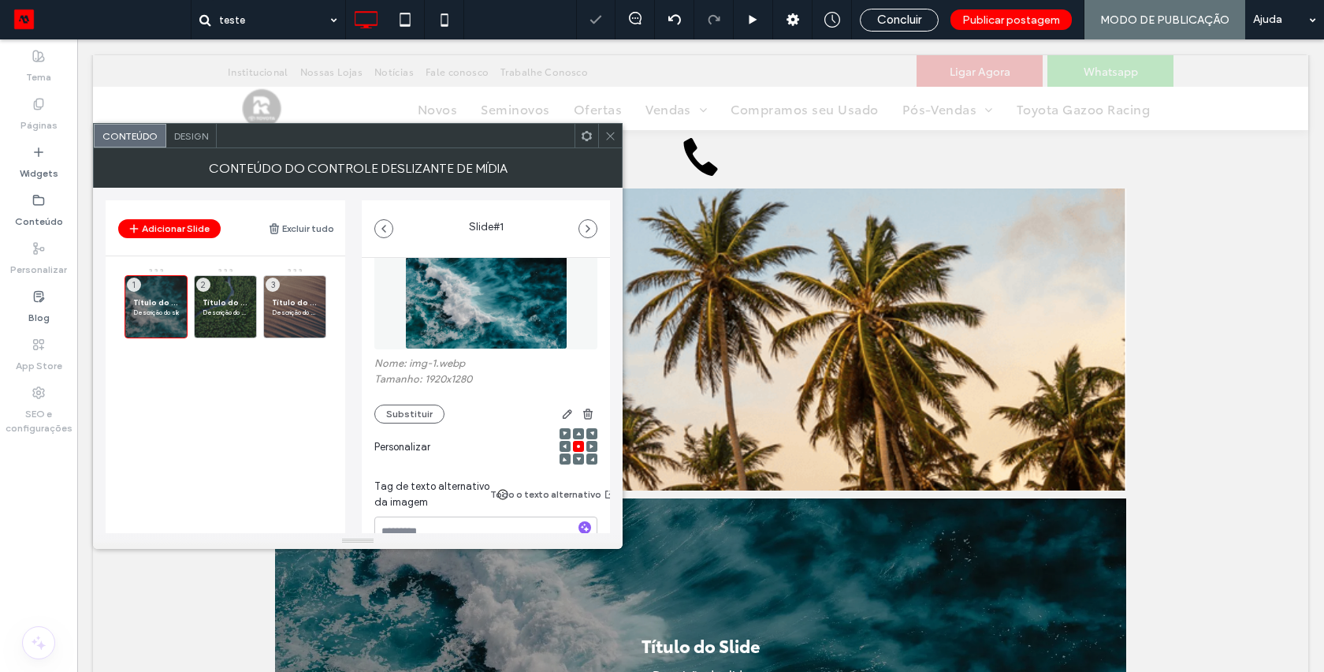
scroll to position [91, 0]
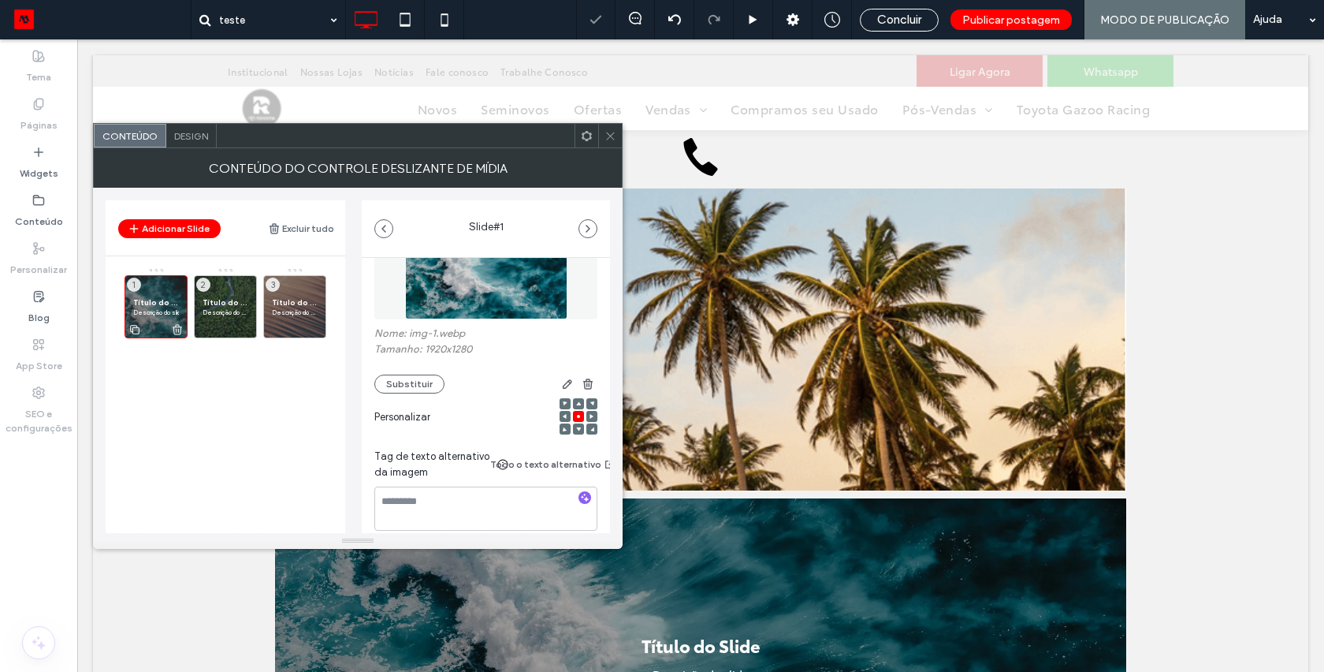
click at [175, 327] on use at bounding box center [177, 330] width 9 height 10
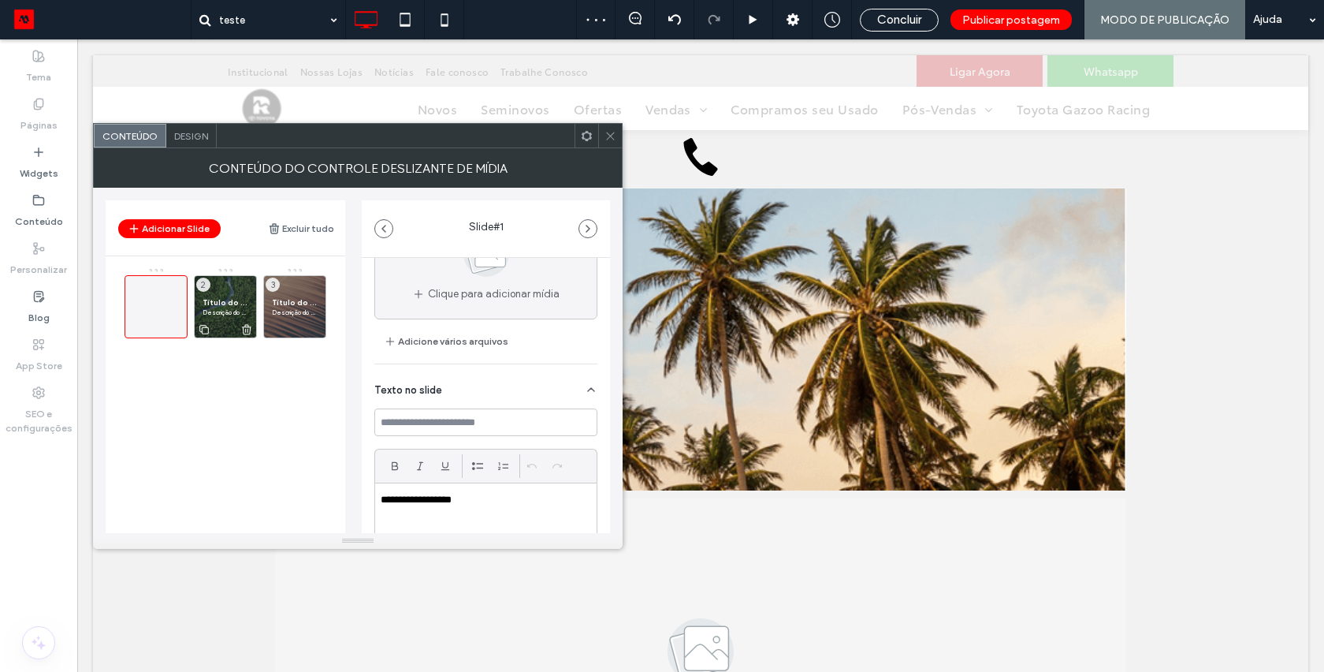
click at [251, 329] on icon at bounding box center [246, 329] width 13 height 14
click at [315, 331] on icon at bounding box center [316, 329] width 13 height 14
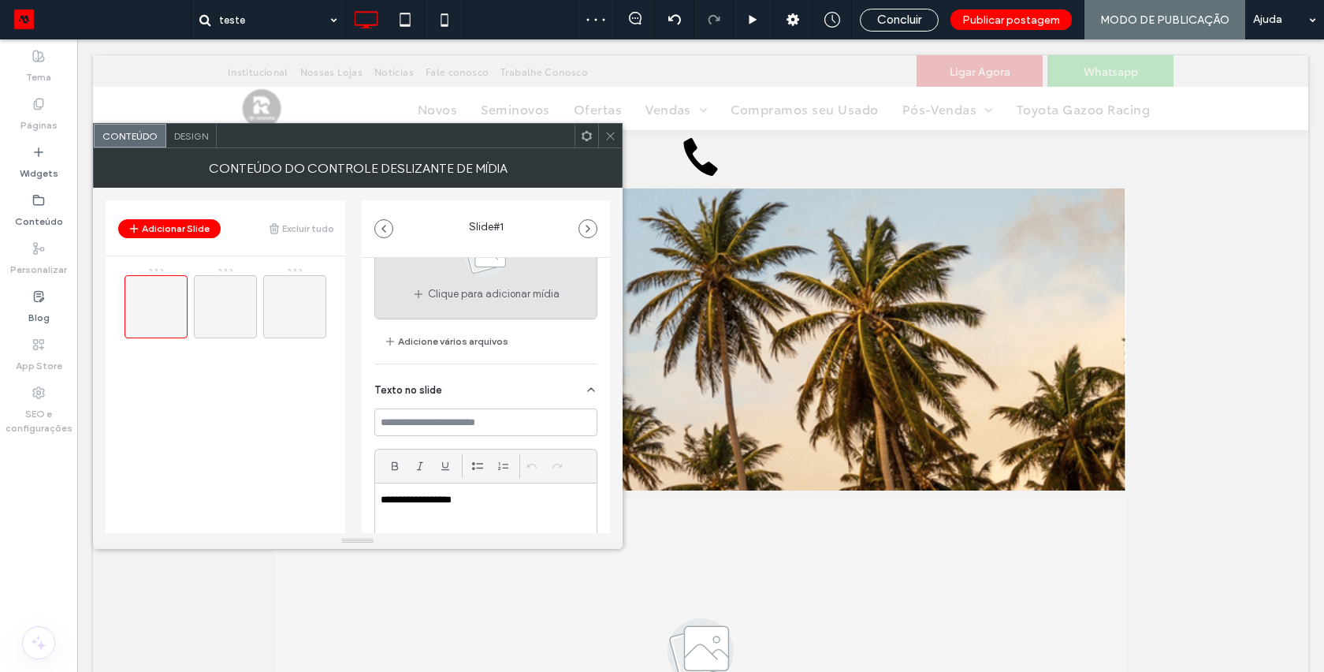
click at [464, 296] on span "Clique para adicionar mídia" at bounding box center [494, 294] width 132 height 16
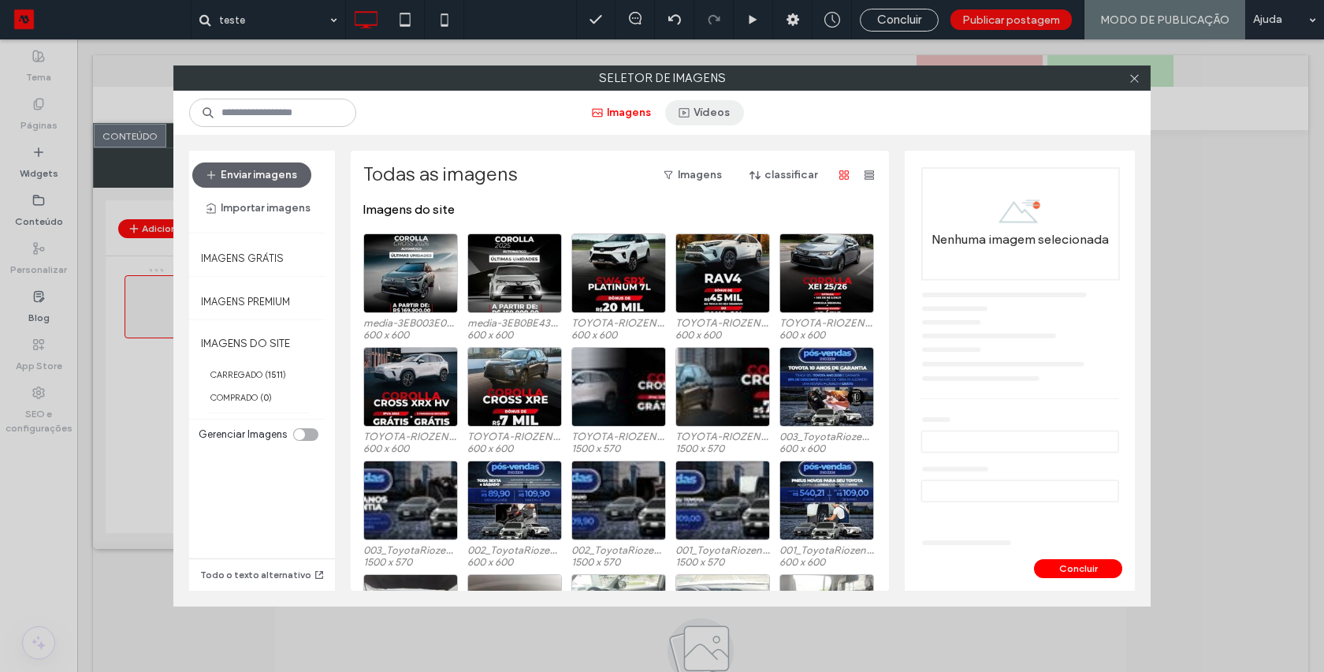
click at [705, 114] on button "Vídeos" at bounding box center [704, 112] width 79 height 25
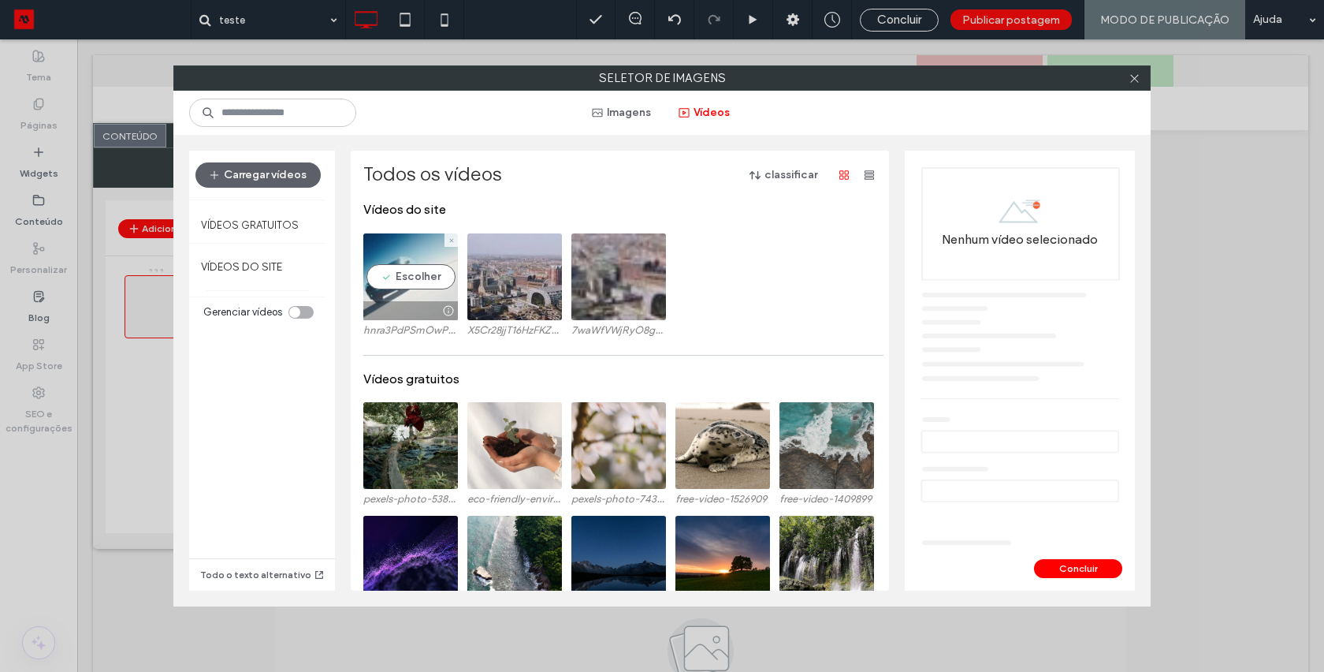
click at [418, 278] on video at bounding box center [410, 276] width 95 height 87
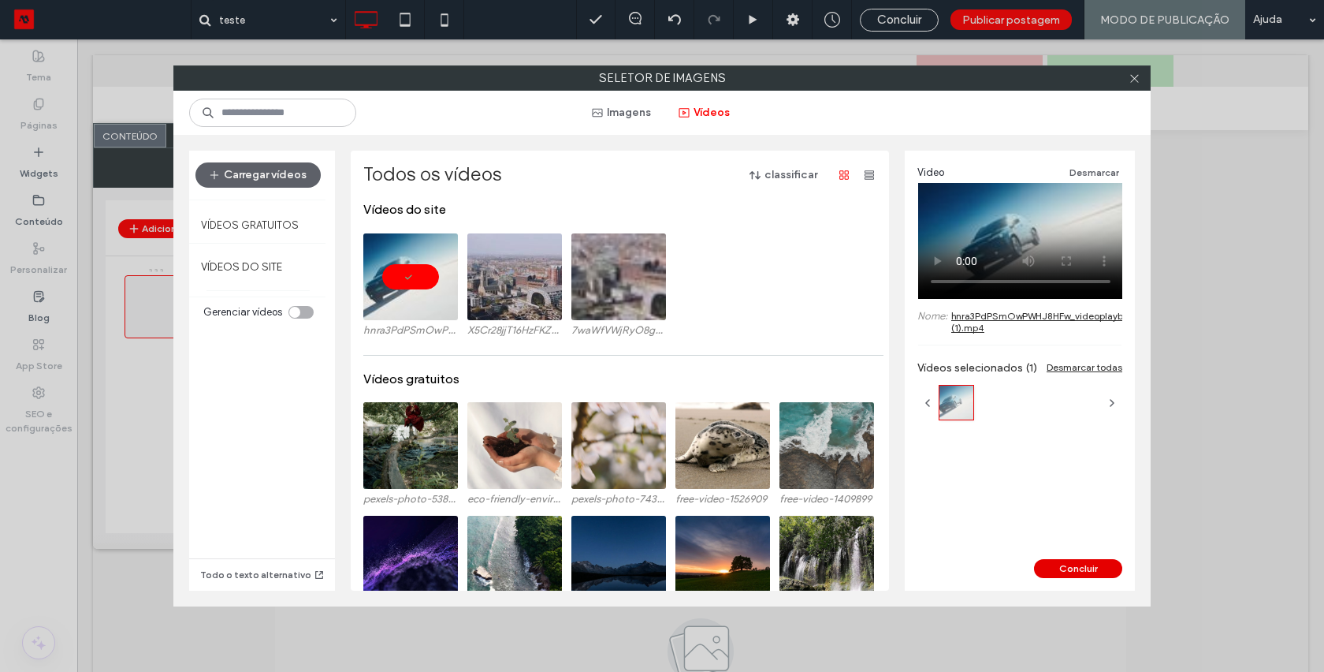
click at [1066, 561] on button "Concluir" at bounding box center [1078, 568] width 88 height 19
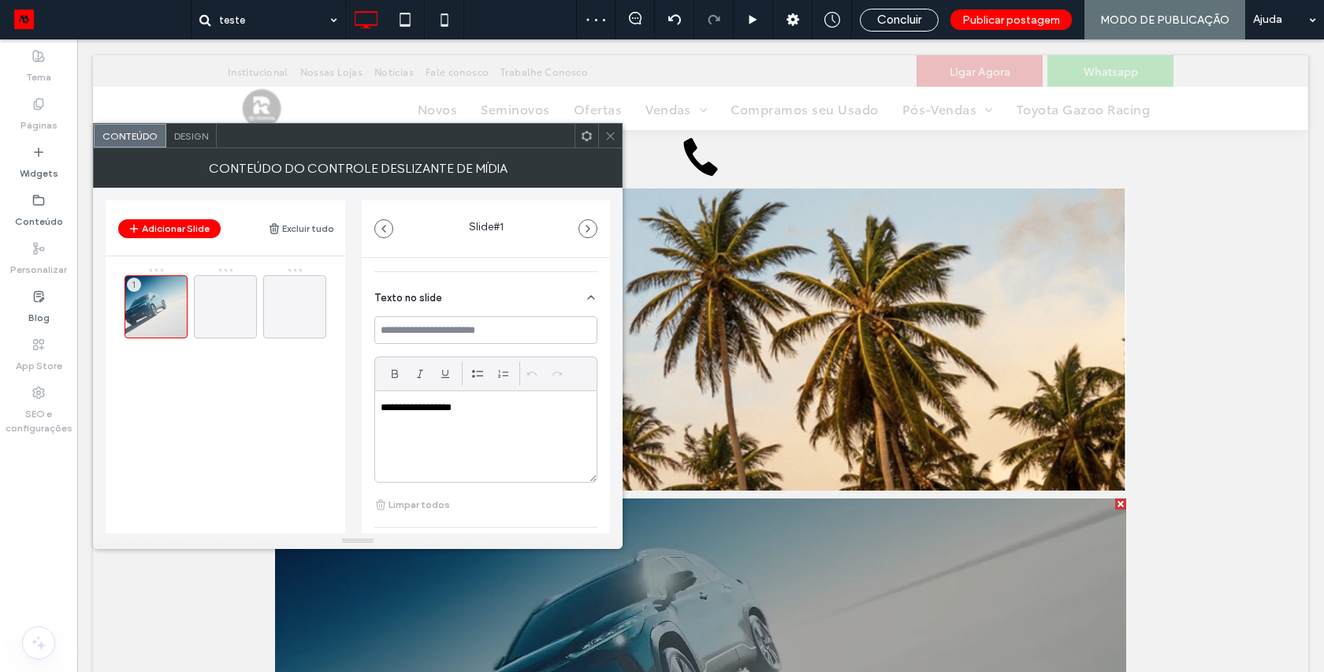
scroll to position [471, 0]
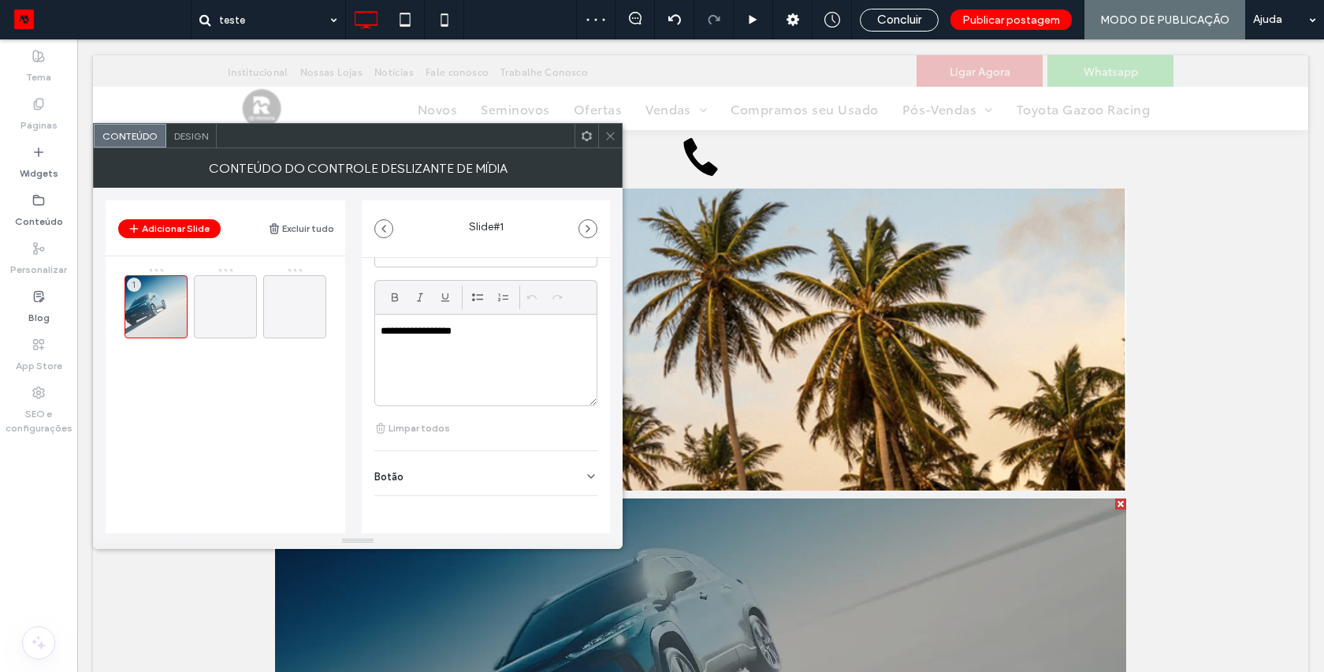
click at [609, 137] on use at bounding box center [610, 136] width 8 height 8
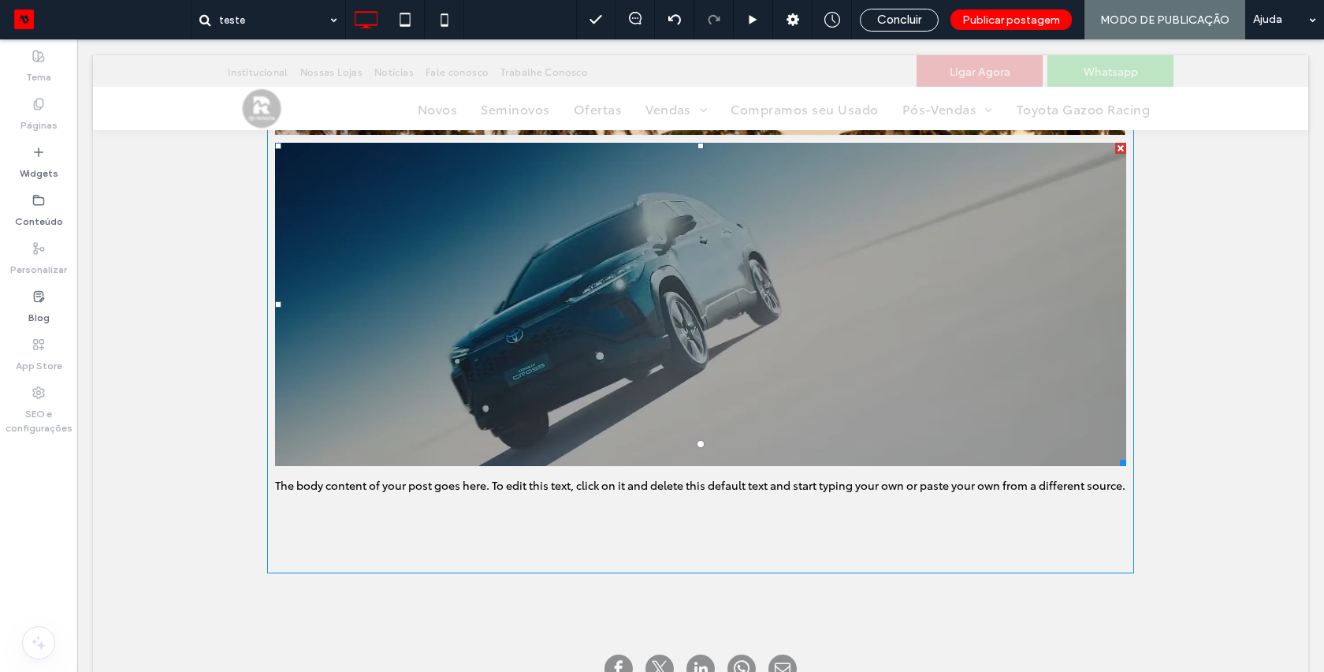
scroll to position [827, 0]
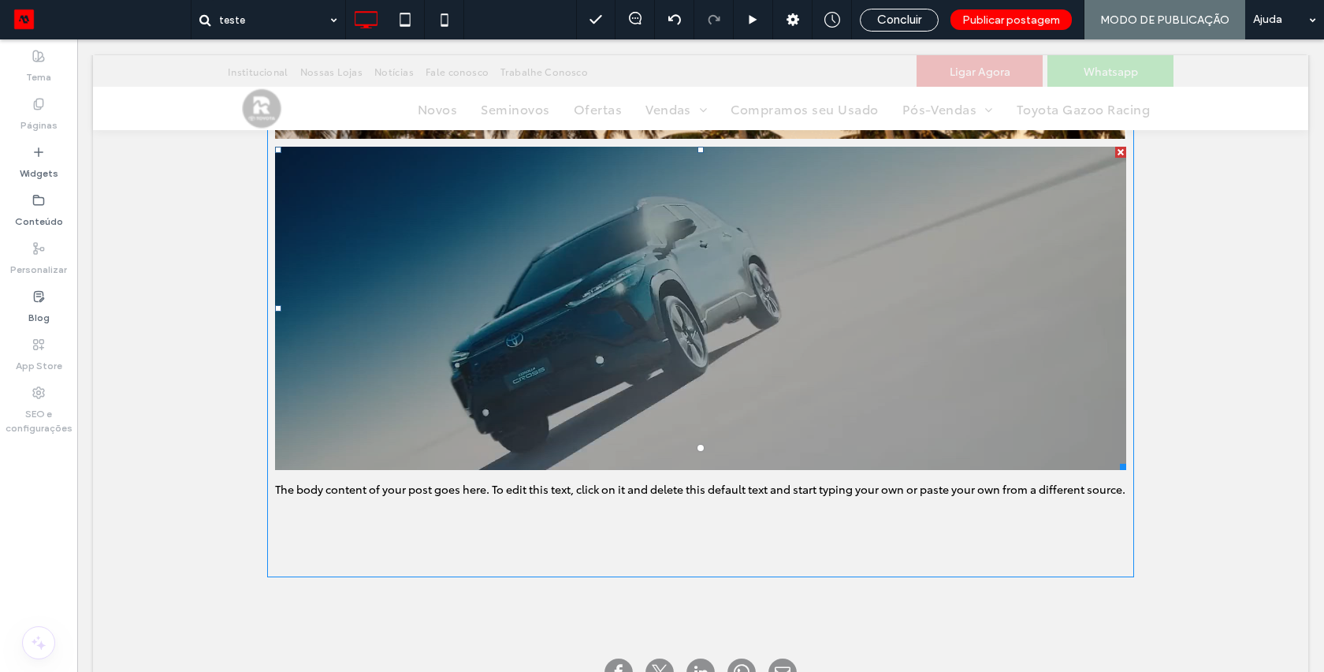
click at [597, 304] on div at bounding box center [700, 318] width 851 height 248
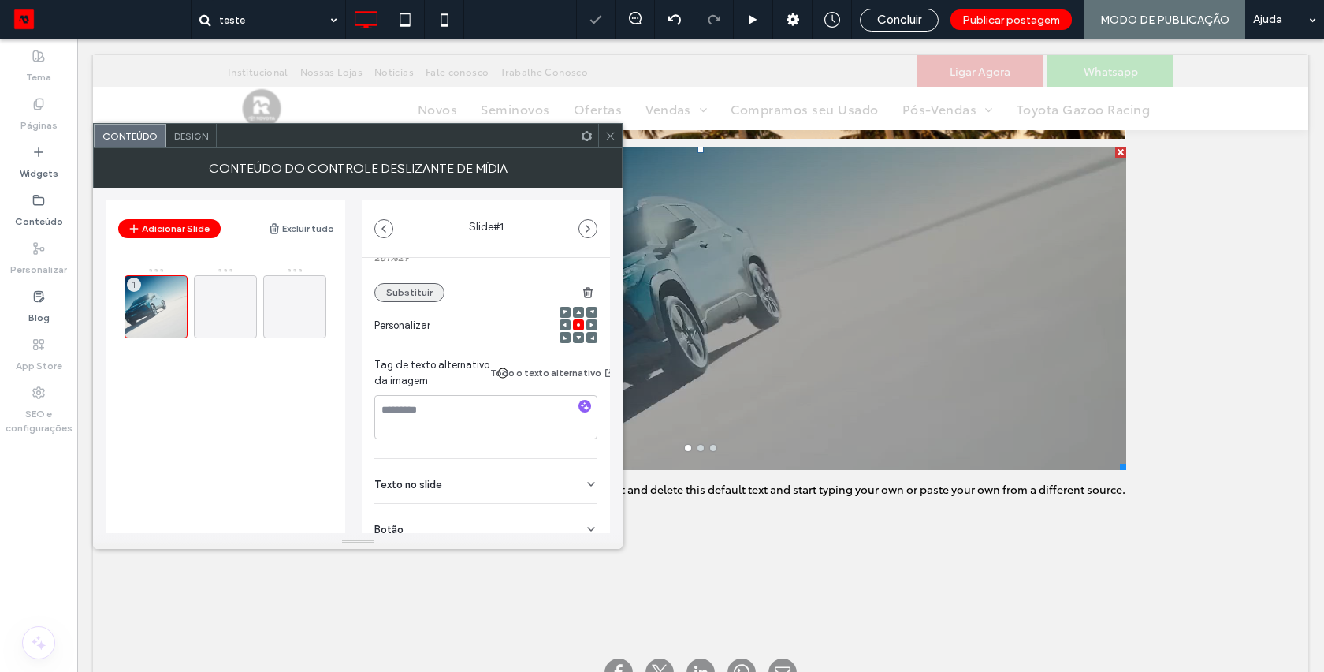
scroll to position [261, 0]
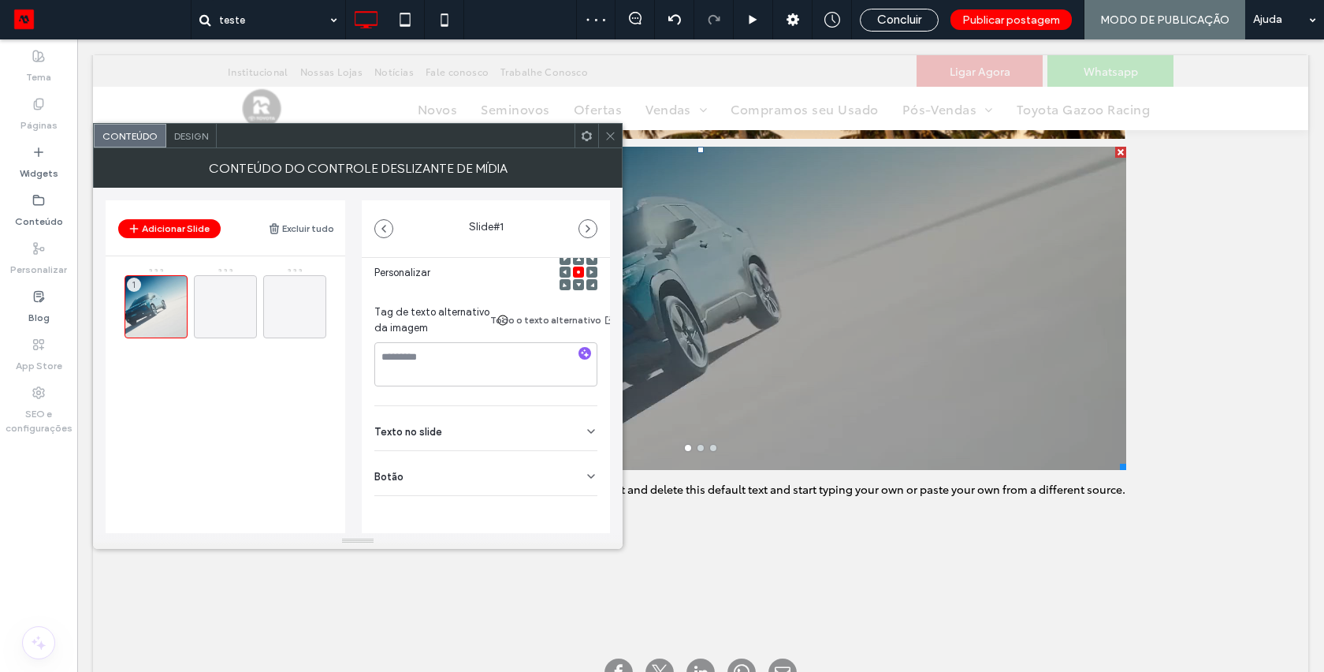
click at [407, 468] on div "Botão" at bounding box center [485, 473] width 223 height 44
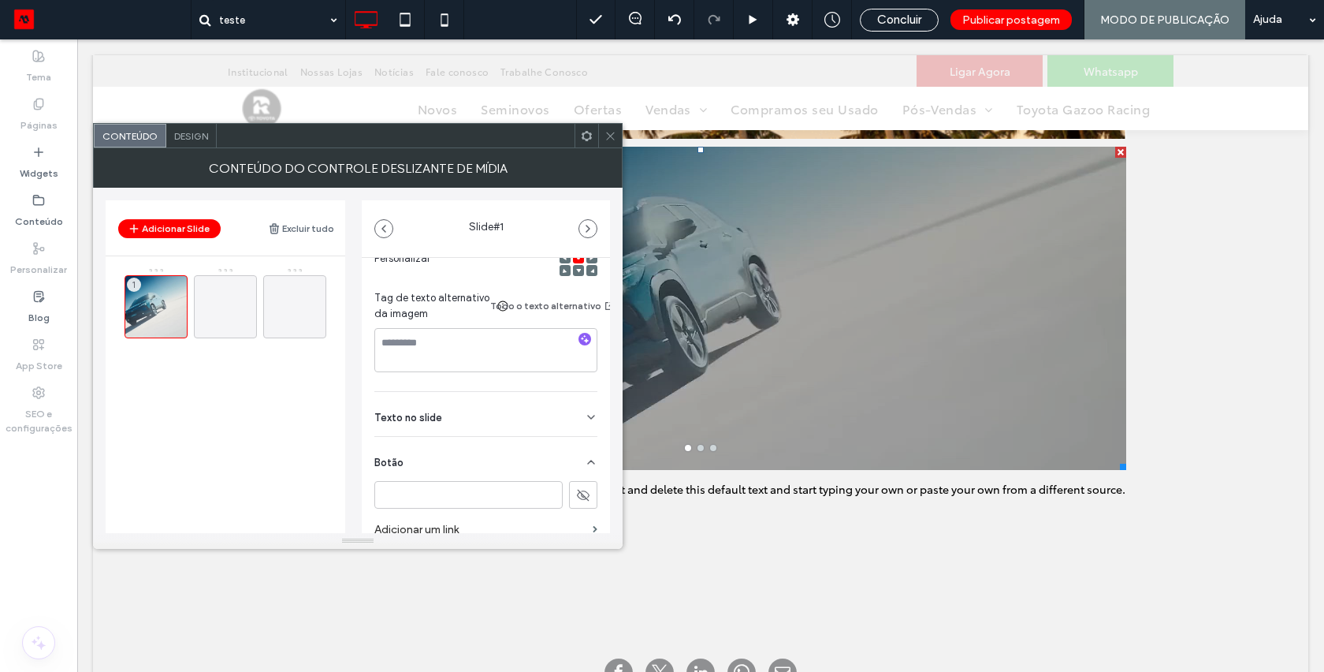
click at [577, 497] on use at bounding box center [583, 495] width 13 height 12
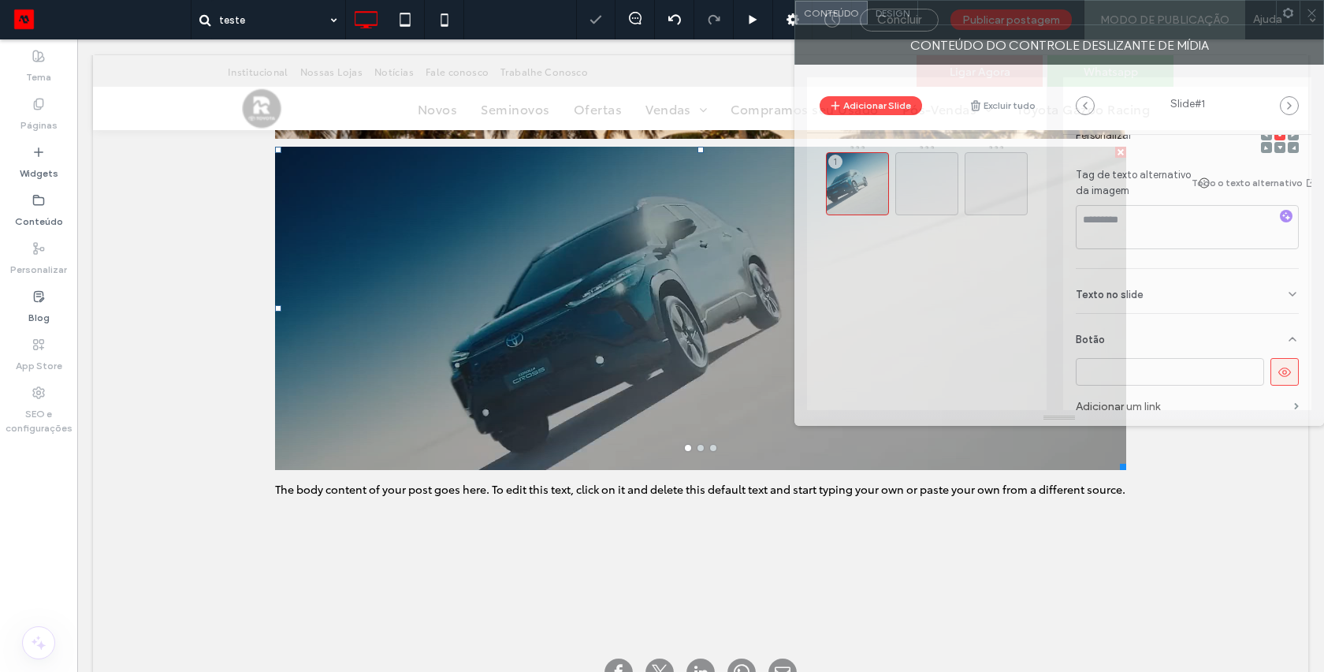
drag, startPoint x: 380, startPoint y: 136, endPoint x: 1196, endPoint y: -70, distance: 841.5
click at [1196, 0] on html ".wqwq-1{fill:#231f20;} .cls-1q, .cls-2q { fill-rule: evenodd; } .cls-2q { fill:…" at bounding box center [662, 336] width 1324 height 672
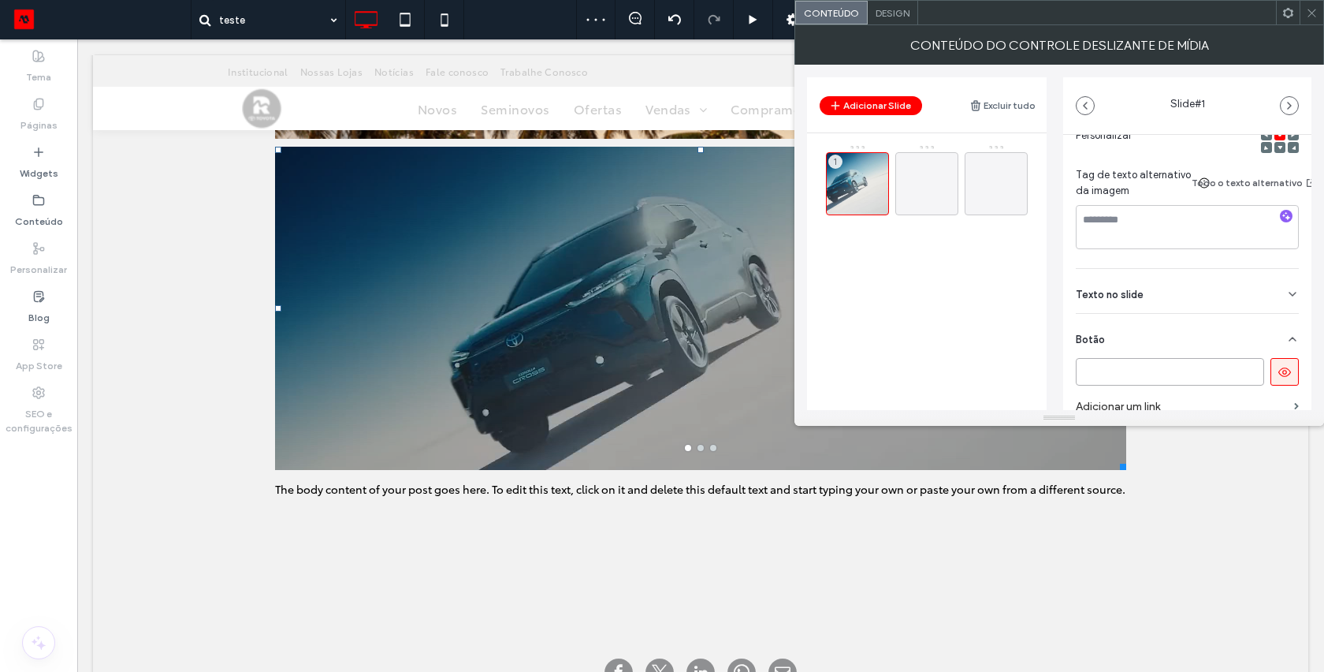
click at [1208, 369] on input at bounding box center [1170, 372] width 188 height 28
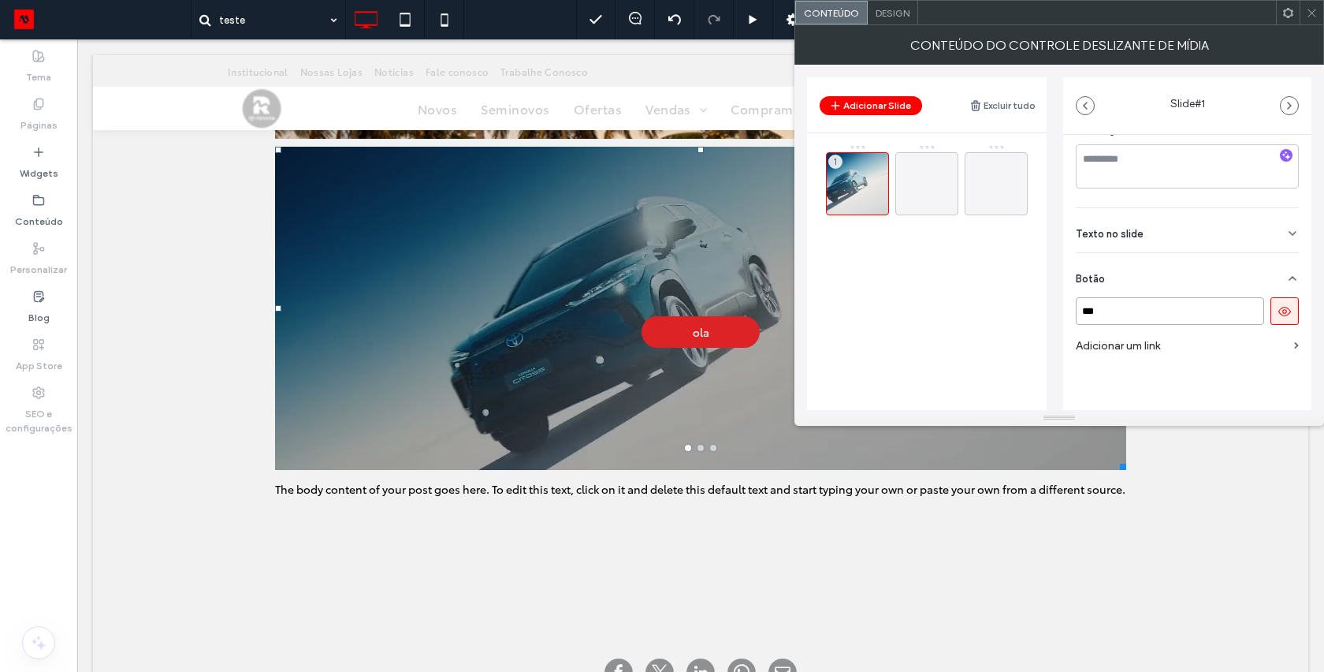
type input "***"
click at [1090, 333] on label "Adicionar um link" at bounding box center [1182, 345] width 212 height 29
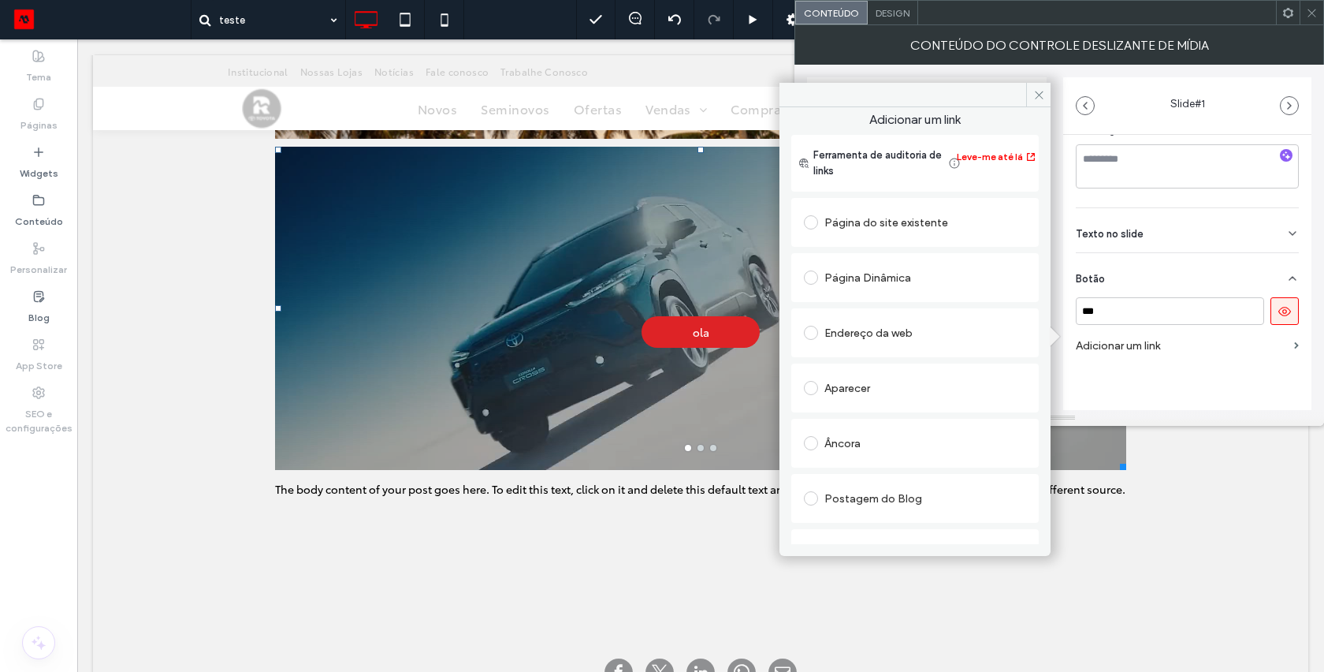
scroll to position [0, 0]
click at [838, 223] on div "Página do site existente" at bounding box center [915, 226] width 222 height 25
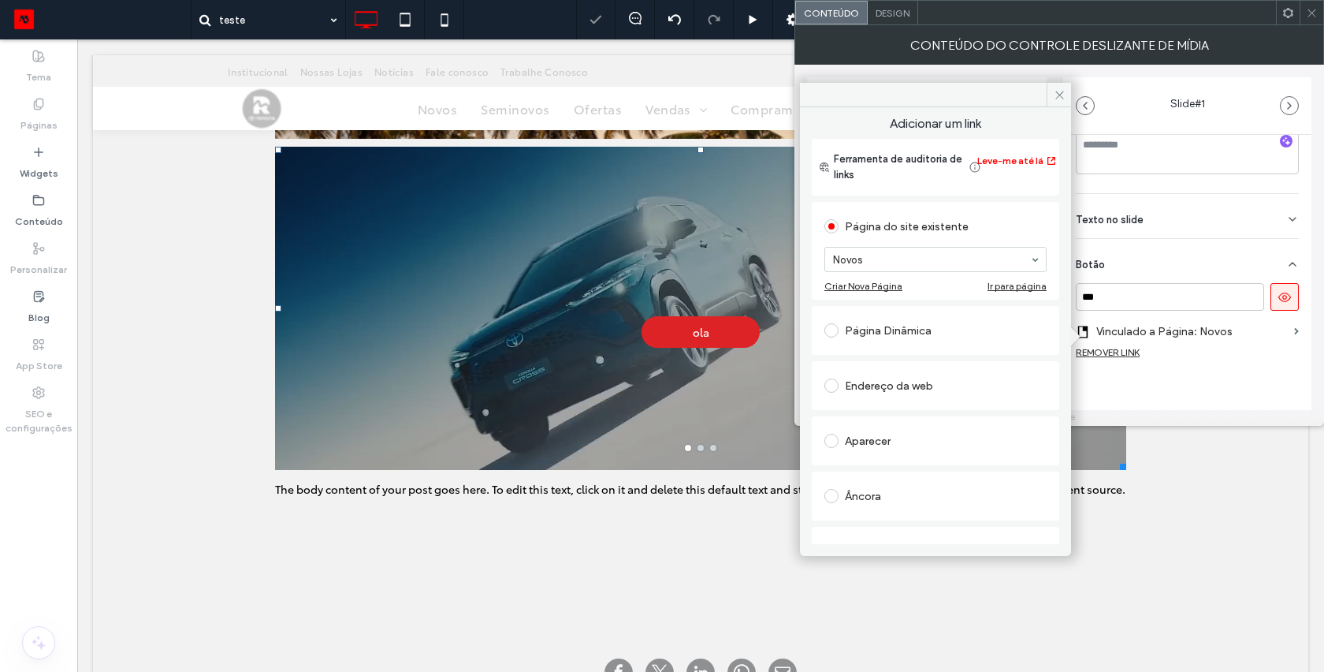
click at [1308, 20] on span at bounding box center [1312, 13] width 12 height 24
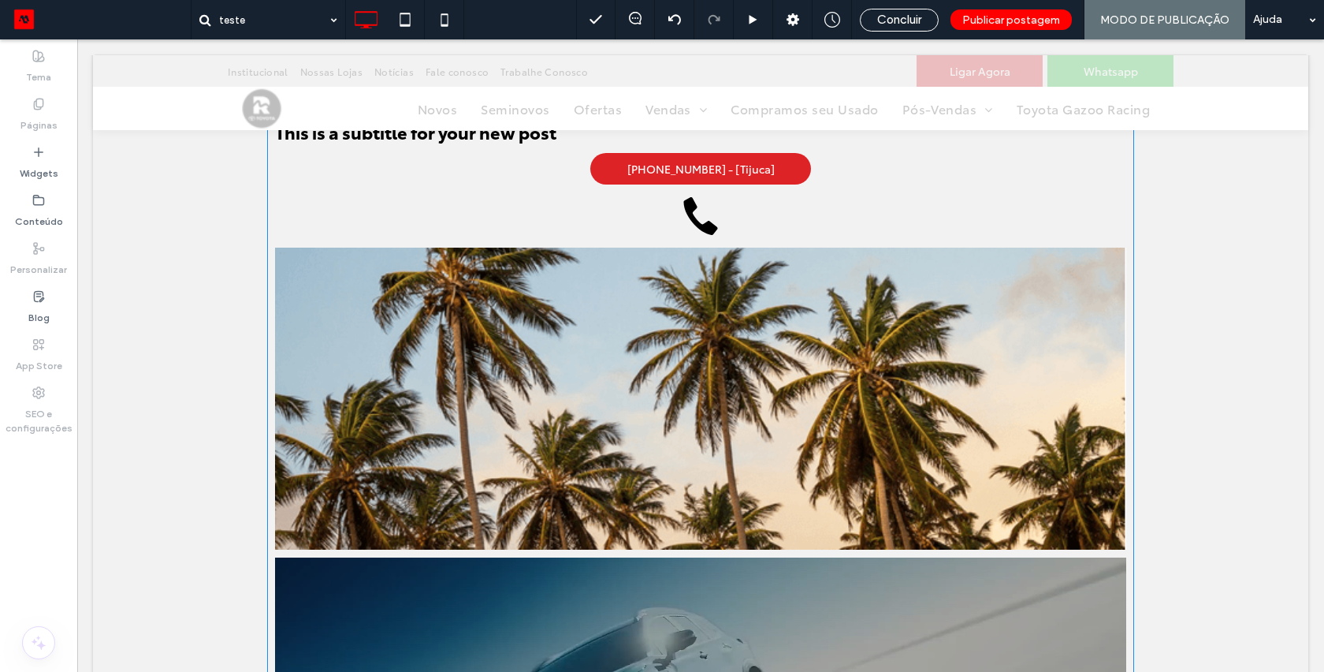
scroll to position [144, 0]
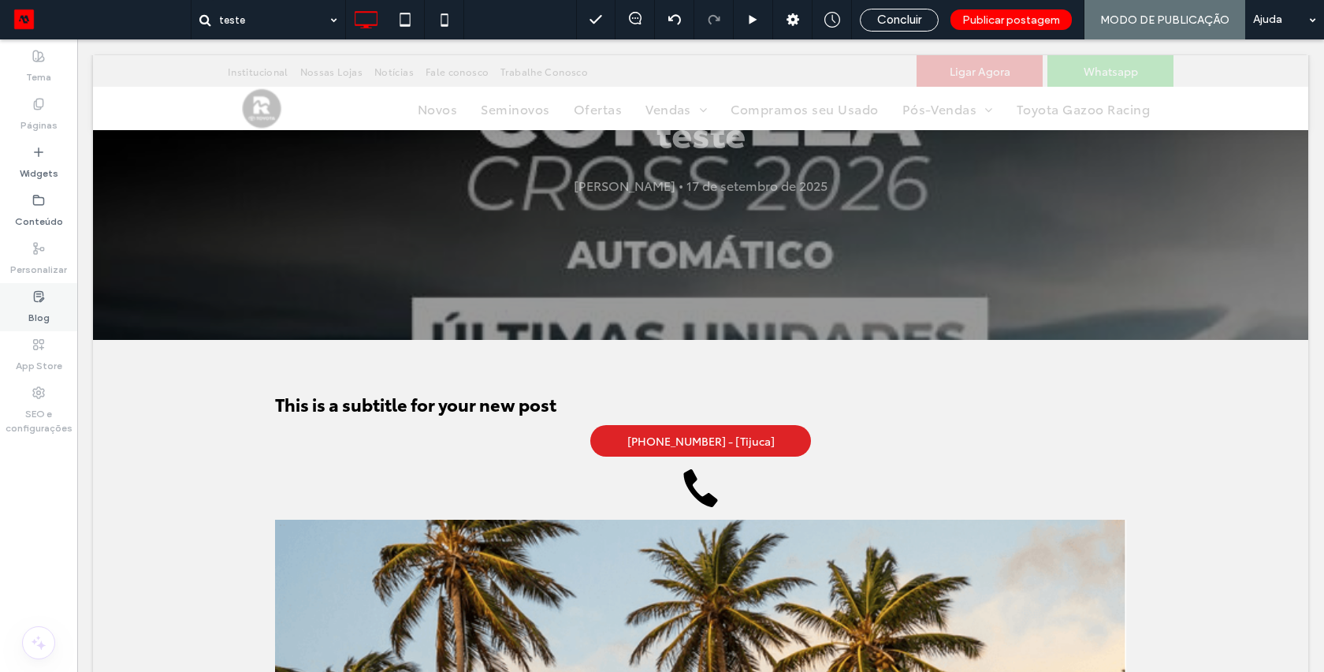
click at [53, 292] on div "Blog" at bounding box center [38, 307] width 77 height 48
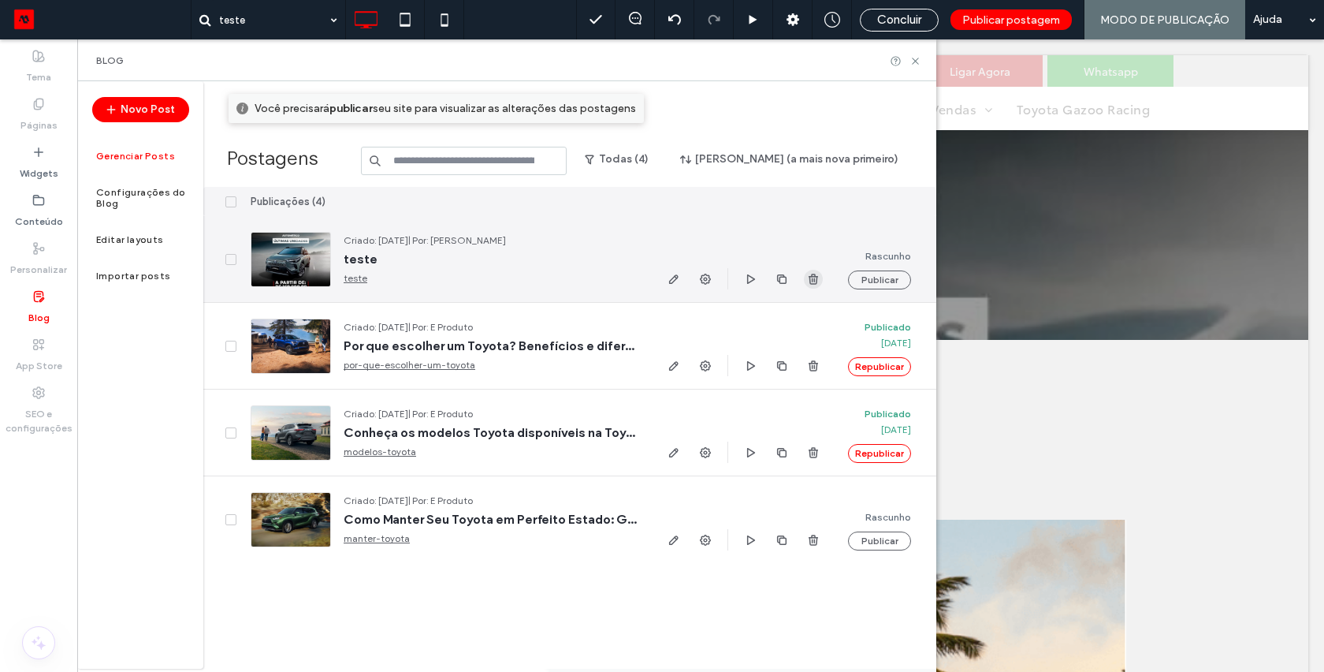
click at [810, 280] on use "button" at bounding box center [813, 279] width 9 height 10
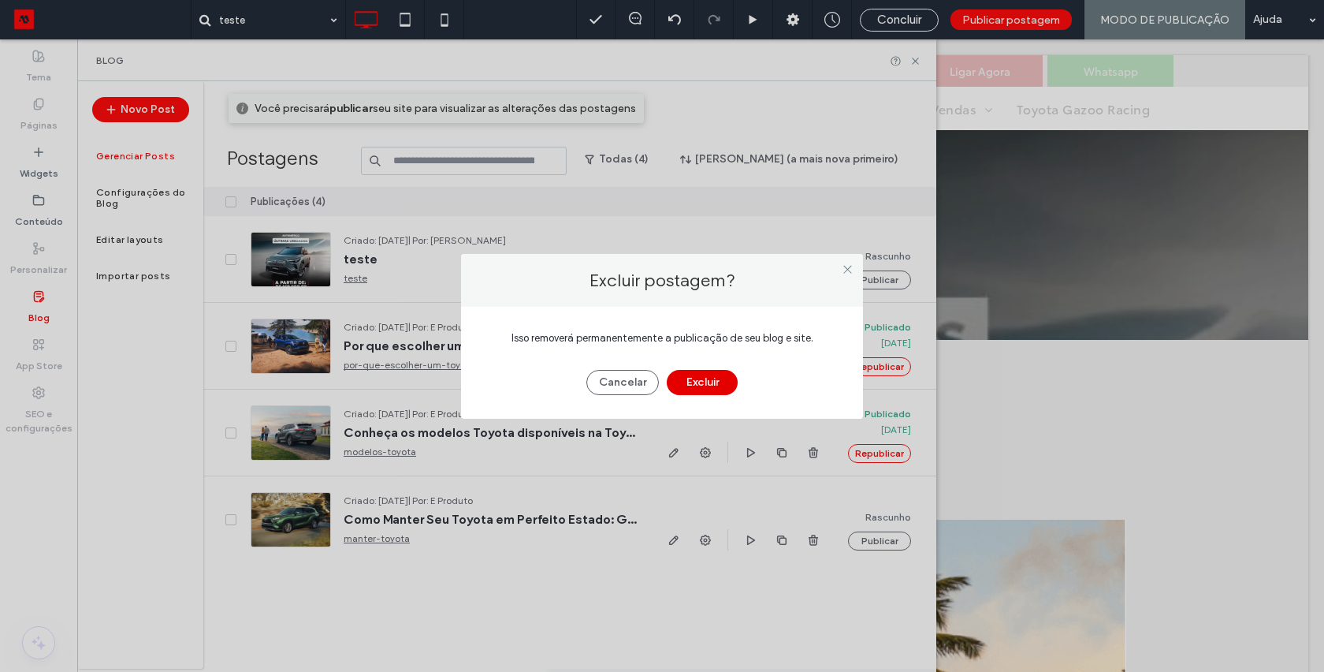
click at [716, 378] on button "Excluir" at bounding box center [702, 382] width 71 height 25
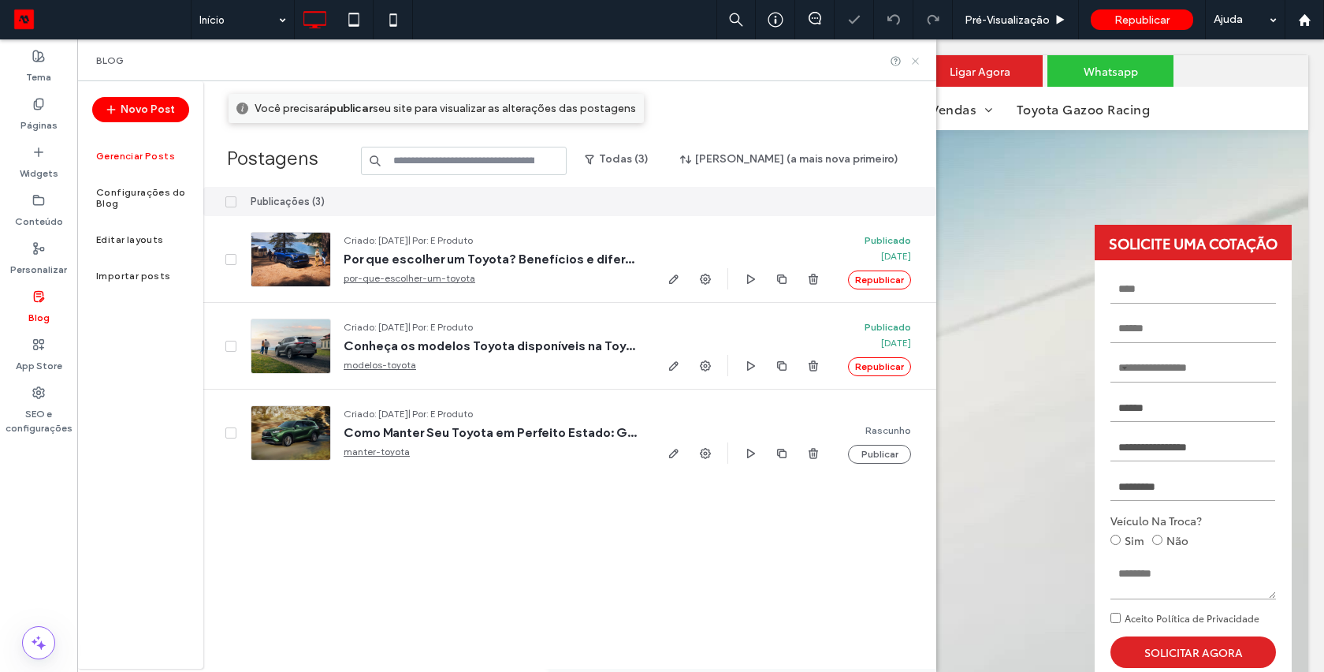
click at [915, 61] on icon at bounding box center [916, 61] width 12 height 12
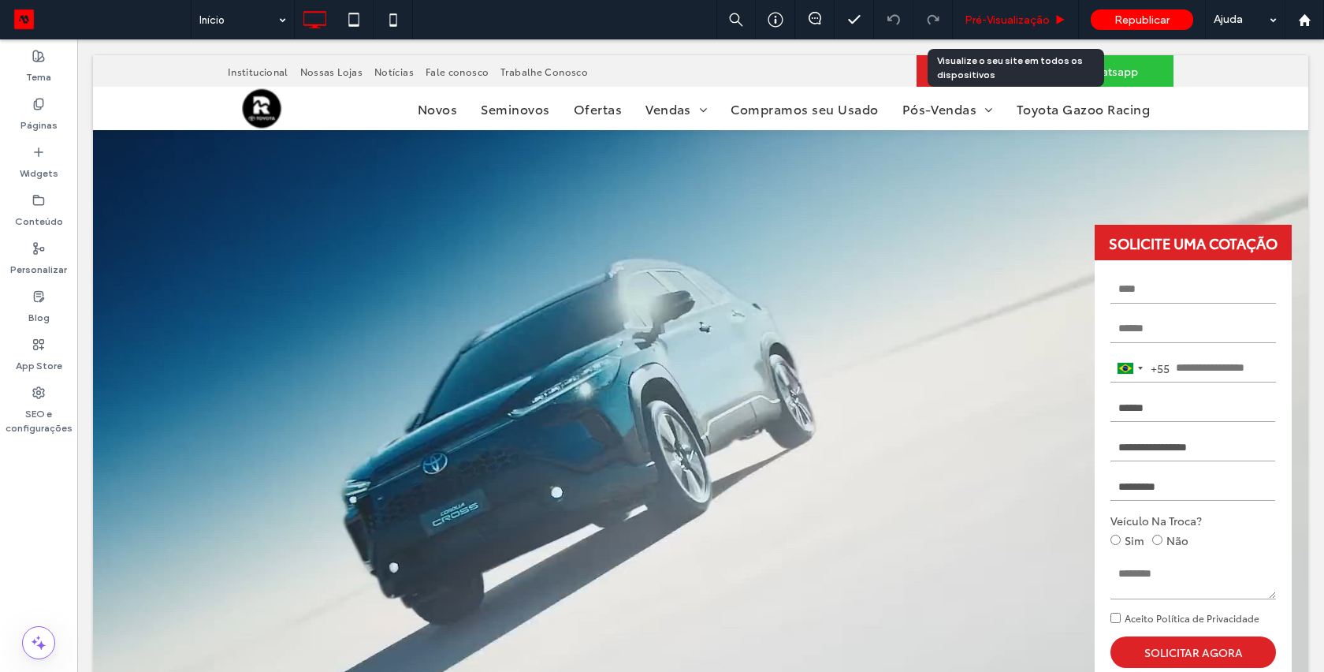
click at [982, 23] on span "Pré-Visualizaçāo" at bounding box center [1007, 19] width 85 height 13
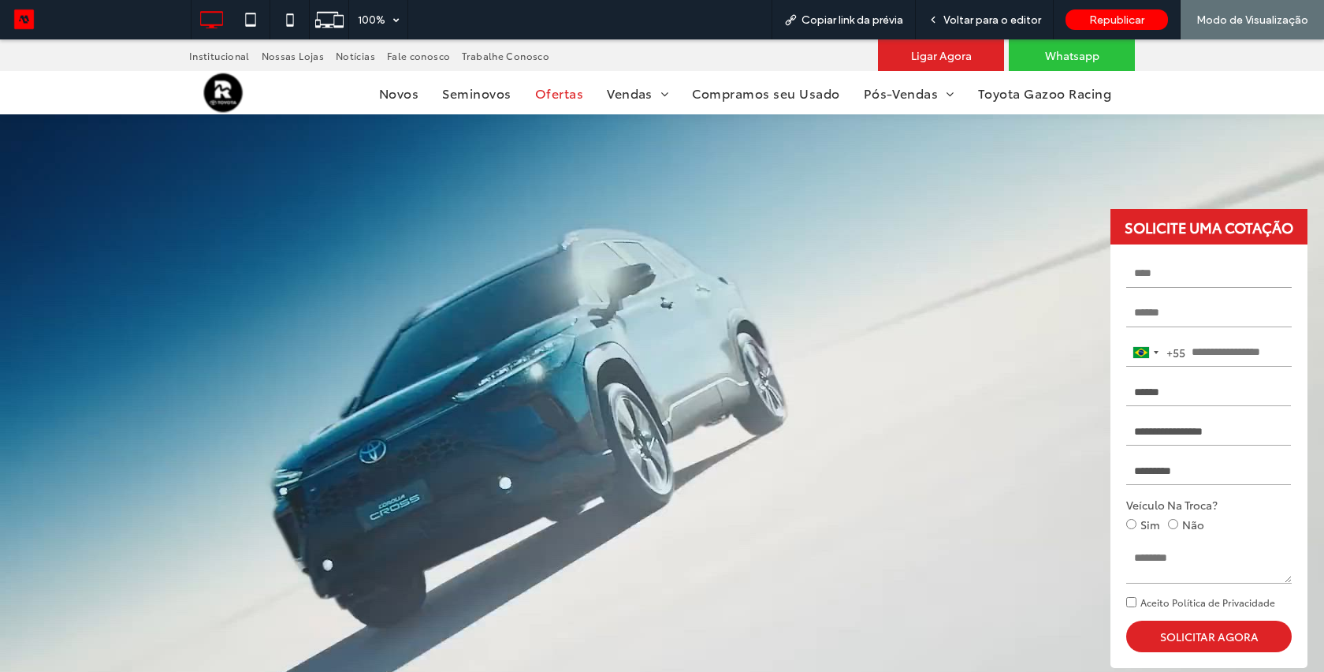
click at [548, 95] on span "Ofertas" at bounding box center [559, 93] width 48 height 18
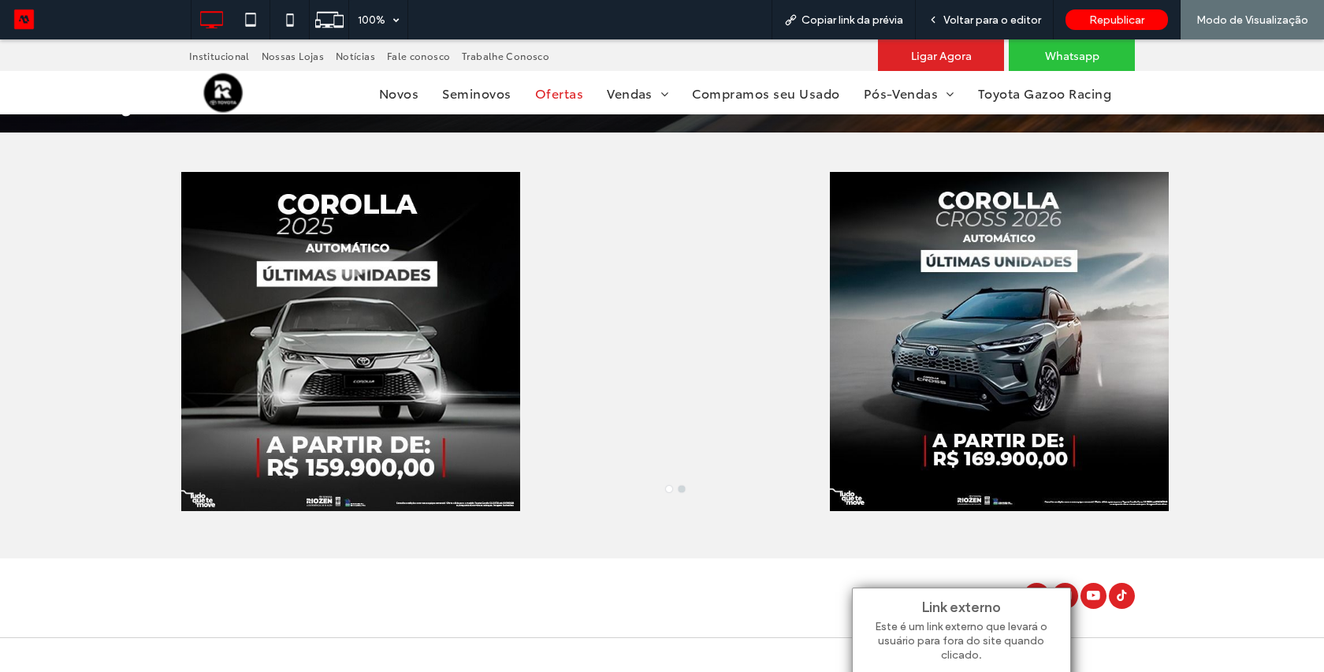
scroll to position [455, 0]
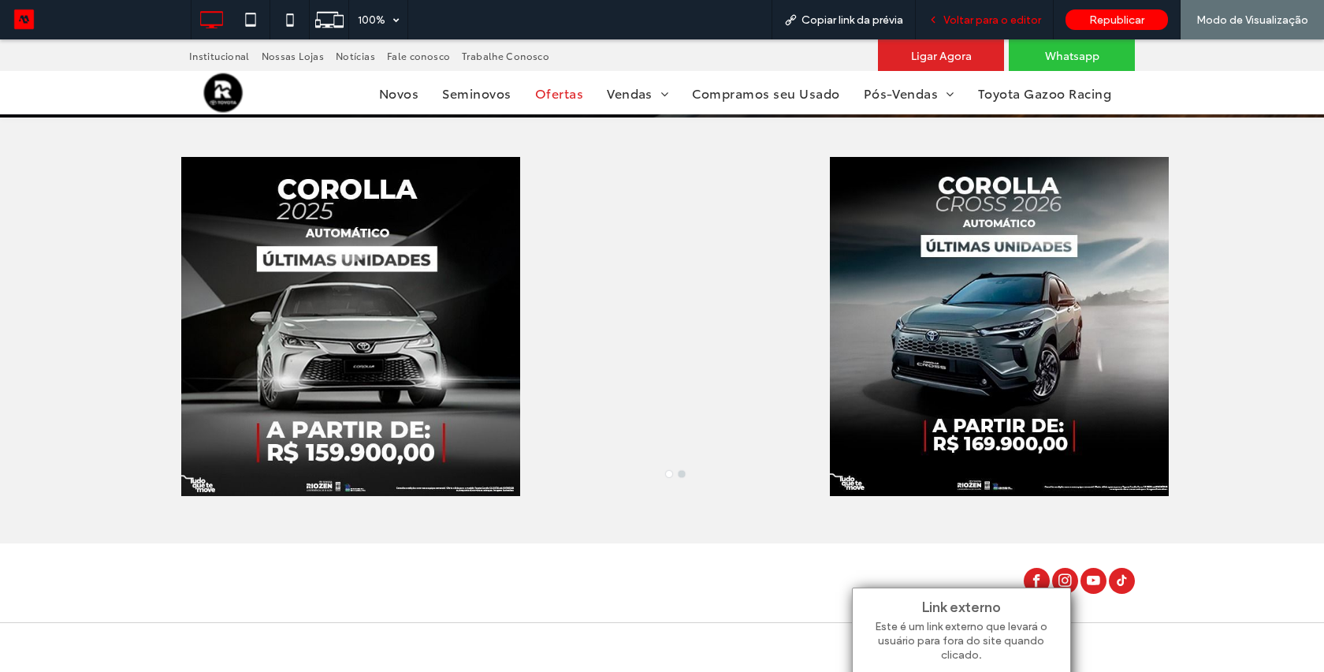
click at [967, 17] on span "Voltar para o editor" at bounding box center [993, 19] width 98 height 13
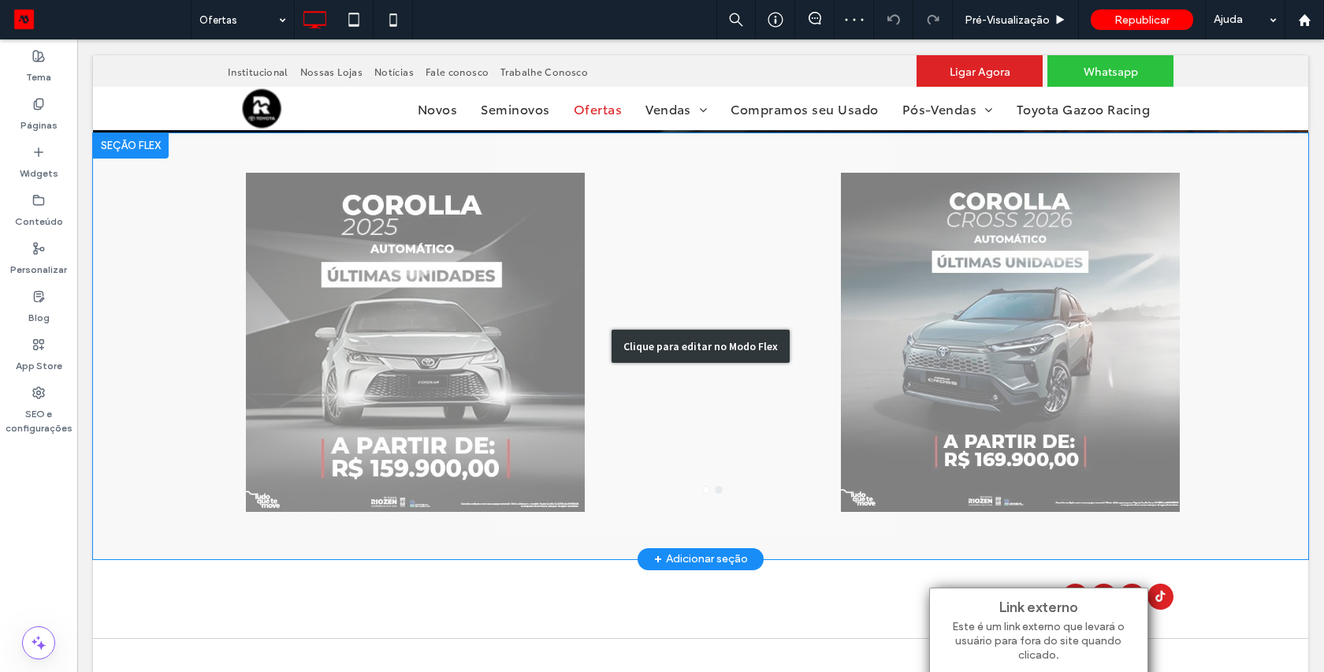
click at [458, 392] on div "Clique para editar no Modo Flex" at bounding box center [701, 346] width 1216 height 426
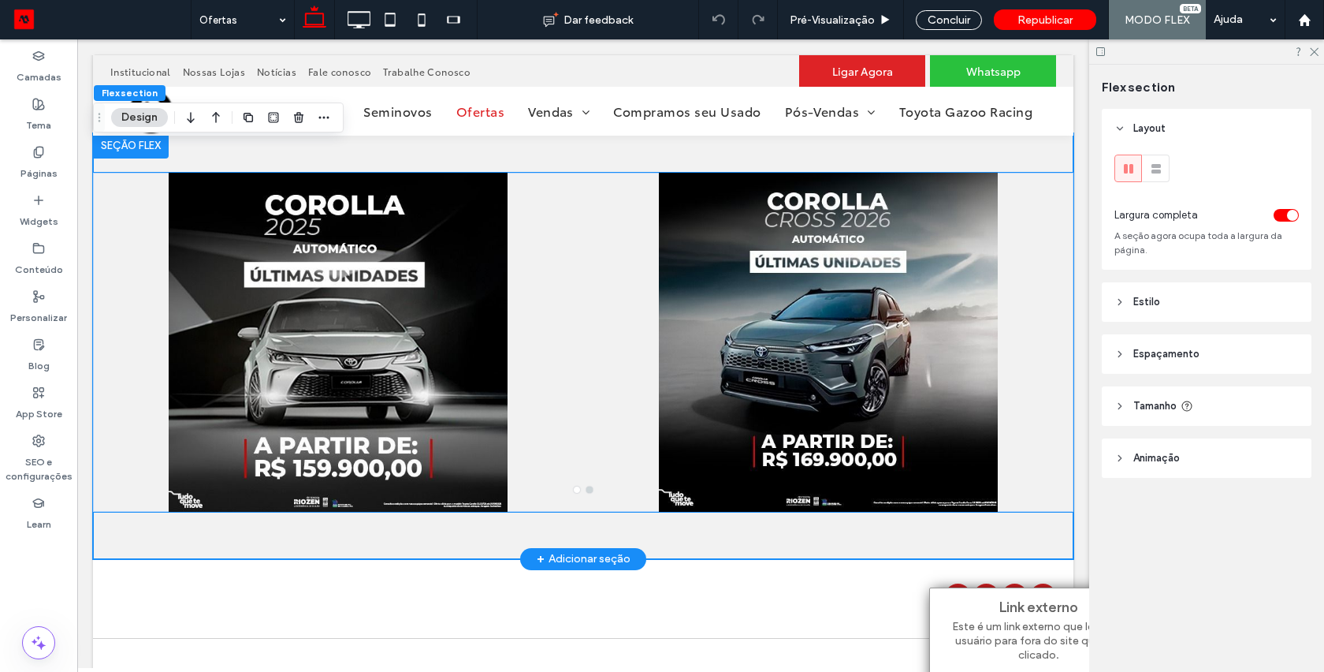
click at [458, 392] on div at bounding box center [338, 352] width 461 height 264
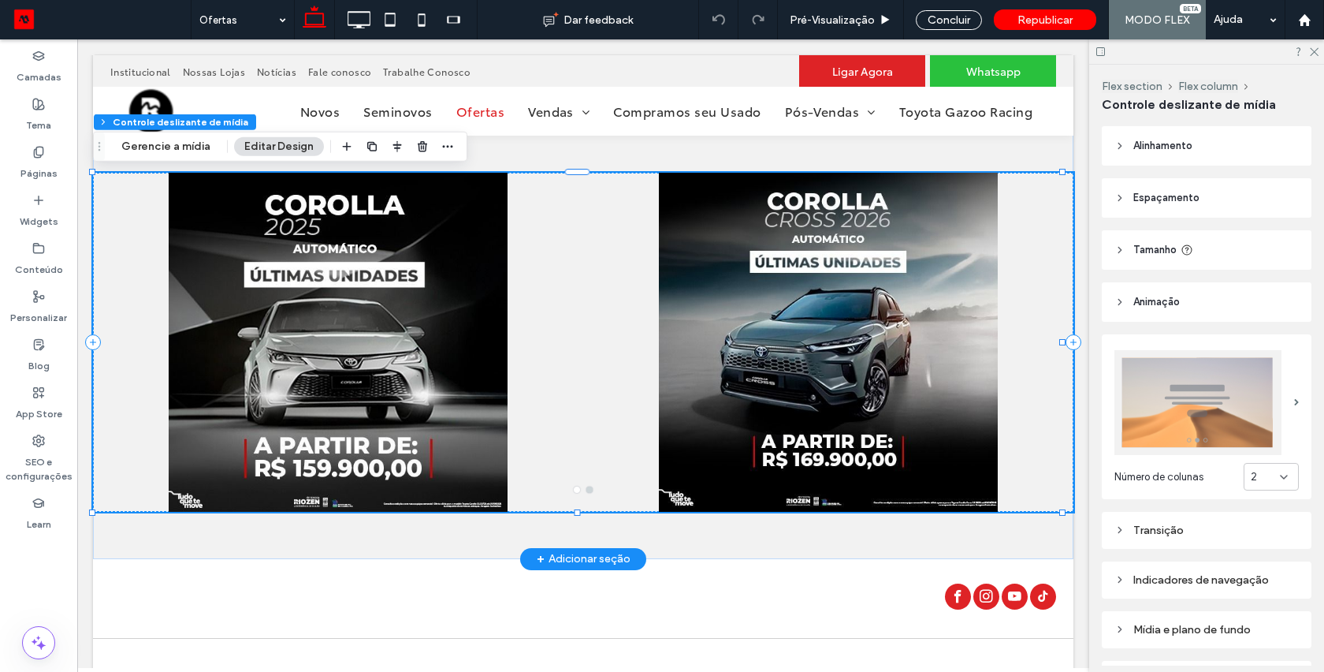
click at [408, 361] on div at bounding box center [338, 352] width 461 height 264
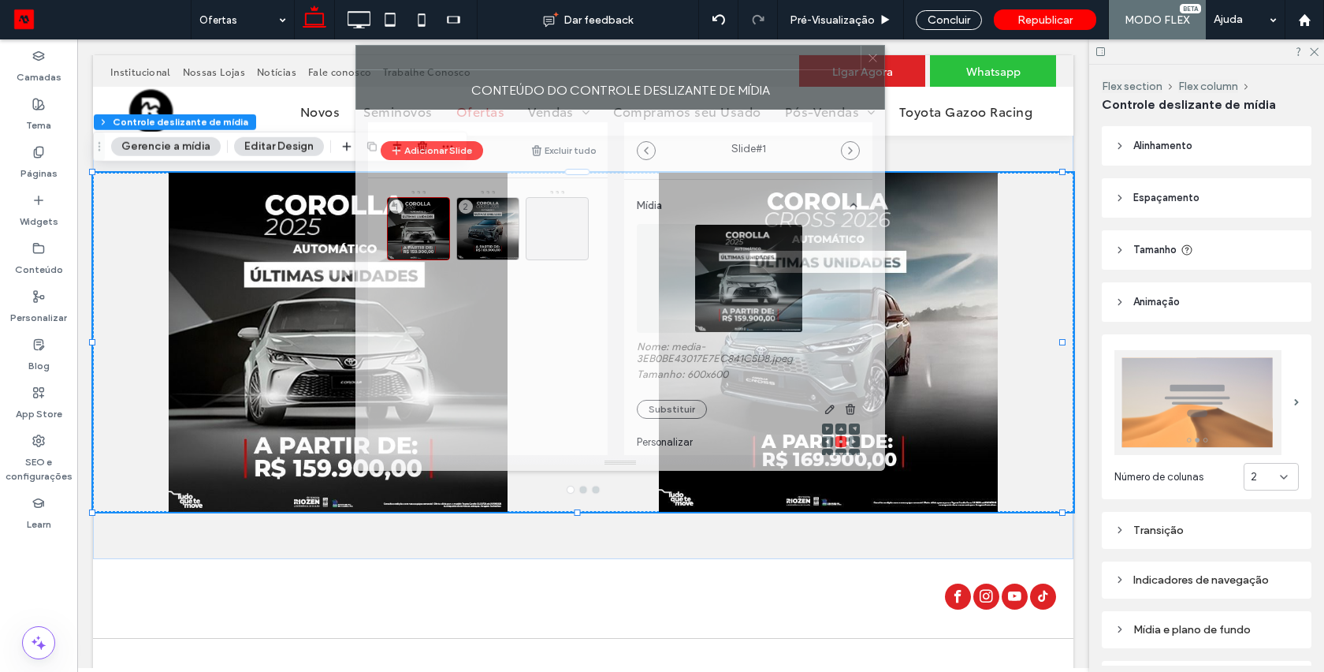
drag, startPoint x: 1079, startPoint y: 139, endPoint x: 657, endPoint y: 61, distance: 429.7
click at [657, 61] on div at bounding box center [608, 58] width 505 height 24
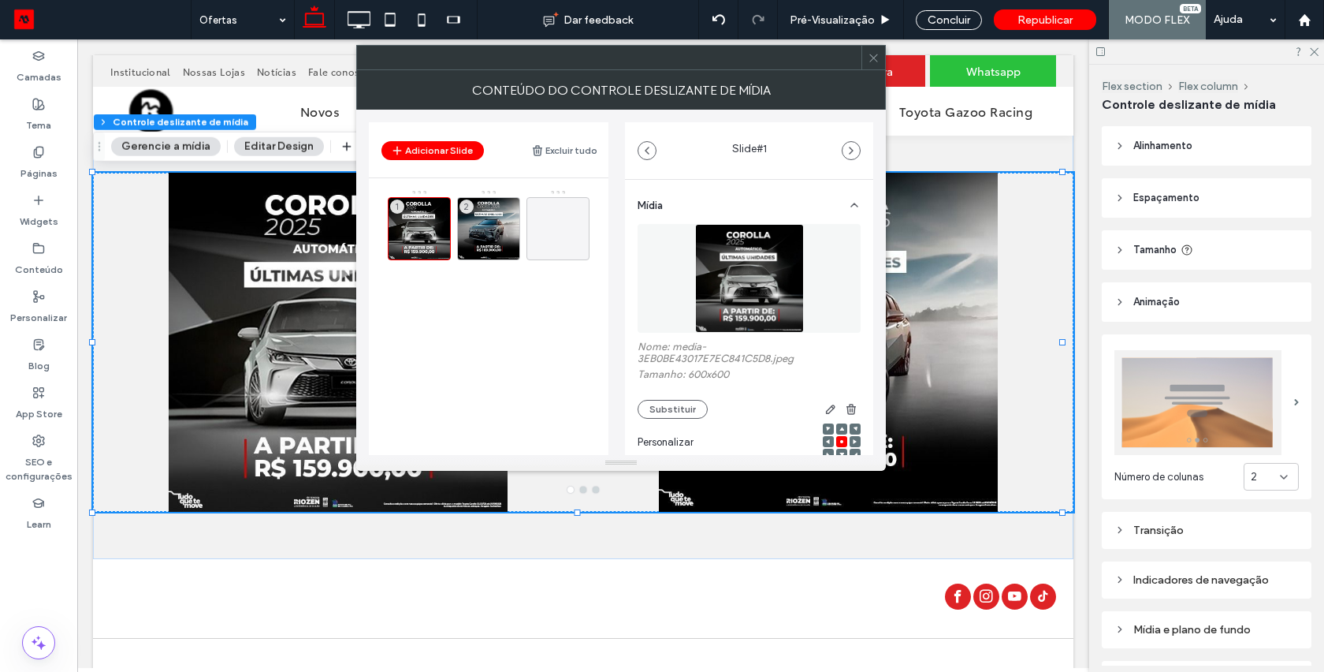
click at [875, 61] on icon at bounding box center [874, 58] width 12 height 12
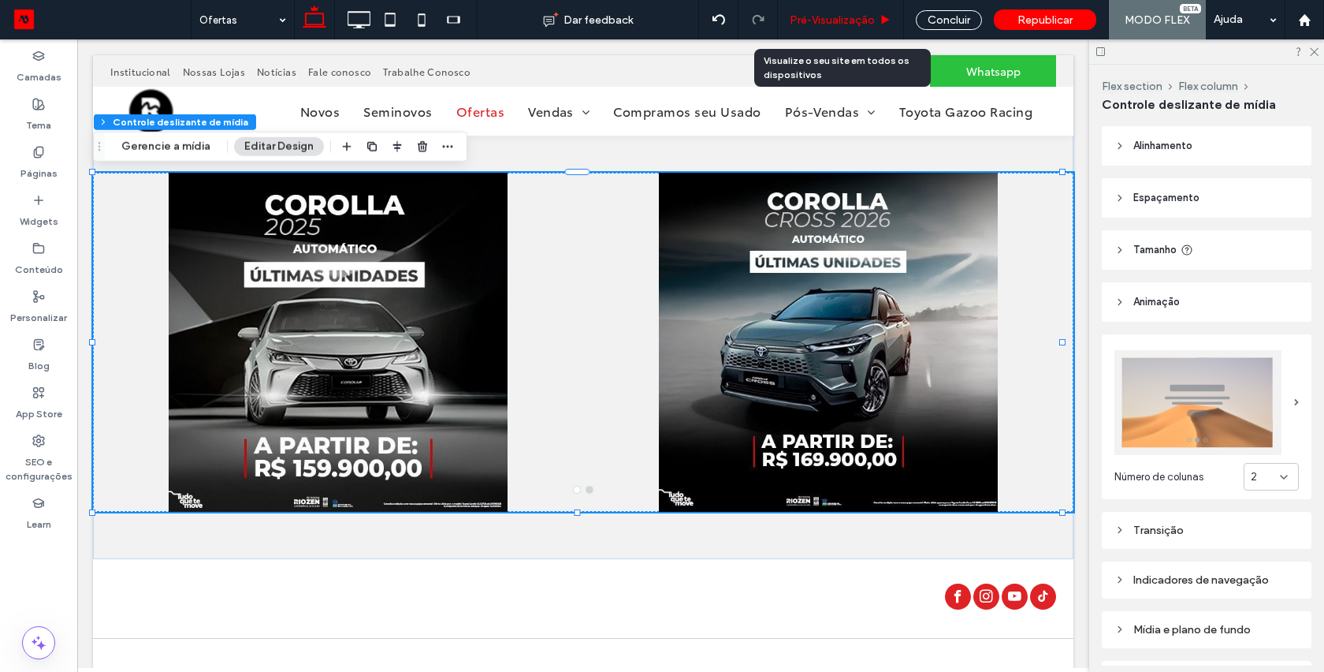
click at [831, 19] on span "Pré-Visualizaçāo" at bounding box center [832, 19] width 85 height 13
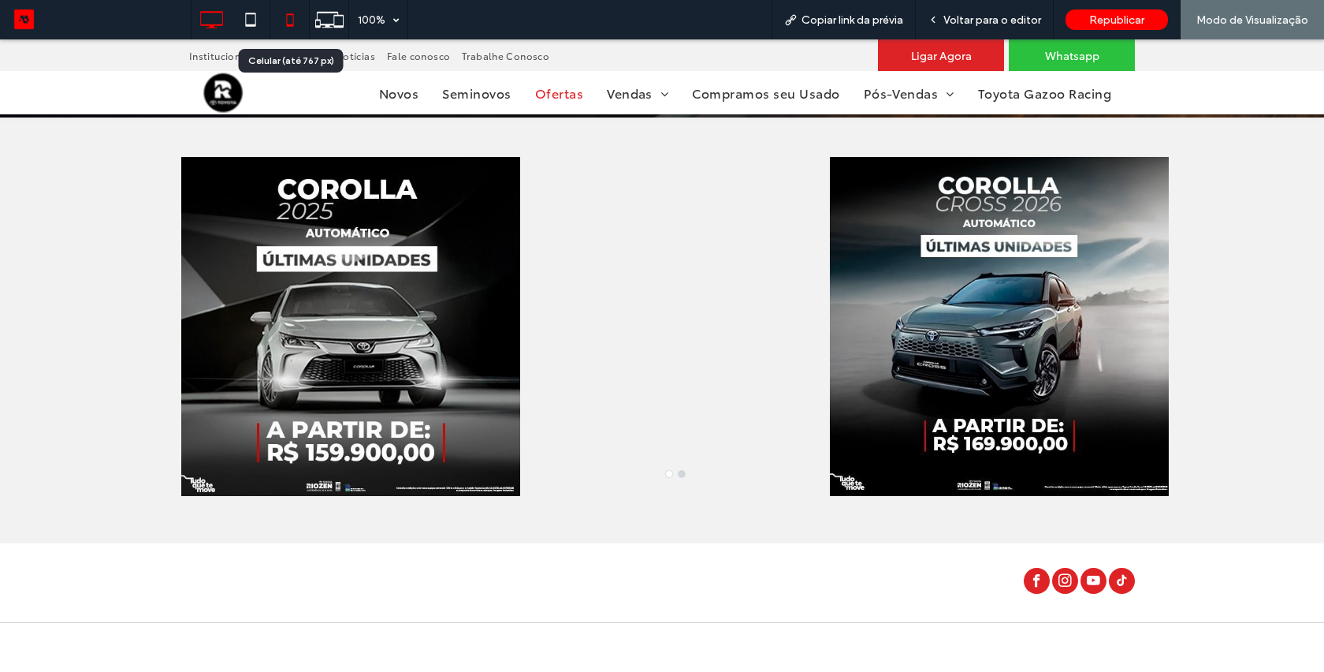
click at [287, 21] on icon at bounding box center [290, 20] width 32 height 32
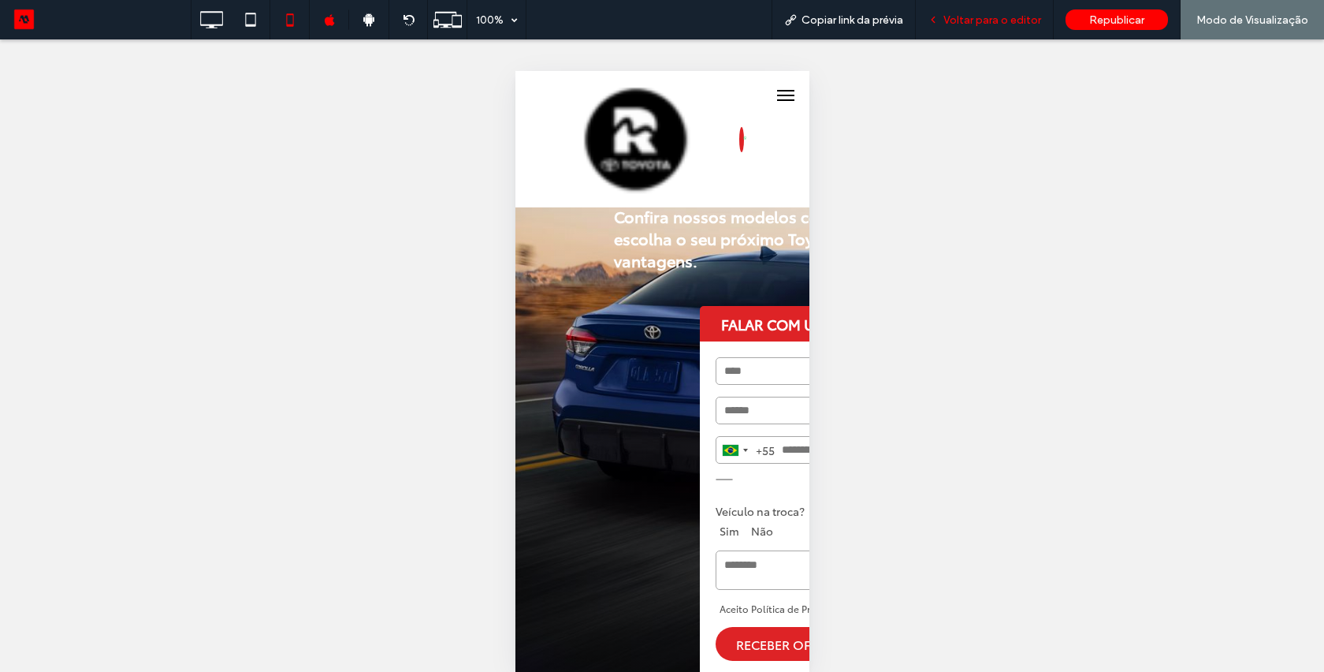
click at [988, 17] on span "Voltar para o editor" at bounding box center [993, 19] width 98 height 13
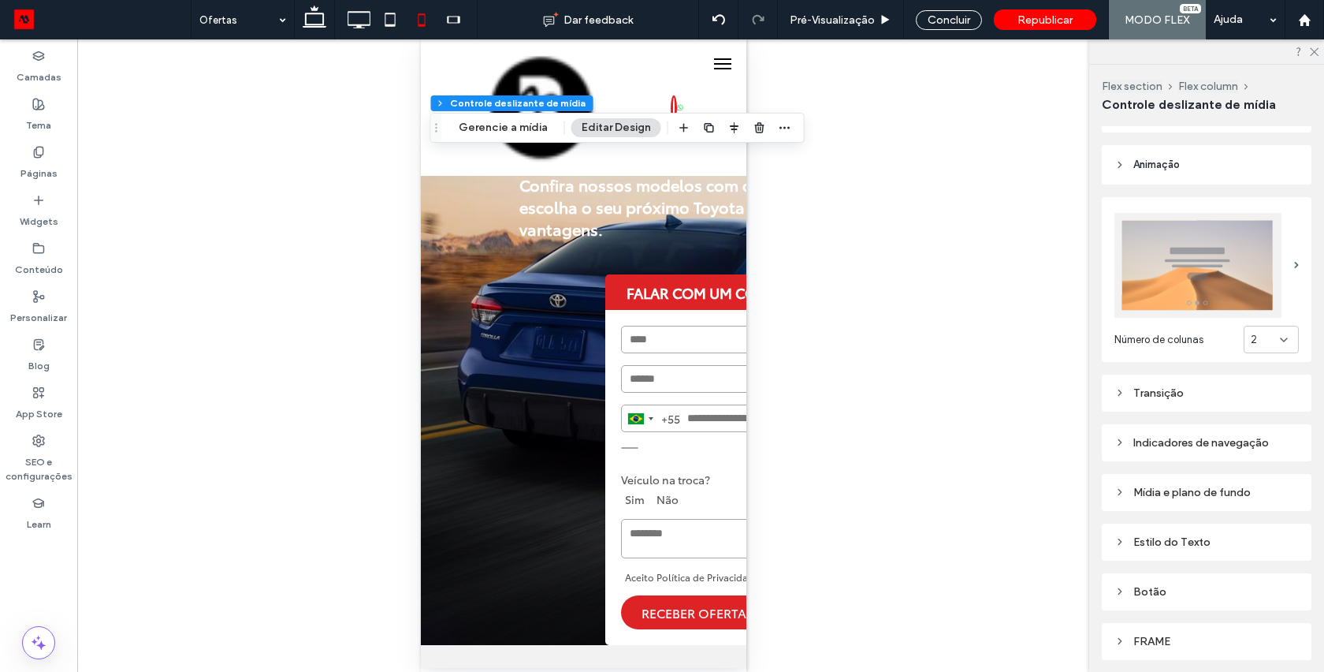
scroll to position [188, 0]
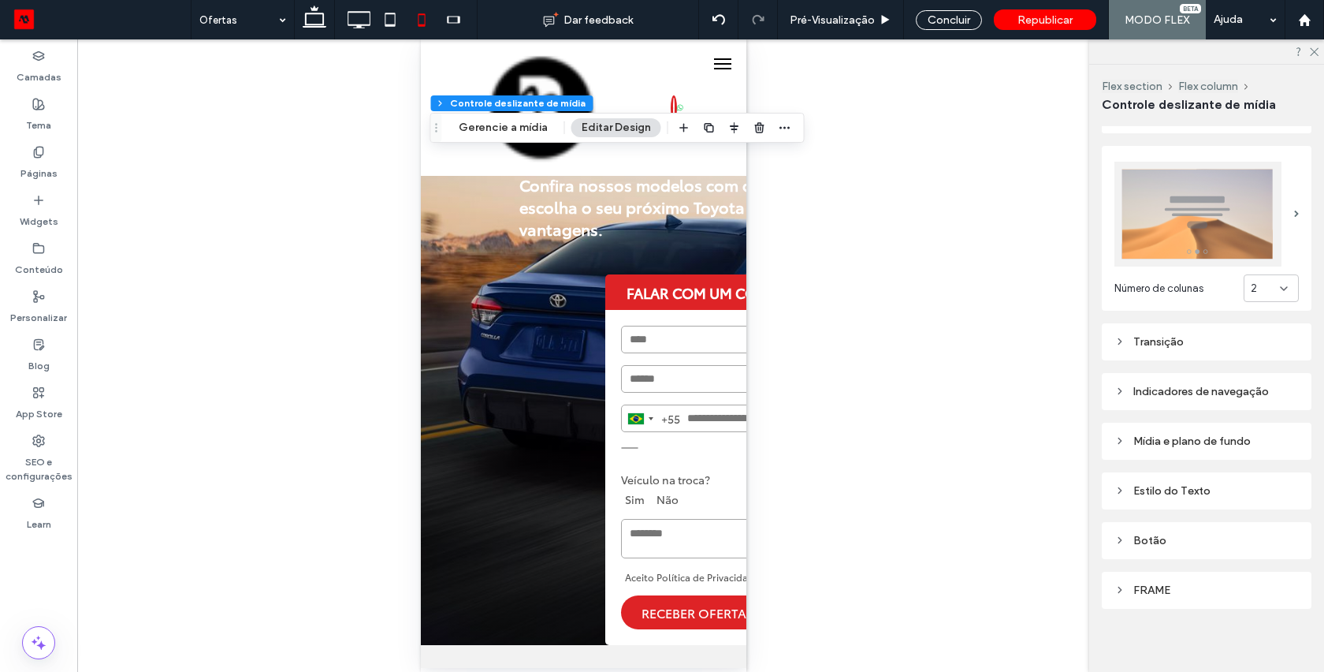
click at [1209, 434] on div "Mídia e plano de fundo" at bounding box center [1207, 440] width 184 height 13
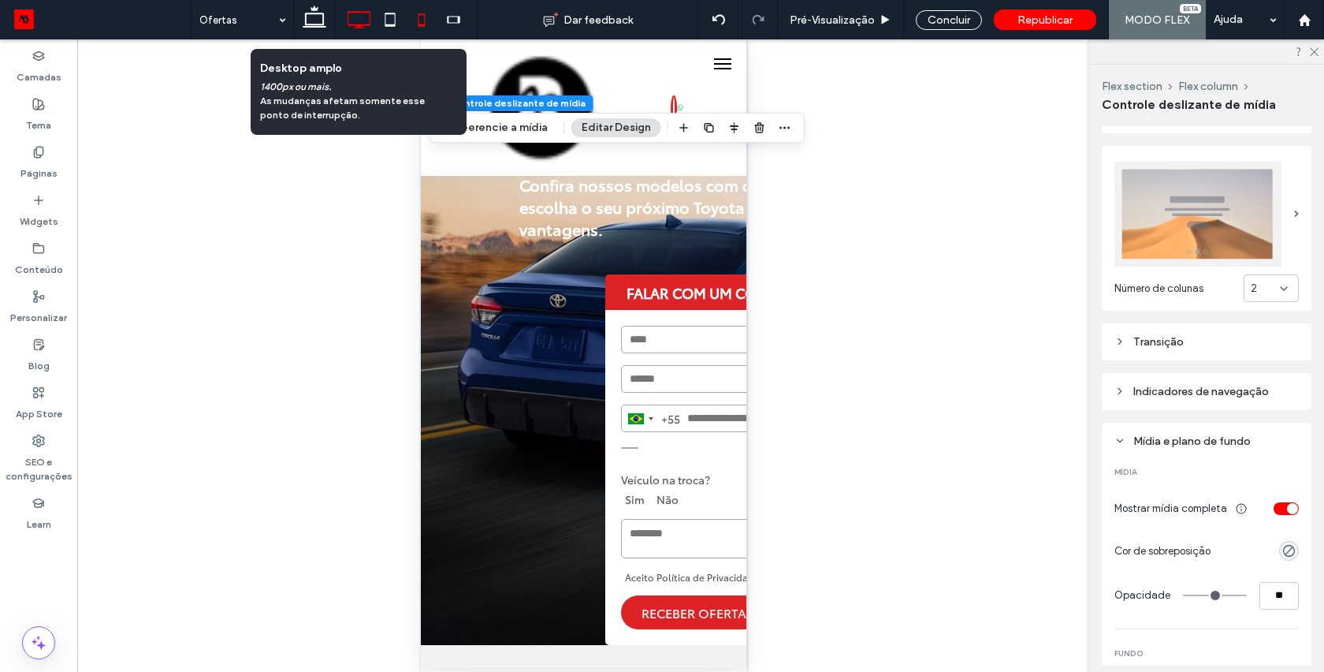
click at [353, 21] on icon at bounding box center [359, 20] width 32 height 32
type input "***"
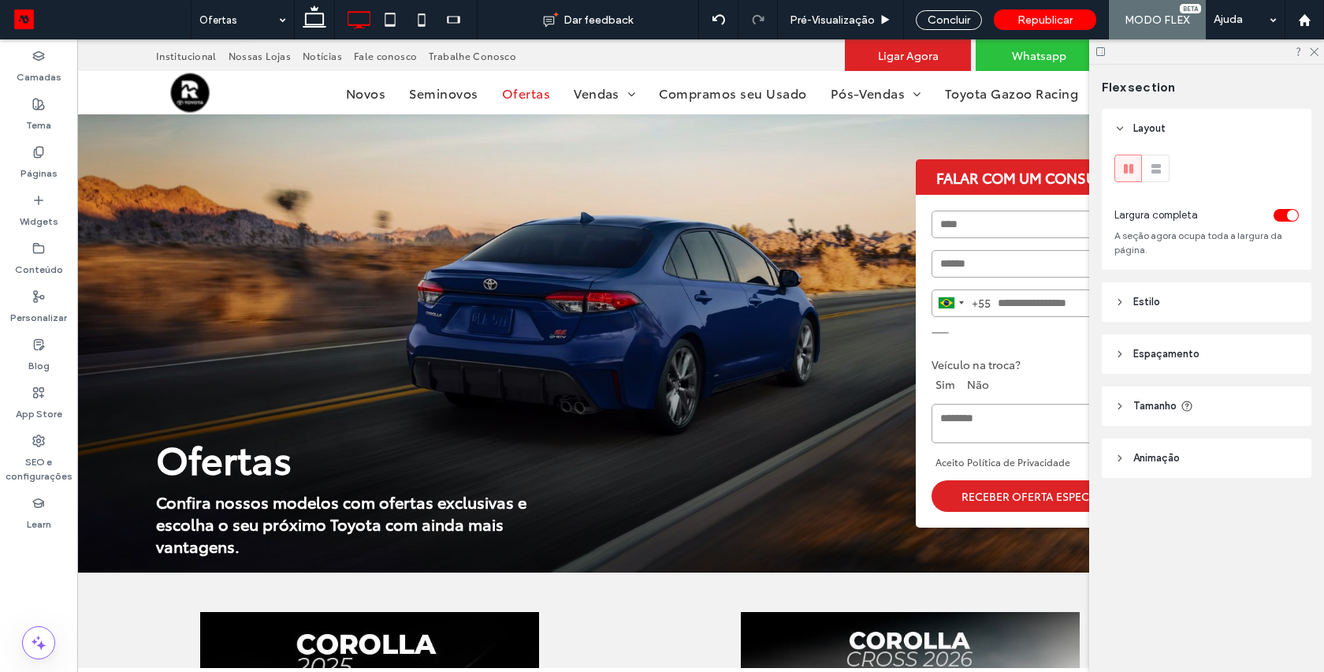
scroll to position [0, 16]
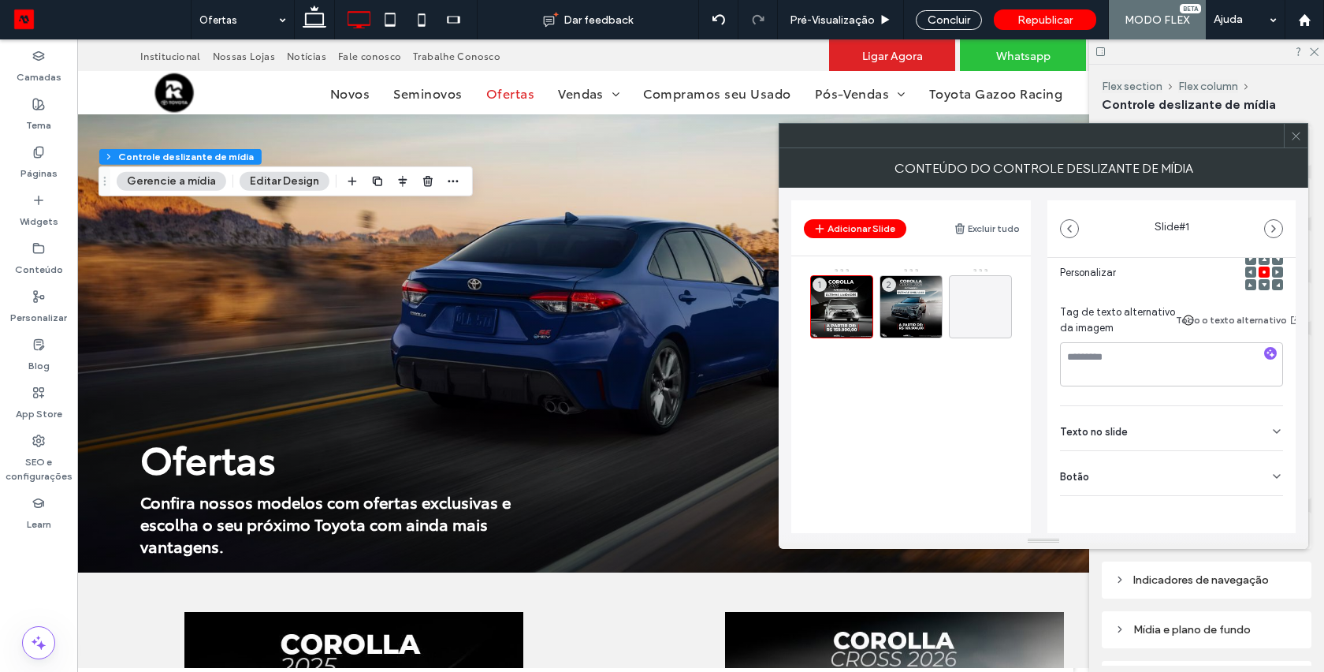
click at [1194, 461] on div "Botão" at bounding box center [1171, 473] width 223 height 44
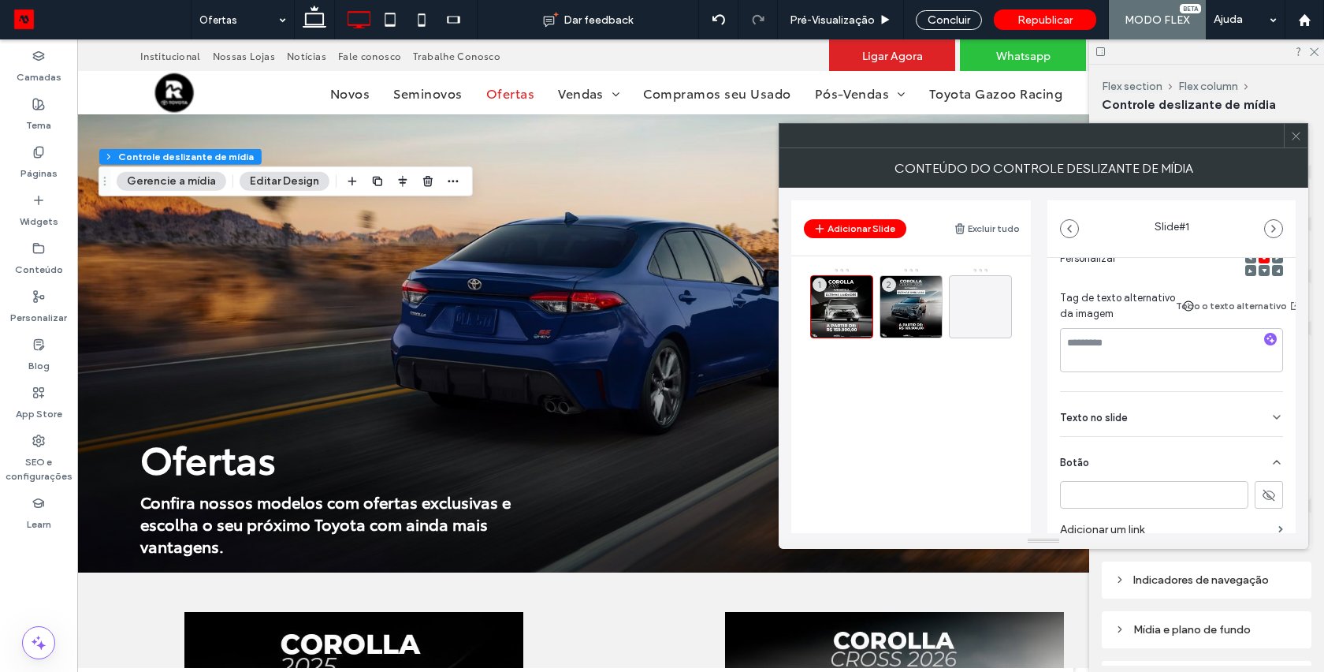
scroll to position [262, 0]
click at [1154, 492] on input at bounding box center [1154, 495] width 188 height 28
type input "*******"
click at [1265, 487] on button at bounding box center [1269, 495] width 28 height 28
click at [1262, 273] on icon at bounding box center [1264, 270] width 5 height 5
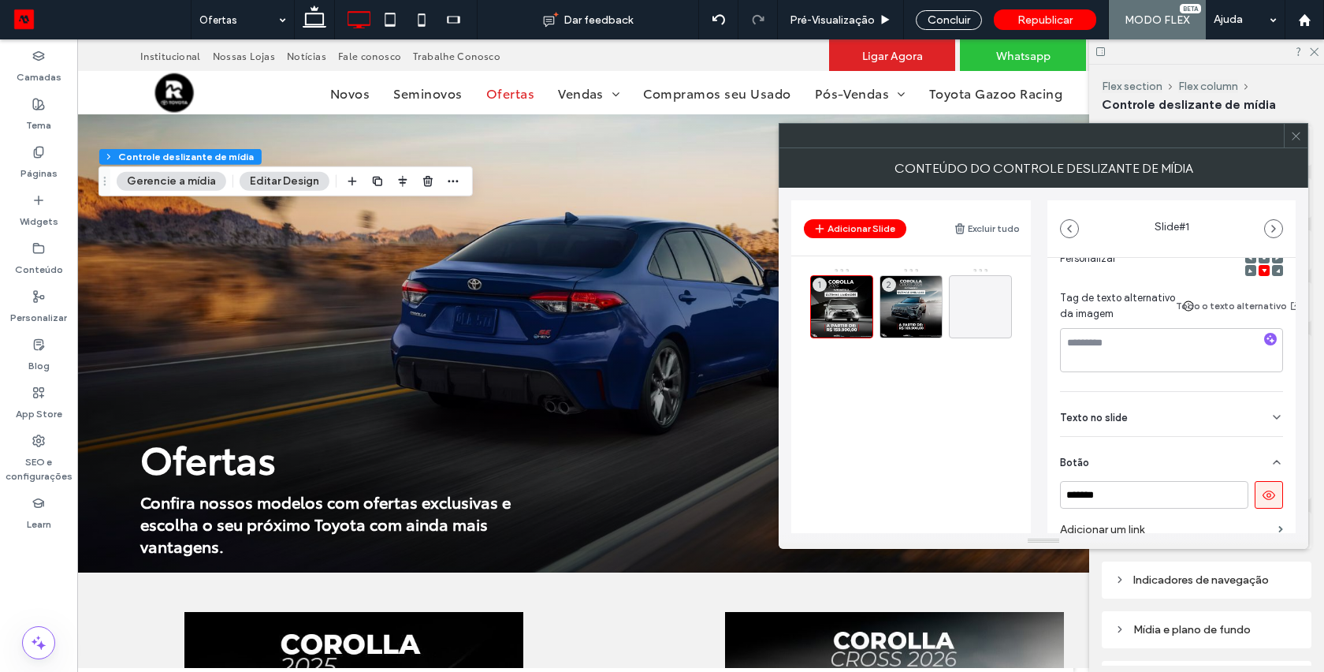
click at [1298, 133] on use at bounding box center [1296, 136] width 8 height 8
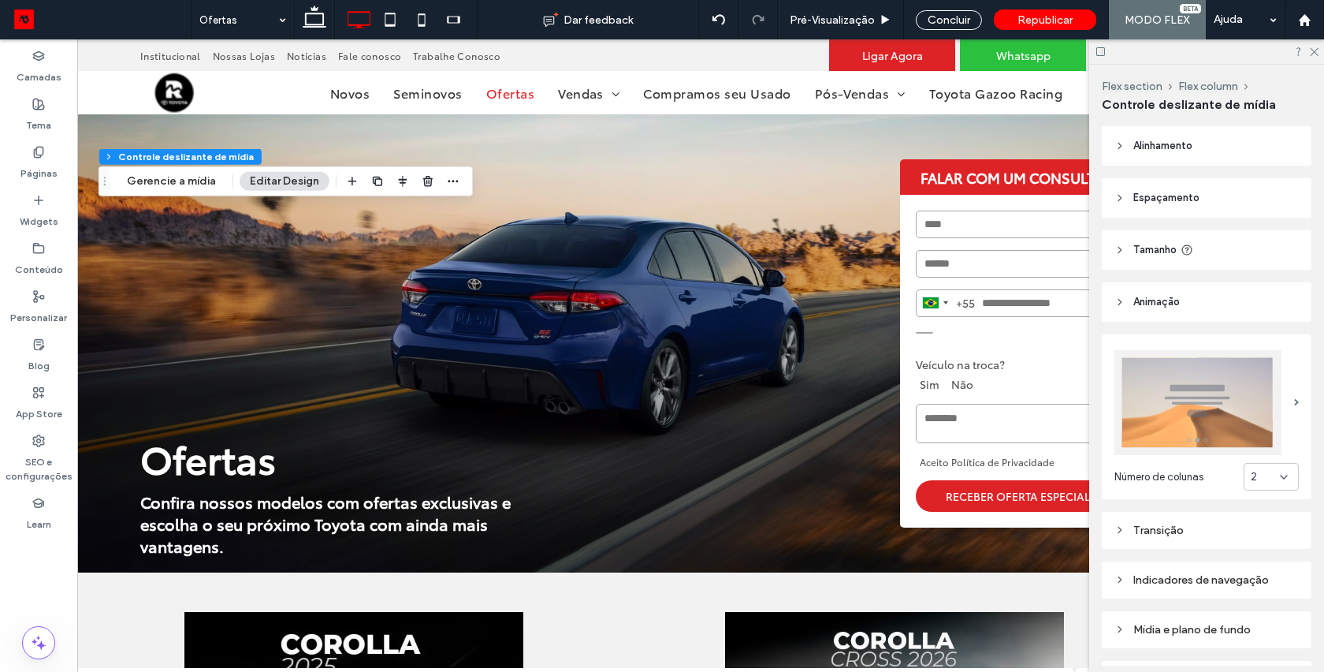
click at [1239, 408] on img at bounding box center [1198, 402] width 167 height 105
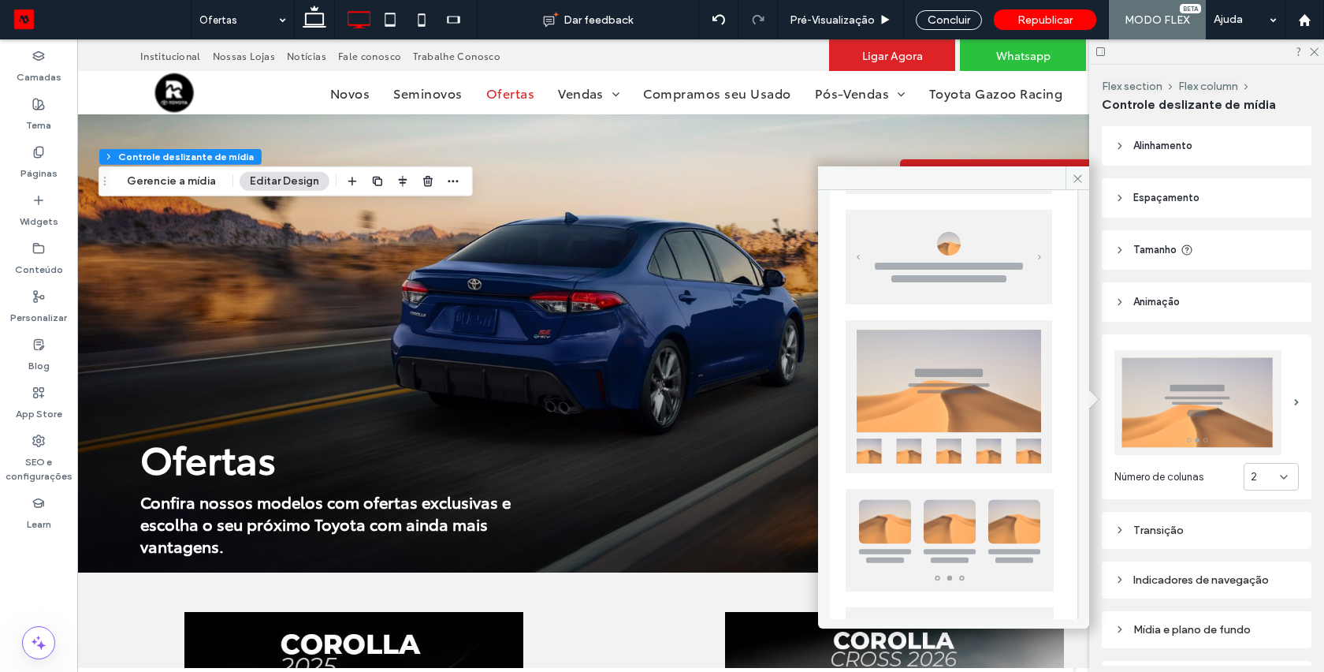
scroll to position [329, 0]
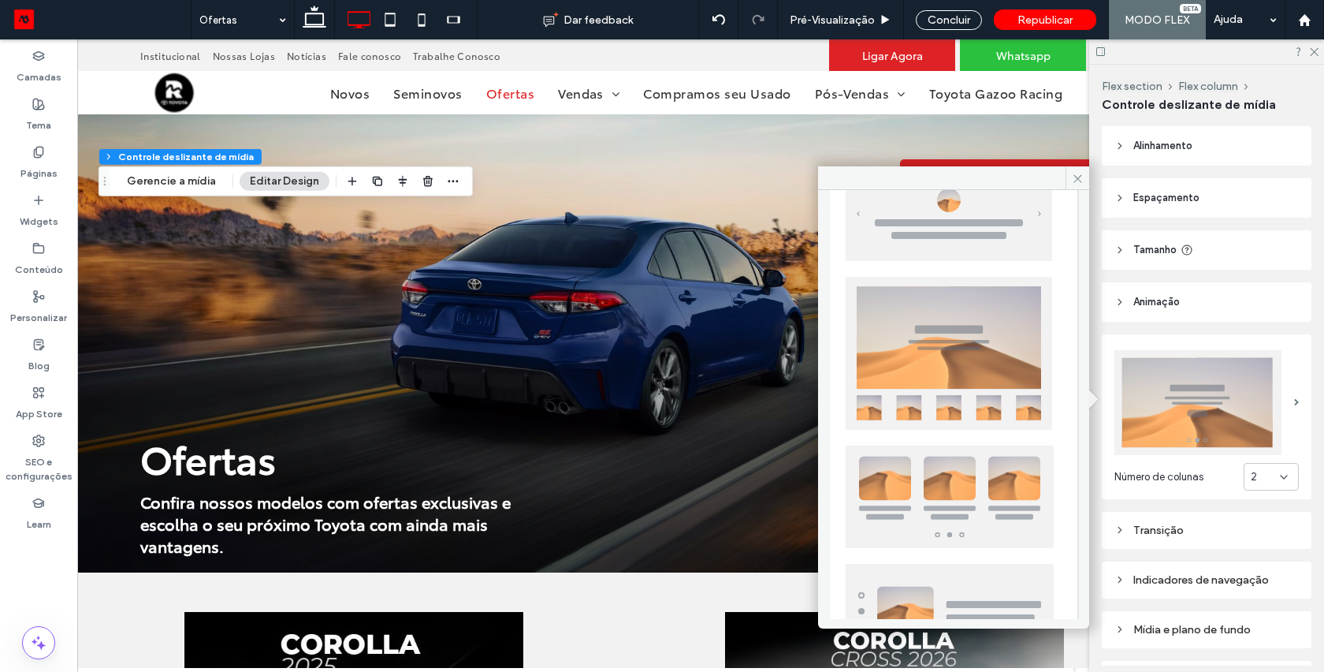
click at [922, 464] on img at bounding box center [950, 496] width 208 height 102
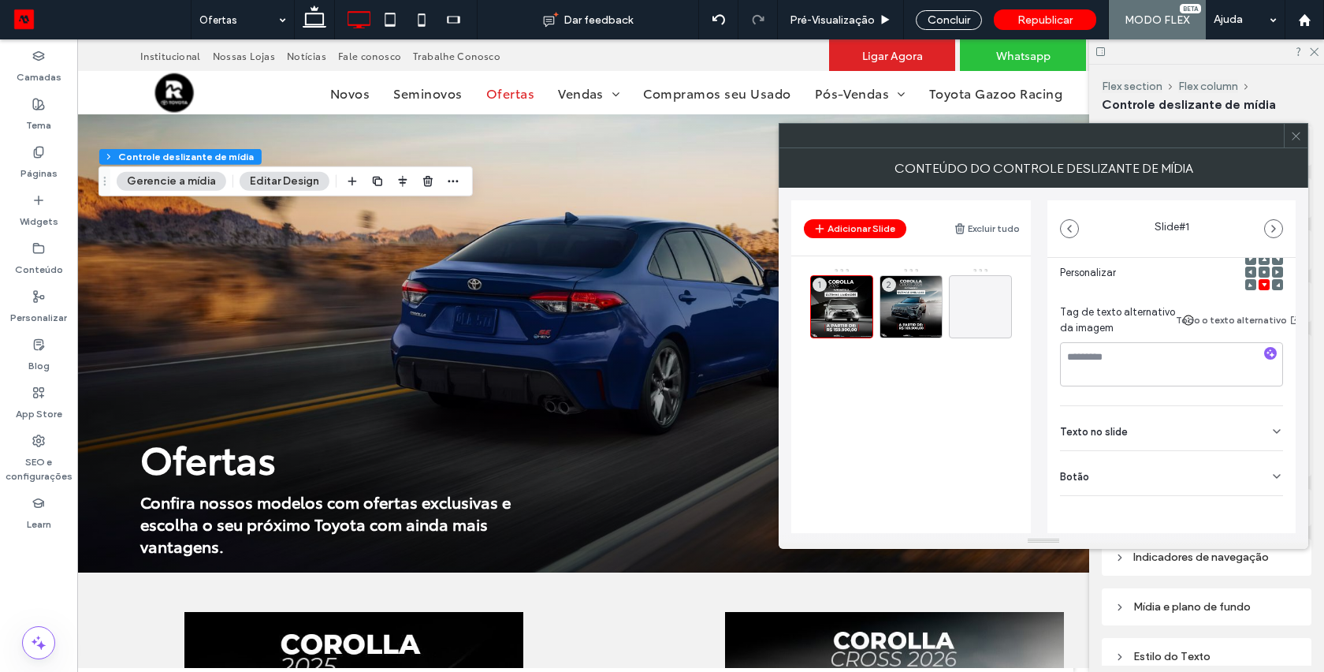
click at [1126, 463] on div "Botão" at bounding box center [1171, 473] width 223 height 44
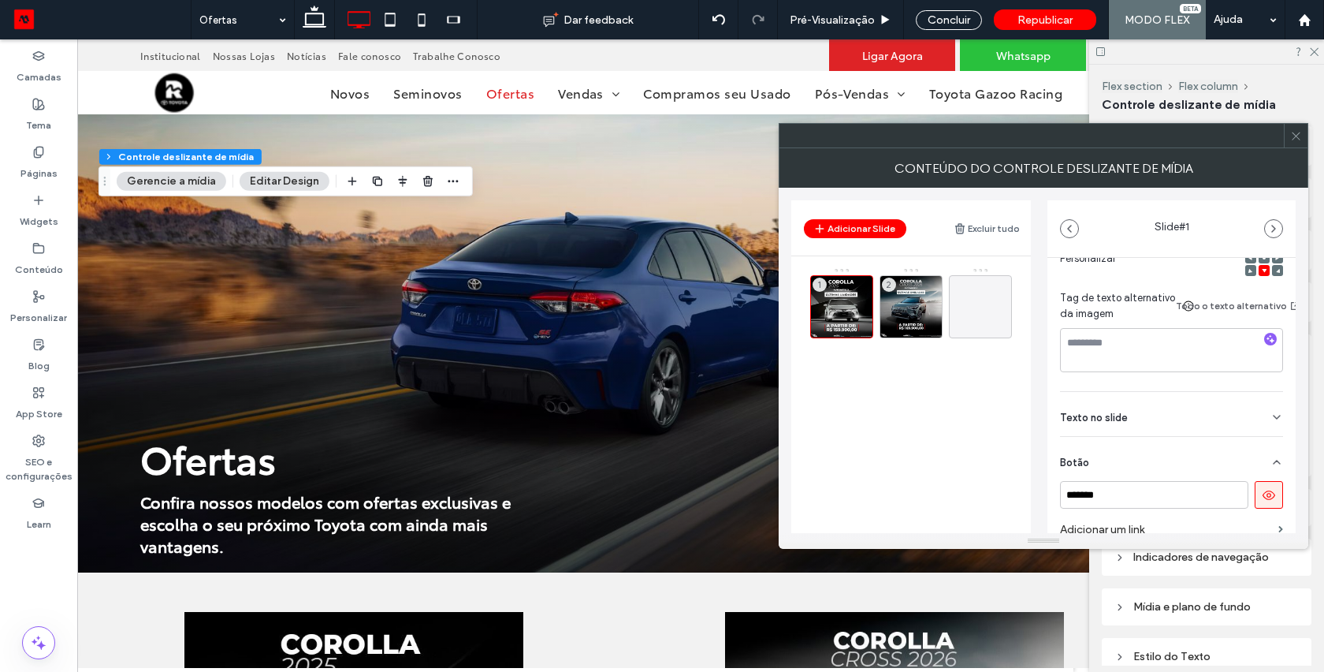
scroll to position [337, 0]
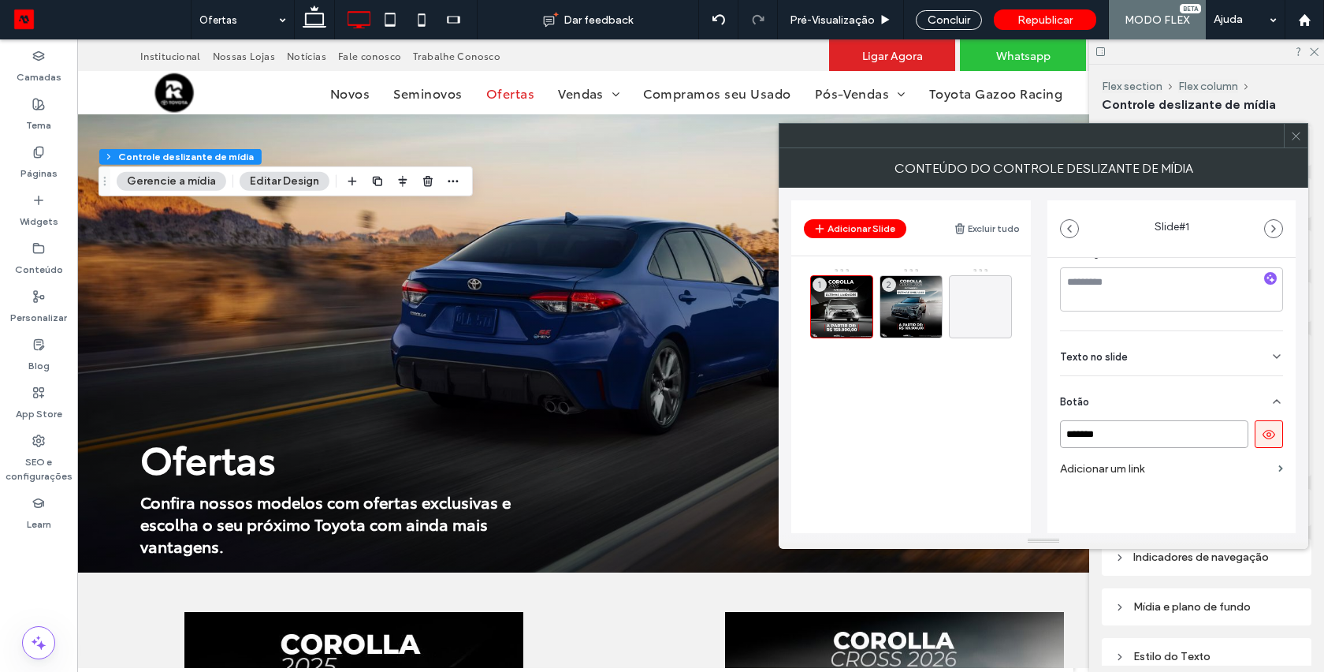
click at [1132, 434] on input "*******" at bounding box center [1154, 434] width 188 height 28
type input "**********"
click at [1157, 455] on label "Adicionar um link" at bounding box center [1166, 468] width 212 height 29
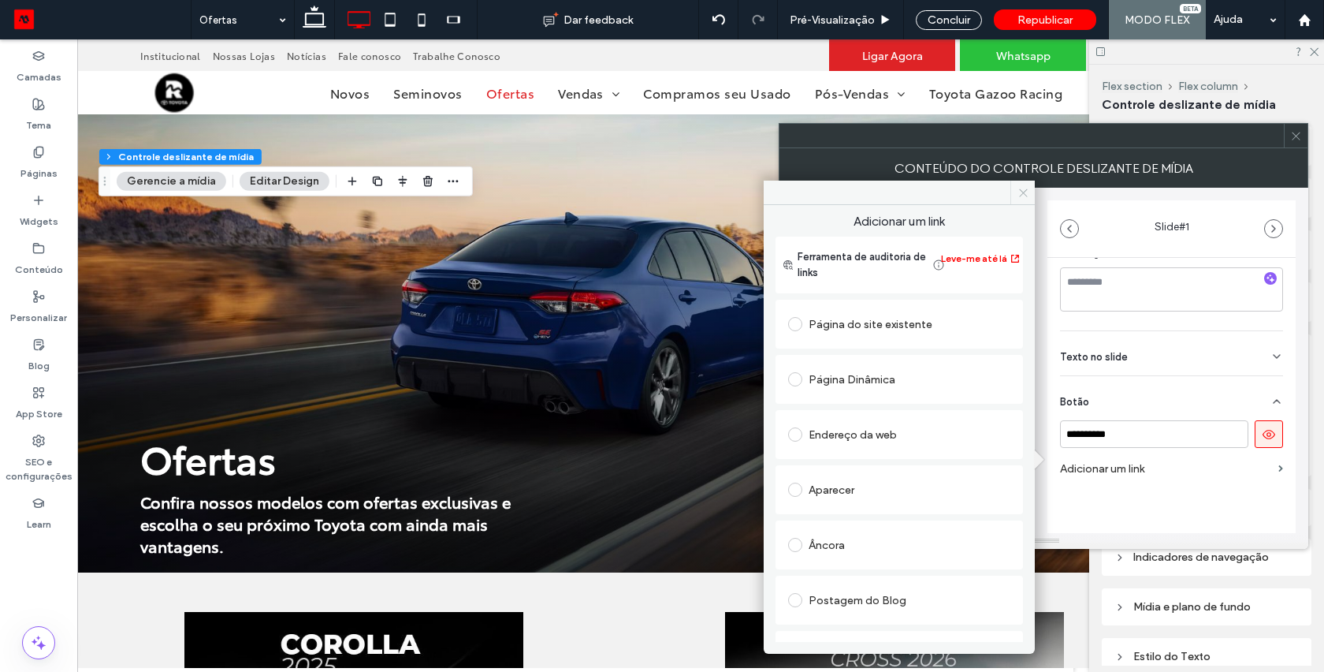
click at [1022, 198] on span at bounding box center [1023, 193] width 24 height 24
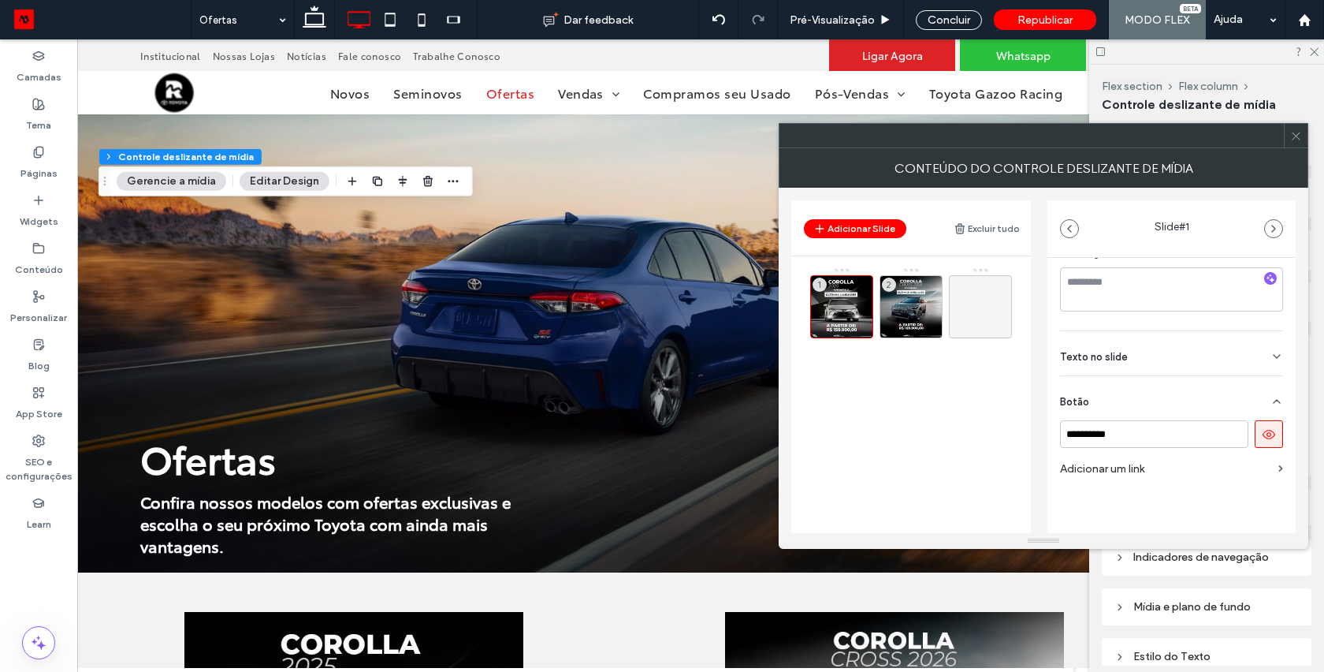
click at [1084, 352] on span "Texto no slide" at bounding box center [1094, 357] width 68 height 10
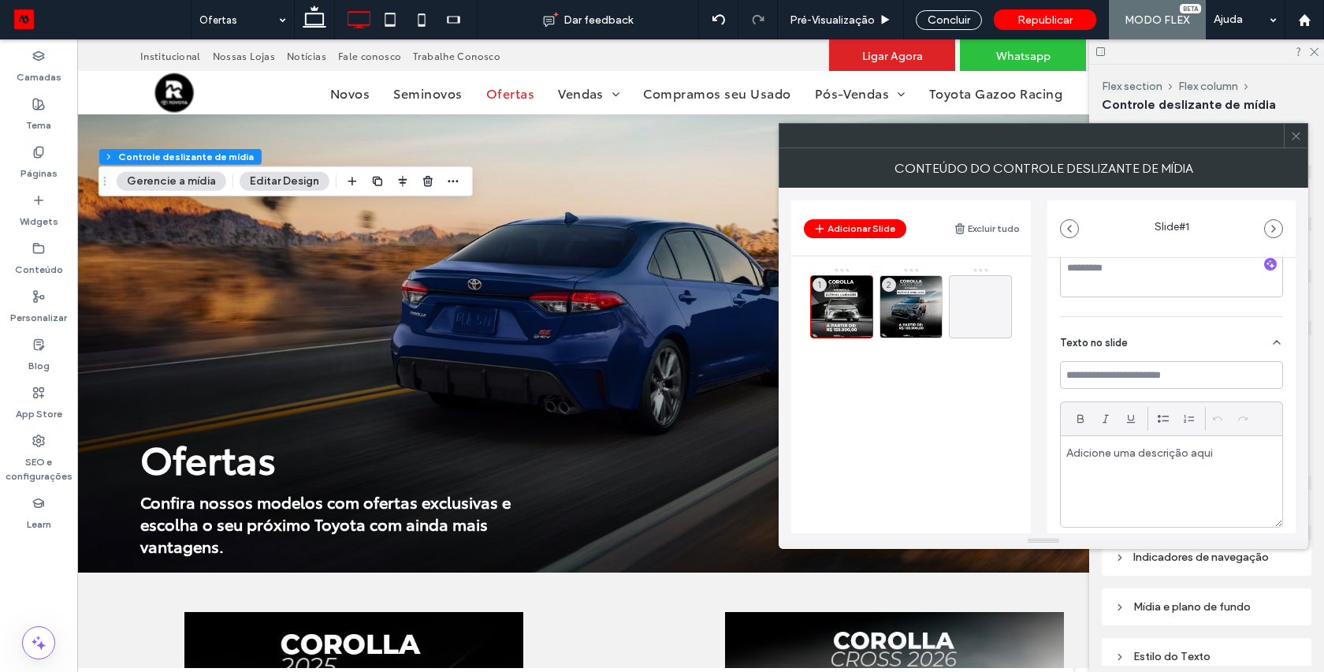
click at [1087, 489] on div at bounding box center [1172, 481] width 222 height 91
click at [1106, 374] on input at bounding box center [1171, 375] width 223 height 28
type input "*****"
click at [1105, 479] on div at bounding box center [1172, 481] width 222 height 91
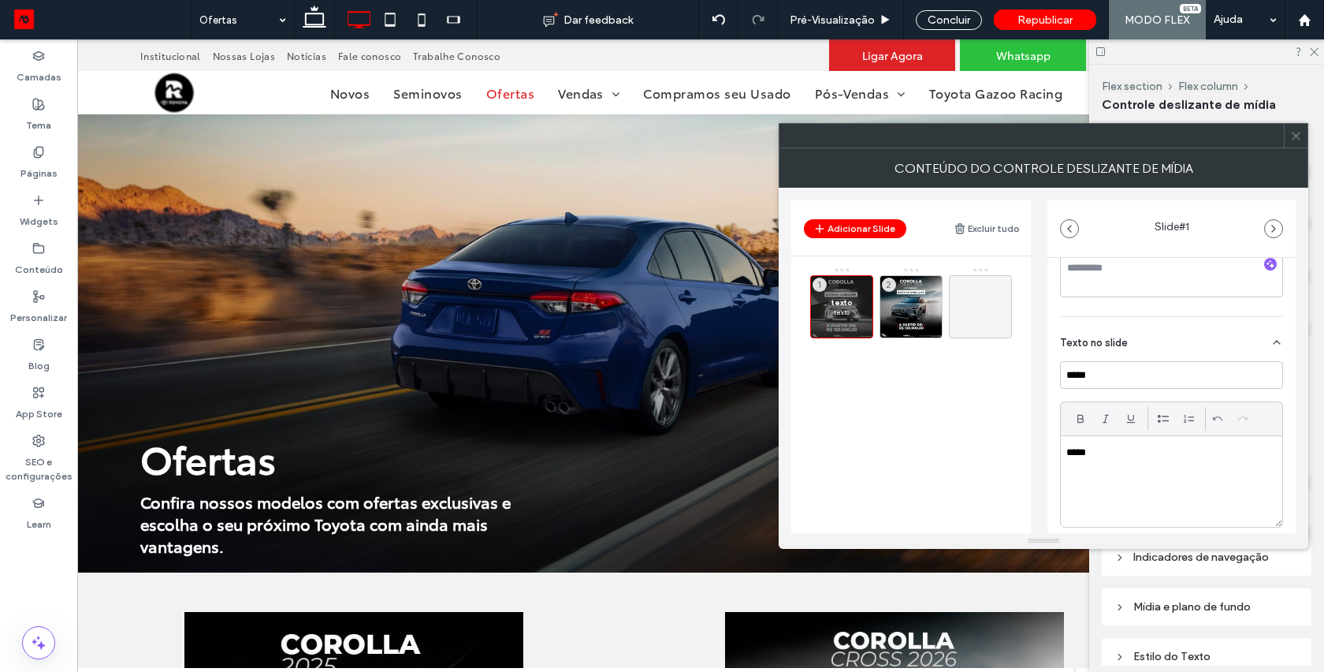
type input "***"
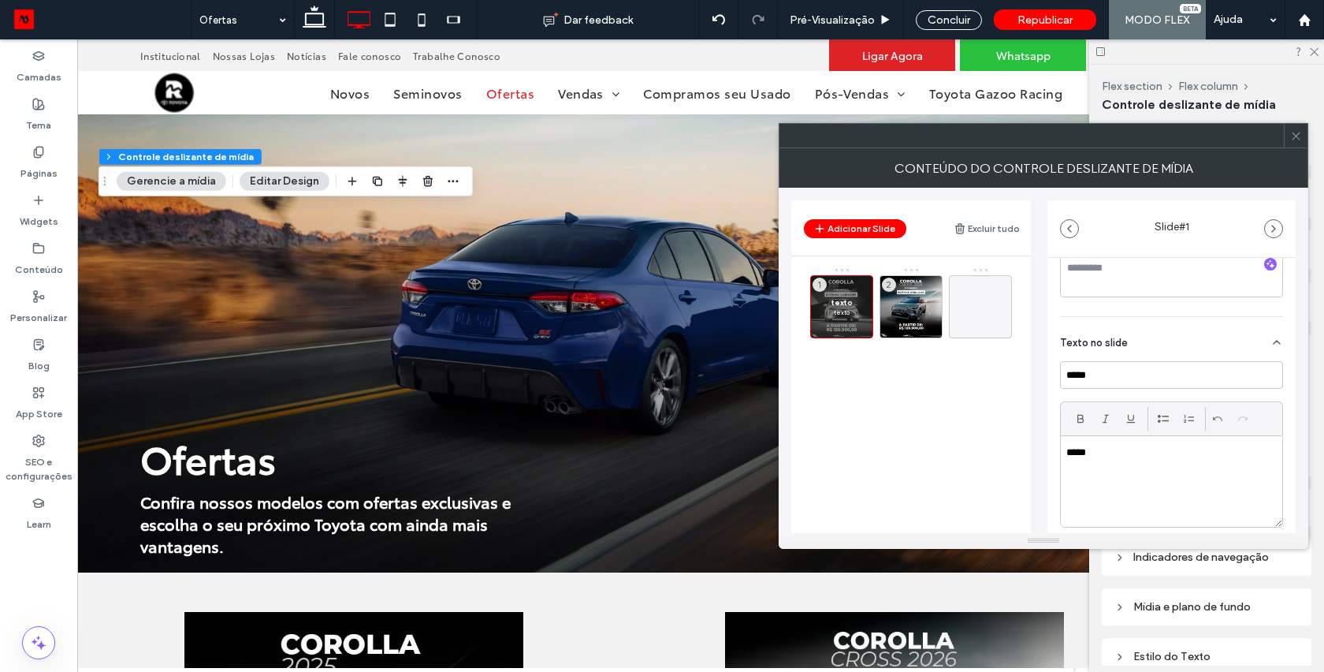
click at [1306, 132] on div at bounding box center [1296, 136] width 24 height 24
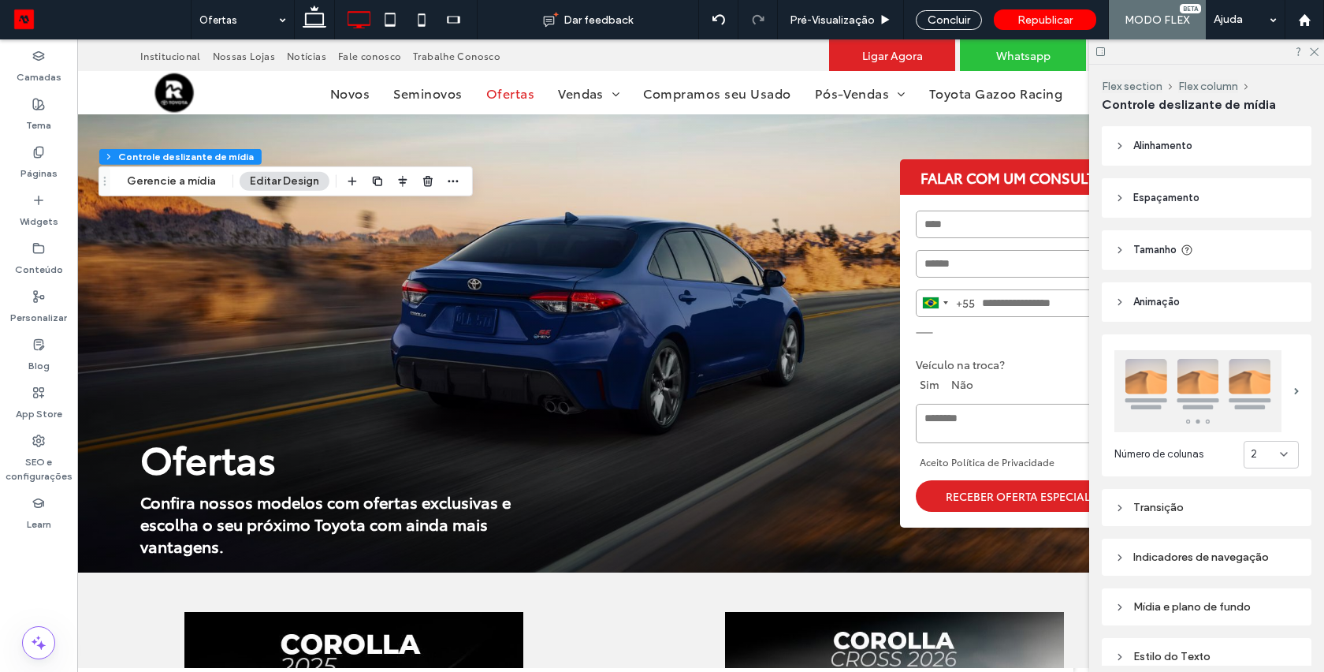
click at [1209, 412] on img at bounding box center [1198, 391] width 167 height 82
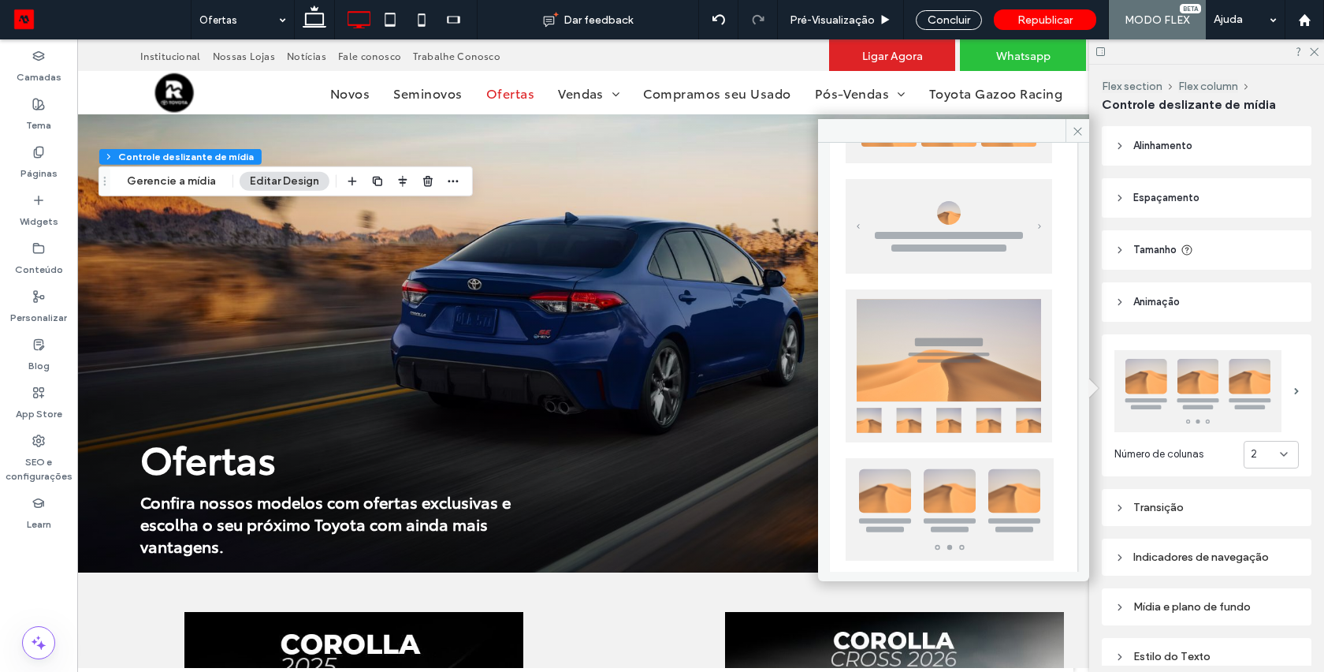
scroll to position [246, 0]
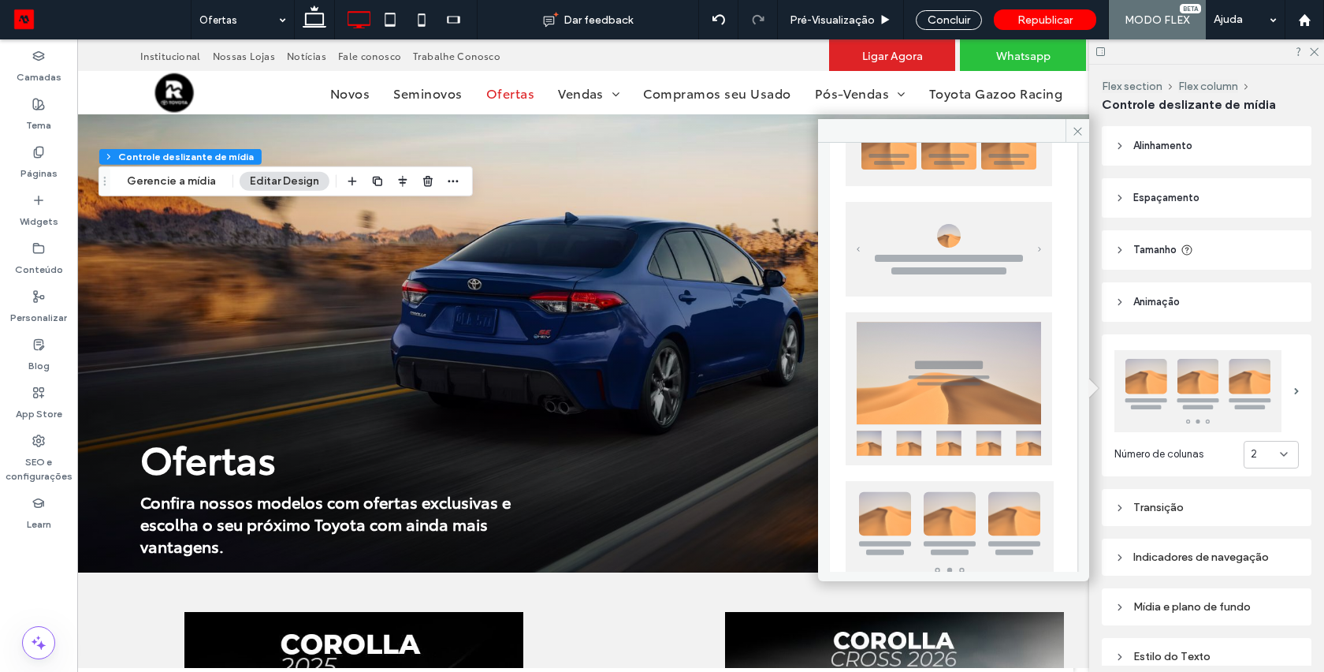
click at [920, 373] on img at bounding box center [949, 388] width 207 height 153
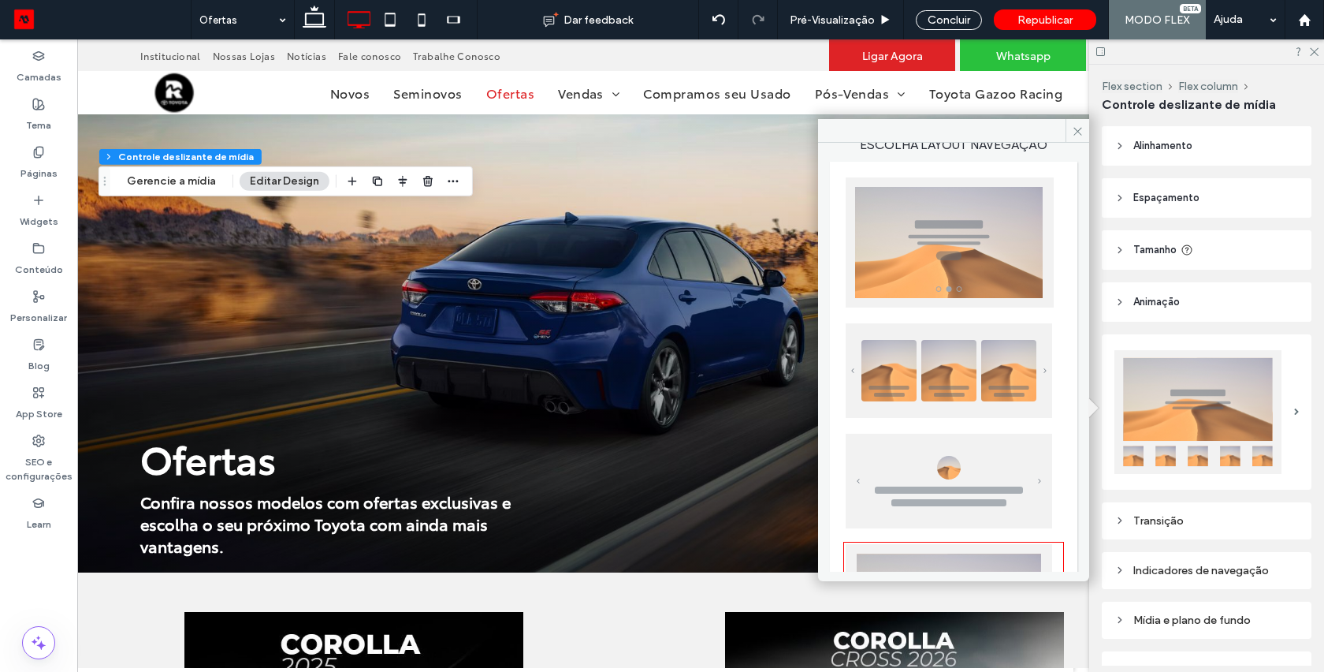
scroll to position [0, 0]
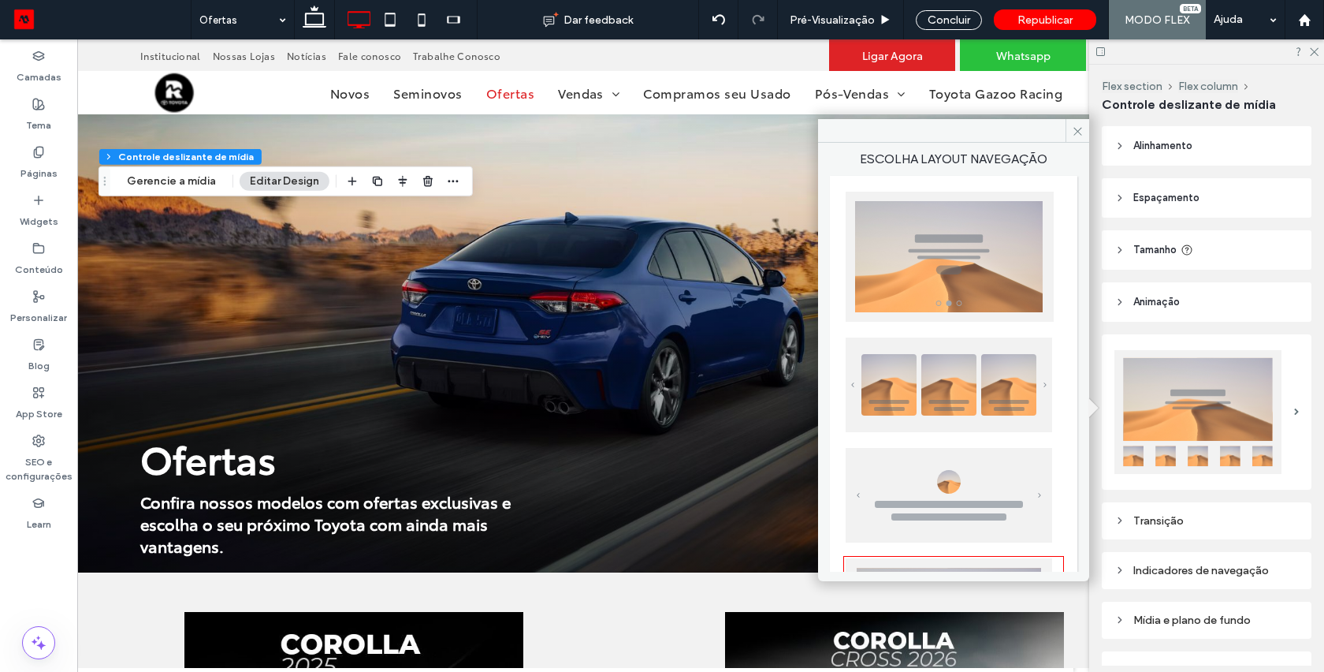
click at [986, 368] on img at bounding box center [949, 384] width 207 height 95
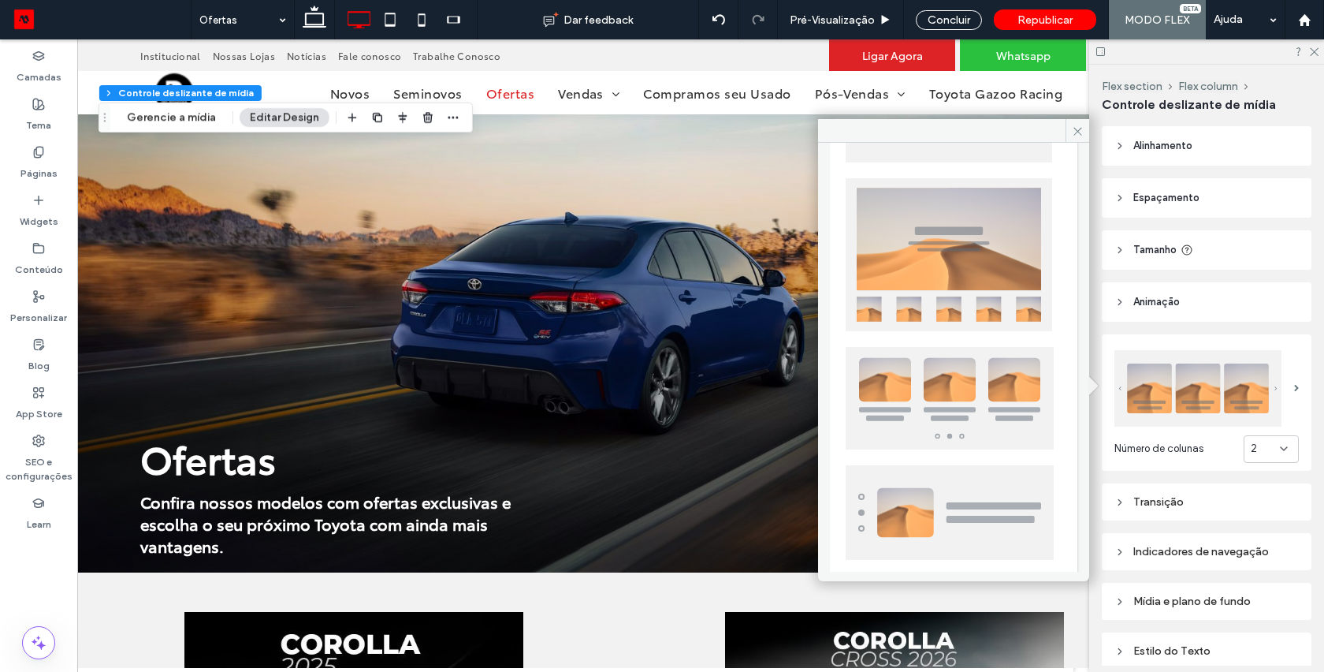
scroll to position [389, 0]
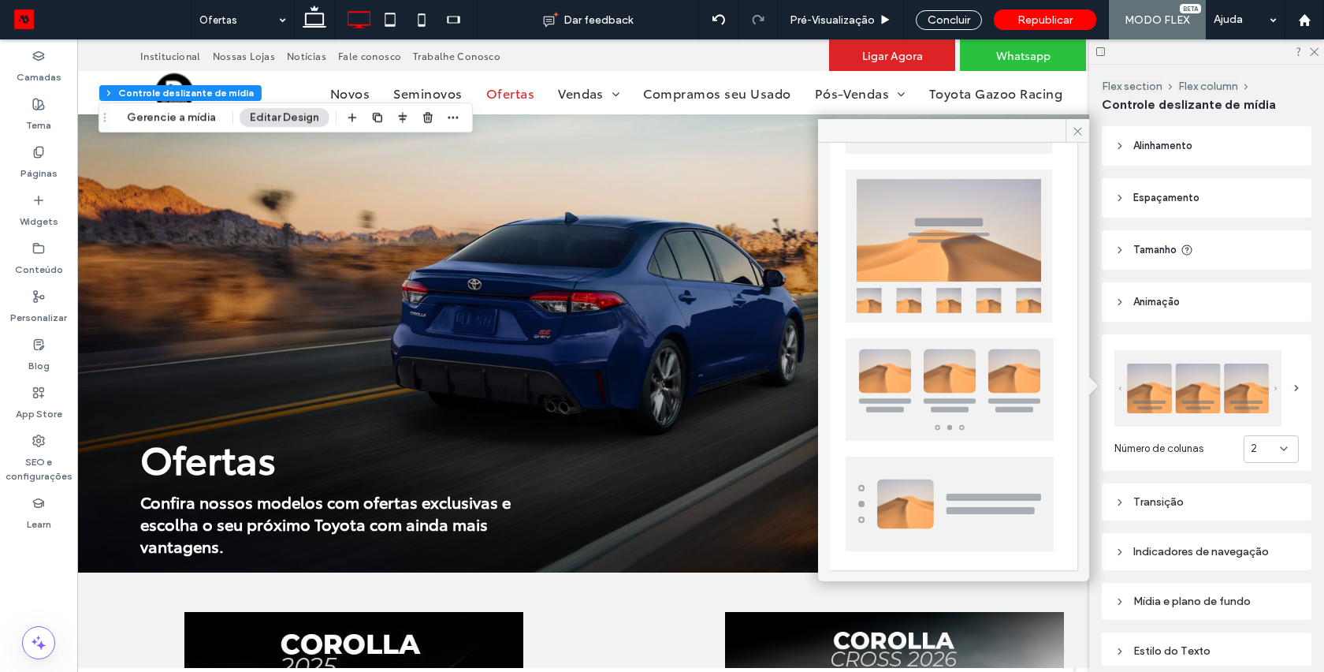
click at [954, 389] on img at bounding box center [950, 389] width 208 height 102
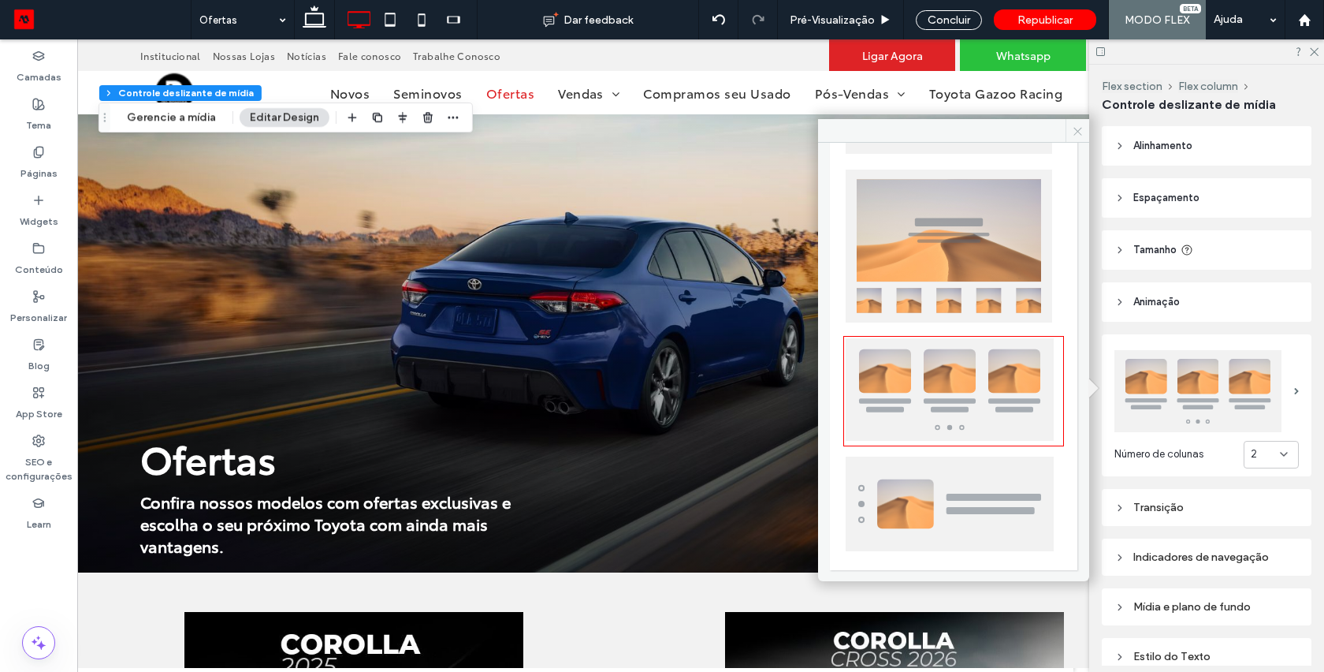
click at [1081, 126] on icon at bounding box center [1078, 131] width 12 height 12
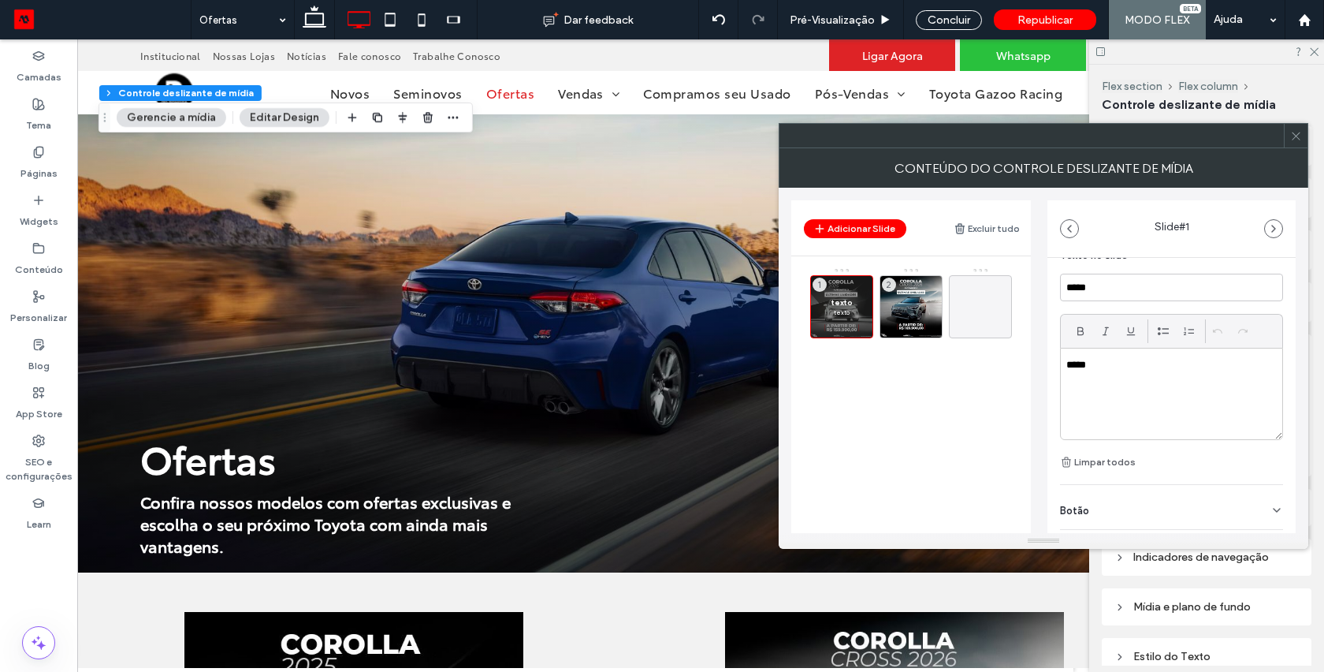
scroll to position [424, 0]
click at [1106, 375] on div "*****" at bounding box center [1172, 393] width 222 height 91
click at [1105, 286] on input "*****" at bounding box center [1171, 288] width 223 height 28
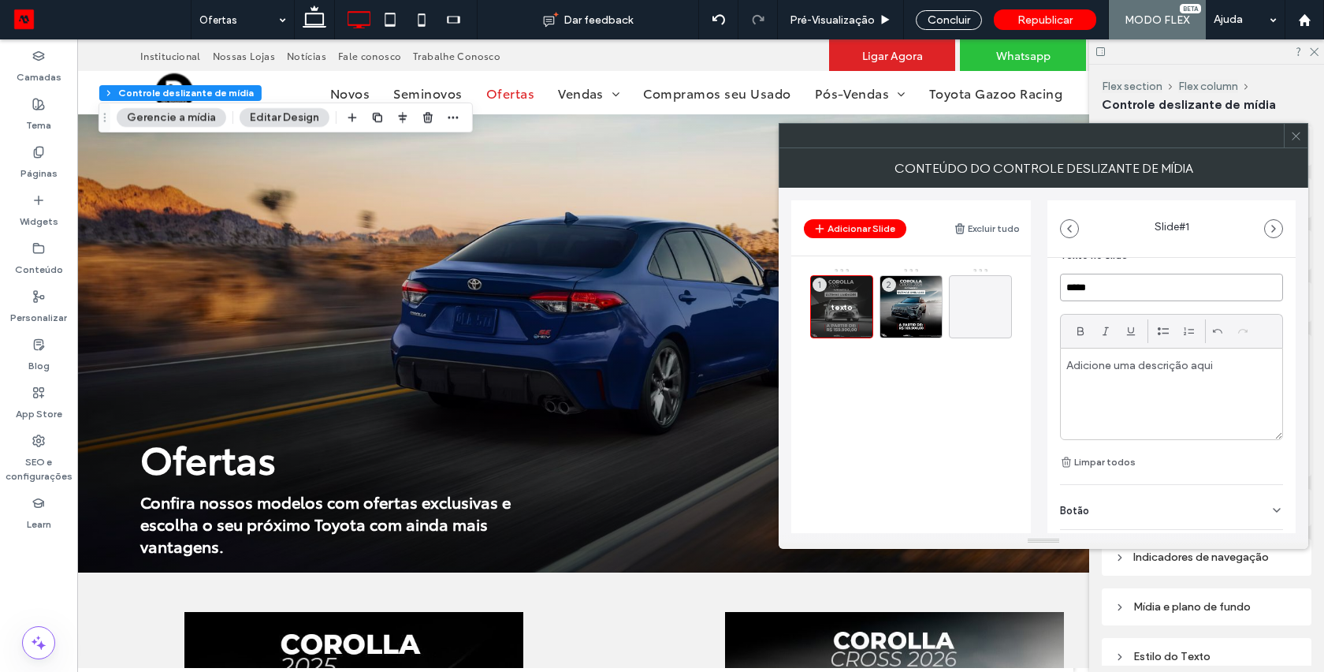
click at [1105, 286] on input "*****" at bounding box center [1171, 288] width 223 height 28
click at [1143, 457] on div "Botão" at bounding box center [1171, 473] width 223 height 44
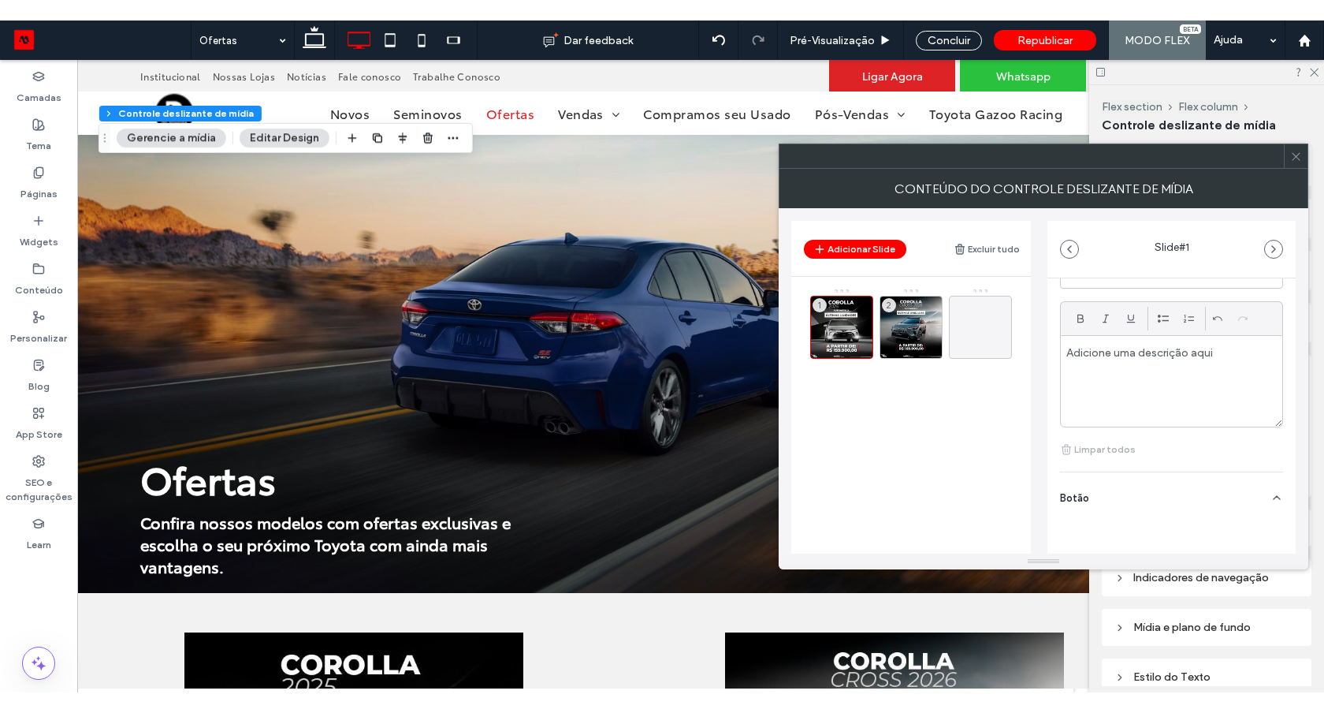
scroll to position [472, 0]
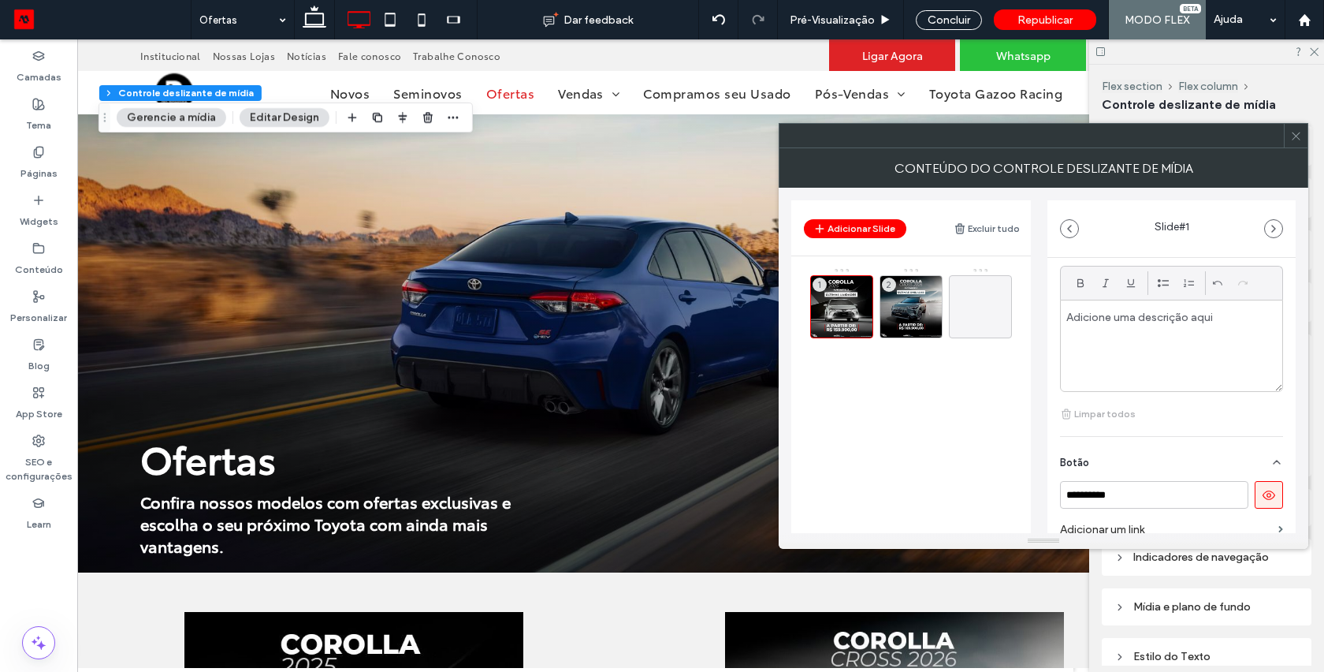
click at [1265, 500] on icon at bounding box center [1269, 495] width 14 height 14
click at [1296, 133] on icon at bounding box center [1297, 136] width 12 height 12
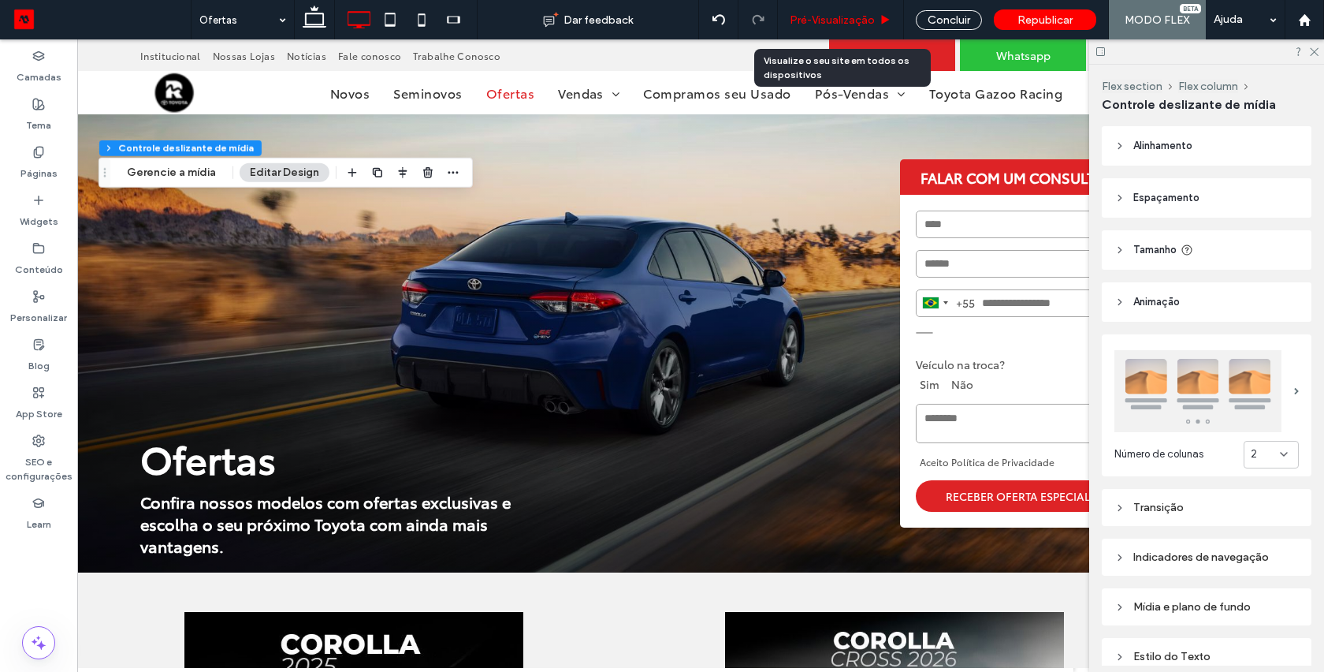
click at [841, 17] on span "Pré-Visualizaçāo" at bounding box center [832, 19] width 85 height 13
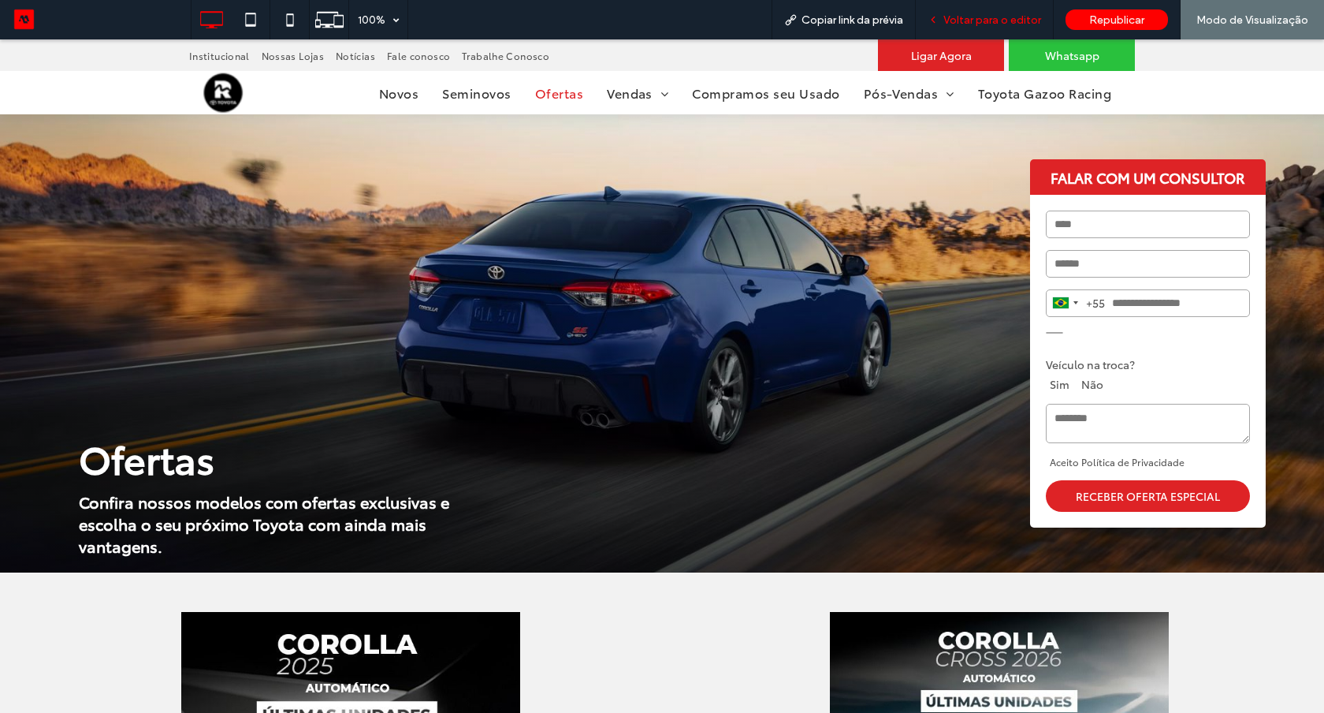
click at [975, 14] on span "Voltar para o editor" at bounding box center [993, 19] width 98 height 13
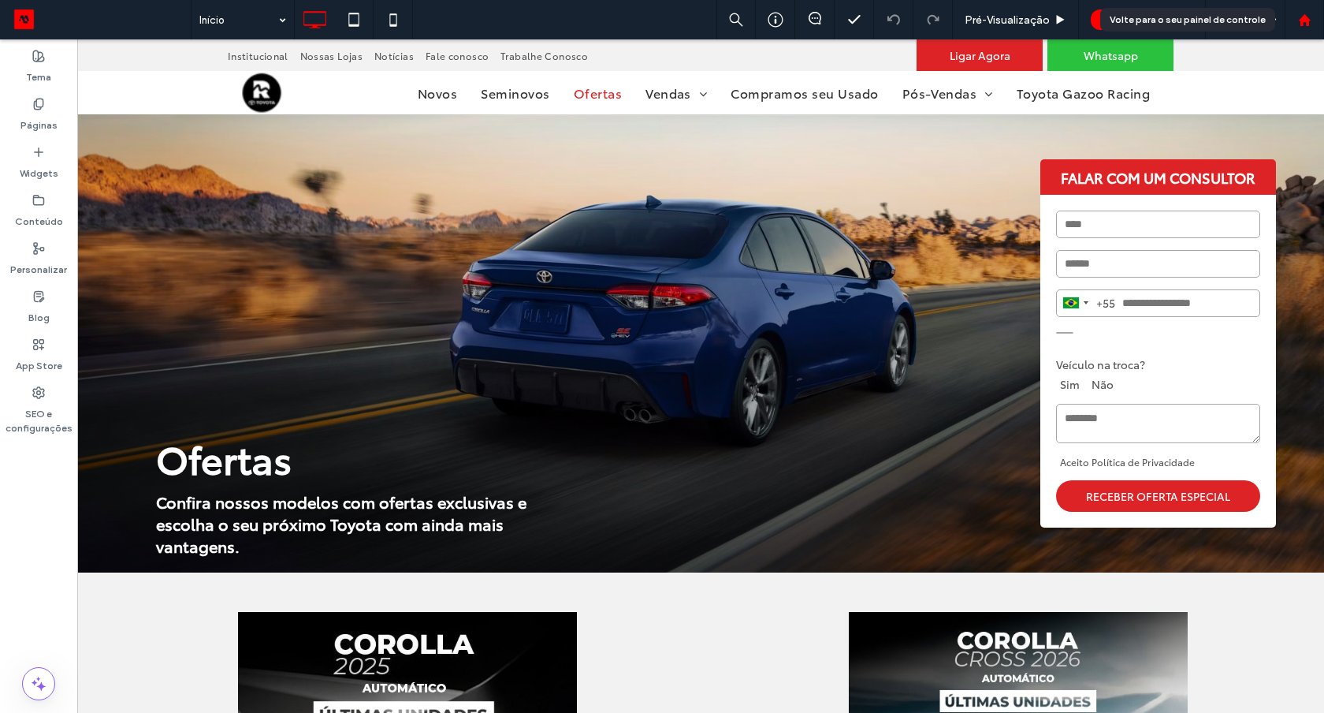
click at [1305, 28] on div at bounding box center [1304, 19] width 39 height 39
